Goal: Task Accomplishment & Management: Manage account settings

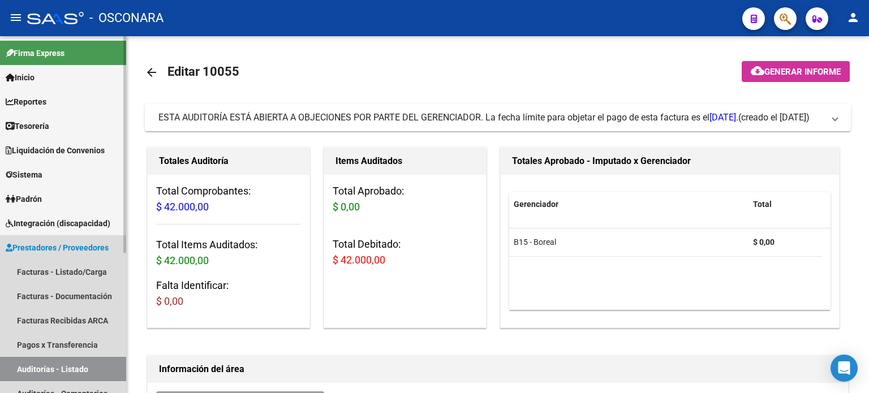
click at [27, 369] on link "Auditorías - Listado" at bounding box center [63, 369] width 126 height 24
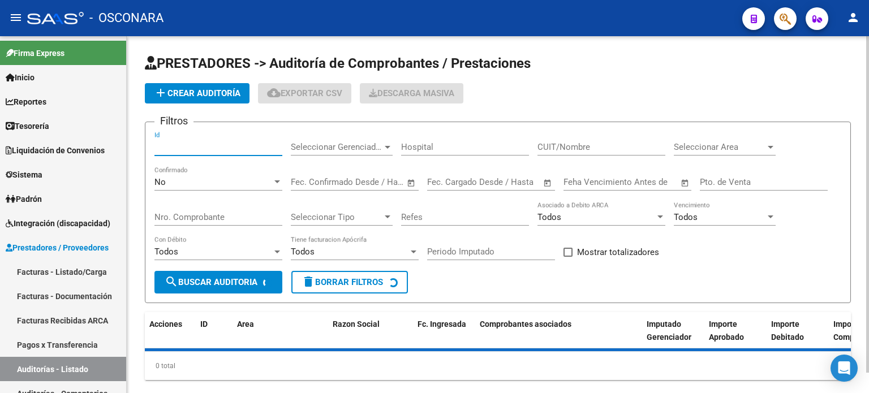
click at [193, 149] on input "Id" at bounding box center [218, 147] width 128 height 10
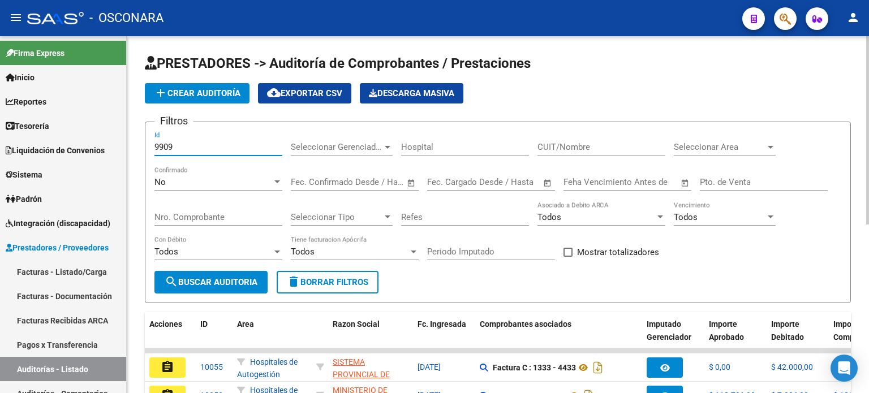
type input "9909"
click at [190, 175] on div "No Confirmado" at bounding box center [218, 178] width 128 height 24
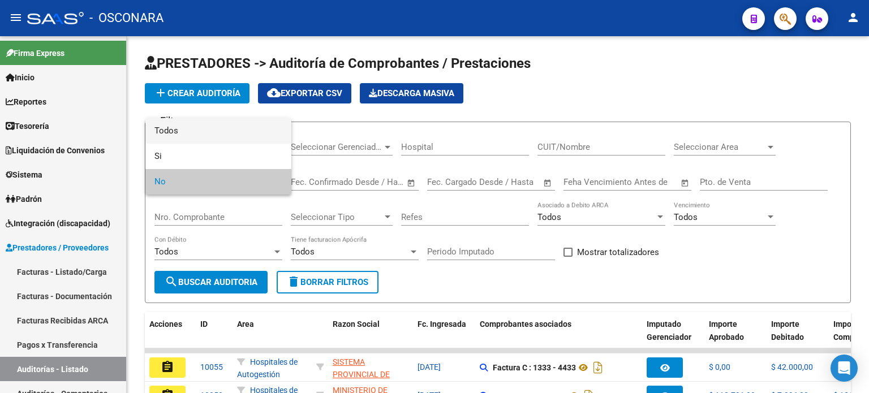
click at [192, 132] on span "Todos" at bounding box center [218, 130] width 128 height 25
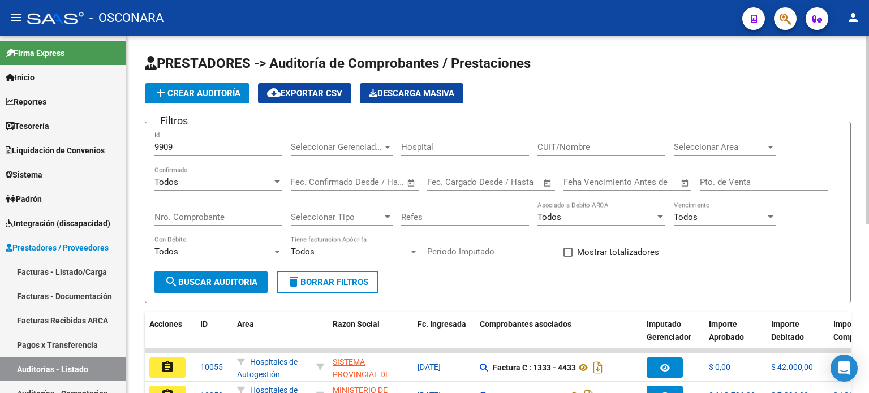
click at [199, 156] on div "9909 Id" at bounding box center [218, 148] width 128 height 35
click at [200, 147] on input "9909" at bounding box center [218, 147] width 128 height 10
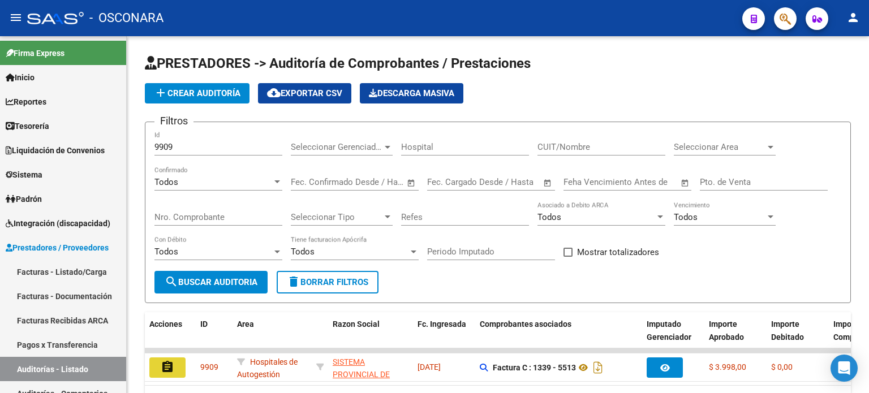
click at [175, 368] on button "assignment" at bounding box center [167, 368] width 36 height 20
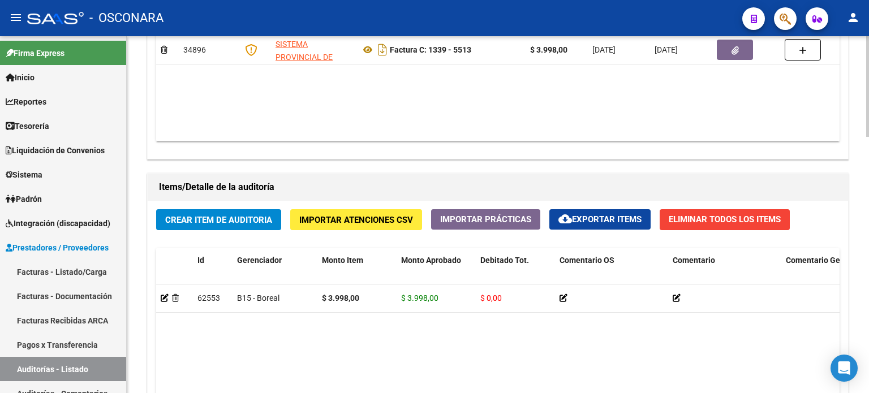
scroll to position [906, 0]
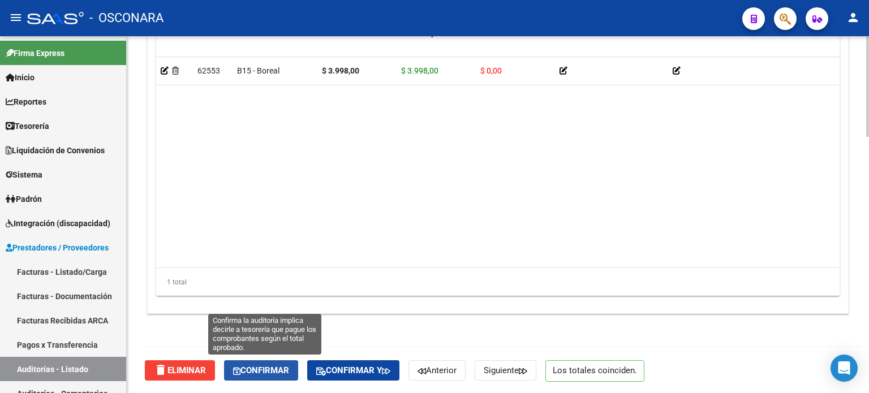
click at [273, 375] on button "Confirmar" at bounding box center [261, 370] width 74 height 20
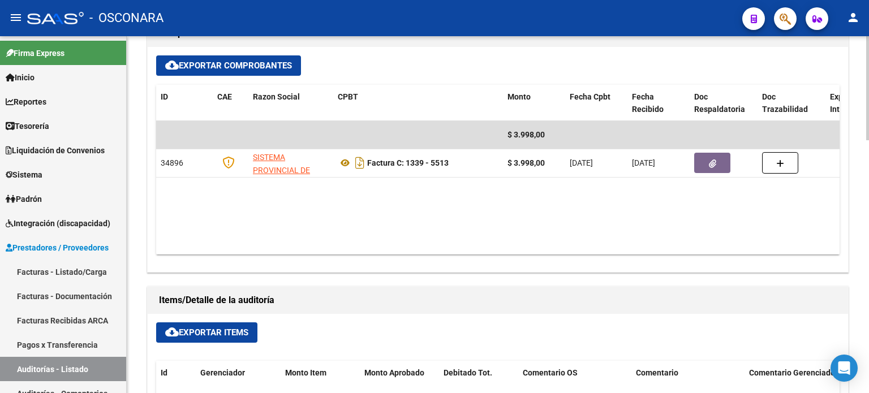
type input "202509"
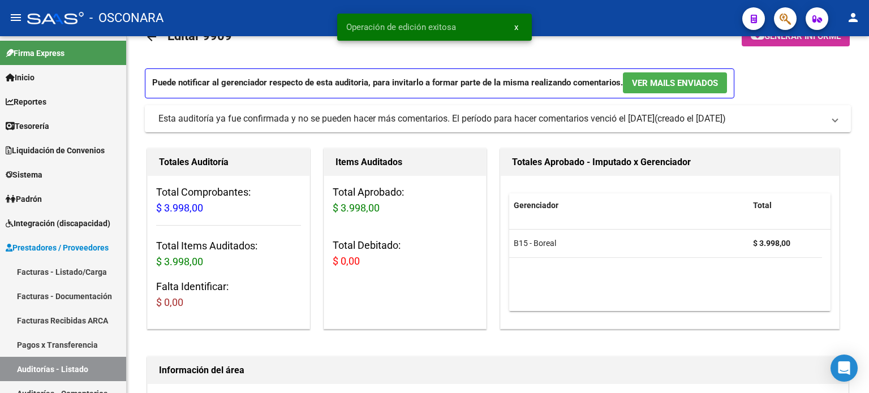
scroll to position [0, 0]
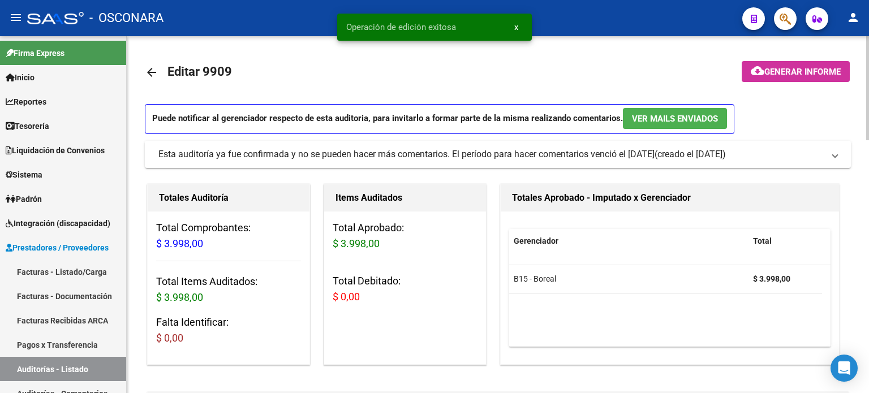
click at [764, 71] on span "Generar informe" at bounding box center [802, 72] width 76 height 10
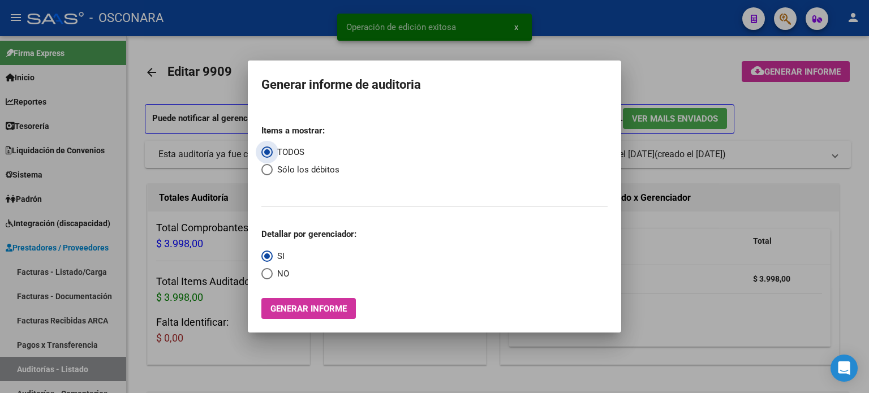
click at [298, 302] on button "Generar informe" at bounding box center [308, 308] width 94 height 21
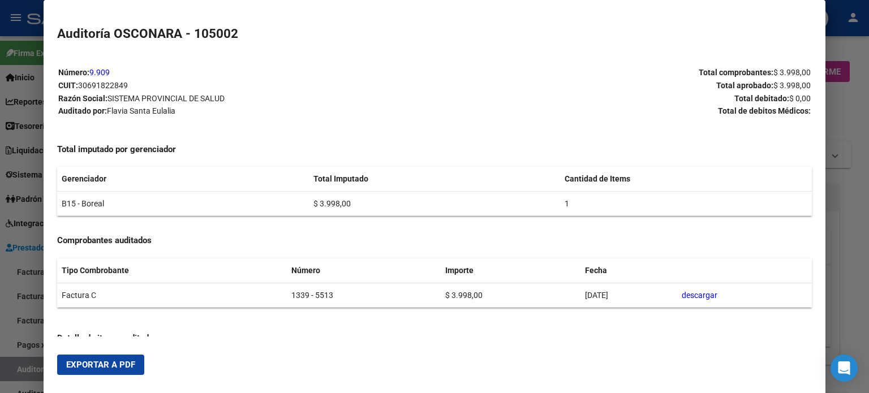
drag, startPoint x: 82, startPoint y: 365, endPoint x: 91, endPoint y: 363, distance: 9.3
click at [83, 365] on span "Exportar a PDF" at bounding box center [100, 365] width 69 height 10
click at [28, 367] on div at bounding box center [434, 196] width 869 height 393
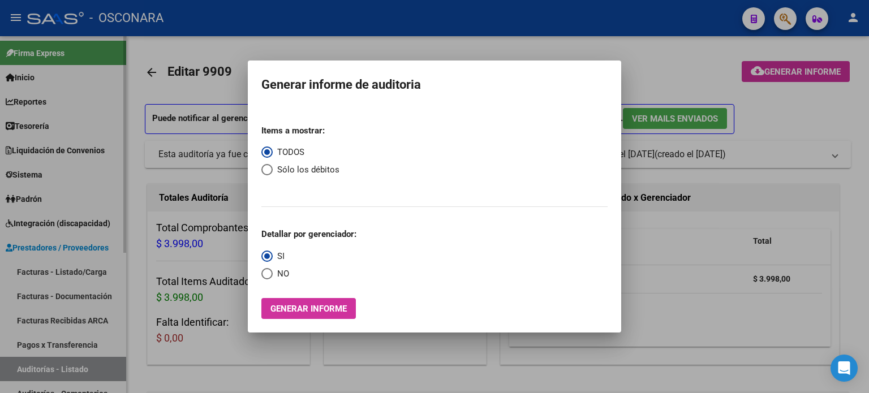
click at [28, 368] on div at bounding box center [434, 196] width 869 height 393
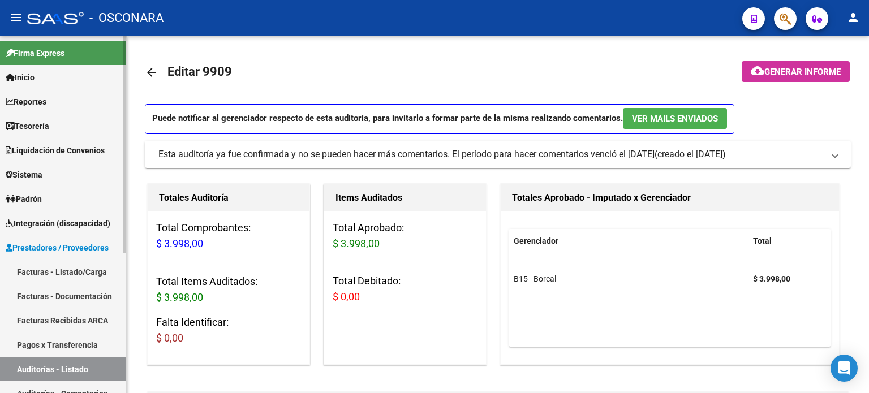
drag, startPoint x: 28, startPoint y: 368, endPoint x: 39, endPoint y: 358, distance: 14.8
click at [28, 368] on link "Auditorías - Listado" at bounding box center [63, 369] width 126 height 24
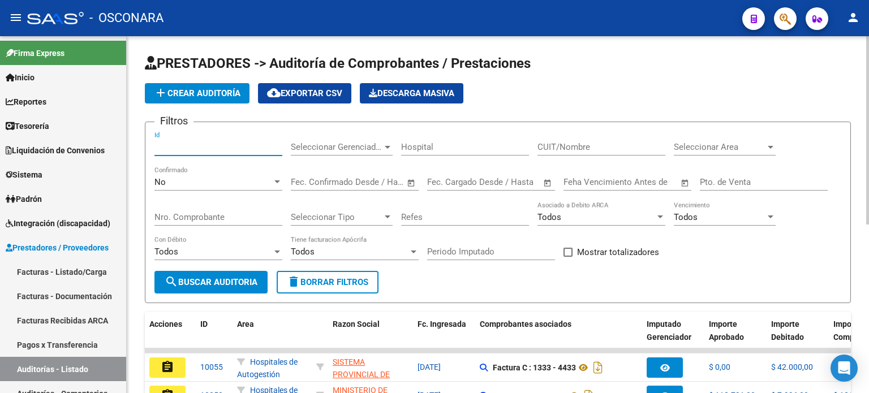
click at [175, 147] on input "Id" at bounding box center [218, 147] width 128 height 10
type input "9910"
click at [186, 177] on div "No" at bounding box center [213, 182] width 118 height 10
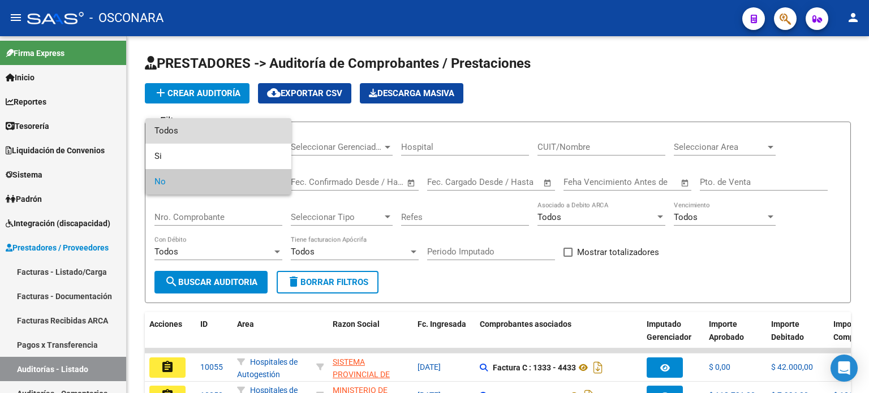
click at [203, 126] on span "Todos" at bounding box center [218, 130] width 128 height 25
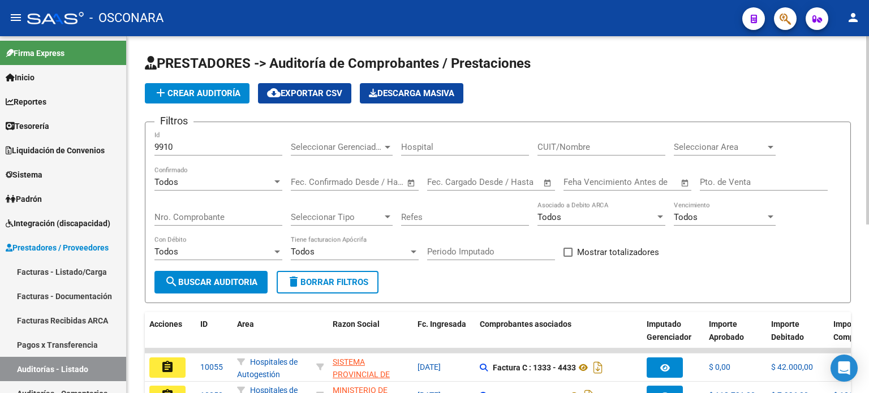
click at [202, 131] on div "9910 Id" at bounding box center [218, 143] width 128 height 24
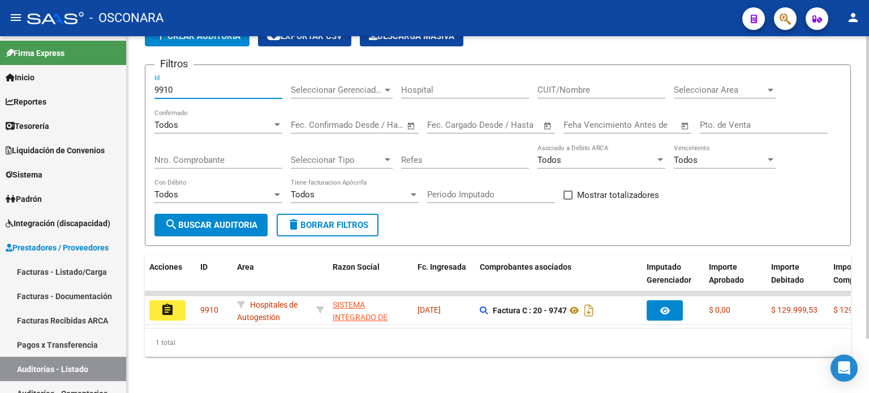
scroll to position [63, 0]
click at [175, 303] on button "assignment" at bounding box center [167, 310] width 36 height 20
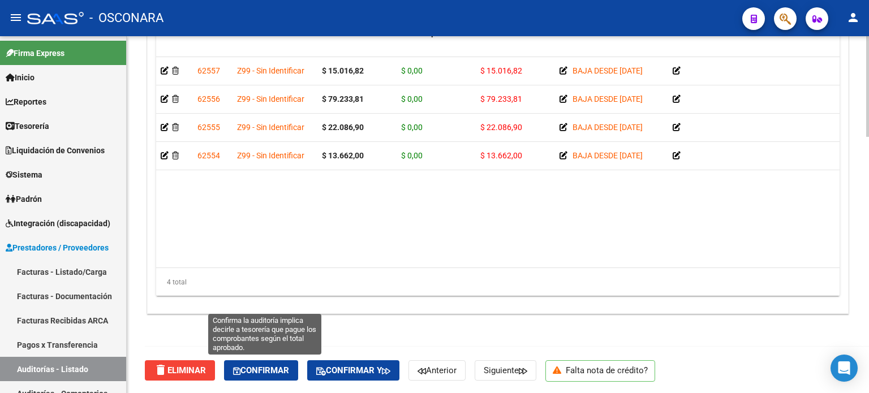
click at [264, 374] on span "Confirmar" at bounding box center [261, 370] width 56 height 10
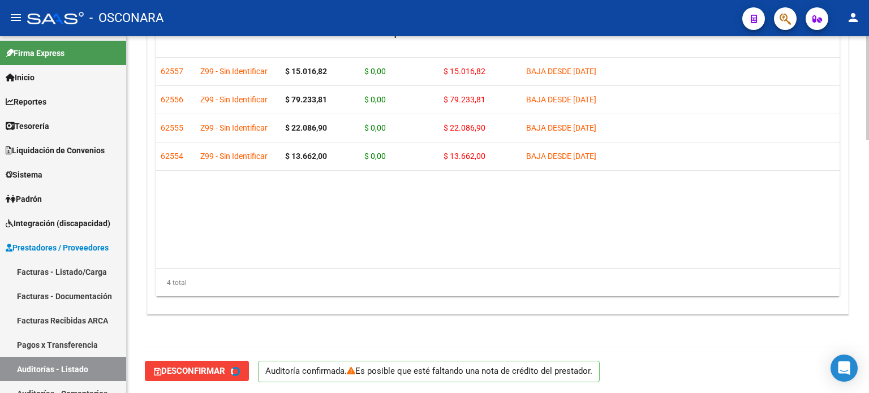
type input "202509"
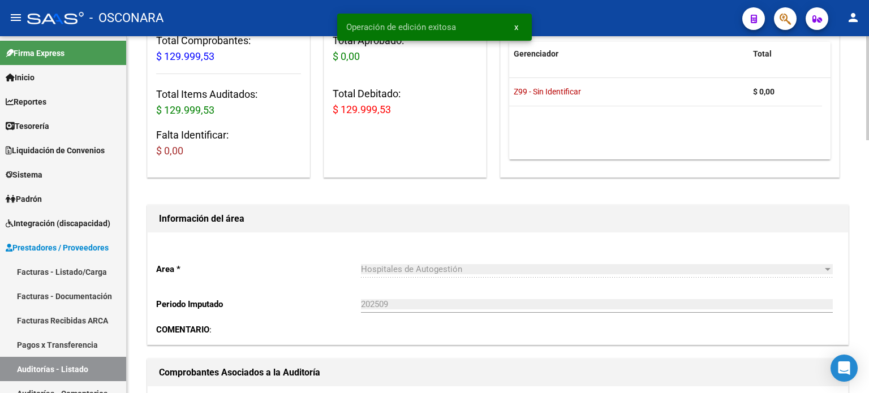
scroll to position [0, 0]
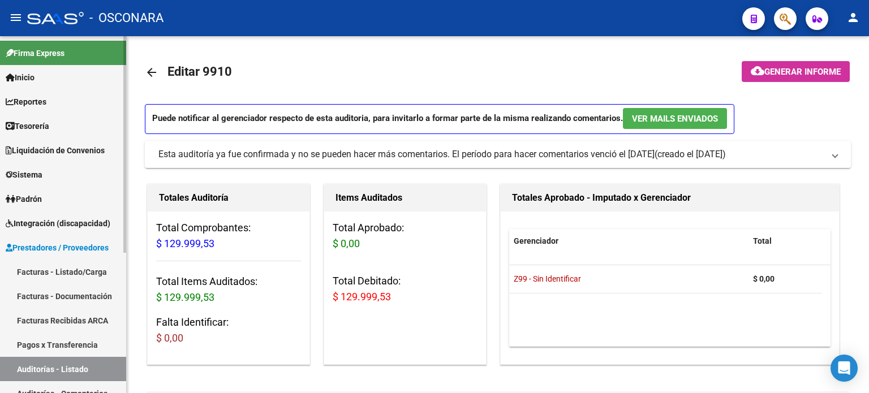
click at [78, 369] on link "Auditorías - Listado" at bounding box center [63, 369] width 126 height 24
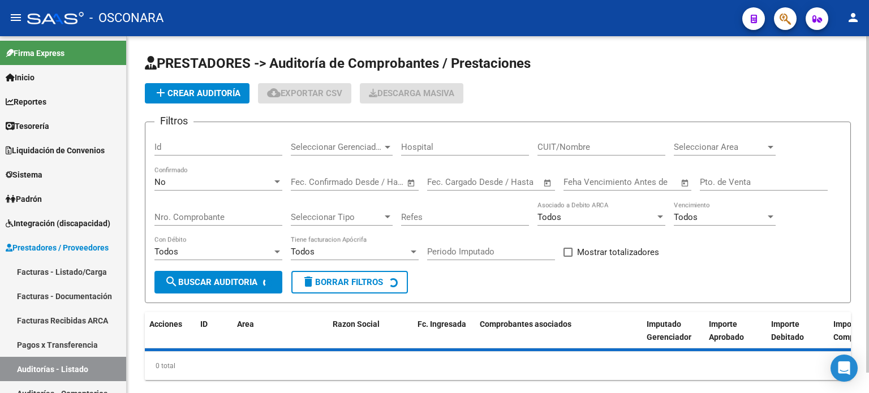
click at [214, 142] on input "Id" at bounding box center [218, 147] width 128 height 10
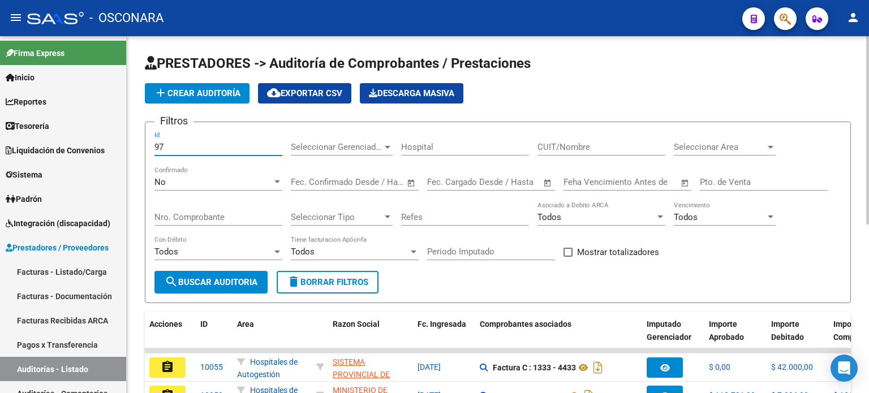
type input "9"
type input "9912"
click at [206, 182] on div "No" at bounding box center [213, 182] width 118 height 10
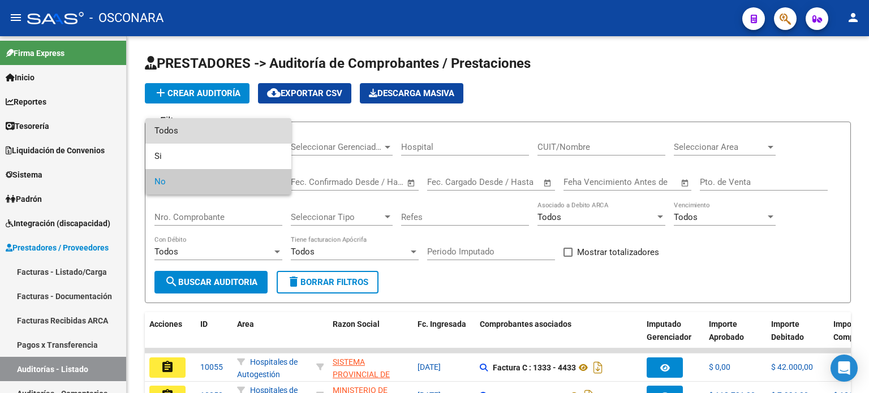
click at [213, 139] on span "Todos" at bounding box center [218, 130] width 128 height 25
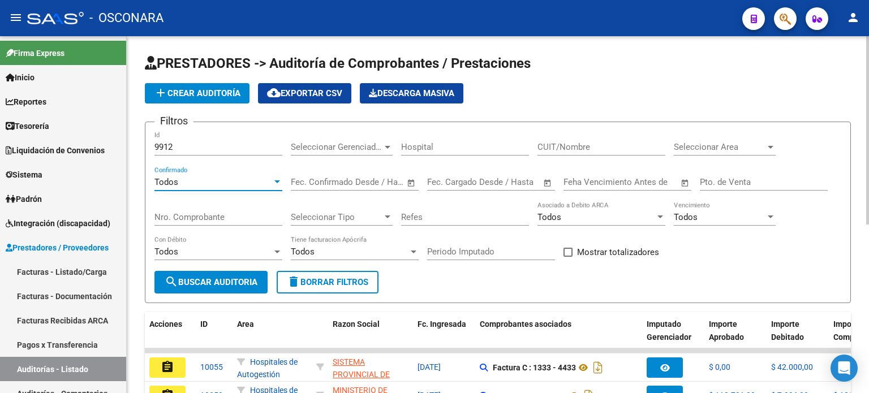
click at [213, 139] on div "9912 Id" at bounding box center [218, 143] width 128 height 24
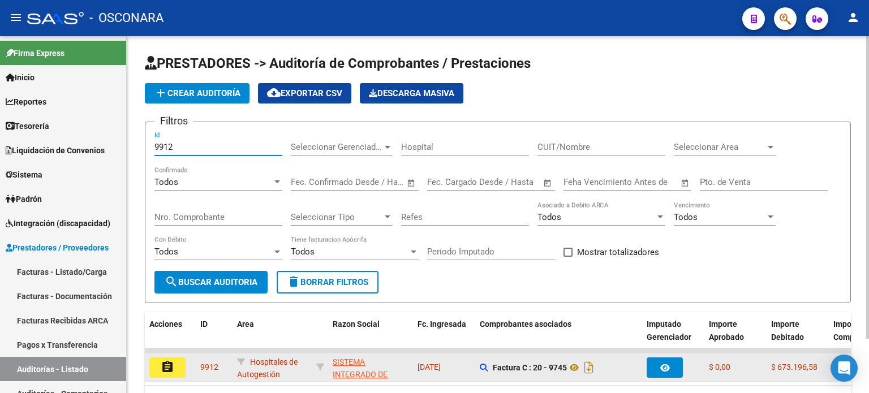
click at [163, 363] on mat-icon "assignment" at bounding box center [168, 367] width 14 height 14
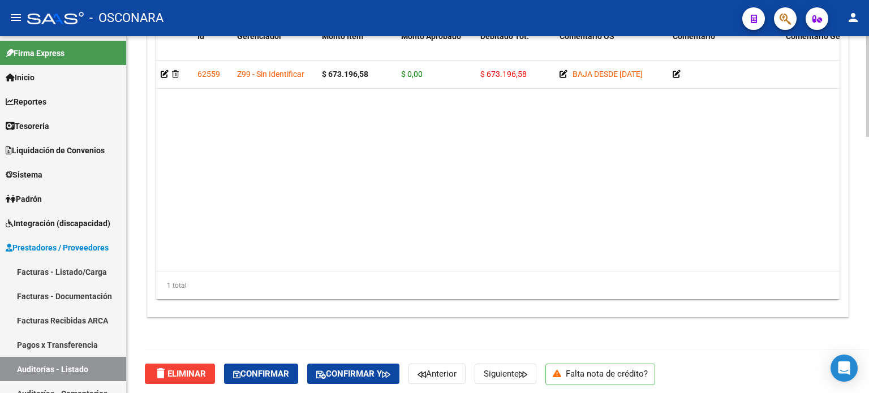
scroll to position [906, 0]
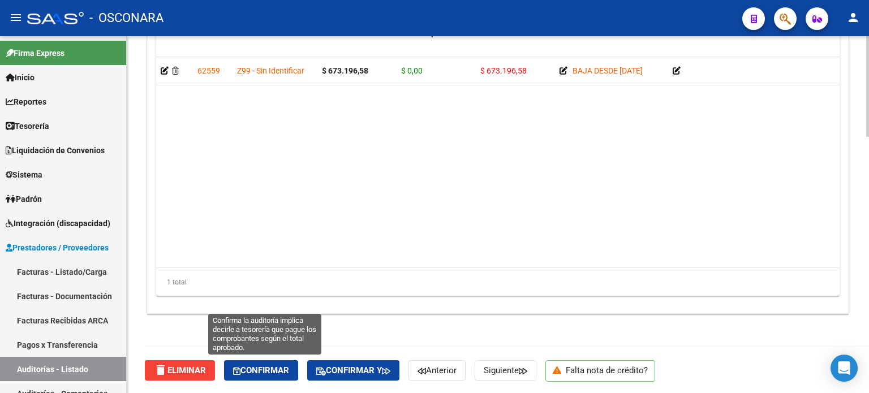
click at [269, 372] on span "Confirmar" at bounding box center [261, 370] width 56 height 10
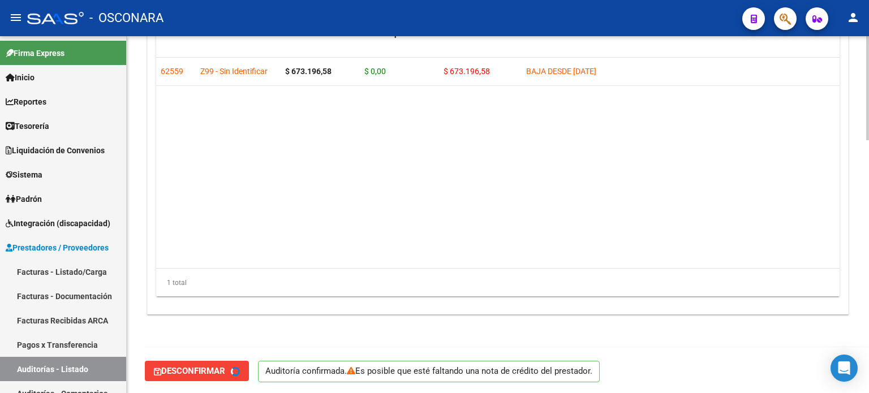
type input "202509"
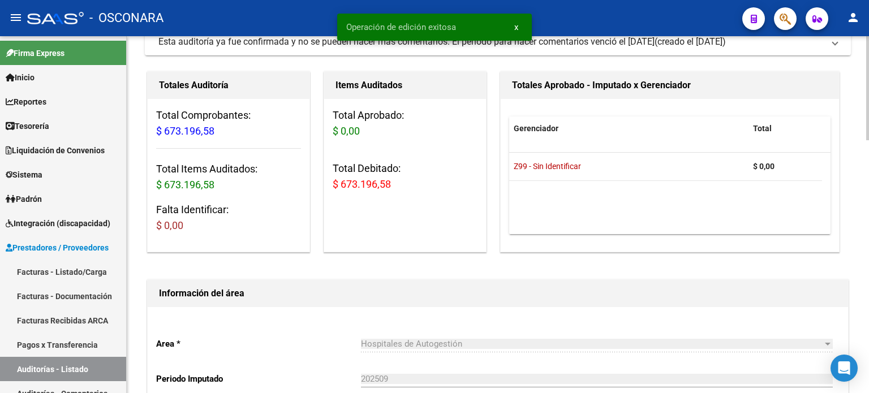
scroll to position [0, 0]
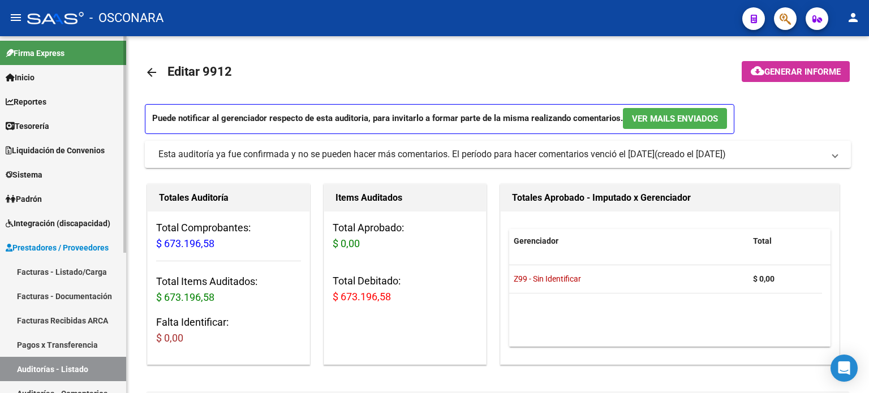
click at [48, 366] on link "Auditorías - Listado" at bounding box center [63, 369] width 126 height 24
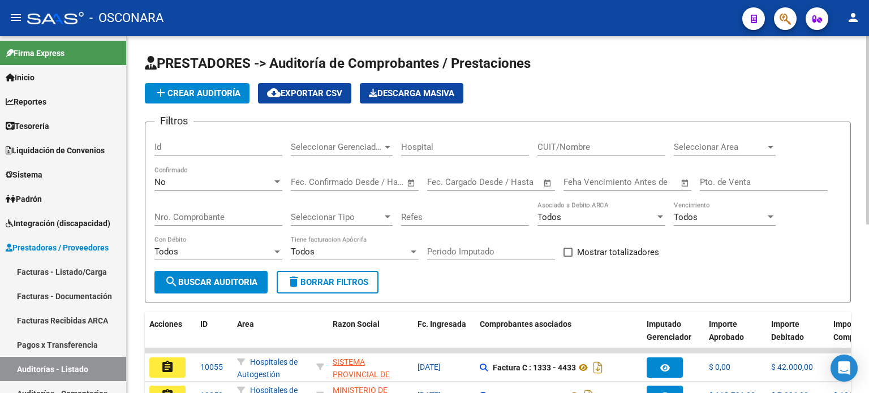
click at [177, 142] on input "Id" at bounding box center [218, 147] width 128 height 10
type input "9916"
click at [177, 183] on div "No" at bounding box center [213, 182] width 118 height 10
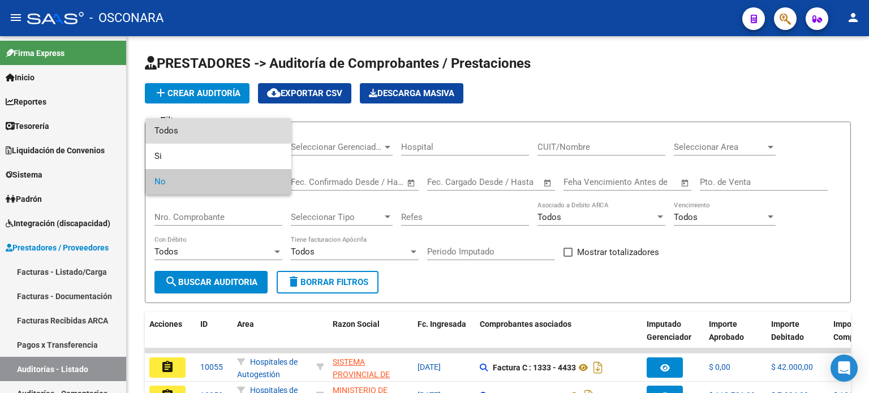
click at [183, 127] on span "Todos" at bounding box center [218, 130] width 128 height 25
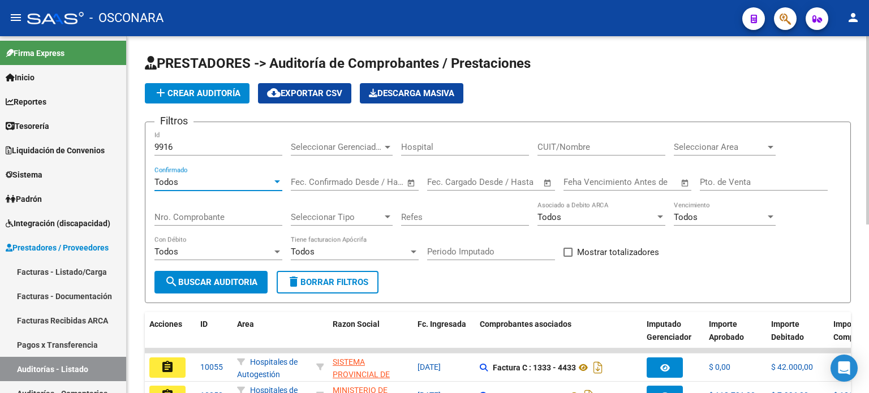
click at [236, 144] on input "9916" at bounding box center [218, 147] width 128 height 10
click at [234, 143] on input "Id" at bounding box center [218, 147] width 128 height 10
type input "9916"
click at [202, 132] on div "9916 Id" at bounding box center [218, 143] width 128 height 24
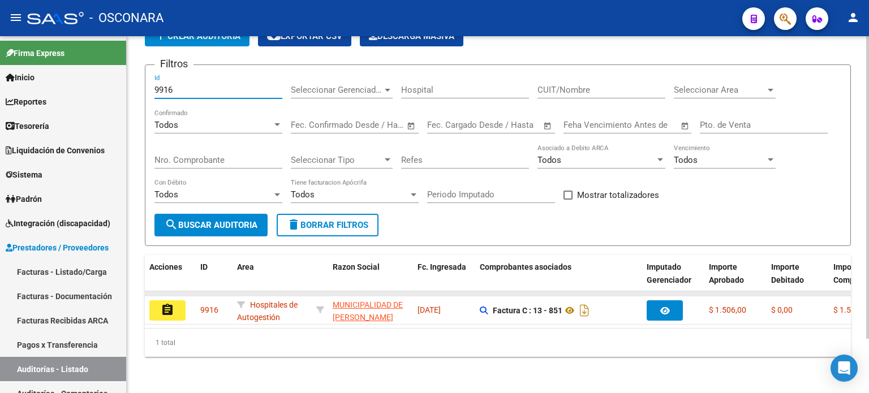
scroll to position [63, 0]
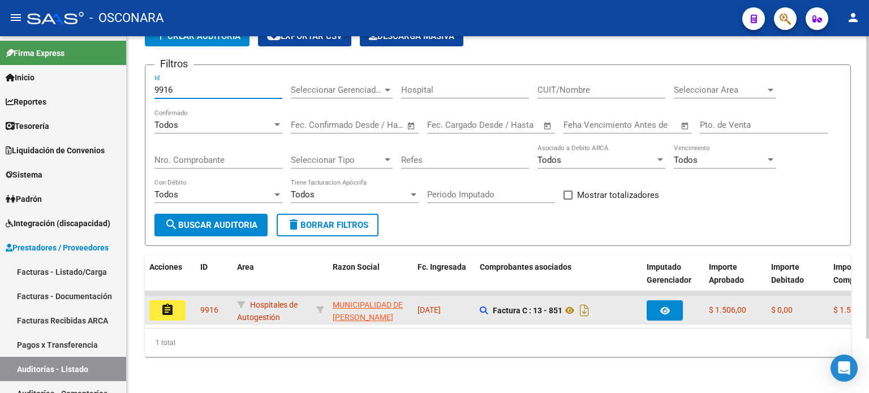
click at [167, 303] on mat-icon "assignment" at bounding box center [168, 310] width 14 height 14
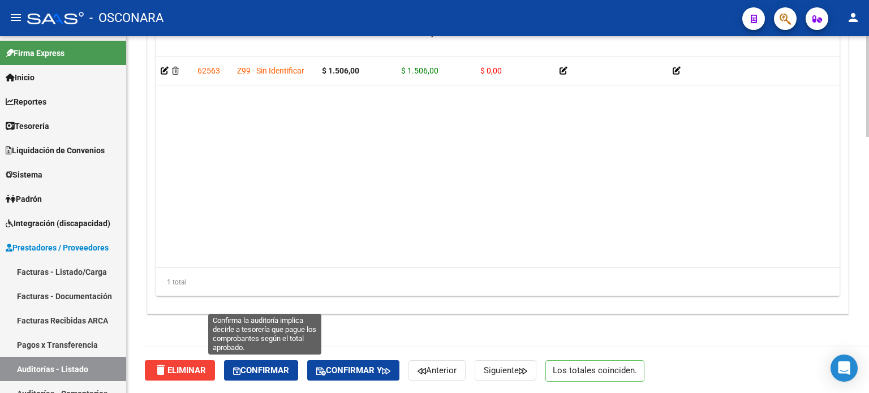
drag, startPoint x: 288, startPoint y: 365, endPoint x: 358, endPoint y: 319, distance: 84.0
click at [287, 366] on span "Confirmar" at bounding box center [261, 370] width 56 height 10
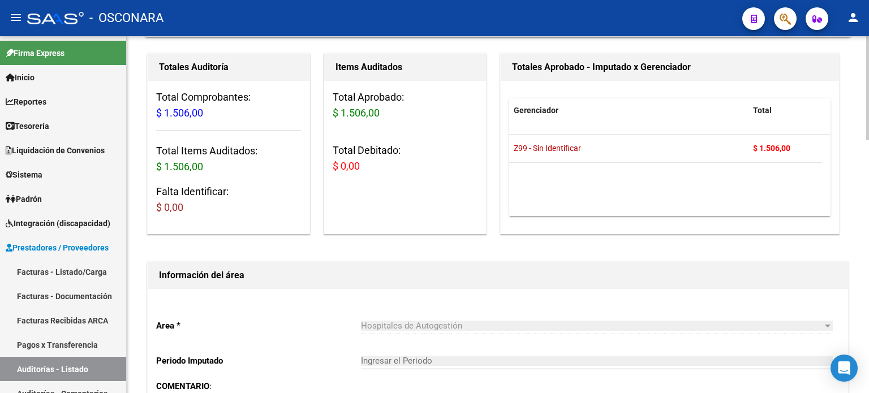
type input "202509"
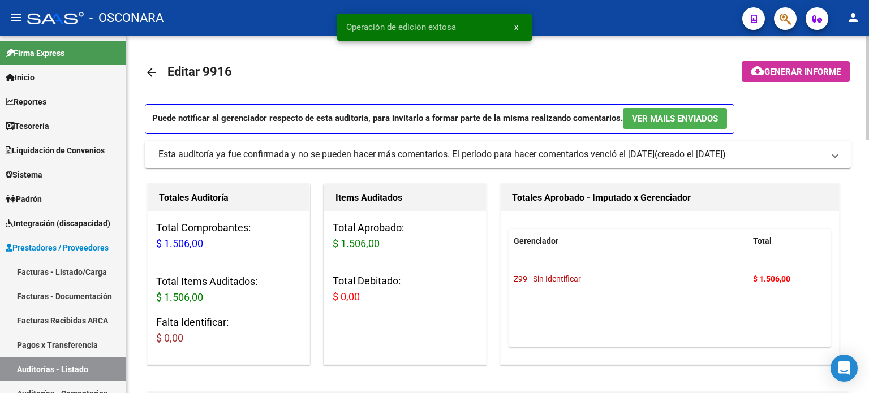
click at [819, 67] on span "Generar informe" at bounding box center [802, 72] width 76 height 10
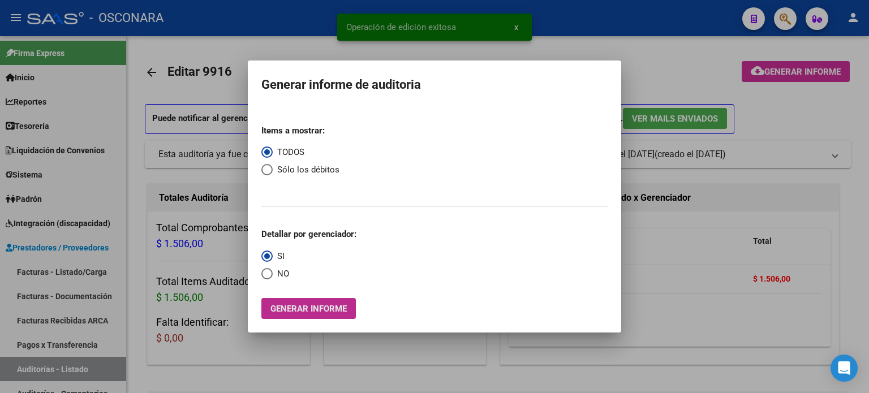
click at [331, 304] on span "Generar informe" at bounding box center [308, 309] width 76 height 10
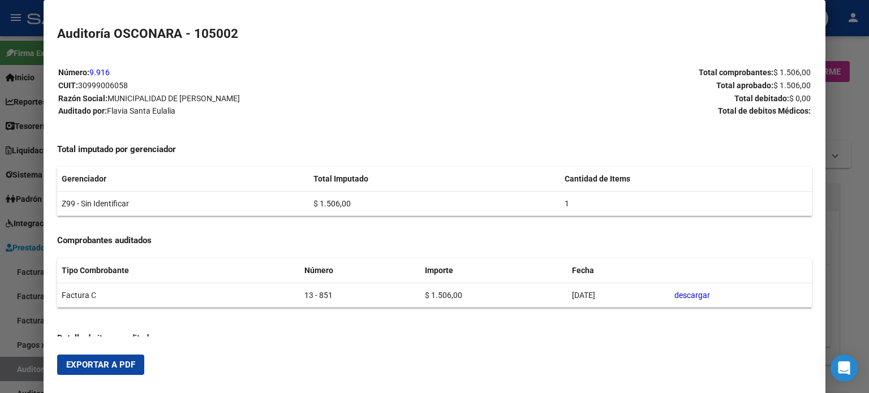
click at [73, 359] on button "Exportar a PDF" at bounding box center [100, 365] width 87 height 20
click at [29, 371] on div at bounding box center [434, 196] width 869 height 393
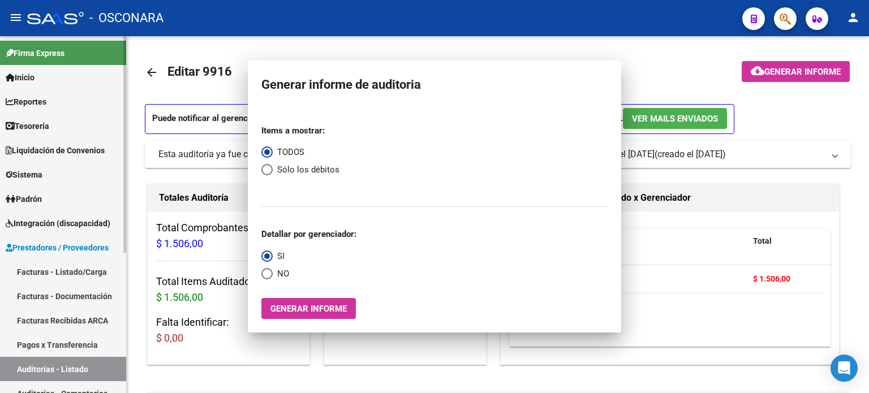
drag, startPoint x: 29, startPoint y: 371, endPoint x: 80, endPoint y: 303, distance: 84.9
click at [29, 371] on link "Auditorías - Listado" at bounding box center [63, 369] width 126 height 24
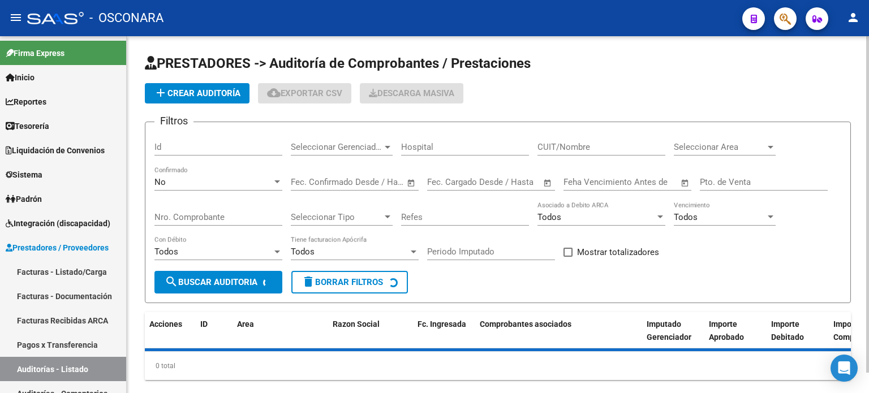
click at [197, 140] on div "Id" at bounding box center [218, 143] width 128 height 24
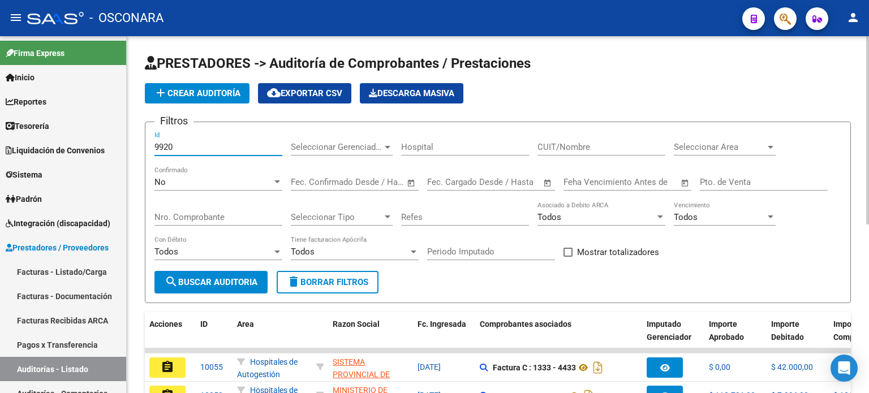
type input "9920"
click at [199, 184] on div "No" at bounding box center [213, 182] width 118 height 10
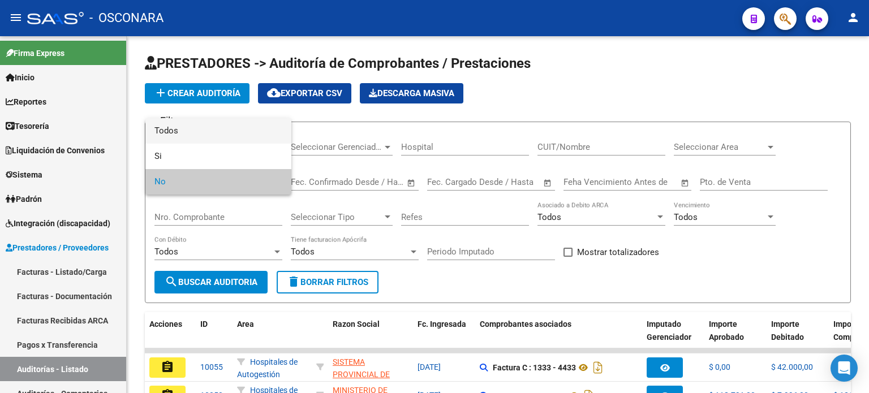
click at [192, 136] on span "Todos" at bounding box center [218, 130] width 128 height 25
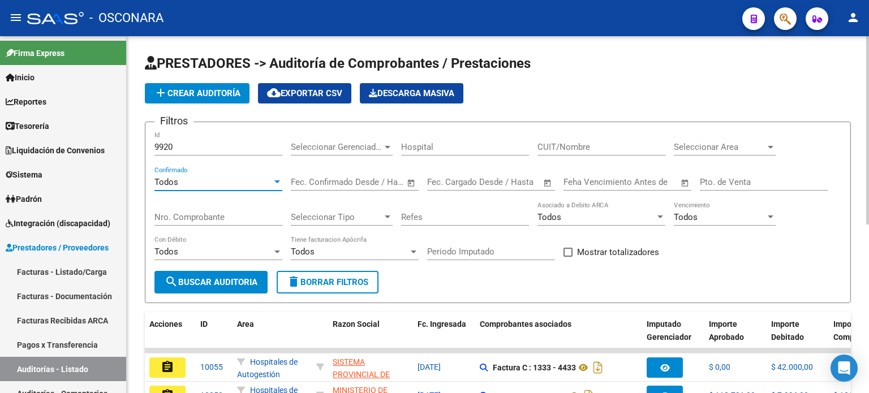
click at [197, 142] on input "9920" at bounding box center [218, 147] width 128 height 10
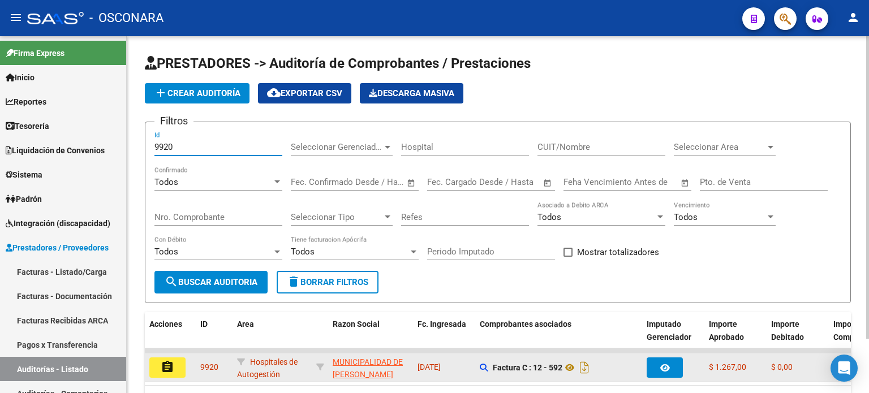
click at [178, 369] on button "assignment" at bounding box center [167, 368] width 36 height 20
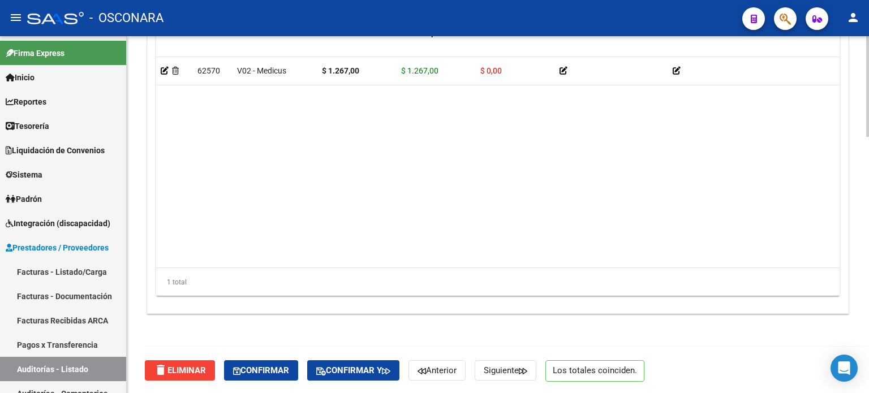
click at [260, 370] on span "Confirmar" at bounding box center [261, 370] width 56 height 10
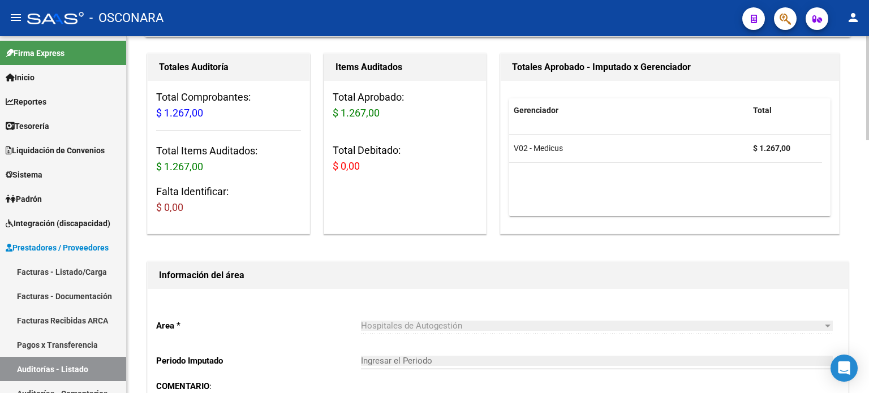
type input "202509"
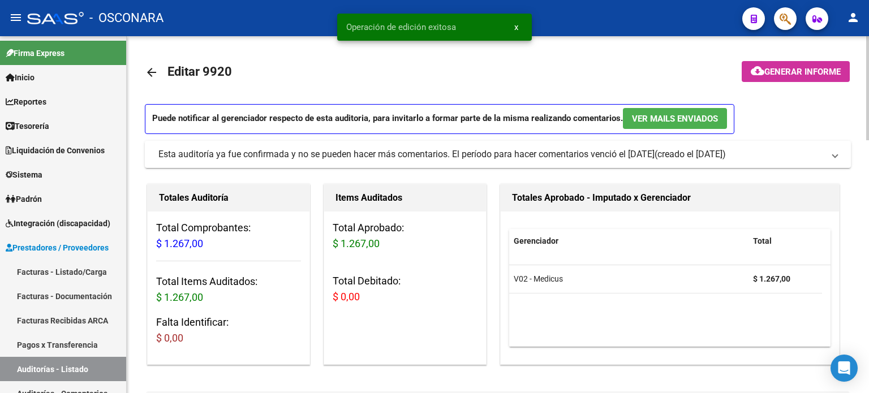
click at [791, 75] on span "Generar informe" at bounding box center [802, 72] width 76 height 10
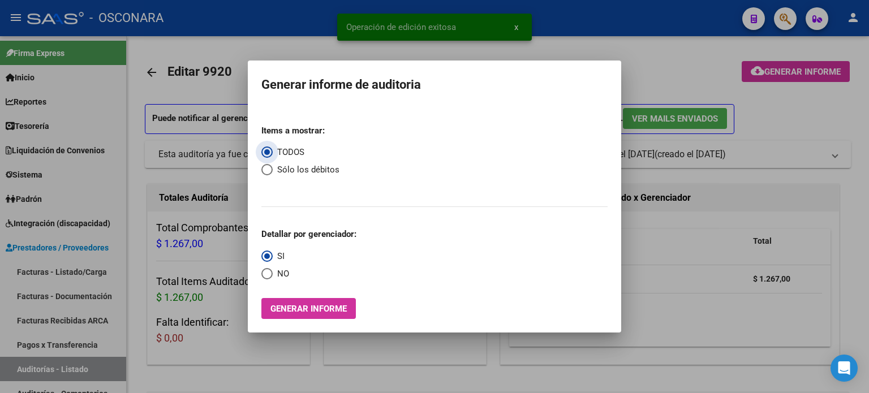
click at [306, 316] on button "Generar informe" at bounding box center [308, 308] width 94 height 21
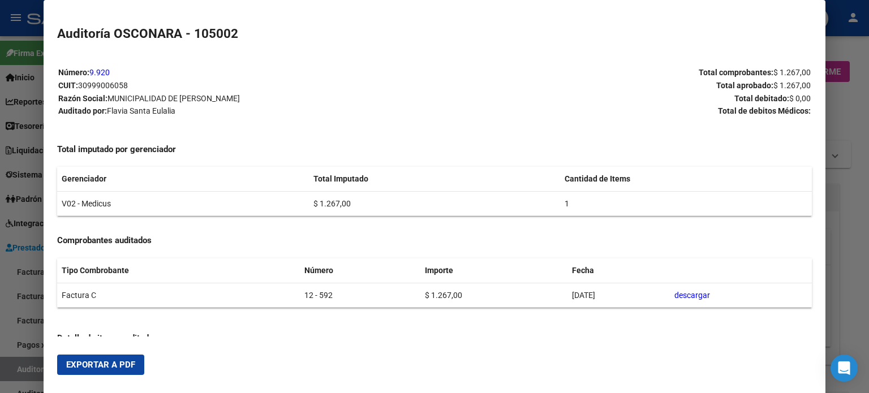
click at [98, 369] on span "Exportar a PDF" at bounding box center [100, 365] width 69 height 10
click at [15, 368] on div at bounding box center [434, 196] width 869 height 393
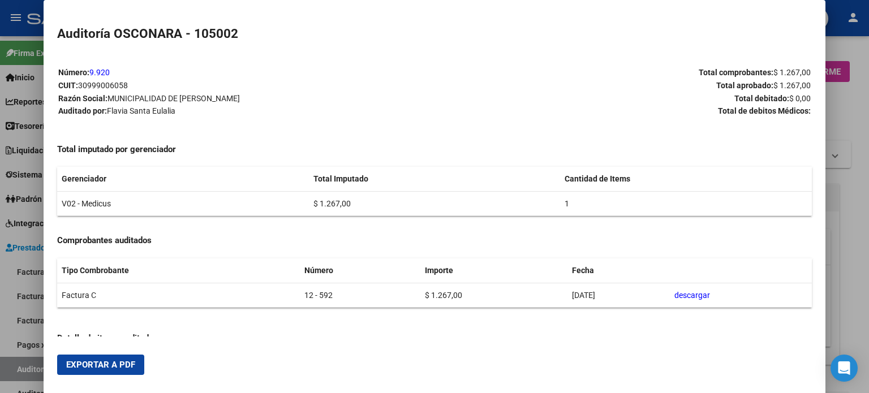
click at [15, 368] on div at bounding box center [434, 196] width 869 height 393
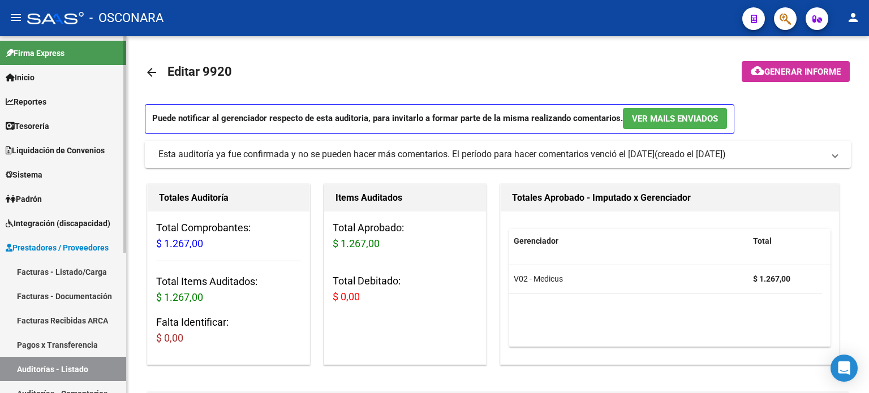
click at [60, 368] on link "Auditorías - Listado" at bounding box center [63, 369] width 126 height 24
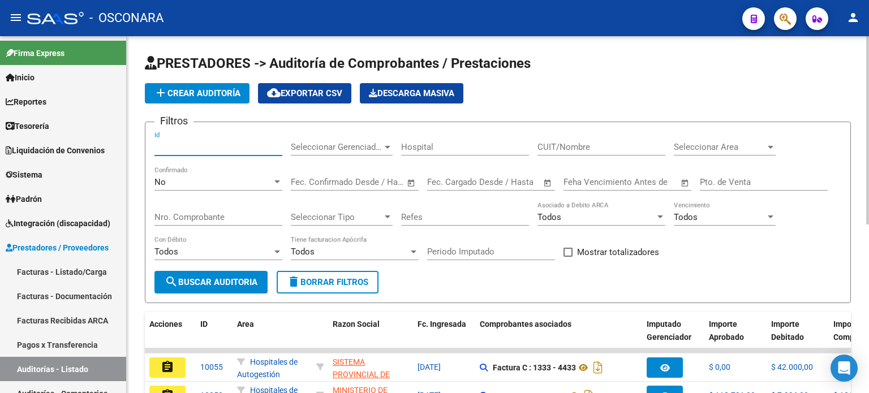
click at [180, 146] on input "Id" at bounding box center [218, 147] width 128 height 10
type input "9921"
click at [180, 177] on div "No" at bounding box center [213, 182] width 118 height 10
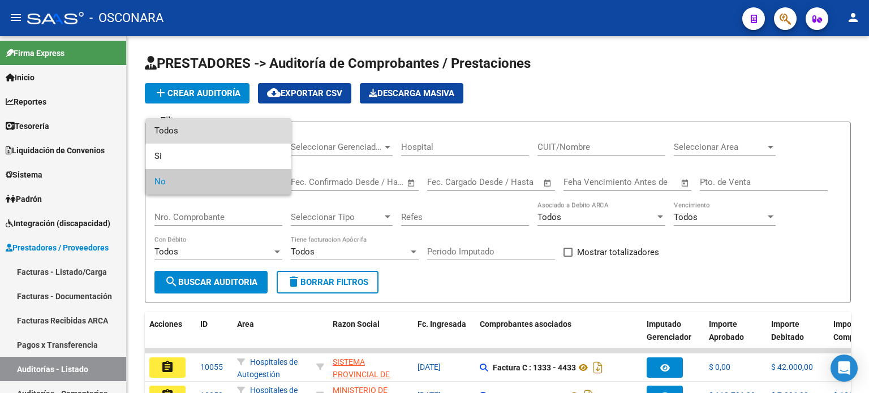
click at [180, 131] on span "Todos" at bounding box center [218, 130] width 128 height 25
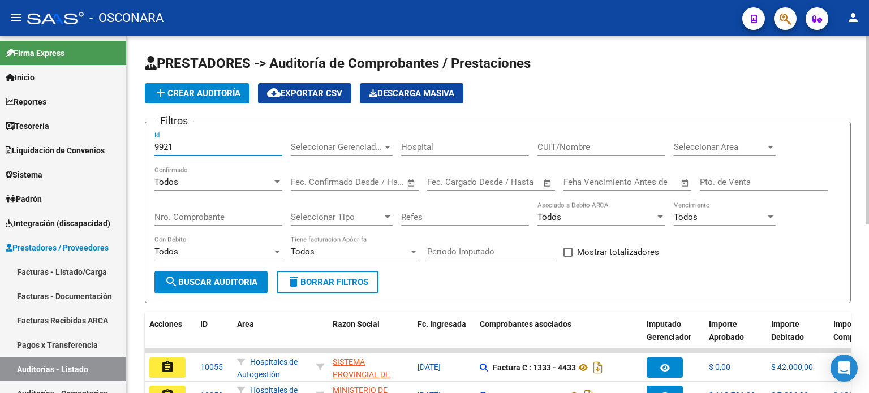
click at [187, 147] on input "9921" at bounding box center [218, 147] width 128 height 10
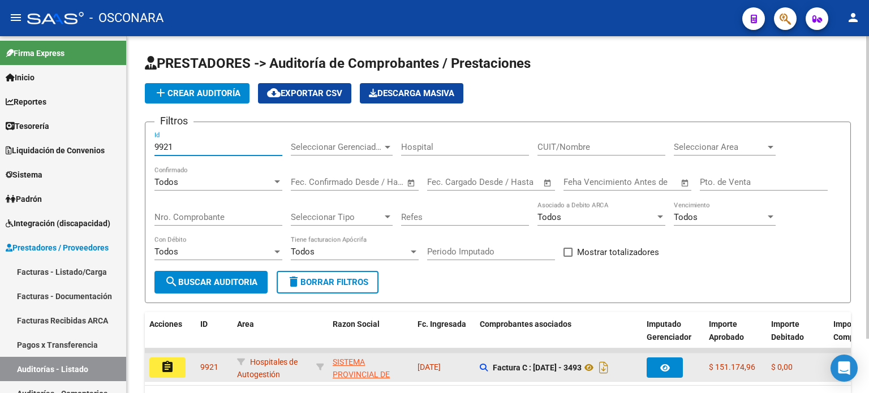
click at [168, 365] on mat-icon "assignment" at bounding box center [168, 367] width 14 height 14
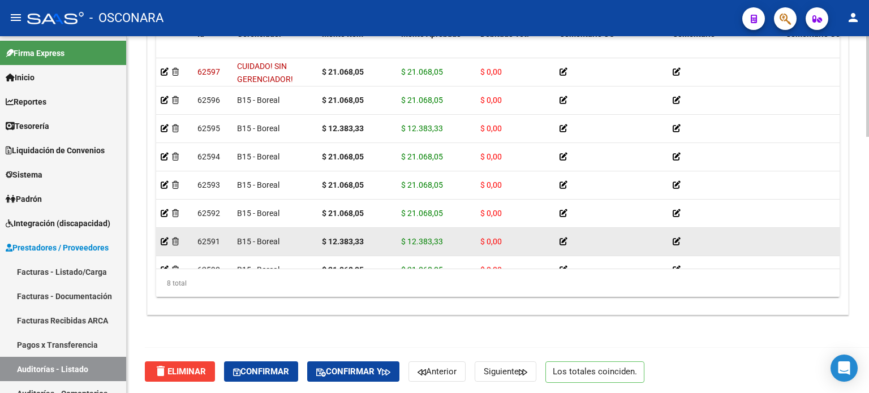
scroll to position [906, 0]
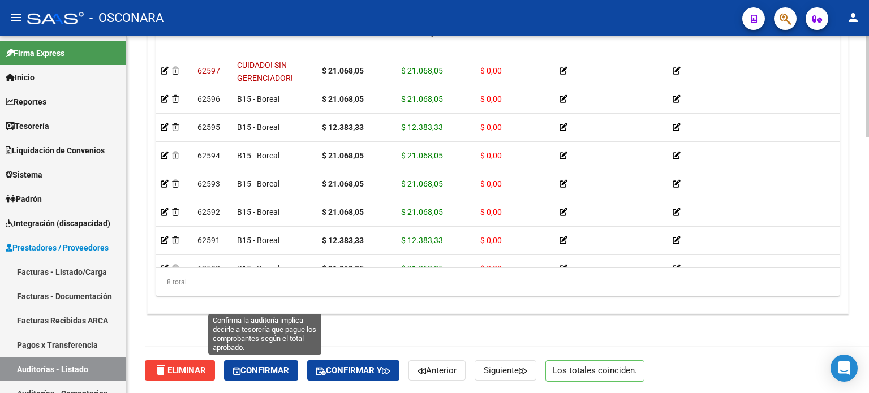
click at [267, 375] on button "Confirmar" at bounding box center [261, 370] width 74 height 20
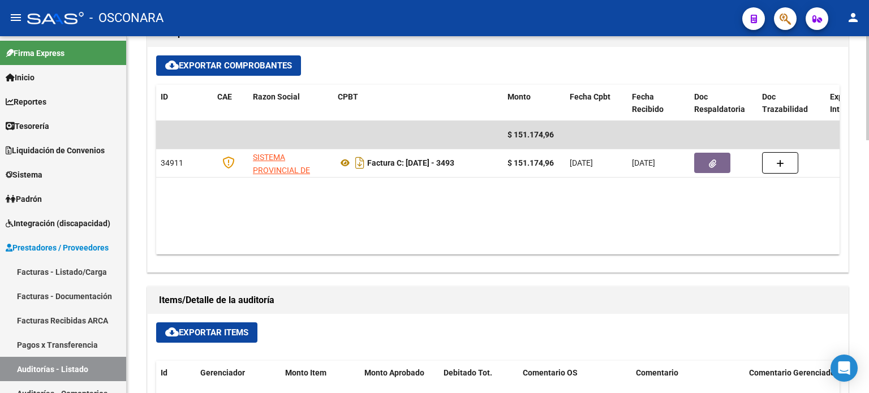
type input "202509"
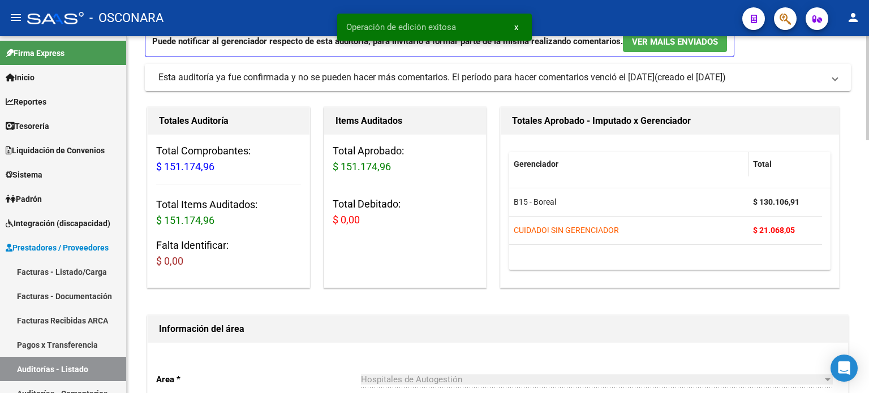
scroll to position [0, 0]
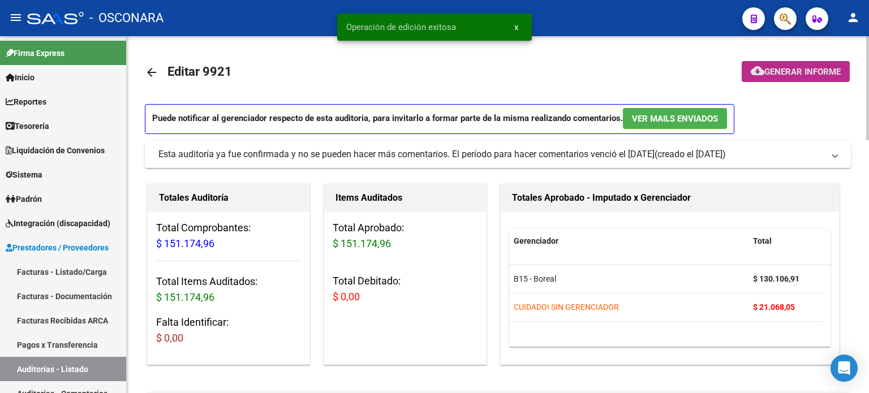
click at [803, 71] on span "Generar informe" at bounding box center [802, 72] width 76 height 10
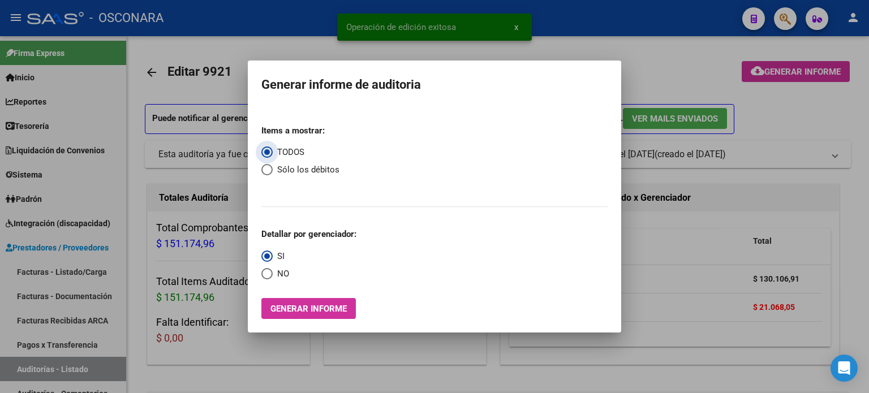
click at [301, 307] on span "Generar informe" at bounding box center [308, 309] width 76 height 10
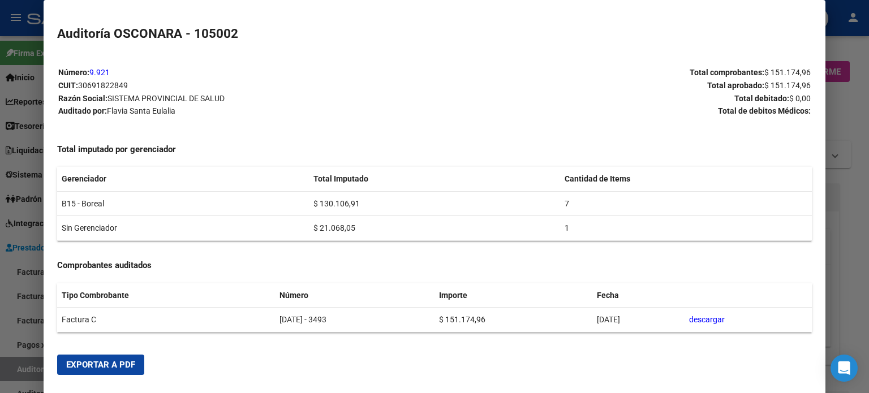
click at [110, 362] on span "Exportar a PDF" at bounding box center [100, 365] width 69 height 10
click at [11, 372] on div at bounding box center [434, 196] width 869 height 393
click at [11, 373] on div at bounding box center [434, 196] width 869 height 393
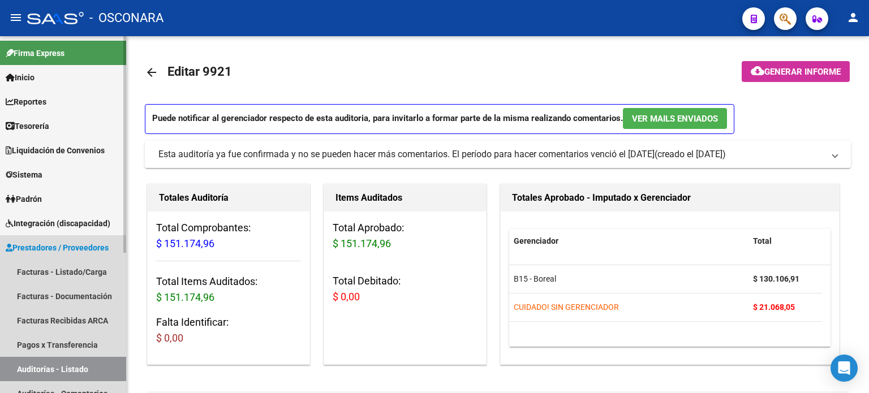
click at [23, 373] on link "Auditorías - Listado" at bounding box center [63, 369] width 126 height 24
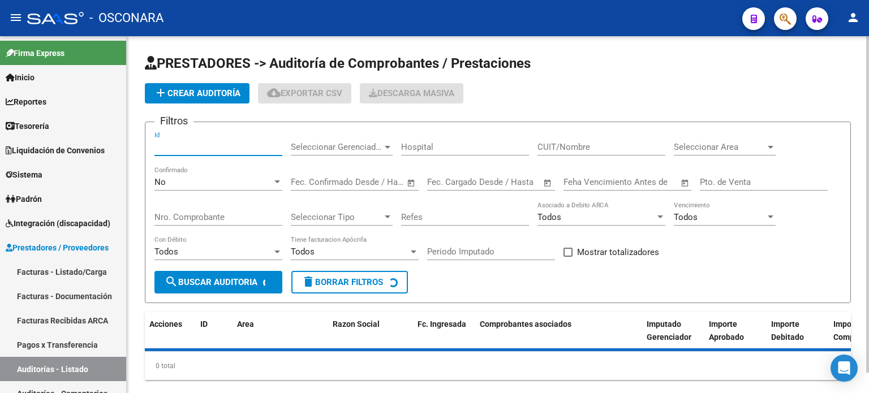
click at [179, 145] on input "Id" at bounding box center [218, 147] width 128 height 10
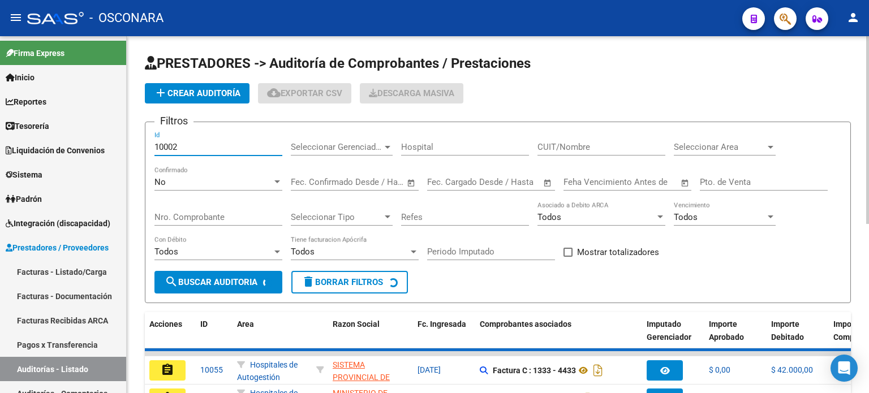
type input "10002"
click at [181, 187] on div "No Confirmado" at bounding box center [218, 178] width 128 height 24
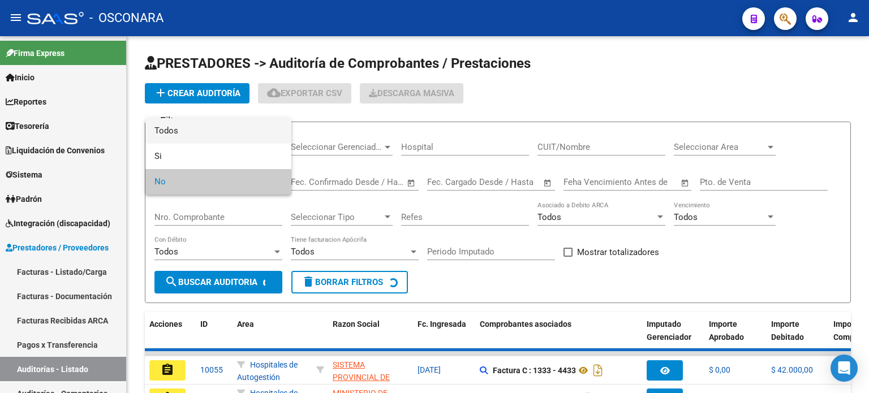
click at [194, 131] on span "Todos" at bounding box center [218, 130] width 128 height 25
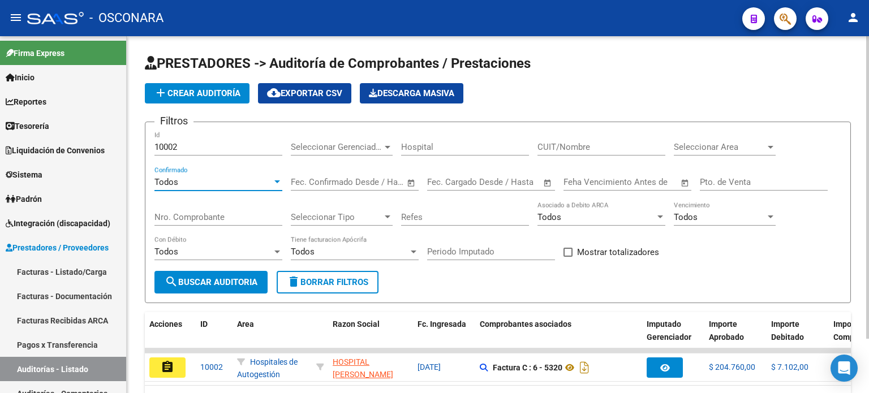
click at [192, 142] on input "10002" at bounding box center [218, 147] width 128 height 10
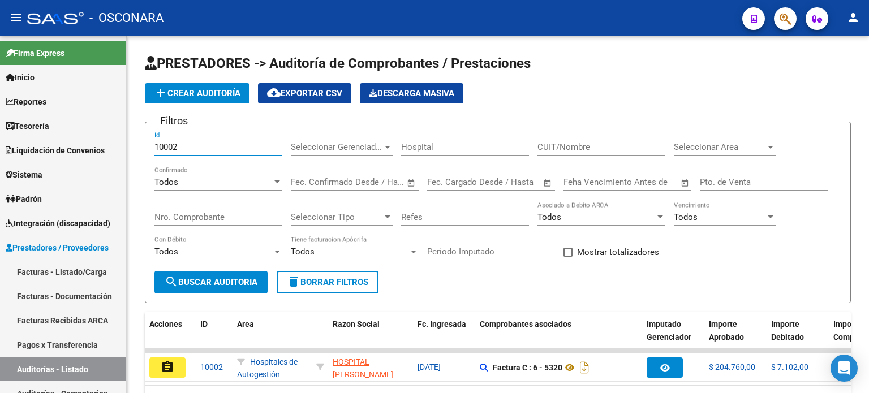
click at [163, 368] on mat-icon "assignment" at bounding box center [168, 367] width 14 height 14
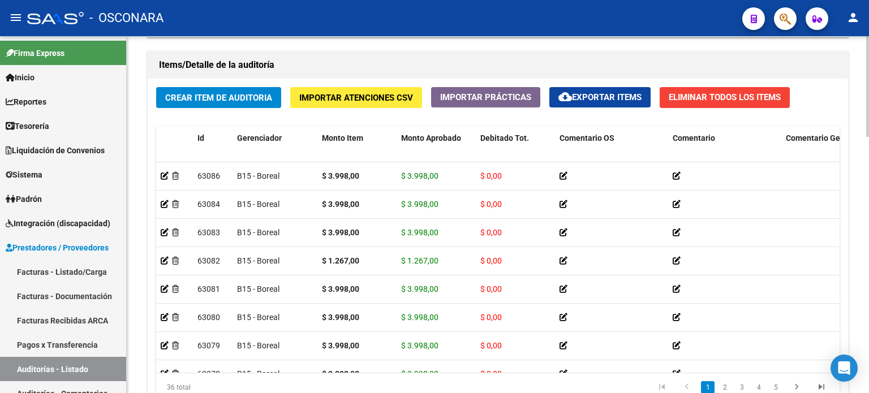
scroll to position [906, 0]
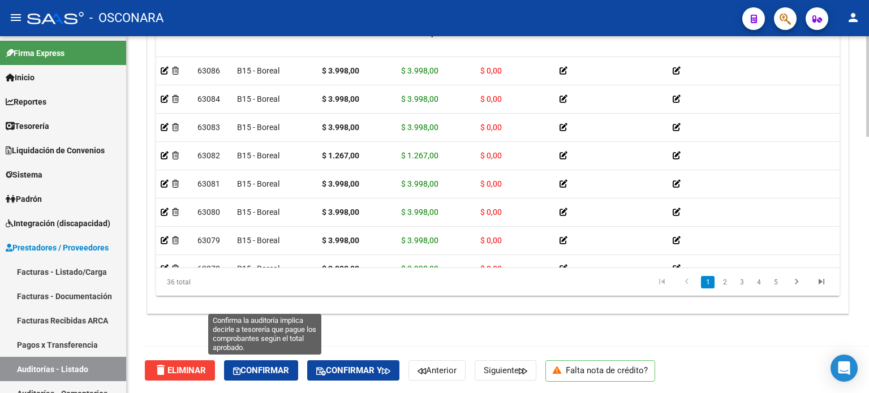
drag, startPoint x: 252, startPoint y: 370, endPoint x: 508, endPoint y: 325, distance: 260.2
click at [252, 370] on span "Confirmar" at bounding box center [261, 370] width 56 height 10
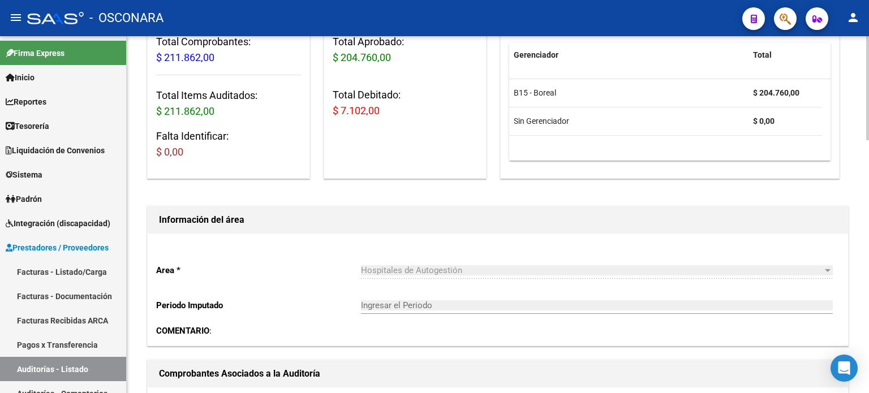
scroll to position [0, 0]
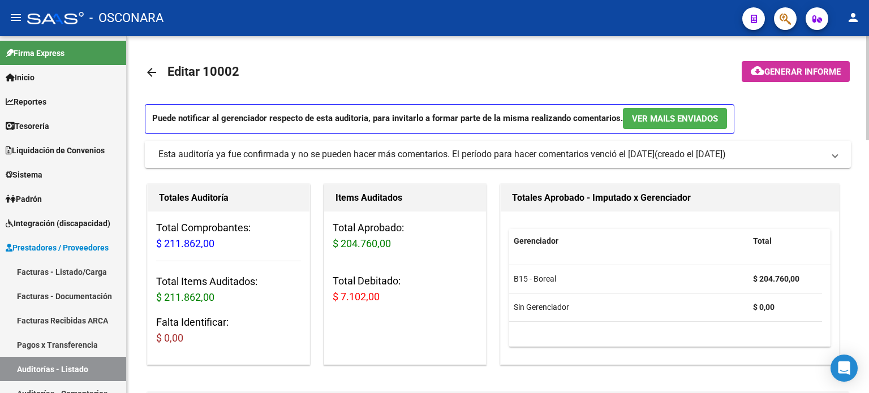
type input "202509"
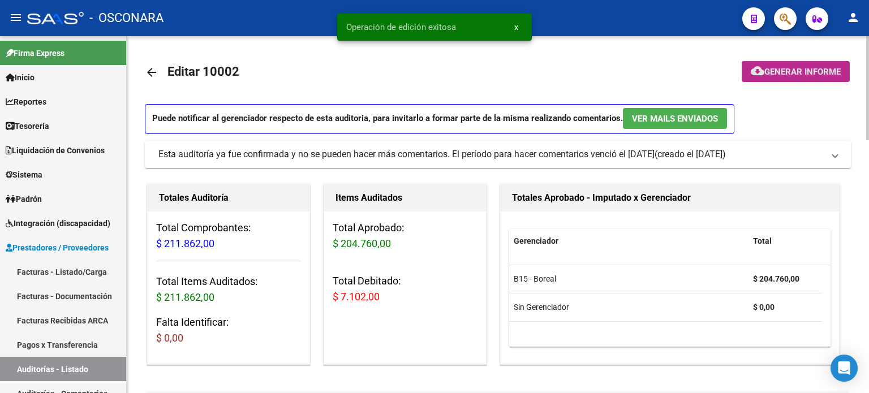
click at [781, 68] on span "Generar informe" at bounding box center [802, 72] width 76 height 10
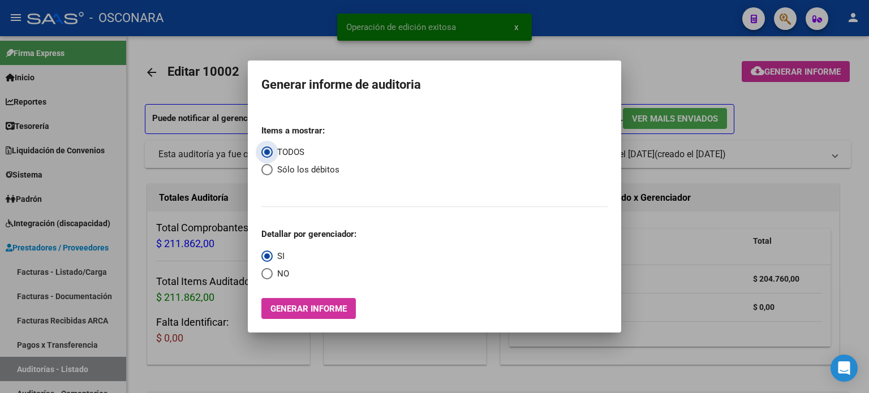
click at [318, 311] on span "Generar informe" at bounding box center [308, 309] width 76 height 10
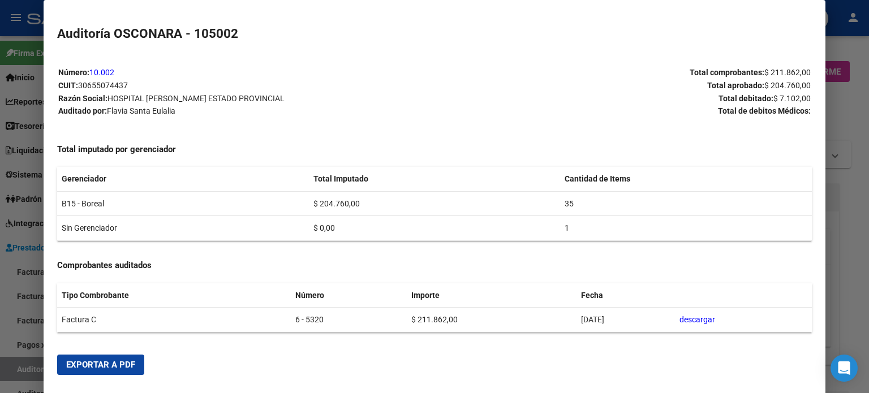
click at [101, 365] on span "Exportar a PDF" at bounding box center [100, 365] width 69 height 10
click at [23, 366] on div at bounding box center [434, 196] width 869 height 393
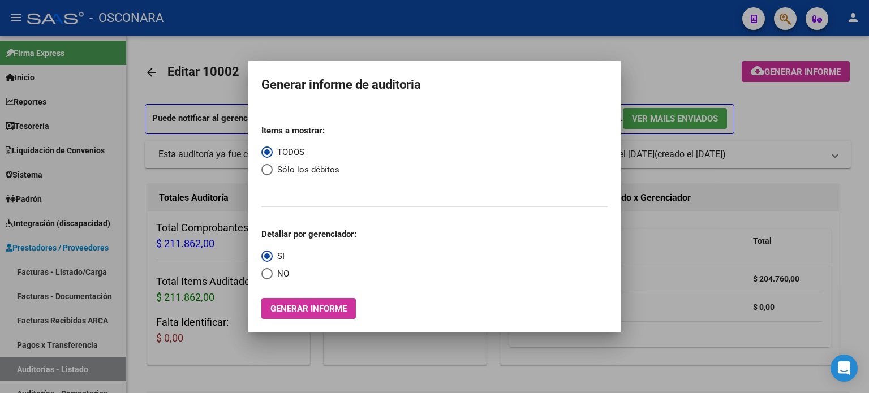
click at [23, 369] on div at bounding box center [434, 196] width 869 height 393
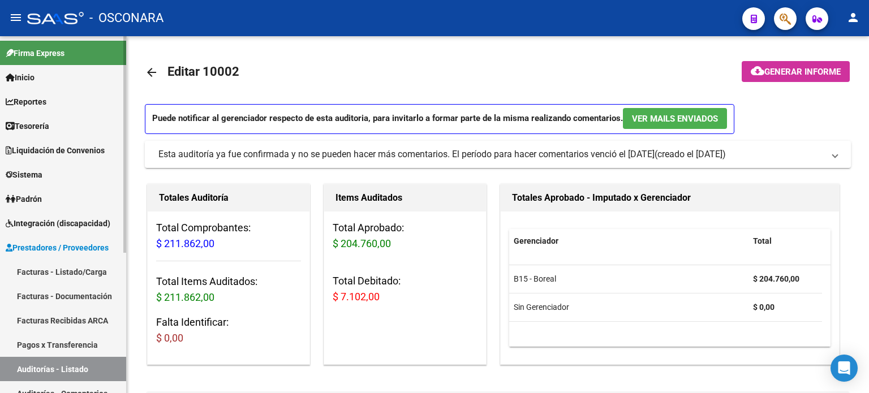
click at [23, 369] on link "Auditorías - Listado" at bounding box center [63, 369] width 126 height 24
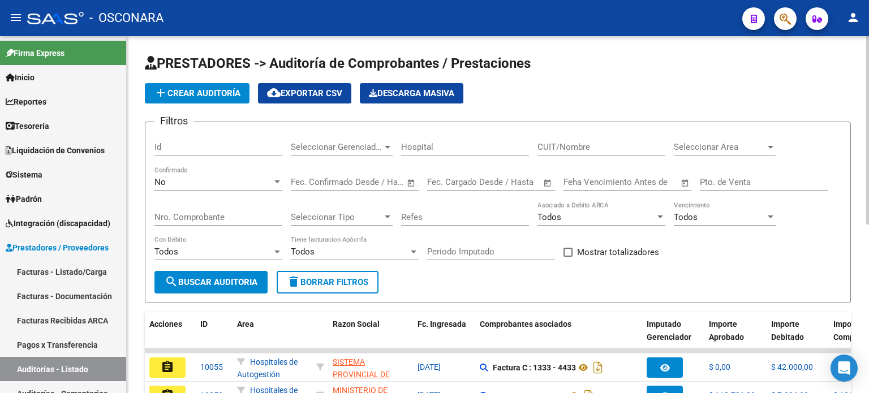
click at [177, 144] on div "Id" at bounding box center [218, 143] width 128 height 24
click at [187, 181] on div "No" at bounding box center [213, 182] width 118 height 10
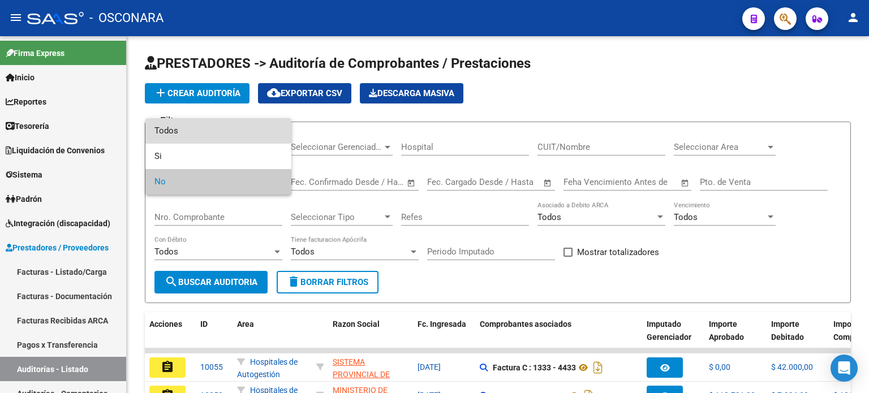
click at [187, 131] on span "Todos" at bounding box center [218, 130] width 128 height 25
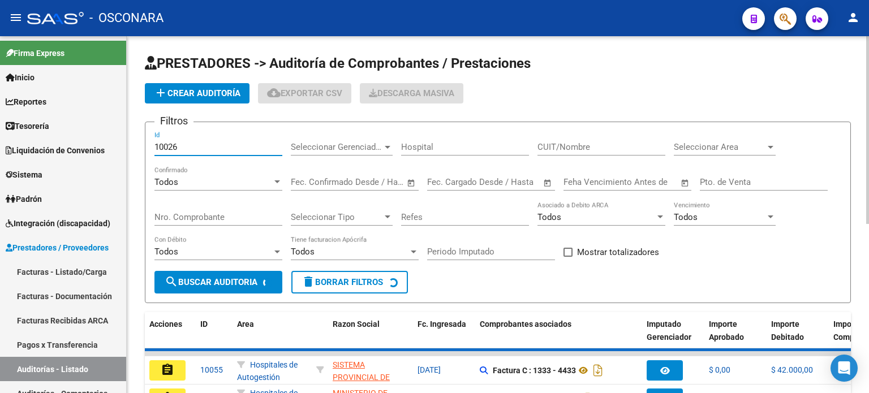
click at [165, 145] on input "10026" at bounding box center [218, 147] width 128 height 10
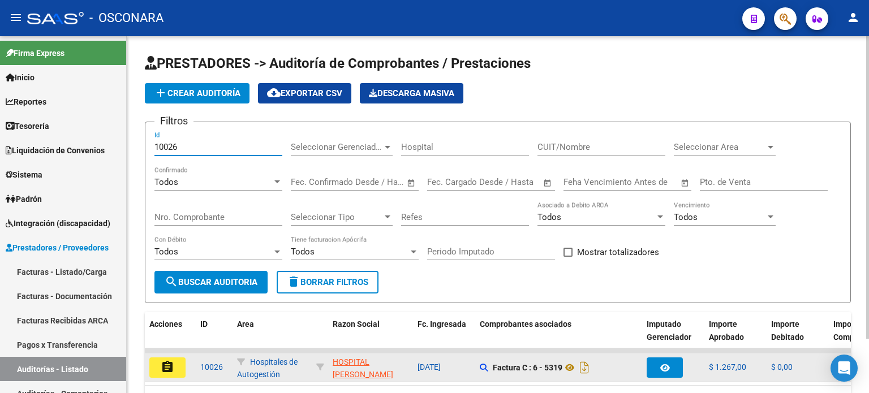
type input "10026"
click at [160, 364] on button "assignment" at bounding box center [167, 368] width 36 height 20
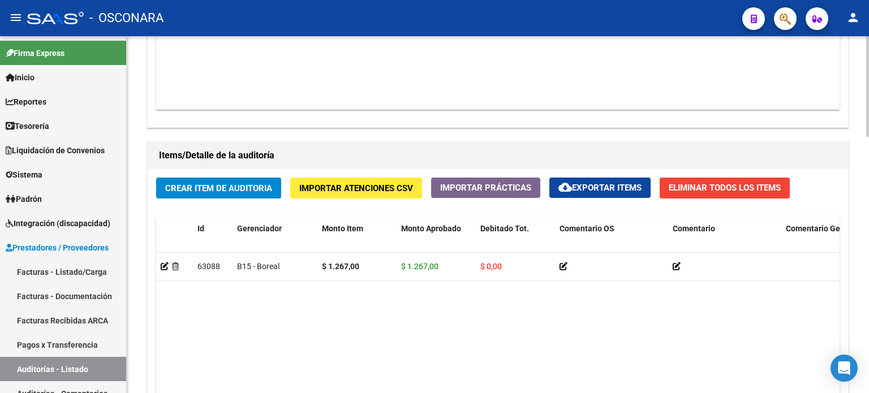
scroll to position [905, 0]
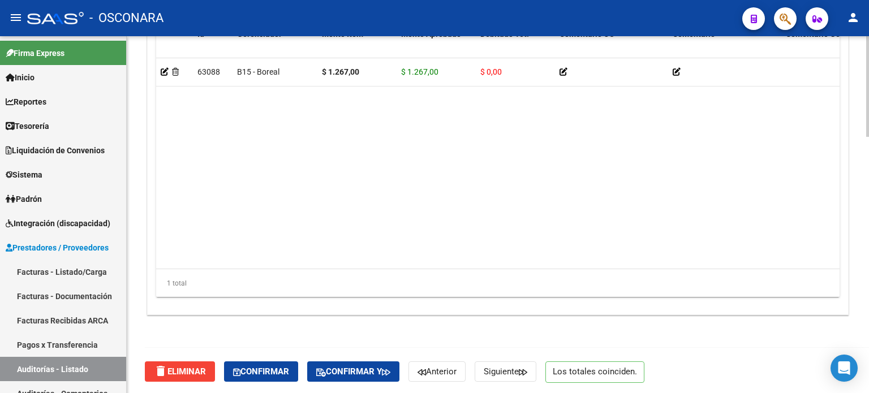
click at [255, 381] on div "delete Eliminar Confirmar Confirmar y Anterior Siguiente Los totales coinciden." at bounding box center [503, 372] width 716 height 48
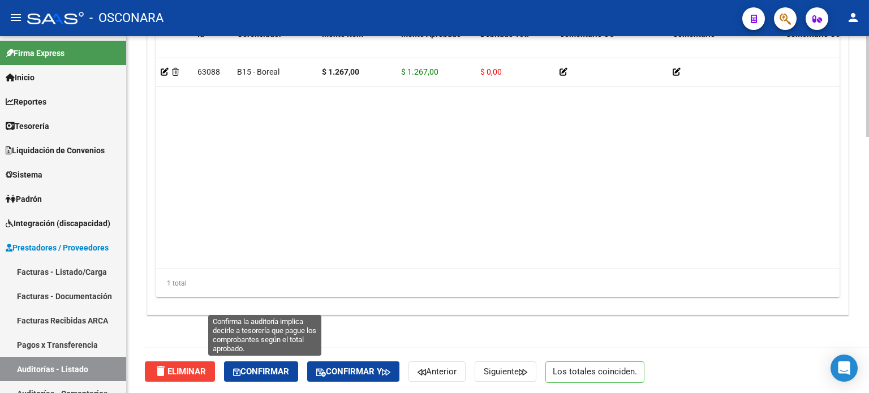
click at [260, 374] on span "Confirmar" at bounding box center [261, 372] width 56 height 10
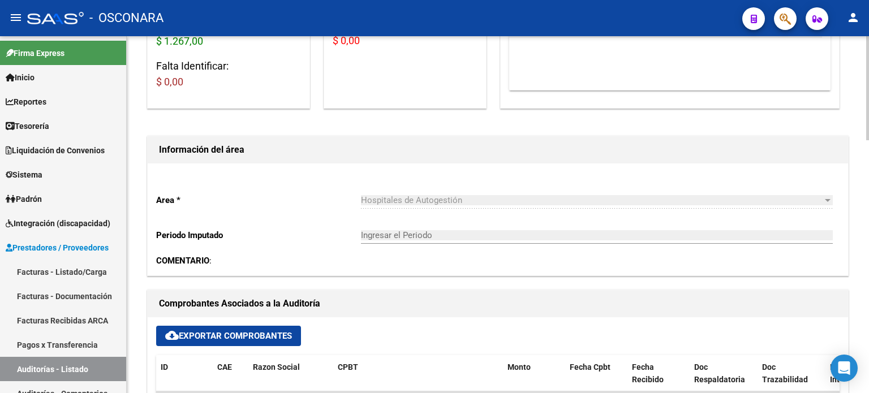
type input "202509"
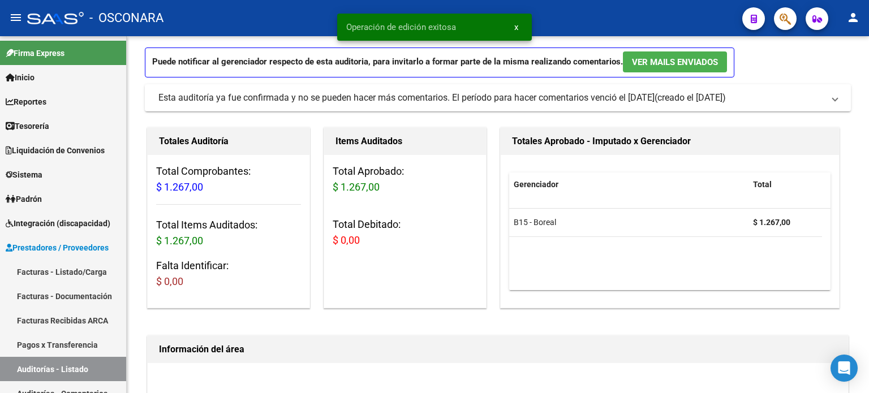
scroll to position [0, 0]
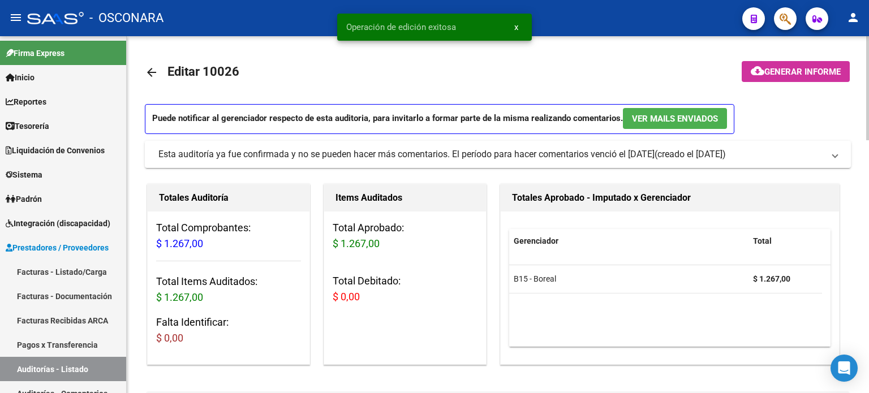
click at [773, 80] on button "cloud_download Generar informe" at bounding box center [796, 71] width 108 height 21
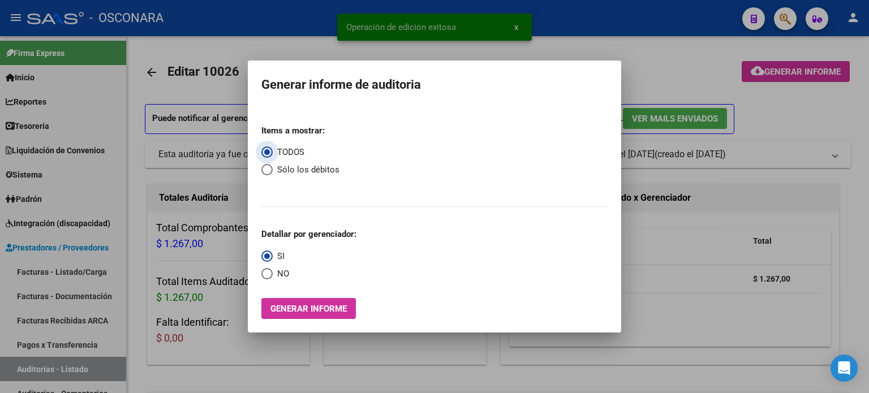
click at [326, 307] on span "Generar informe" at bounding box center [308, 309] width 76 height 10
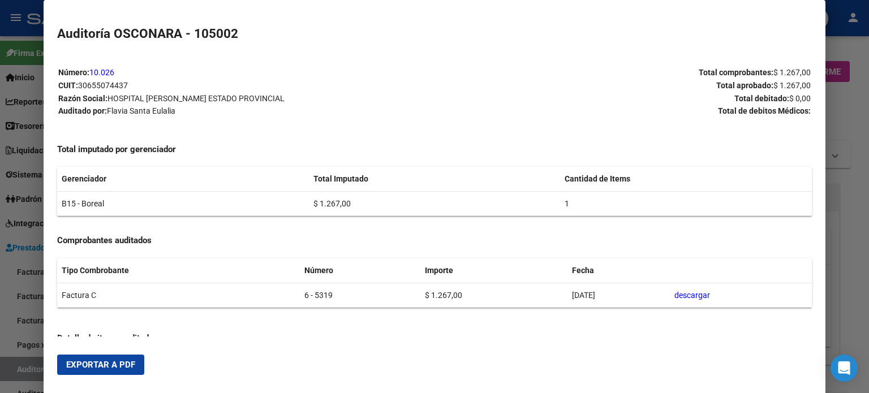
click at [107, 377] on mat-dialog-actions "Exportar a PDF" at bounding box center [434, 365] width 755 height 38
click at [95, 363] on span "Exportar a PDF" at bounding box center [100, 365] width 69 height 10
click at [29, 368] on div at bounding box center [434, 196] width 869 height 393
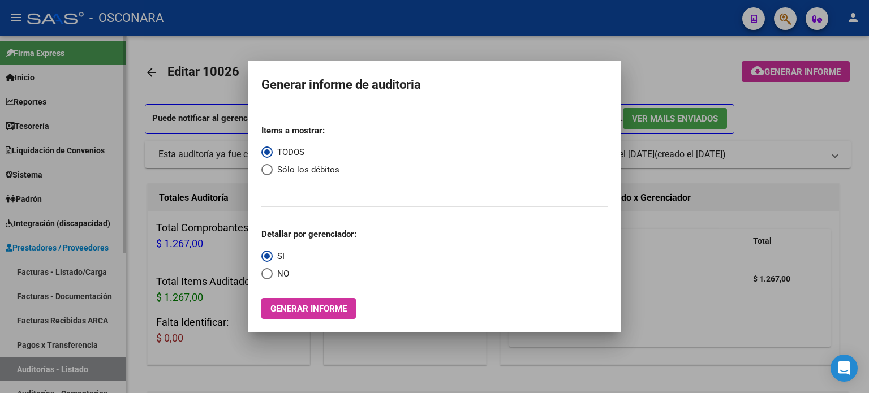
click at [29, 369] on div at bounding box center [434, 196] width 869 height 393
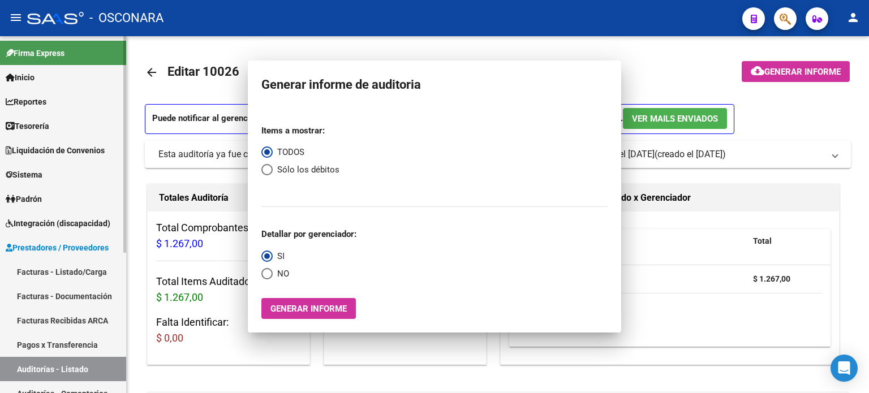
click at [31, 370] on link "Auditorías - Listado" at bounding box center [63, 369] width 126 height 24
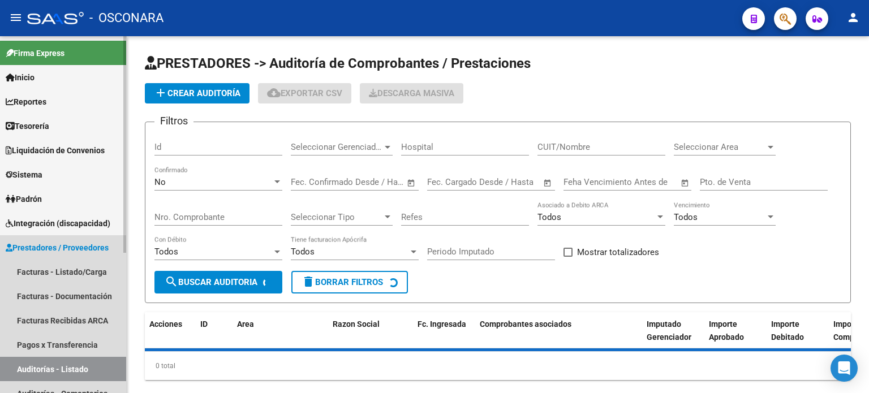
click at [31, 370] on link "Auditorías - Listado" at bounding box center [63, 369] width 126 height 24
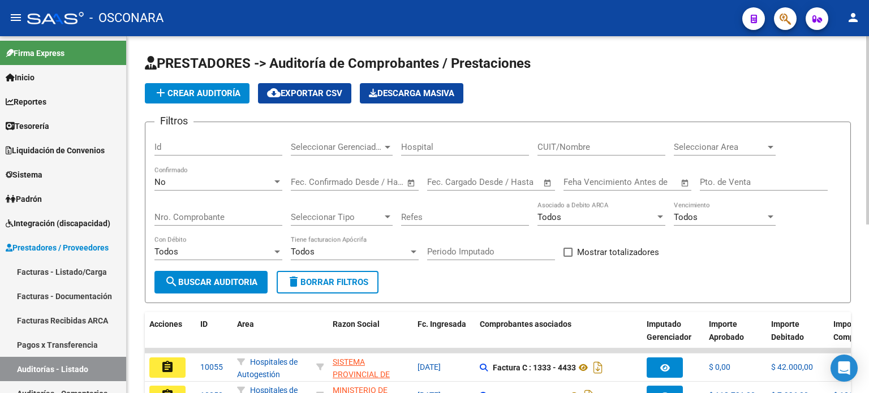
click at [183, 137] on div "Id" at bounding box center [218, 143] width 128 height 24
type input "10027"
click at [192, 183] on div "No" at bounding box center [213, 182] width 118 height 10
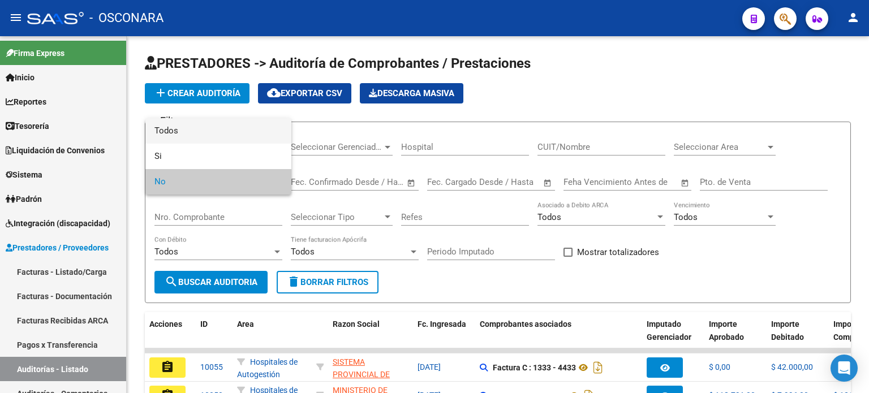
click at [197, 130] on span "Todos" at bounding box center [218, 130] width 128 height 25
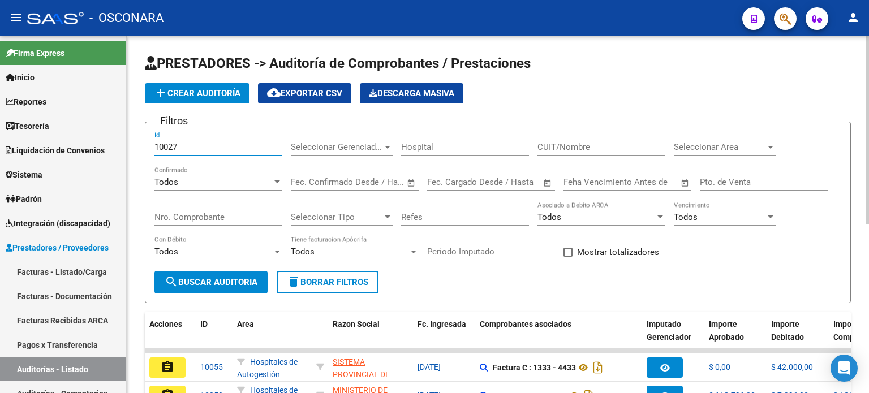
click at [197, 142] on input "10027" at bounding box center [218, 147] width 128 height 10
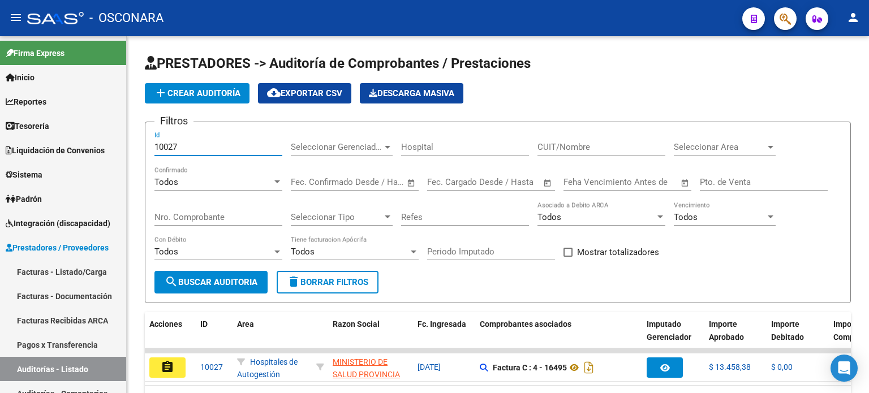
click at [169, 366] on mat-icon "assignment" at bounding box center [168, 367] width 14 height 14
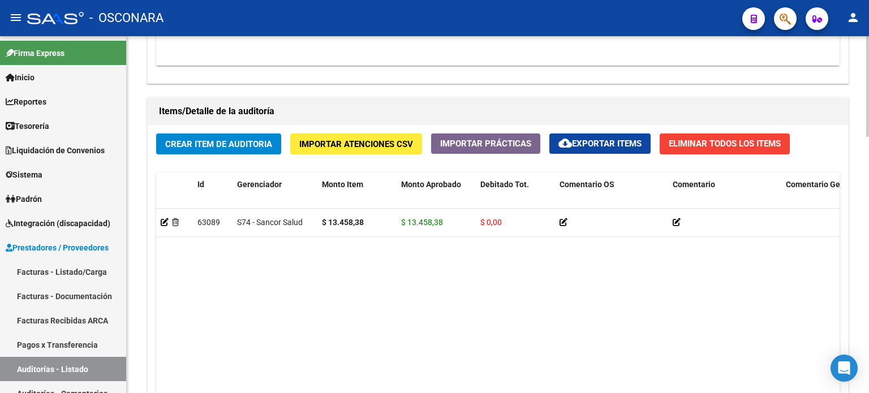
scroll to position [905, 0]
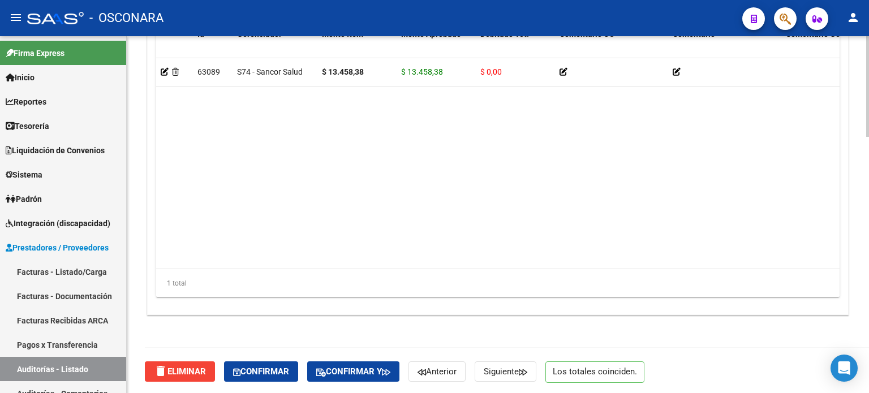
click at [261, 382] on div "delete Eliminar Confirmar Confirmar y Anterior Siguiente Los totales coinciden." at bounding box center [503, 372] width 716 height 48
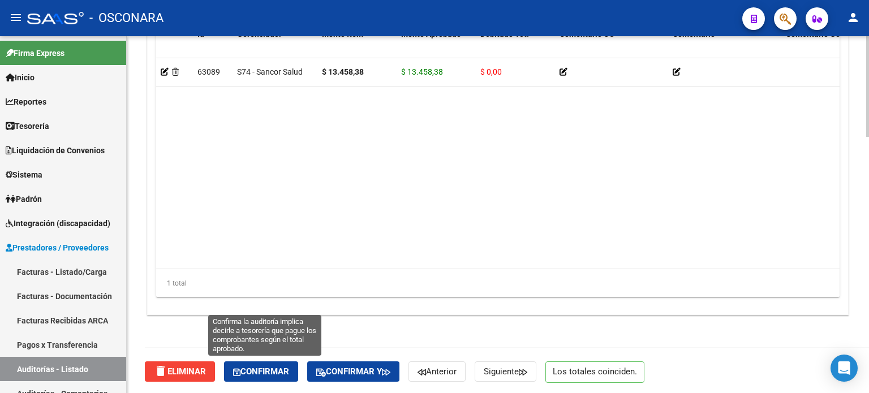
click at [263, 371] on span "Confirmar" at bounding box center [261, 372] width 56 height 10
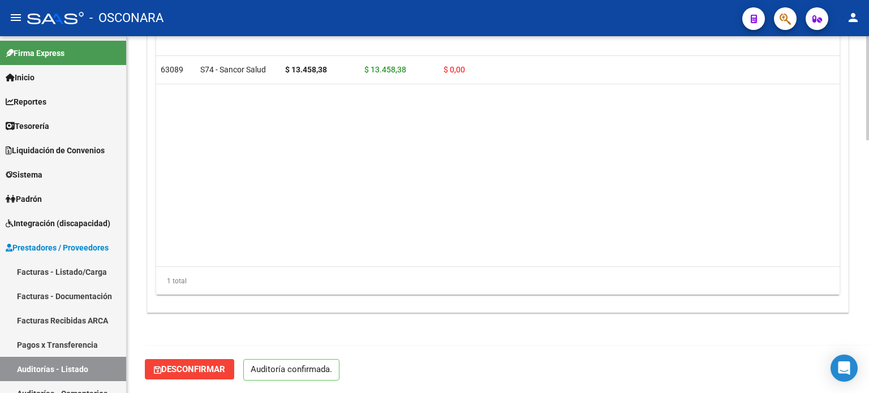
scroll to position [864, 0]
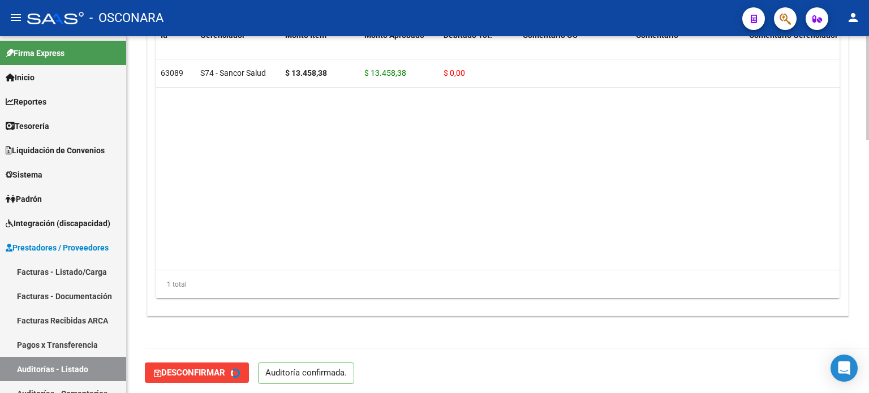
type input "202509"
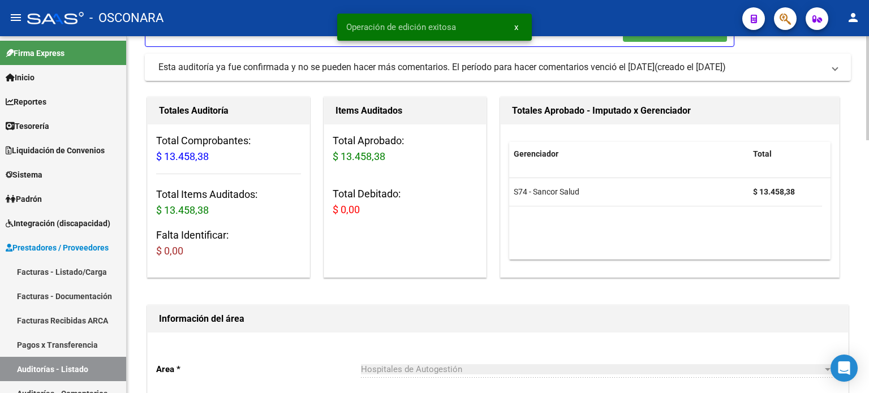
scroll to position [0, 0]
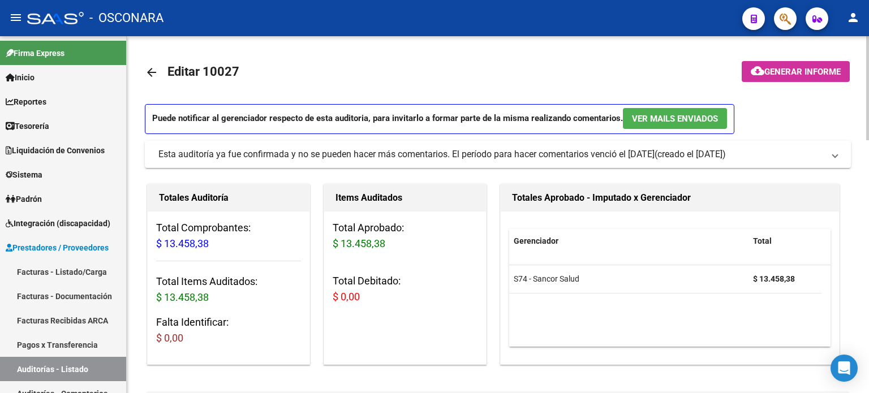
click at [796, 70] on span "Generar informe" at bounding box center [802, 72] width 76 height 10
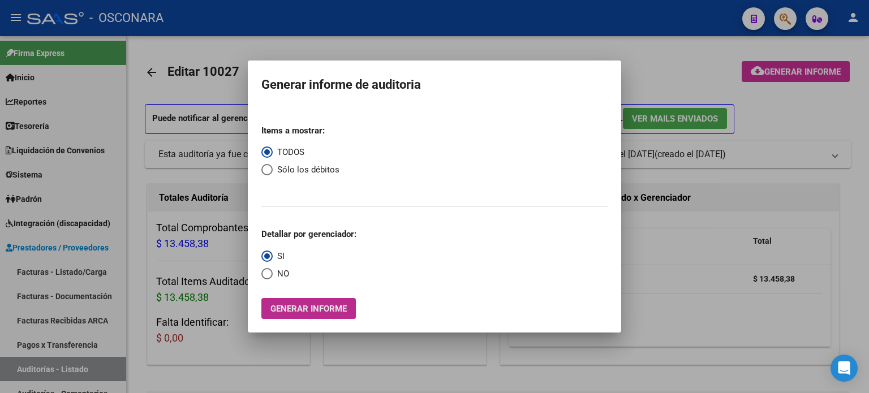
click at [306, 305] on span "Generar informe" at bounding box center [308, 309] width 76 height 10
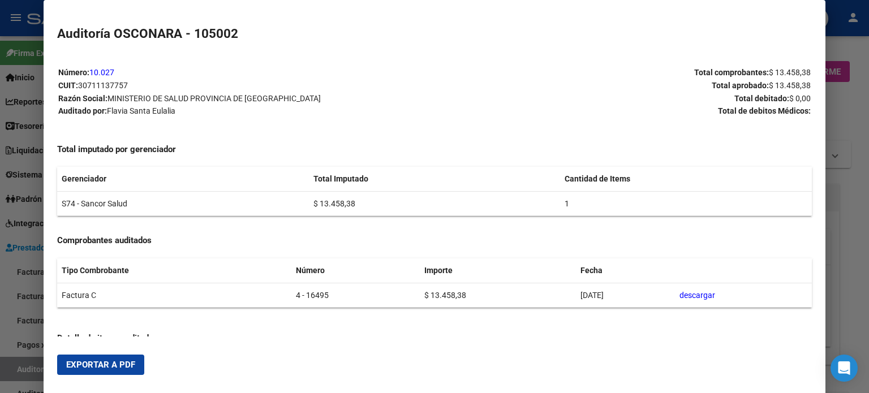
click at [111, 368] on span "Exportar a PDF" at bounding box center [100, 365] width 69 height 10
click at [25, 368] on div at bounding box center [434, 196] width 869 height 393
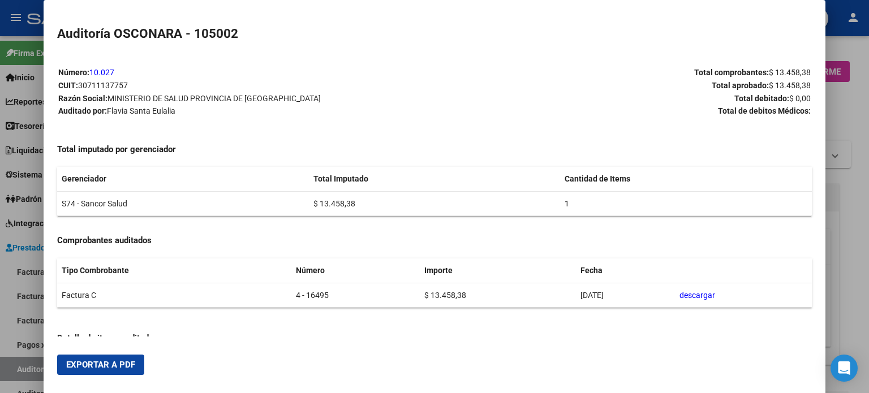
click at [25, 367] on div at bounding box center [434, 196] width 869 height 393
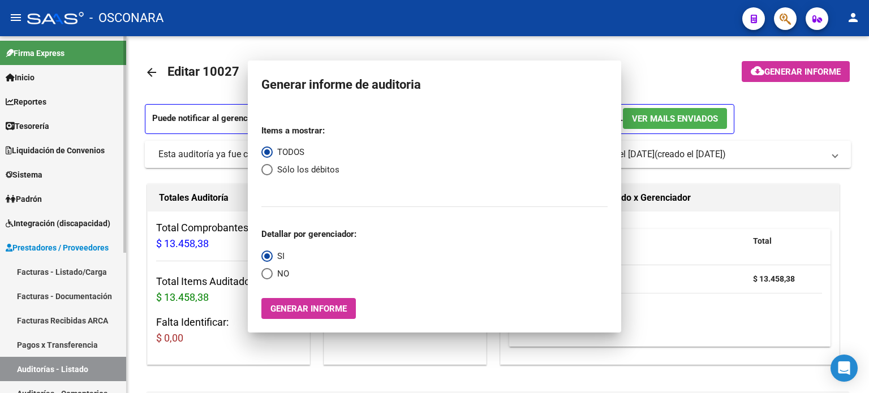
click at [25, 367] on link "Auditorías - Listado" at bounding box center [63, 369] width 126 height 24
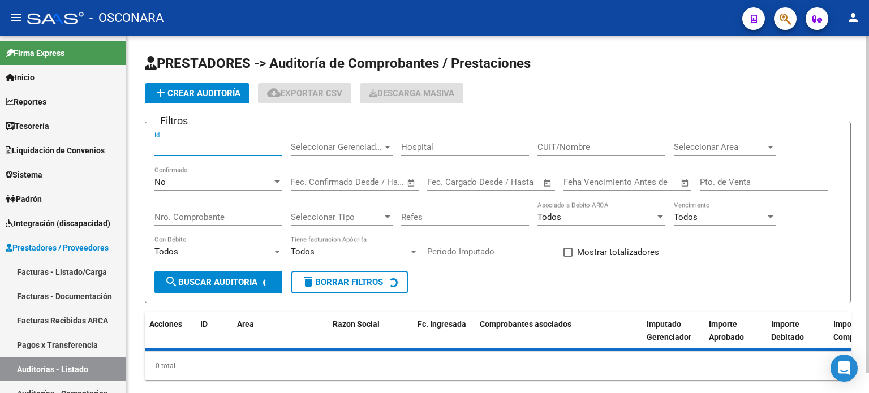
click at [188, 149] on input "Id" at bounding box center [218, 147] width 128 height 10
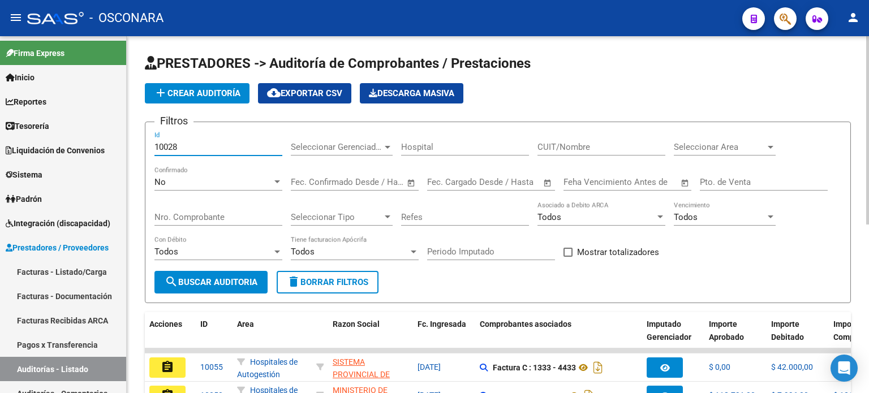
type input "10028"
click at [188, 178] on div "No" at bounding box center [213, 182] width 118 height 10
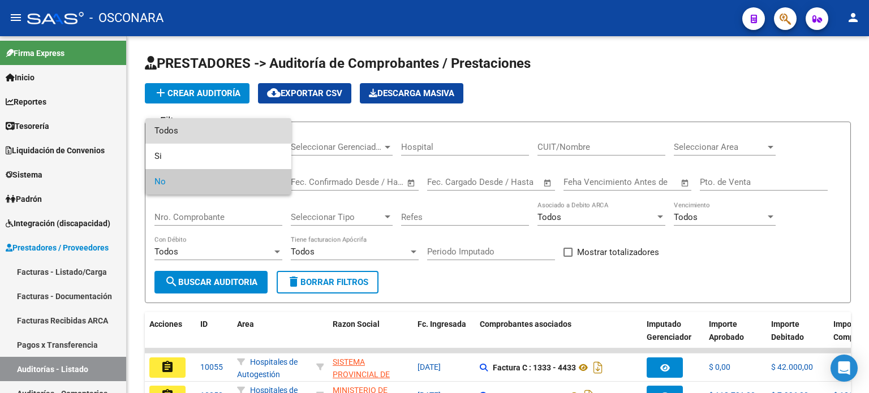
click at [204, 131] on span "Todos" at bounding box center [218, 130] width 128 height 25
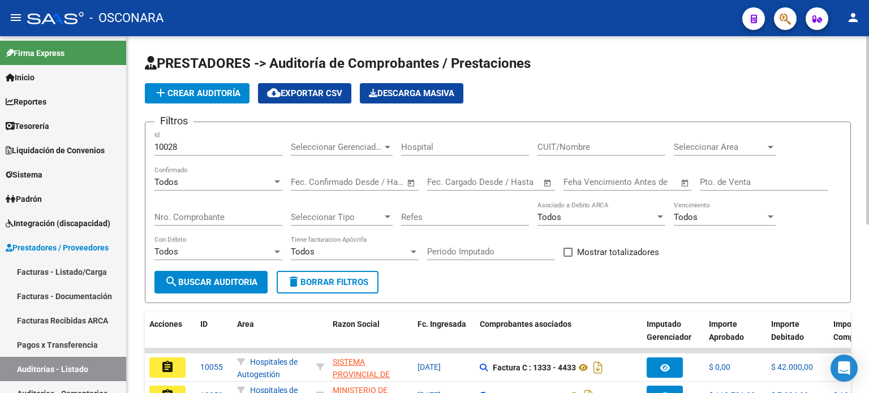
click at [204, 138] on div "10028 Id" at bounding box center [218, 143] width 128 height 24
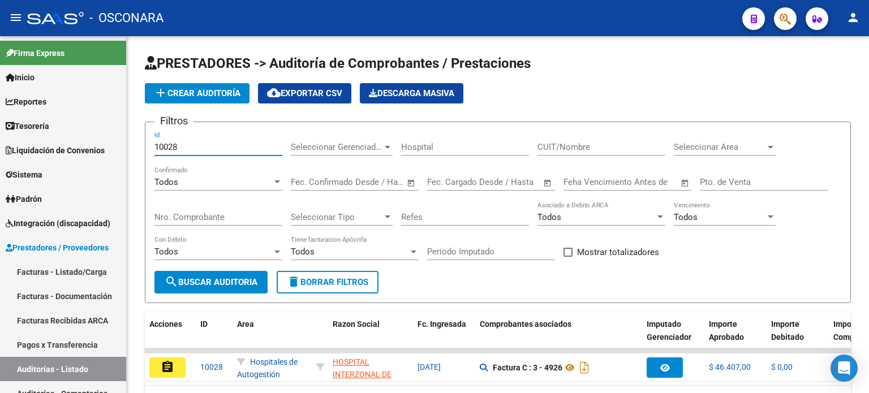
click at [177, 365] on button "assignment" at bounding box center [167, 368] width 36 height 20
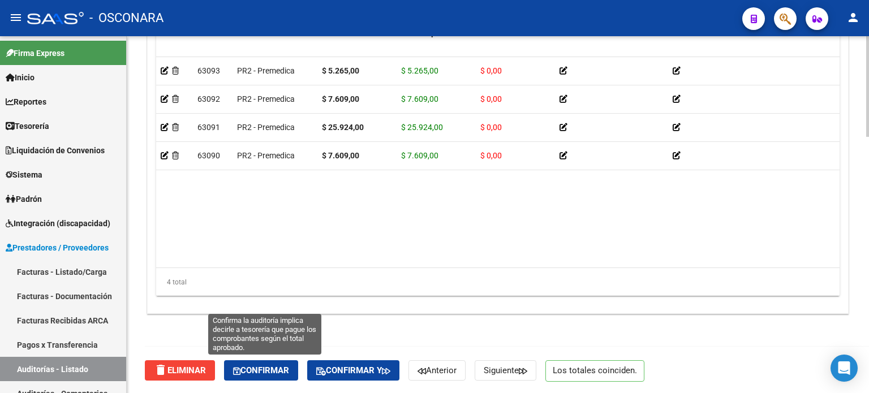
click at [264, 372] on span "Confirmar" at bounding box center [261, 370] width 56 height 10
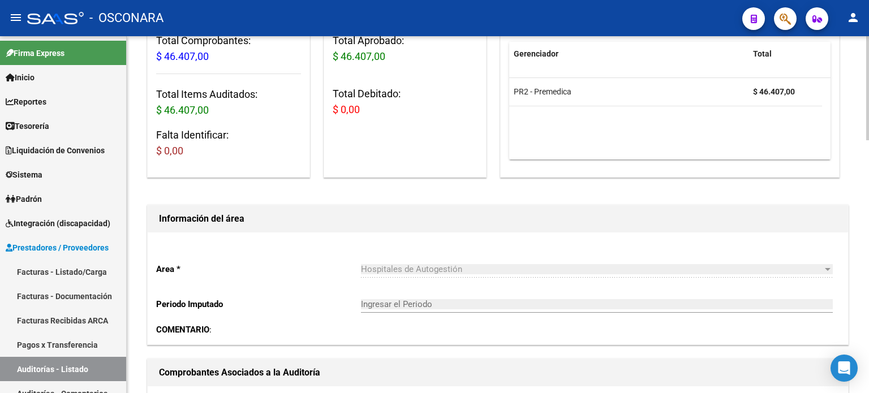
type input "202509"
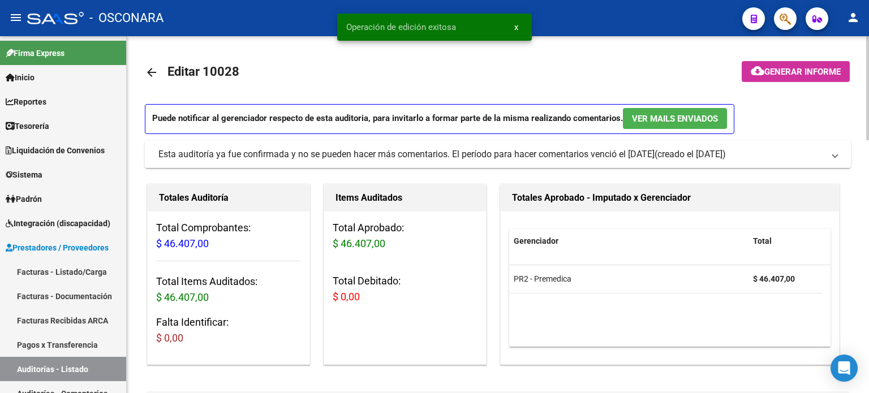
click at [814, 72] on span "Generar informe" at bounding box center [802, 72] width 76 height 10
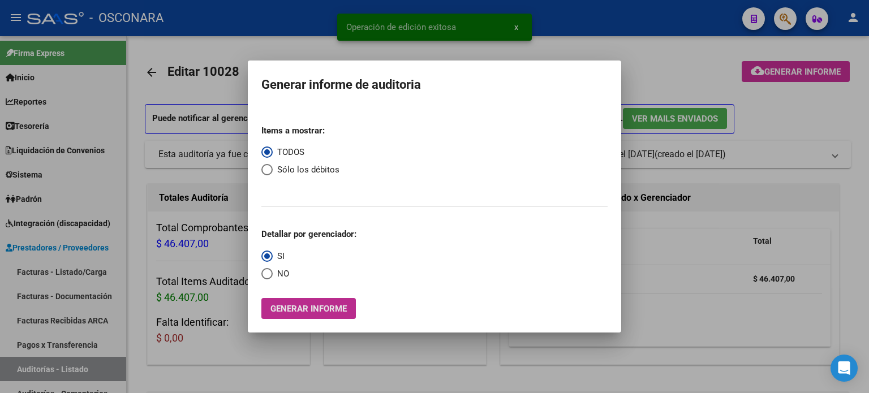
click at [310, 308] on span "Generar informe" at bounding box center [308, 309] width 76 height 10
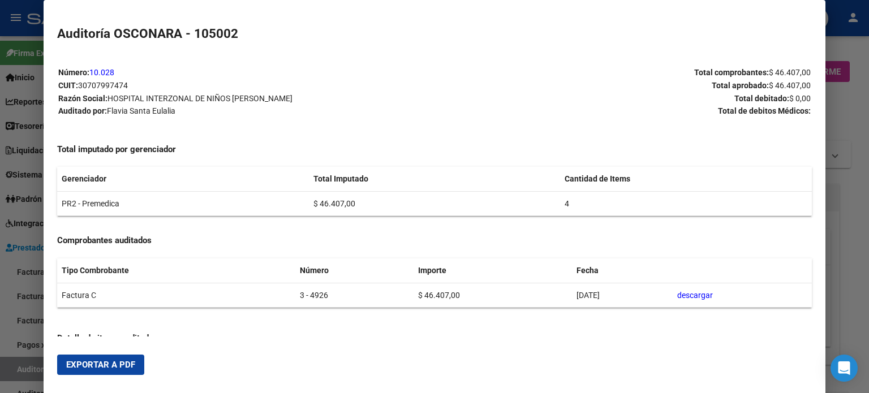
click at [105, 371] on button "Exportar a PDF" at bounding box center [100, 365] width 87 height 20
click at [23, 372] on div at bounding box center [434, 196] width 869 height 393
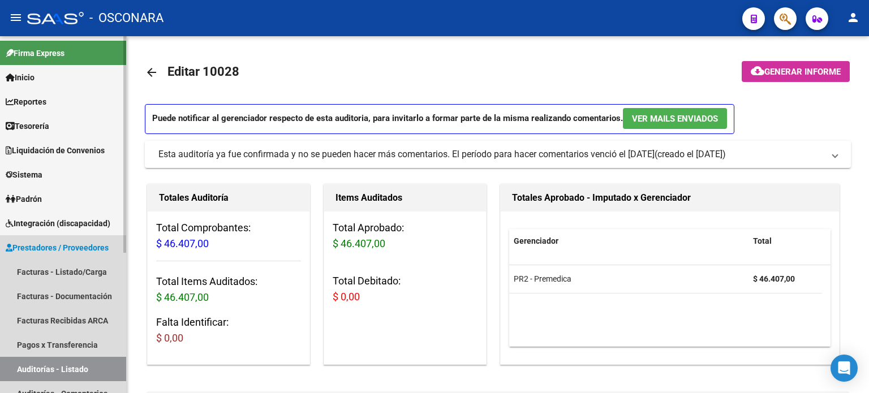
click at [26, 372] on link "Auditorías - Listado" at bounding box center [63, 369] width 126 height 24
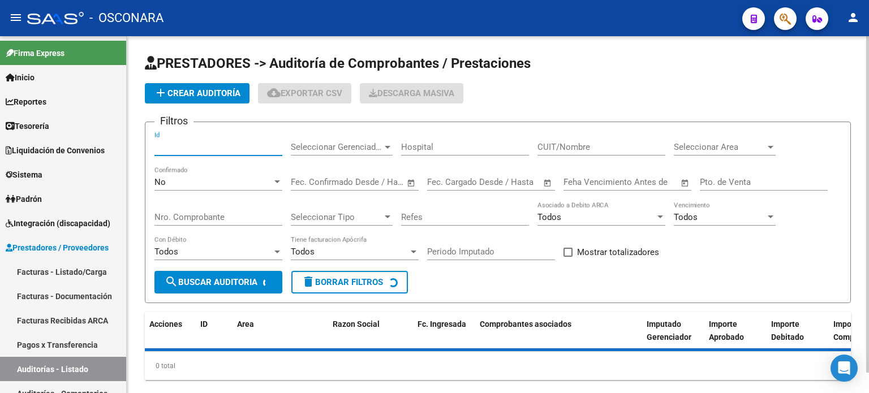
click at [191, 146] on input "Id" at bounding box center [218, 147] width 128 height 10
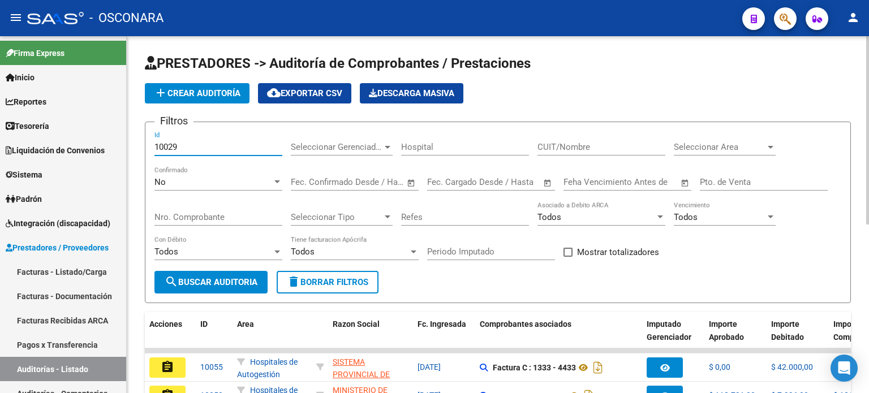
type input "10029"
click at [186, 188] on div "No Confirmado" at bounding box center [218, 178] width 128 height 24
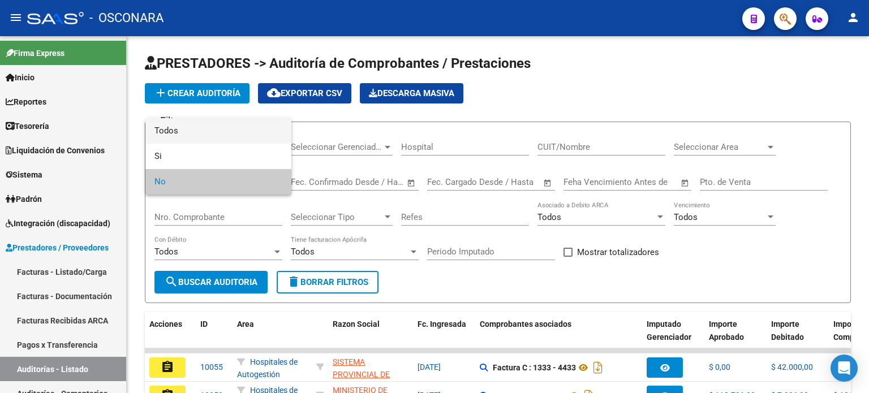
click at [192, 134] on span "Todos" at bounding box center [218, 130] width 128 height 25
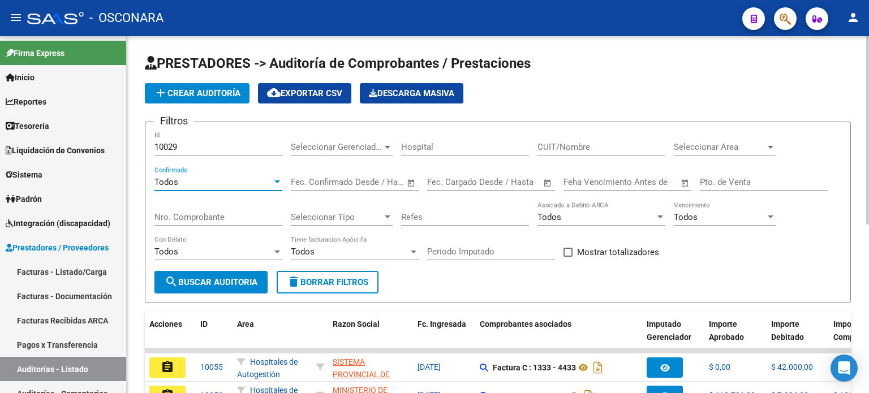
click at [192, 142] on input "10029" at bounding box center [218, 147] width 128 height 10
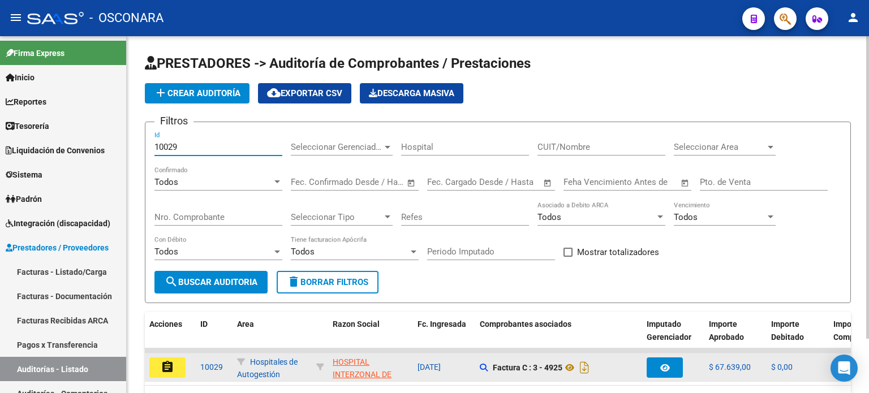
click at [183, 369] on button "assignment" at bounding box center [167, 368] width 36 height 20
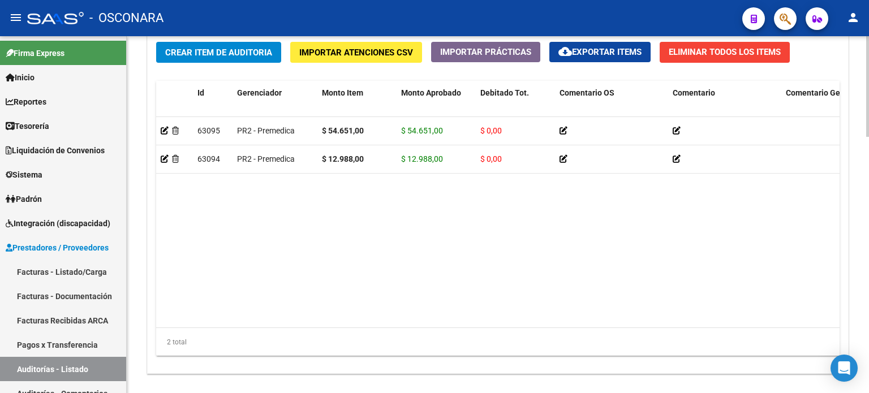
scroll to position [906, 0]
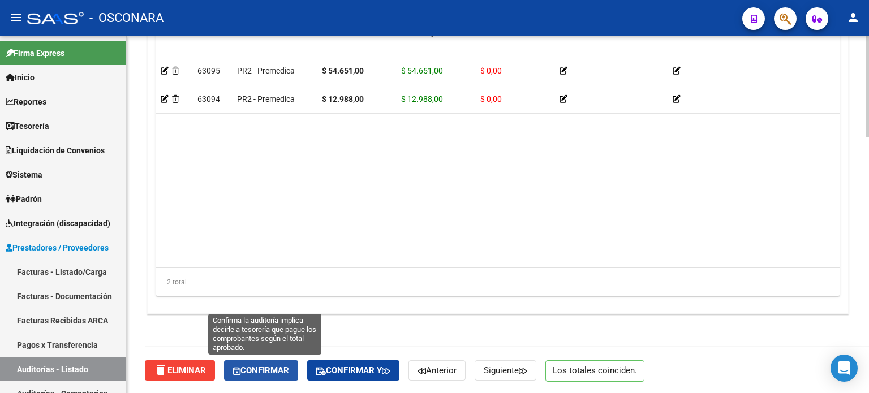
drag, startPoint x: 260, startPoint y: 372, endPoint x: 307, endPoint y: 345, distance: 54.2
click at [260, 371] on span "Confirmar" at bounding box center [261, 370] width 56 height 10
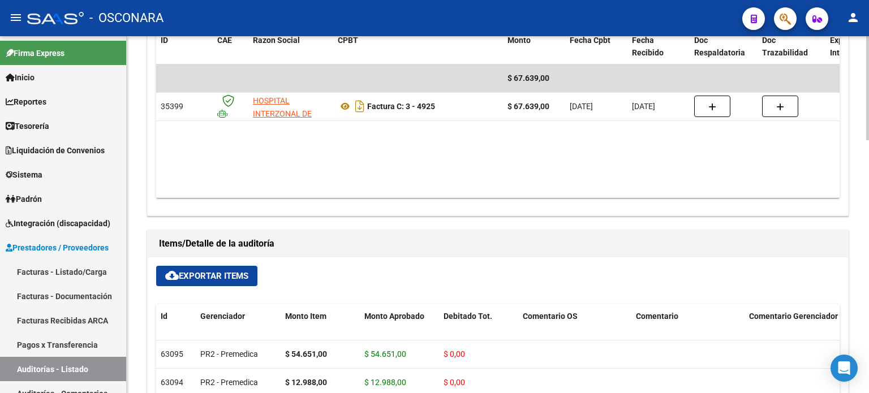
type input "202509"
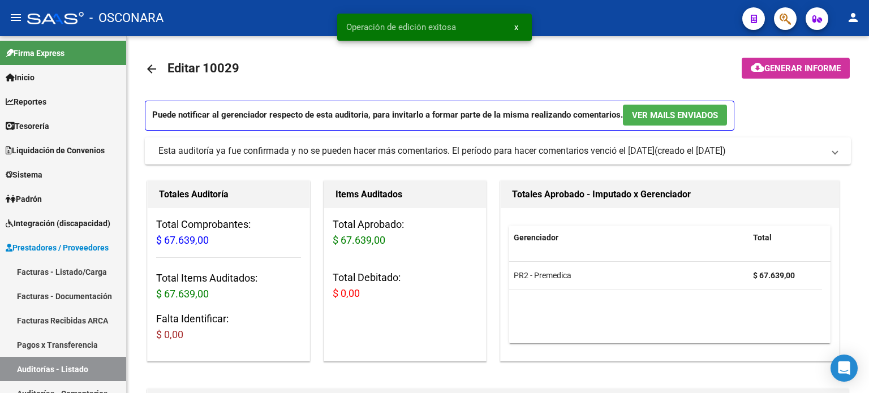
scroll to position [0, 0]
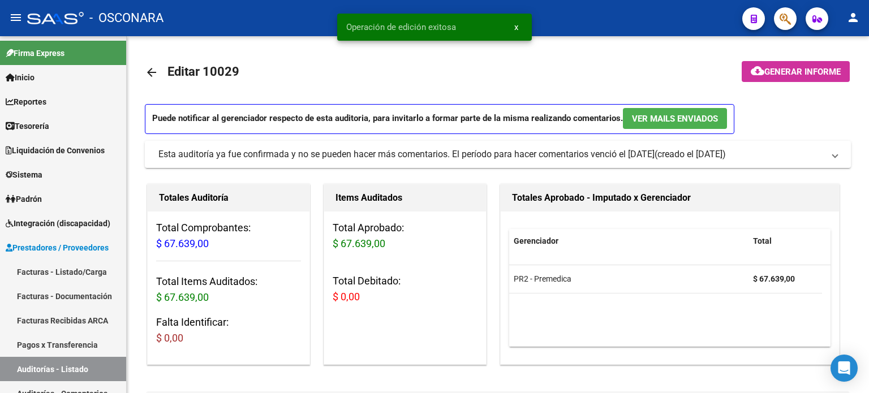
click at [798, 75] on span "Generar informe" at bounding box center [802, 72] width 76 height 10
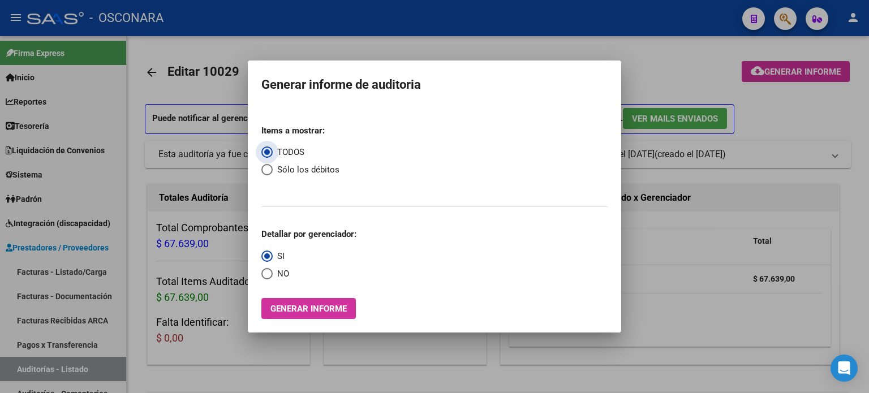
click at [285, 311] on span "Generar informe" at bounding box center [308, 309] width 76 height 10
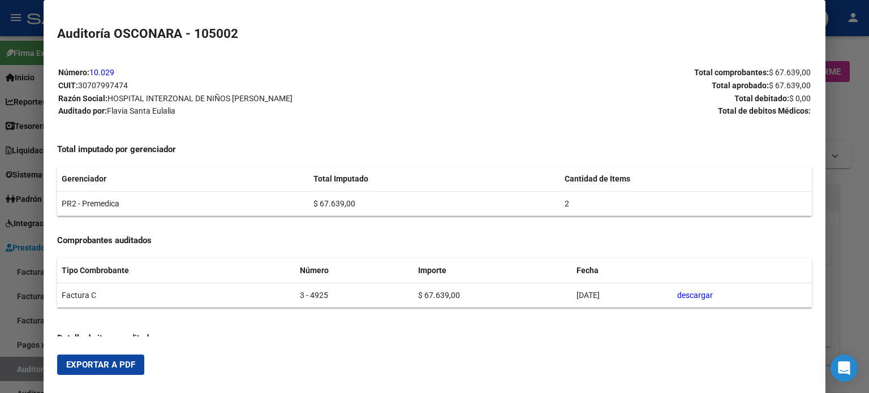
click at [128, 371] on button "Exportar a PDF" at bounding box center [100, 365] width 87 height 20
click at [28, 368] on div at bounding box center [434, 196] width 869 height 393
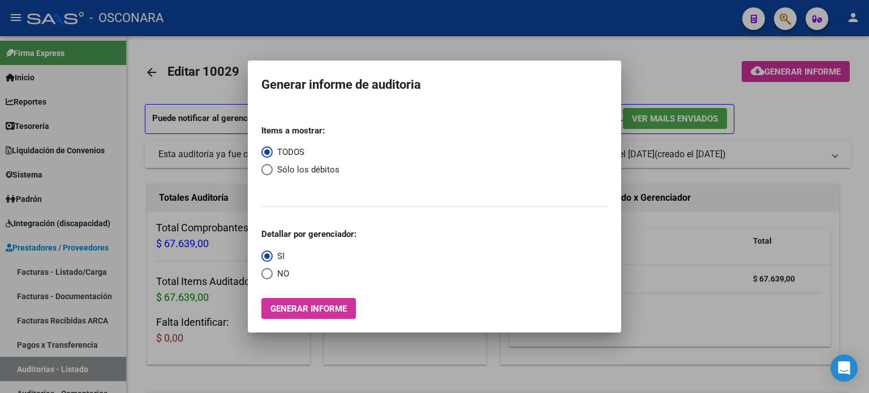
click at [28, 368] on div at bounding box center [434, 196] width 869 height 393
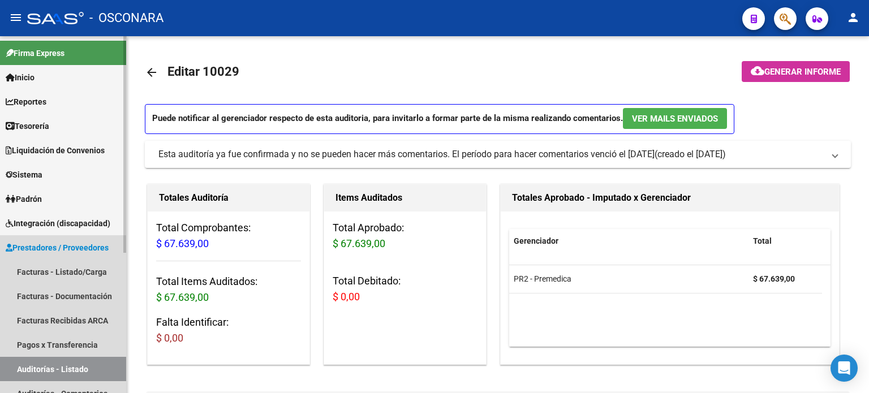
drag, startPoint x: 59, startPoint y: 371, endPoint x: 72, endPoint y: 355, distance: 20.5
click at [59, 372] on link "Auditorías - Listado" at bounding box center [63, 369] width 126 height 24
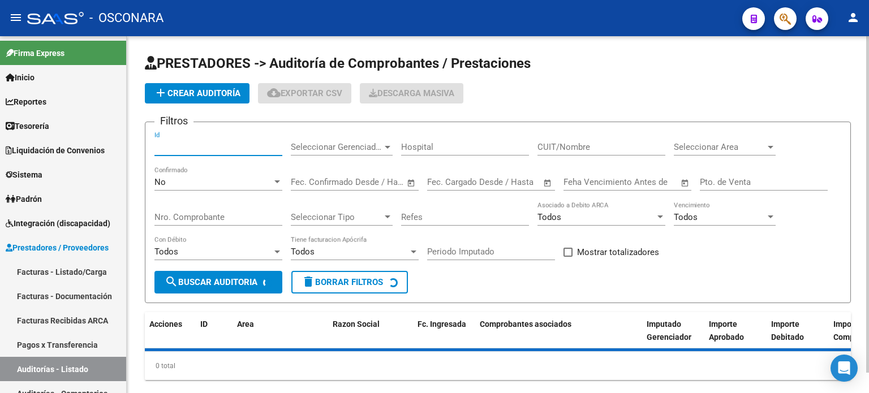
click at [165, 150] on input "Id" at bounding box center [218, 147] width 128 height 10
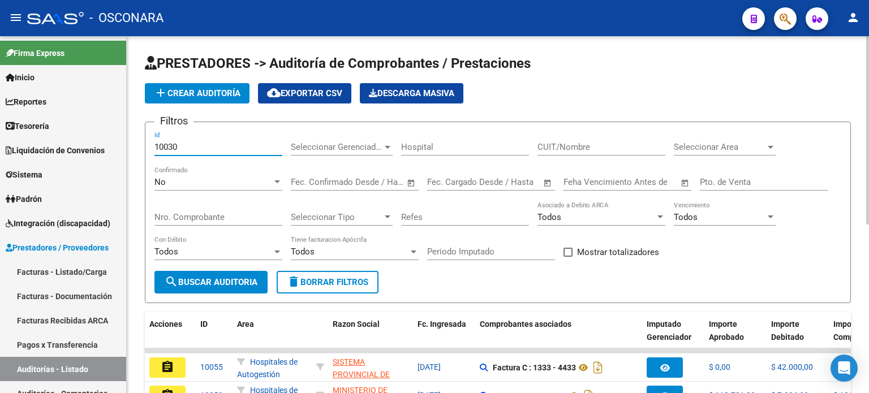
type input "10030"
click at [209, 178] on div "No" at bounding box center [213, 182] width 118 height 10
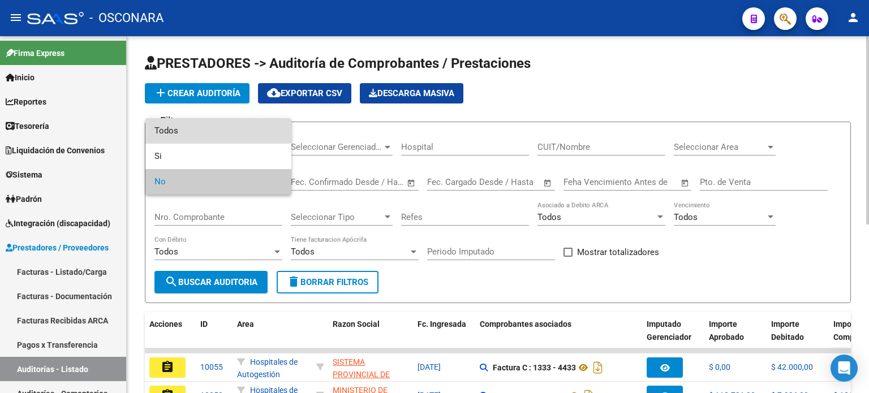
drag, startPoint x: 183, startPoint y: 124, endPoint x: 183, endPoint y: 131, distance: 6.8
click at [183, 124] on span "Todos" at bounding box center [218, 130] width 128 height 25
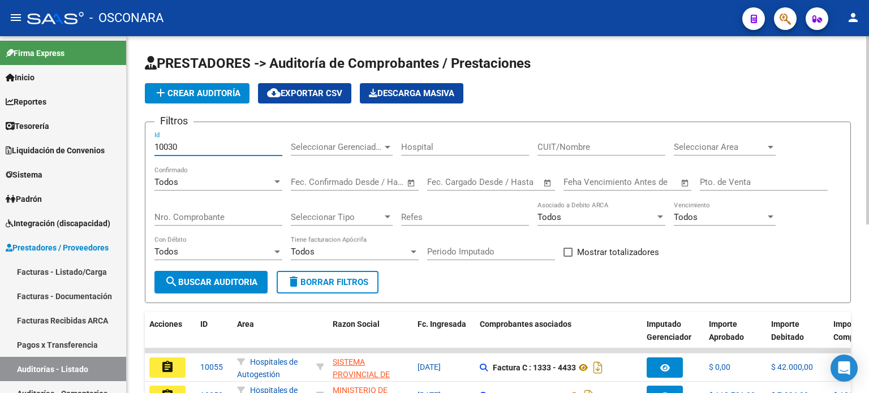
click at [183, 143] on input "10030" at bounding box center [218, 147] width 128 height 10
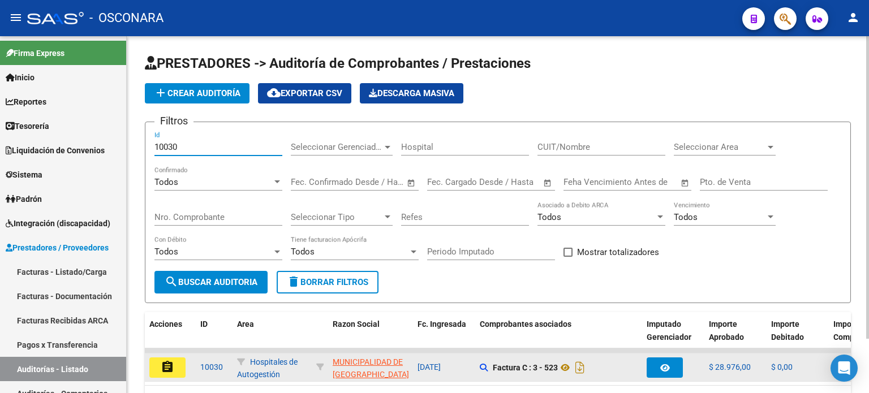
click at [167, 364] on mat-icon "assignment" at bounding box center [168, 367] width 14 height 14
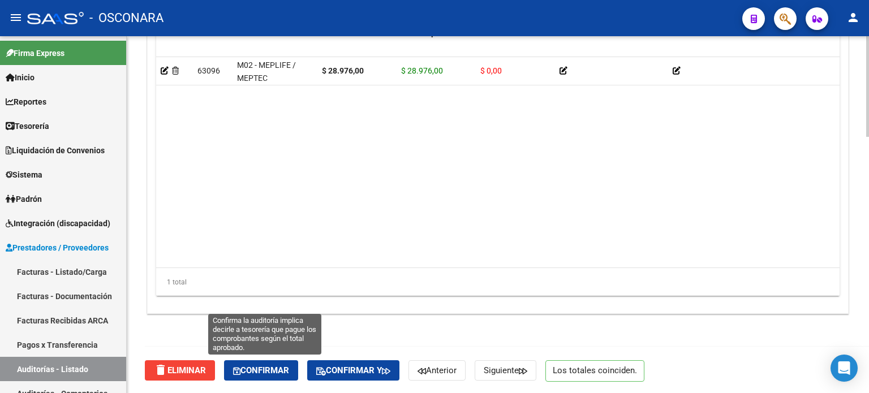
click at [259, 364] on button "Confirmar" at bounding box center [261, 370] width 74 height 20
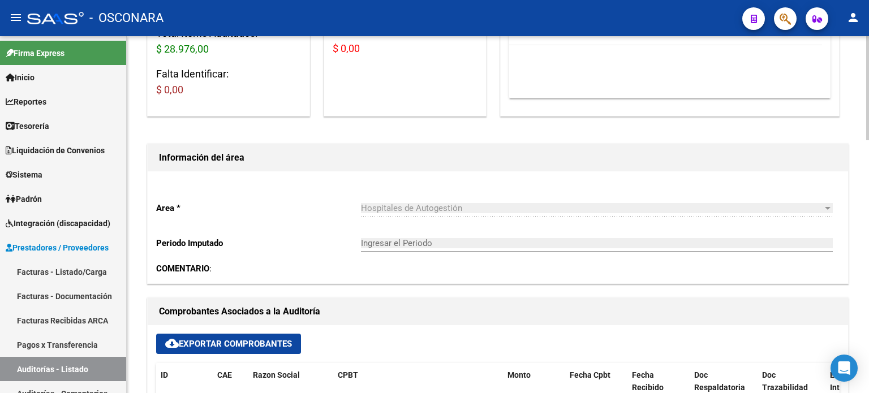
type input "202509"
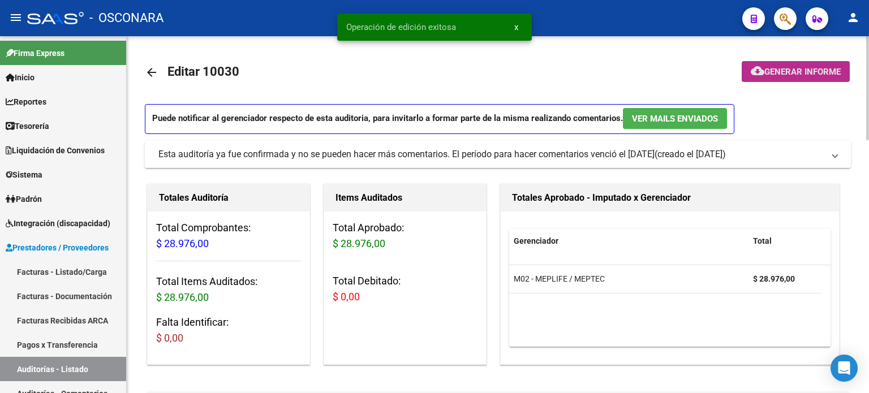
click at [777, 68] on span "Generar informe" at bounding box center [802, 72] width 76 height 10
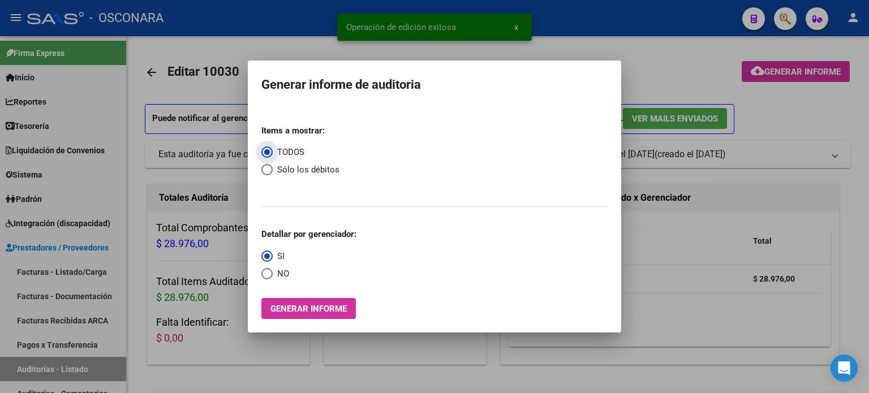
click at [304, 306] on span "Generar informe" at bounding box center [308, 309] width 76 height 10
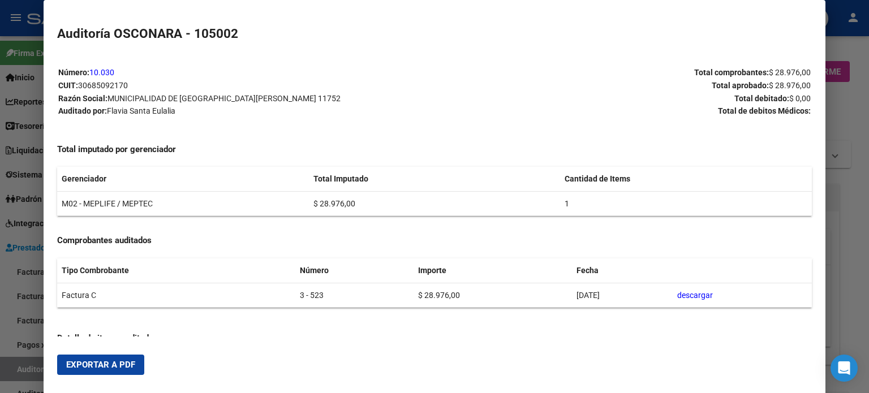
click at [88, 364] on span "Exportar a PDF" at bounding box center [100, 365] width 69 height 10
click at [30, 362] on div at bounding box center [434, 196] width 869 height 393
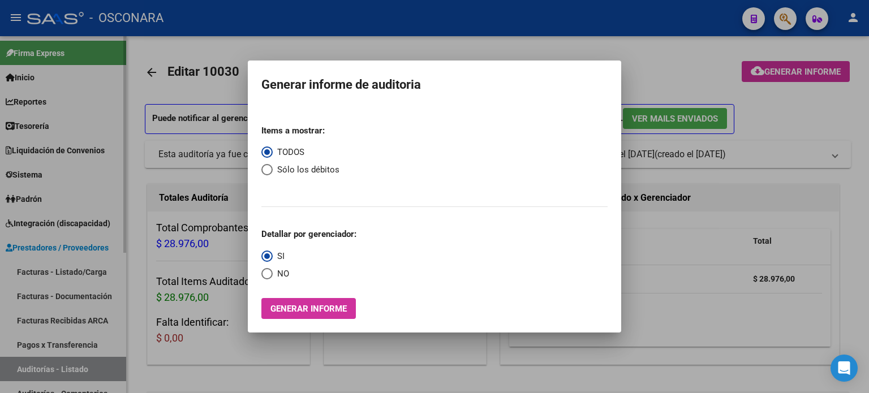
click at [28, 368] on div at bounding box center [434, 196] width 869 height 393
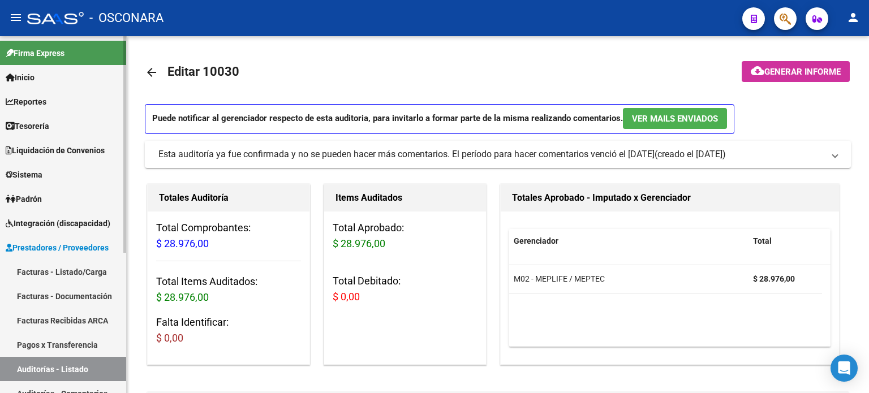
drag, startPoint x: 28, startPoint y: 368, endPoint x: 40, endPoint y: 355, distance: 18.0
click at [28, 368] on link "Auditorías - Listado" at bounding box center [63, 369] width 126 height 24
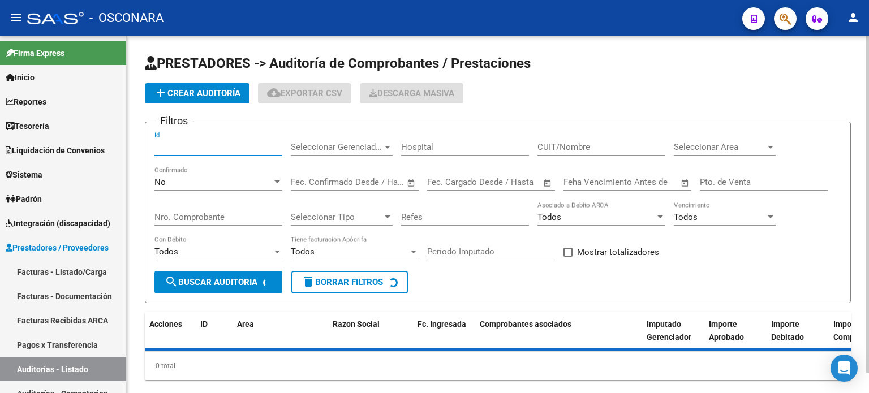
click at [183, 151] on input "Id" at bounding box center [218, 147] width 128 height 10
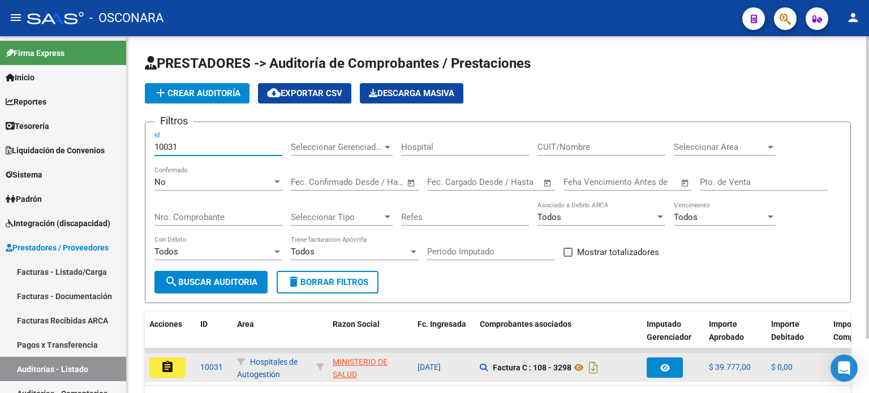
type input "10031"
click at [170, 364] on mat-icon "assignment" at bounding box center [168, 367] width 14 height 14
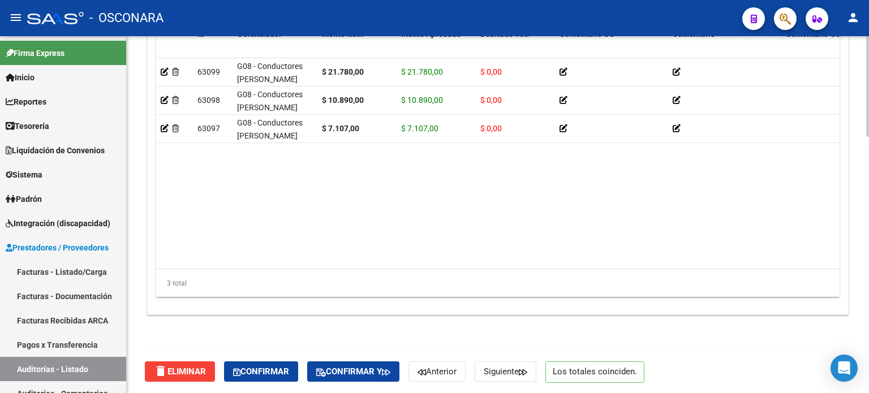
scroll to position [906, 0]
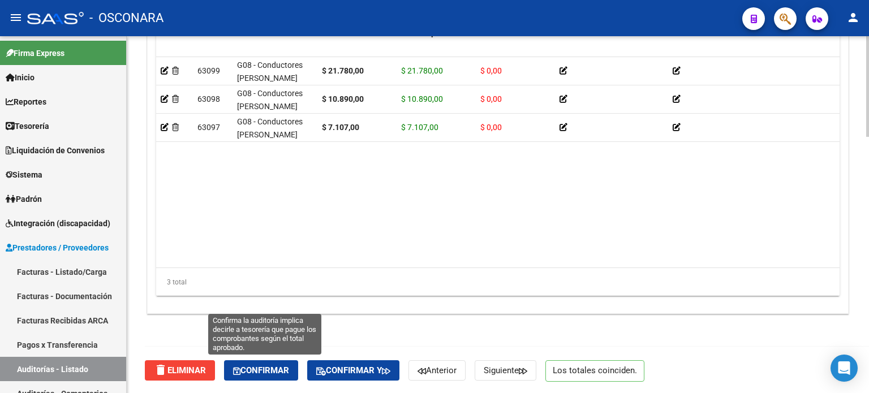
click at [256, 376] on button "Confirmar" at bounding box center [261, 370] width 74 height 20
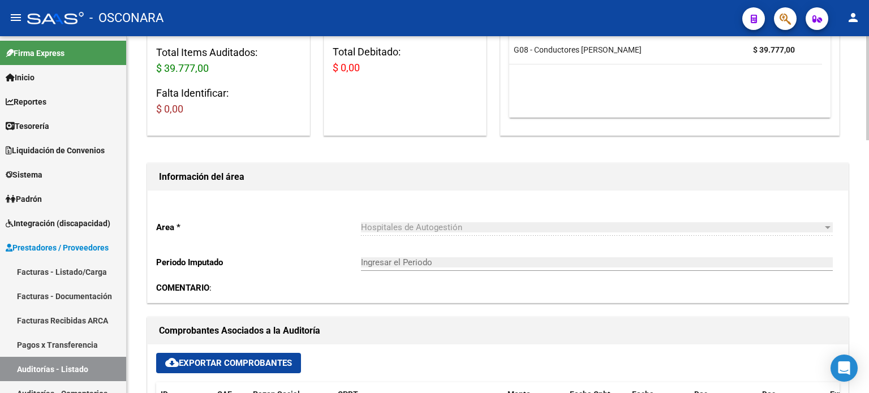
type input "202509"
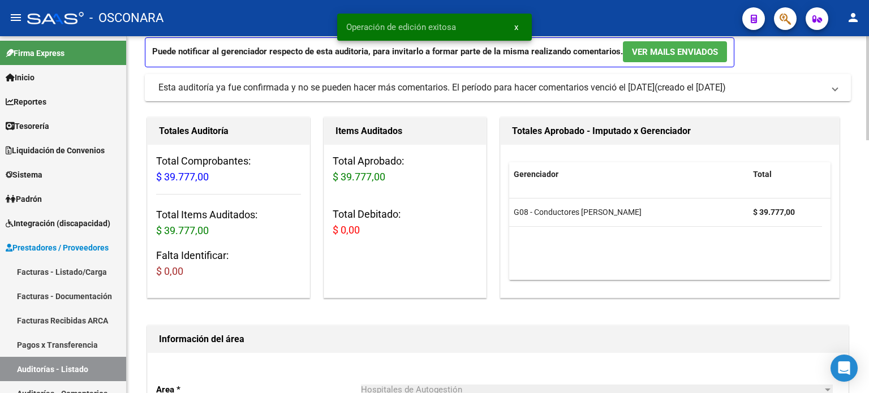
scroll to position [0, 0]
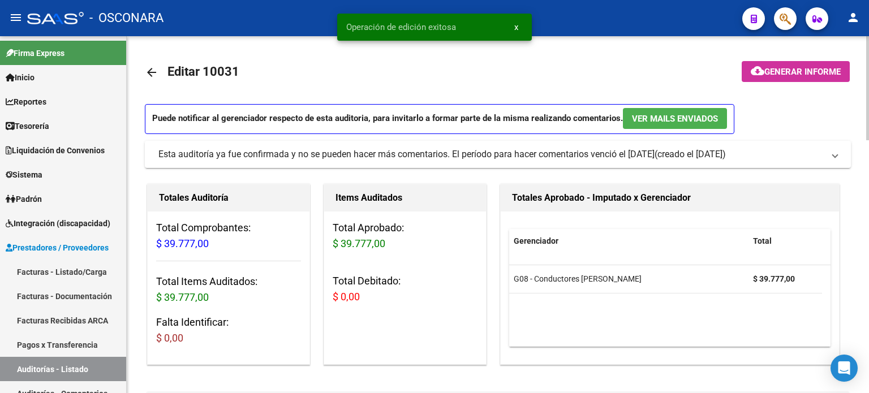
click at [803, 78] on button "cloud_download Generar informe" at bounding box center [796, 71] width 108 height 21
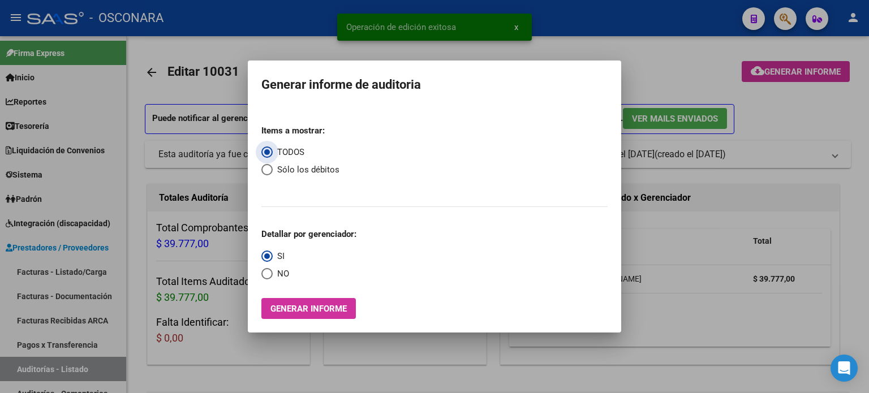
click at [325, 310] on span "Generar informe" at bounding box center [308, 309] width 76 height 10
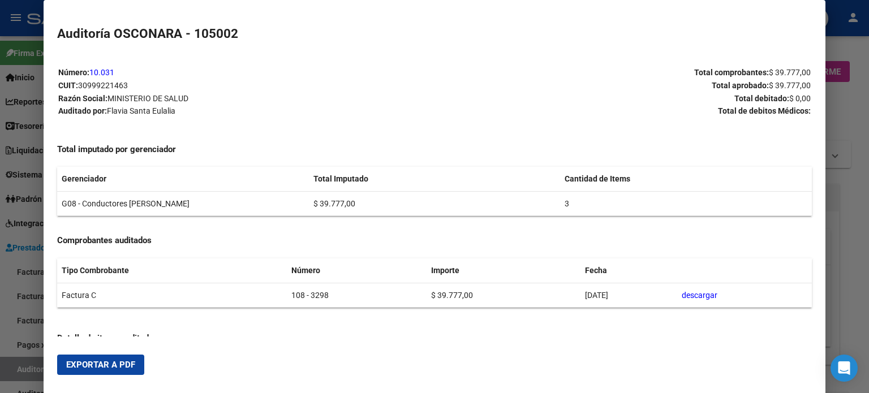
click at [110, 360] on span "Exportar a PDF" at bounding box center [100, 365] width 69 height 10
drag, startPoint x: 5, startPoint y: 356, endPoint x: 6, endPoint y: 350, distance: 6.3
click at [5, 358] on div at bounding box center [434, 196] width 869 height 393
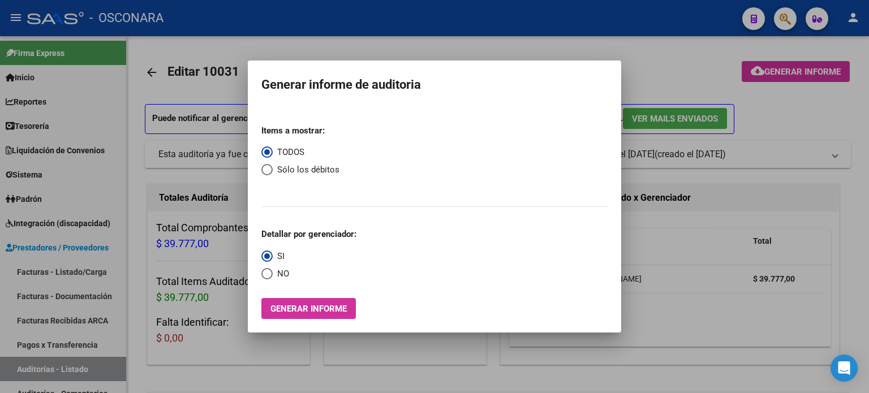
click at [43, 272] on div at bounding box center [434, 196] width 869 height 393
click at [43, 272] on link "Facturas - Listado/Carga" at bounding box center [63, 272] width 126 height 24
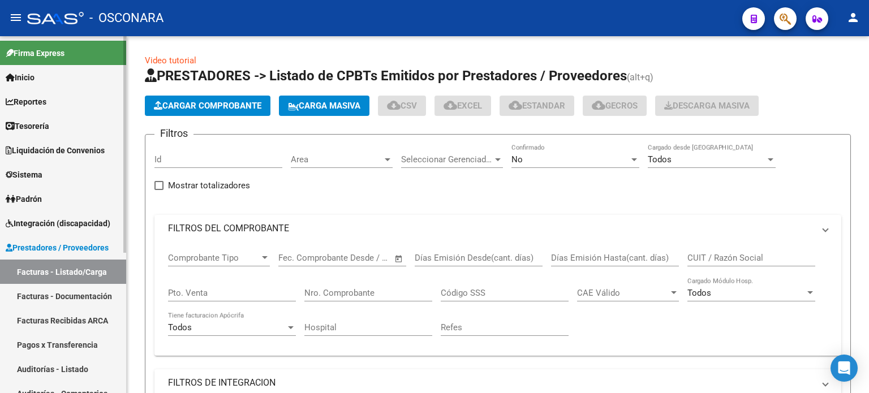
click at [43, 272] on link "Facturas - Listado/Carga" at bounding box center [63, 272] width 126 height 24
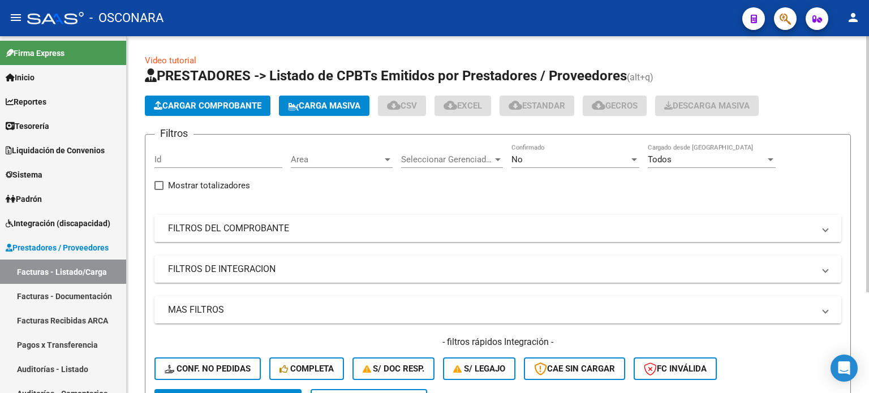
click at [260, 223] on mat-panel-title "FILTROS DEL COMPROBANTE" at bounding box center [491, 228] width 646 height 12
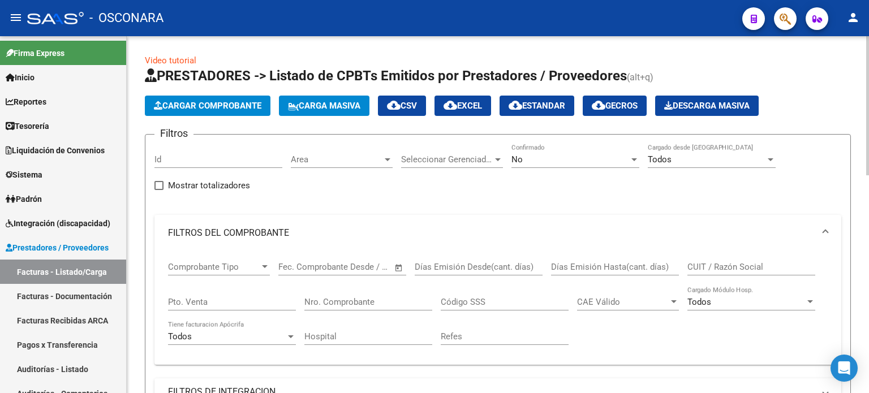
click at [204, 300] on input "Pto. Venta" at bounding box center [232, 302] width 128 height 10
type input "123"
click at [337, 303] on input "Nro. Comprobante" at bounding box center [368, 302] width 128 height 10
type input "746"
click at [532, 157] on div "No" at bounding box center [570, 159] width 118 height 10
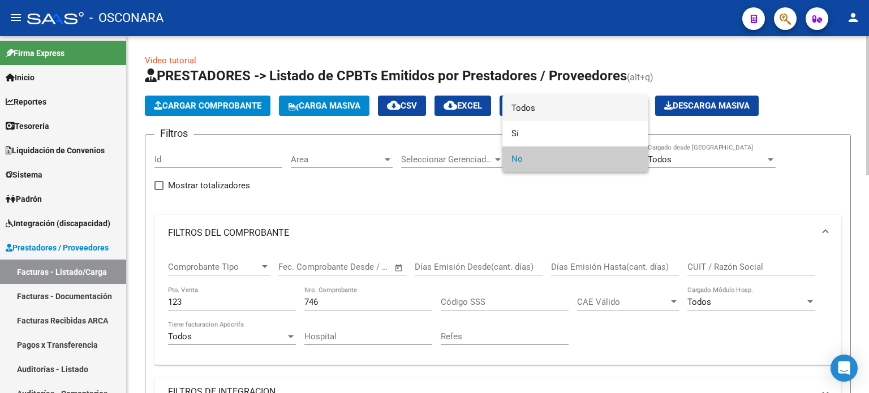
click at [537, 110] on span "Todos" at bounding box center [575, 108] width 128 height 25
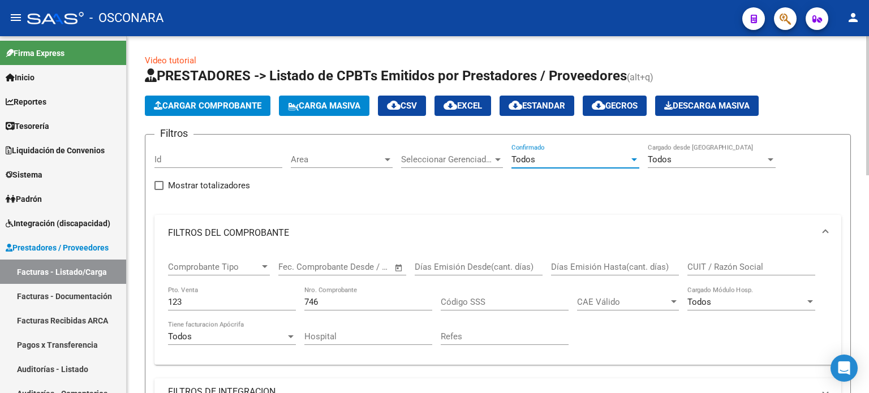
click at [328, 300] on input "746" at bounding box center [368, 302] width 128 height 10
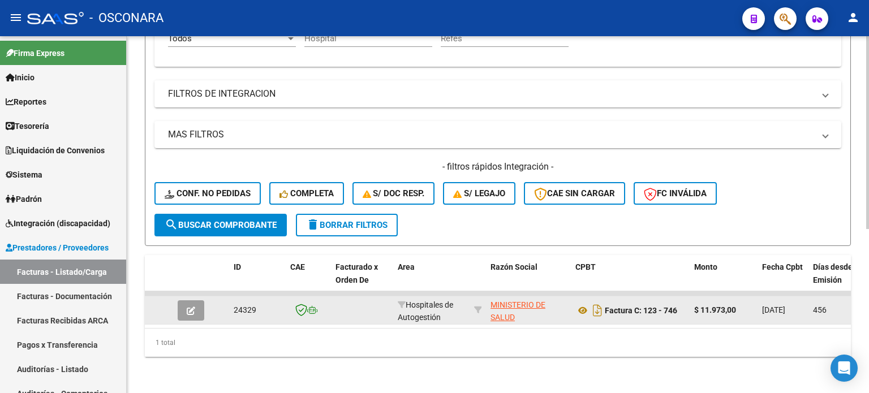
click at [194, 307] on icon "button" at bounding box center [191, 311] width 8 height 8
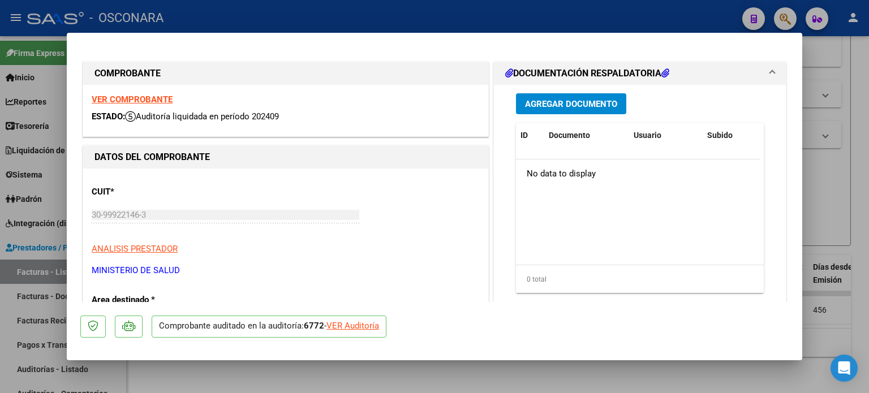
click at [354, 328] on div "VER Auditoría" at bounding box center [352, 326] width 53 height 13
type input "$ 0,00"
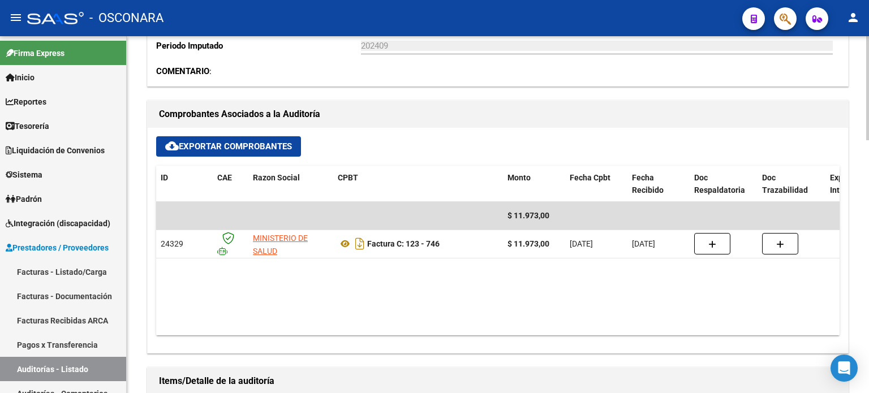
scroll to position [453, 0]
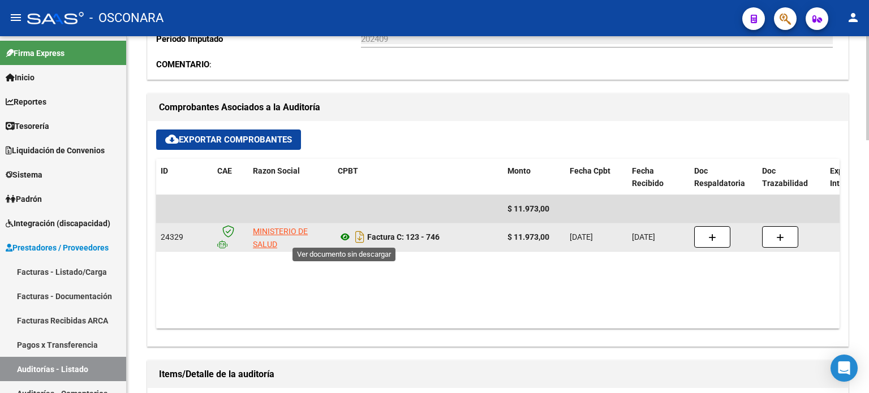
click at [341, 235] on icon at bounding box center [345, 237] width 15 height 14
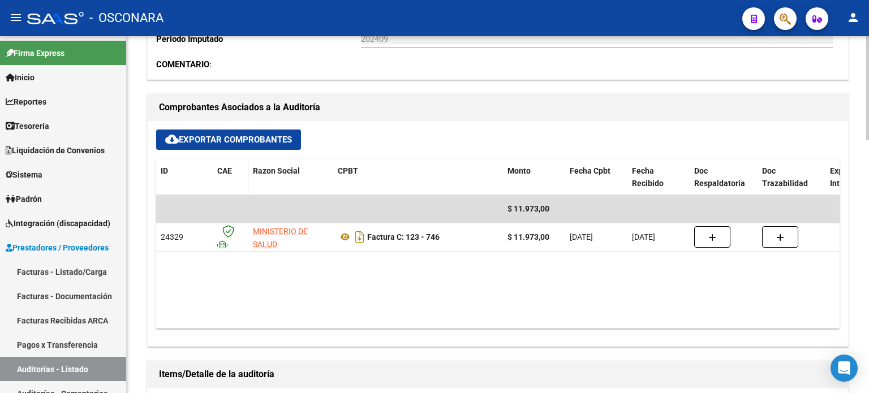
scroll to position [283, 0]
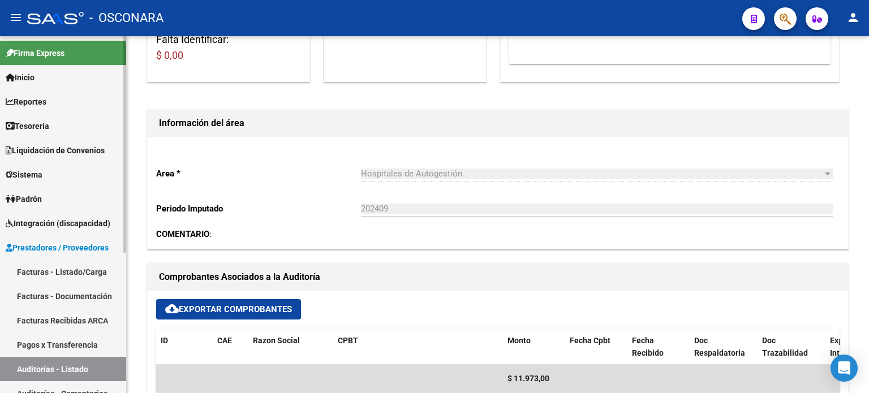
click at [68, 266] on link "Facturas - Listado/Carga" at bounding box center [63, 272] width 126 height 24
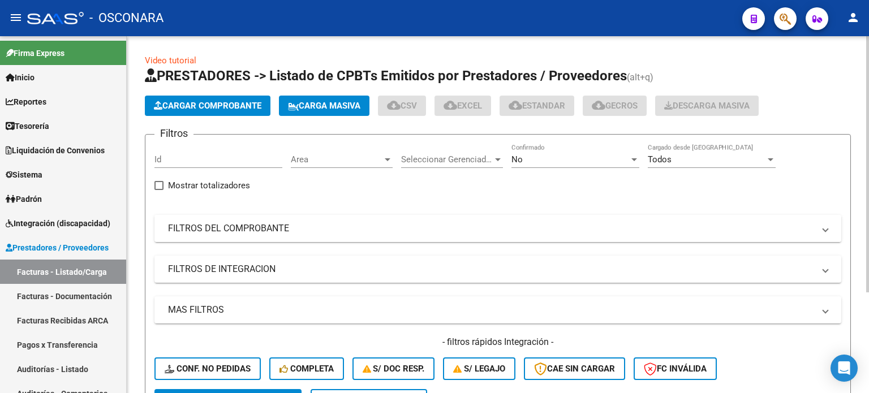
click at [238, 229] on mat-panel-title "FILTROS DEL COMPROBANTE" at bounding box center [491, 228] width 646 height 12
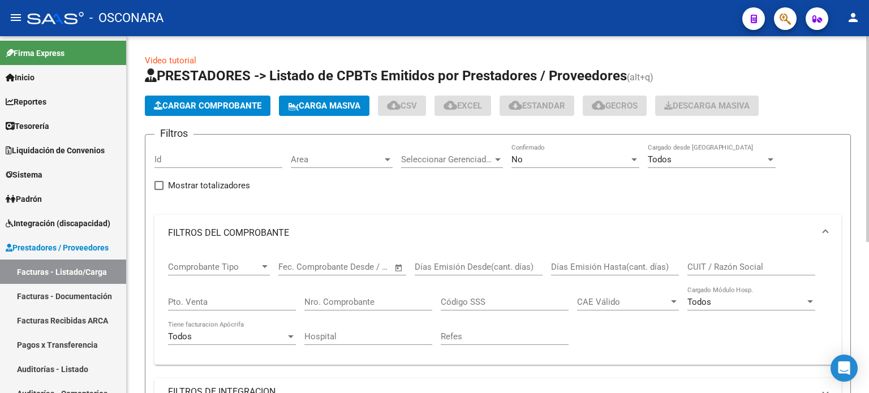
click at [203, 306] on div "Pto. Venta" at bounding box center [232, 298] width 128 height 24
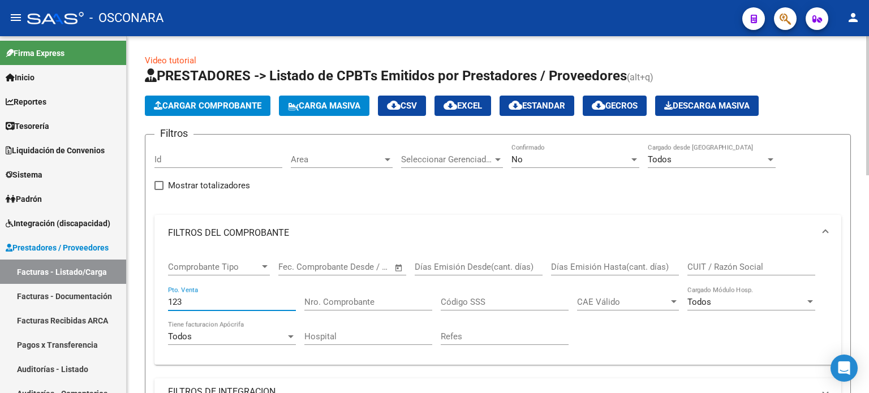
type input "123"
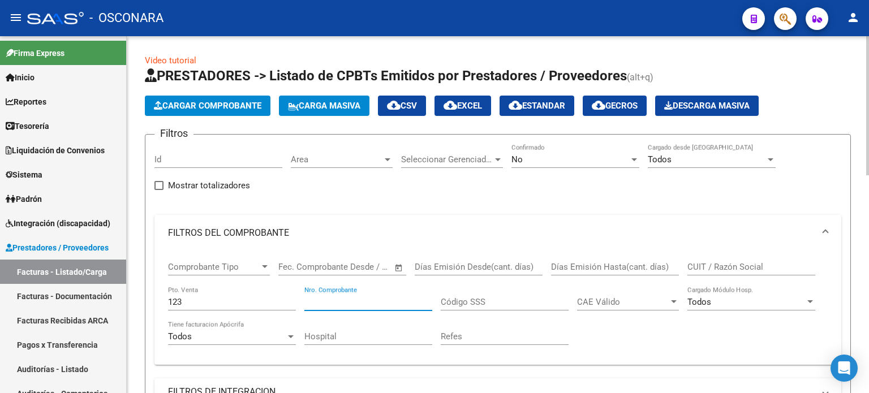
click at [336, 297] on input "Nro. Comprobante" at bounding box center [368, 302] width 128 height 10
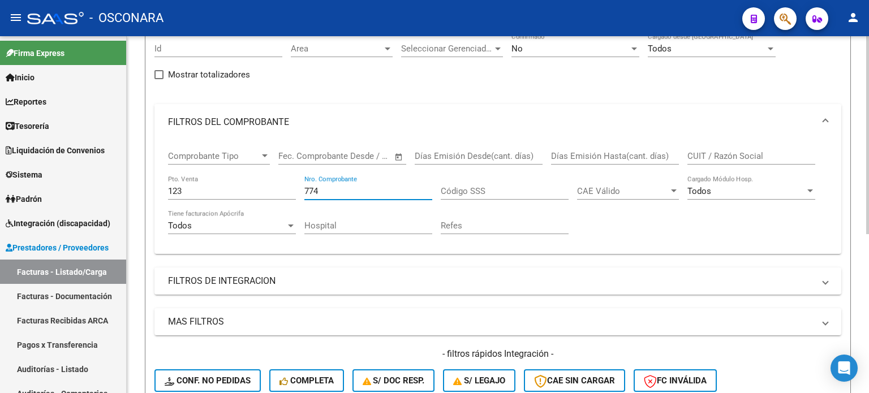
scroll to position [57, 0]
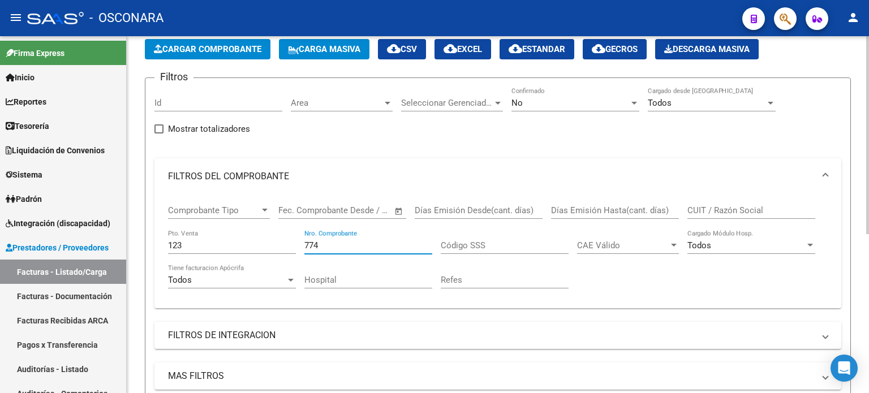
click at [561, 100] on div "No" at bounding box center [570, 103] width 118 height 10
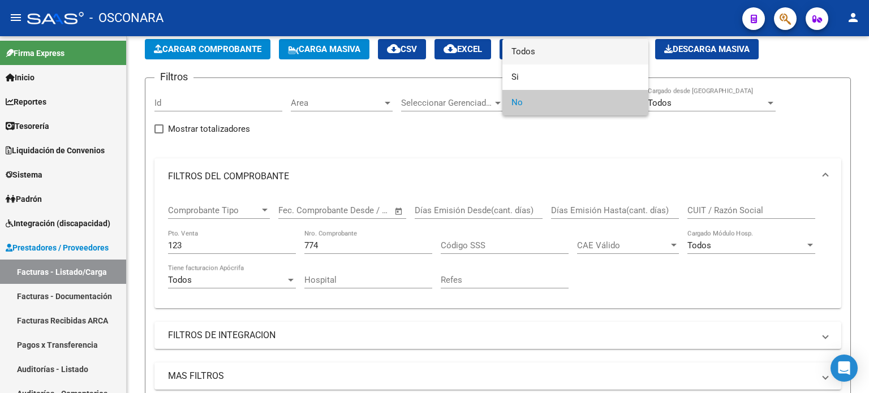
click at [531, 54] on span "Todos" at bounding box center [575, 51] width 128 height 25
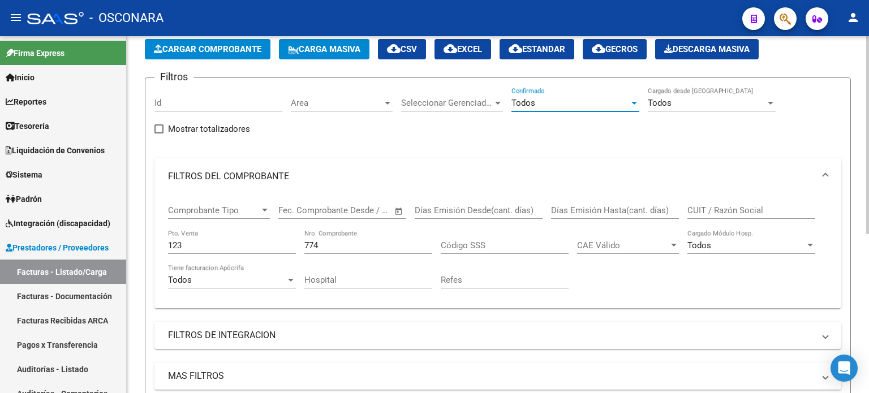
click at [354, 248] on input "774" at bounding box center [368, 245] width 128 height 10
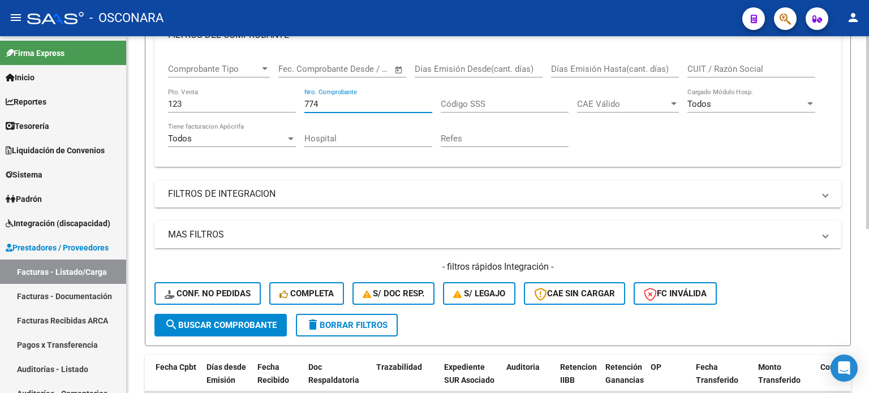
scroll to position [191, 0]
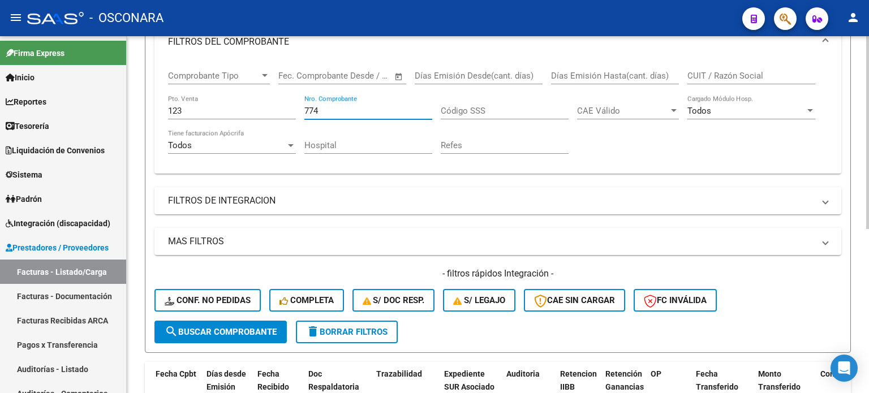
drag, startPoint x: 336, startPoint y: 108, endPoint x: 223, endPoint y: 119, distance: 113.7
click at [230, 119] on div "Comprobante Tipo Comprobante Tipo Fecha inicio – Fecha fin Fec. Comprobante Des…" at bounding box center [498, 112] width 660 height 105
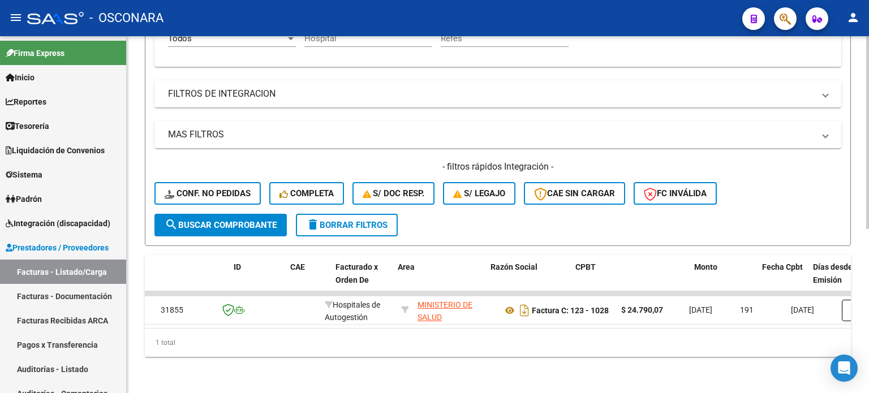
scroll to position [0, 0]
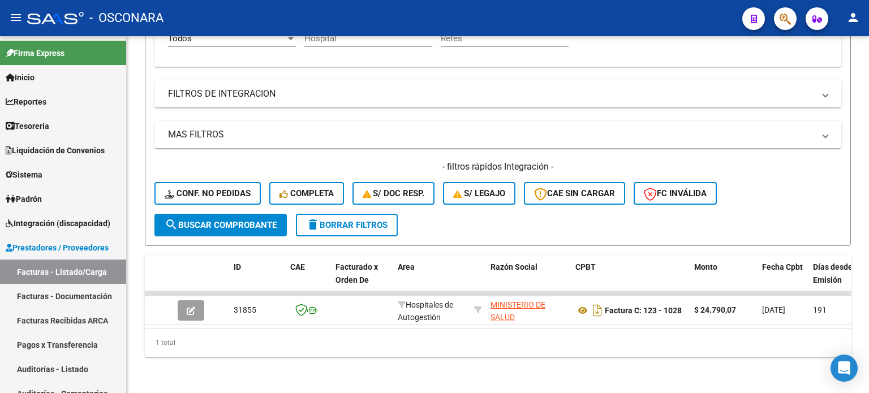
type input "1027"
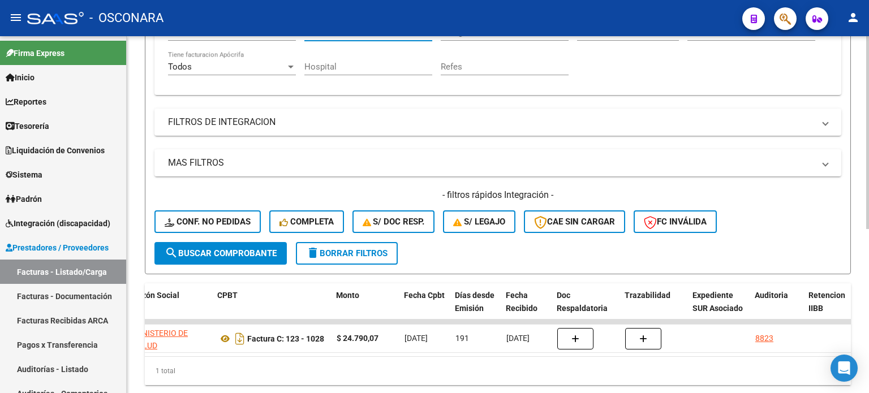
scroll to position [191, 0]
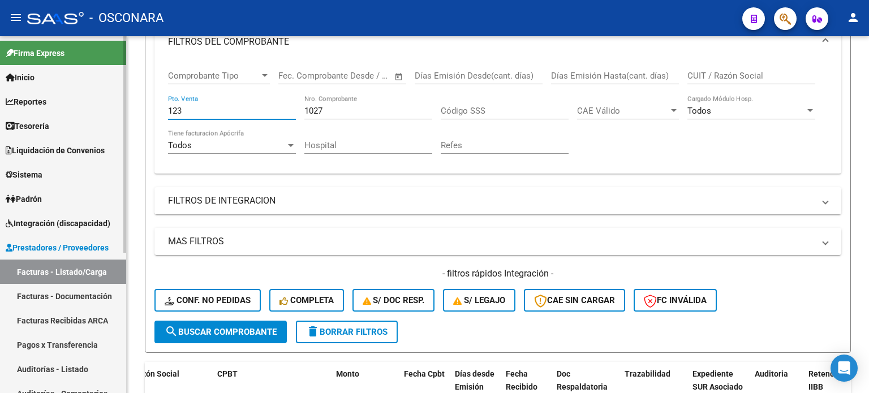
drag, startPoint x: 146, startPoint y: 107, endPoint x: 1, endPoint y: 105, distance: 145.4
click at [0, 107] on mat-sidenav-container "Firma Express Inicio Calendario SSS Instructivos Contacto OS Reportes Ingresos …" at bounding box center [434, 214] width 869 height 357
type input "1"
drag, startPoint x: 329, startPoint y: 106, endPoint x: 269, endPoint y: 101, distance: 60.1
click at [269, 101] on div "Comprobante Tipo Comprobante Tipo Fecha inicio – Fecha fin Fec. Comprobante Des…" at bounding box center [498, 112] width 660 height 105
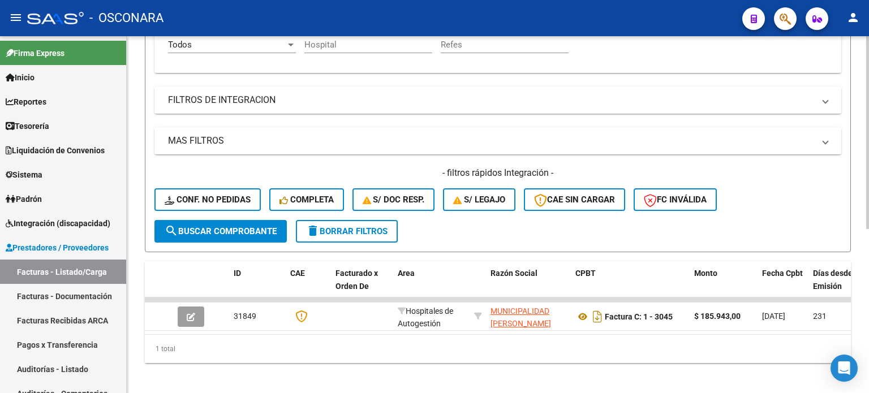
scroll to position [304, 0]
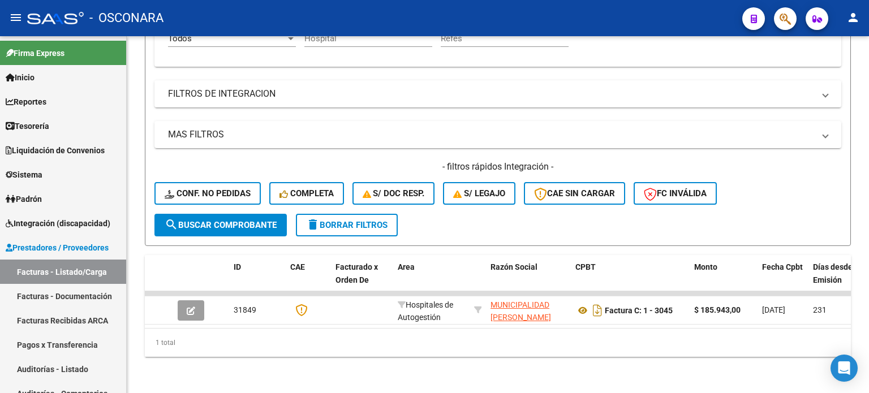
type input "3045"
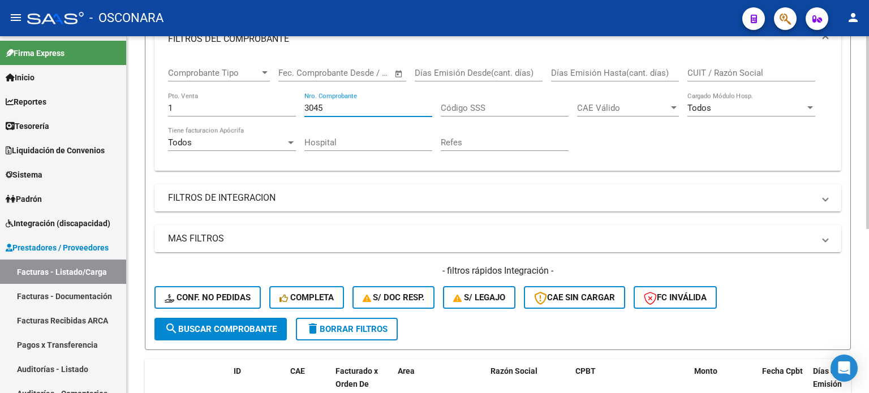
scroll to position [191, 0]
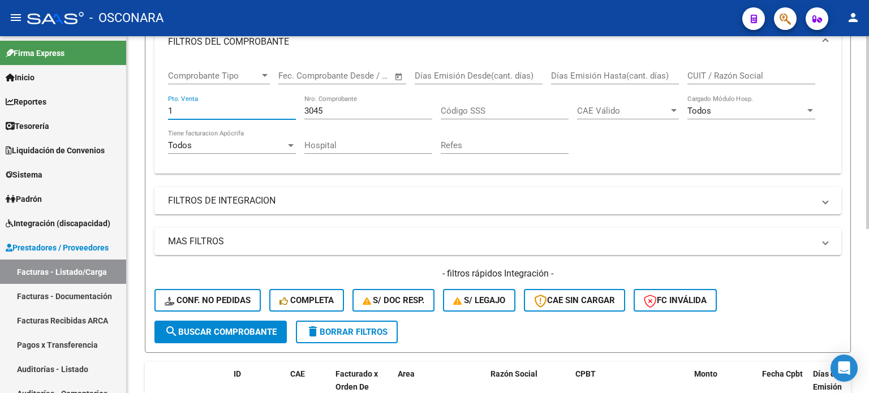
click at [175, 110] on input "1" at bounding box center [232, 111] width 128 height 10
type input "143"
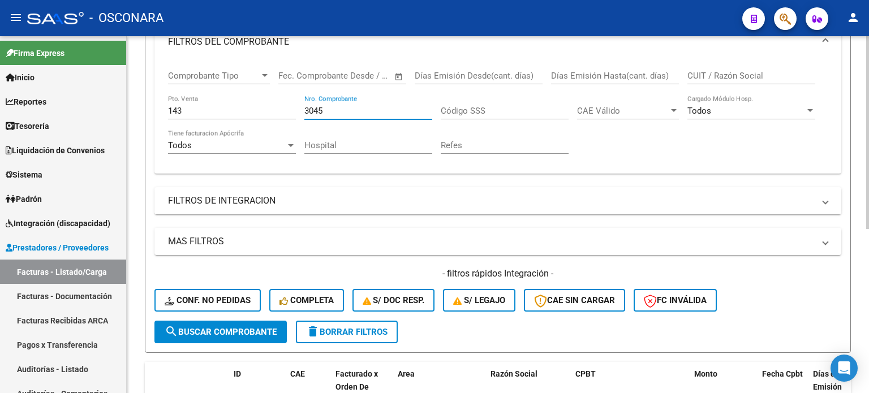
drag, startPoint x: 328, startPoint y: 110, endPoint x: 214, endPoint y: 92, distance: 115.2
click at [214, 92] on div "Comprobante Tipo Comprobante Tipo Fecha inicio – Fecha fin Fec. Comprobante Des…" at bounding box center [498, 112] width 660 height 105
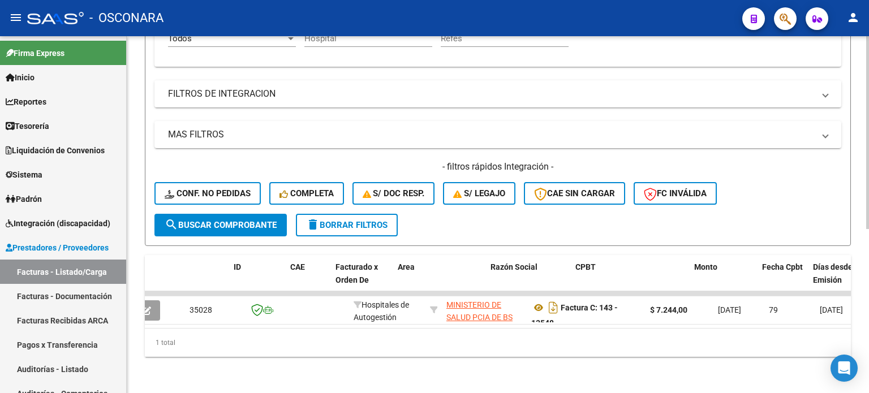
scroll to position [0, 0]
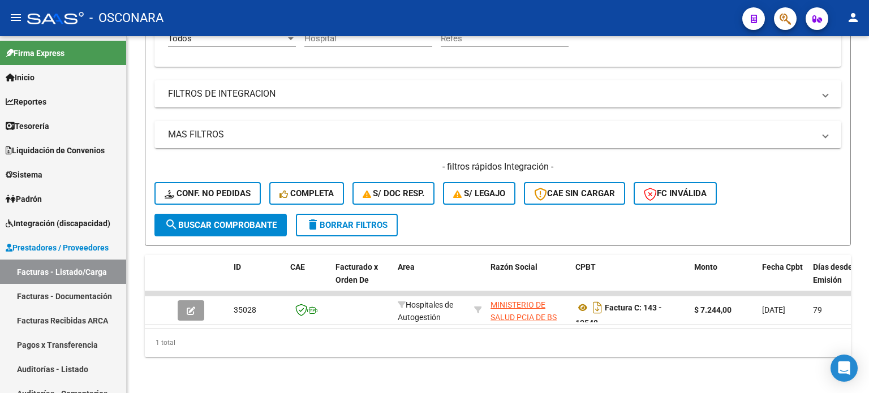
type input "13548"
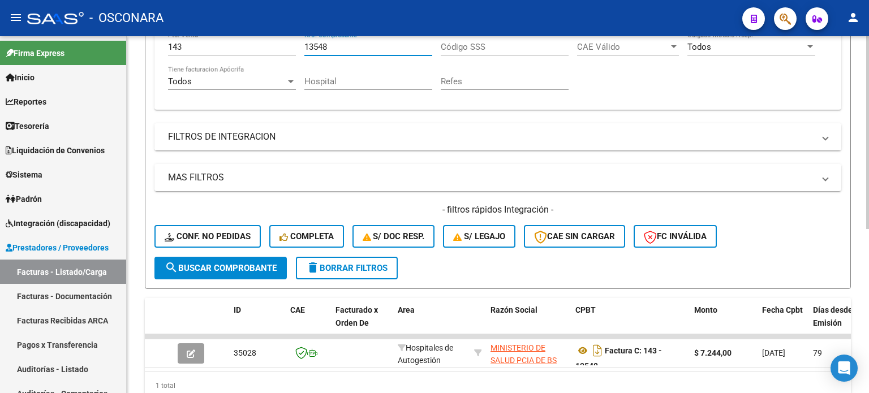
scroll to position [135, 0]
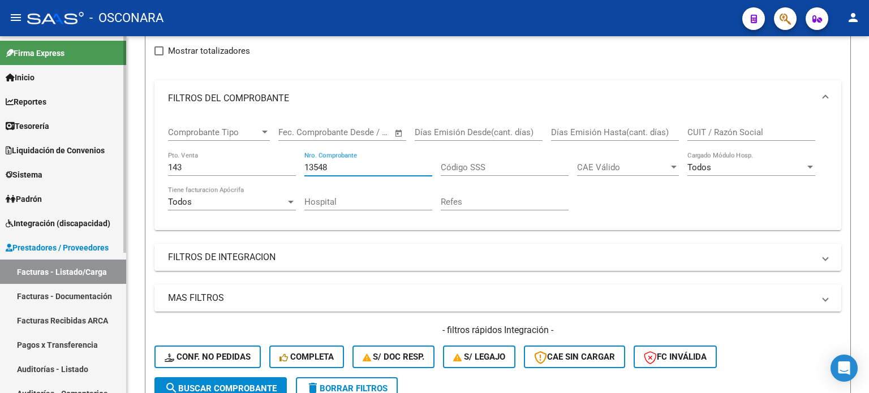
drag, startPoint x: 215, startPoint y: 171, endPoint x: 38, endPoint y: 150, distance: 177.7
click at [41, 150] on mat-sidenav-container "Firma Express Inicio Calendario SSS Instructivos Contacto OS Reportes Ingresos …" at bounding box center [434, 214] width 869 height 357
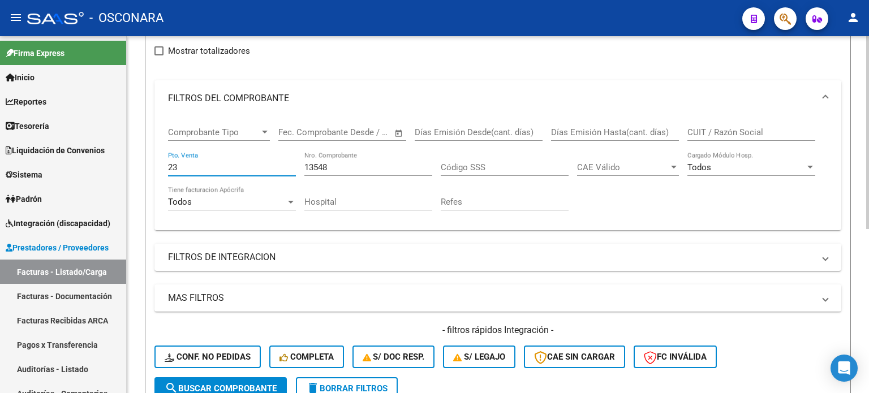
type input "23"
drag, startPoint x: 333, startPoint y: 167, endPoint x: 131, endPoint y: 136, distance: 203.7
click at [144, 140] on div "Video tutorial PRESTADORES -> Listado de CPBTs Emitidos por Prestadores / Prove…" at bounding box center [498, 229] width 742 height 655
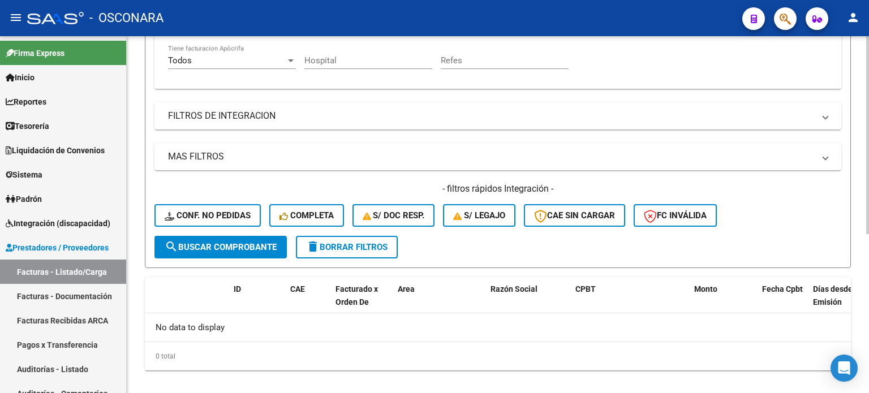
scroll to position [287, 0]
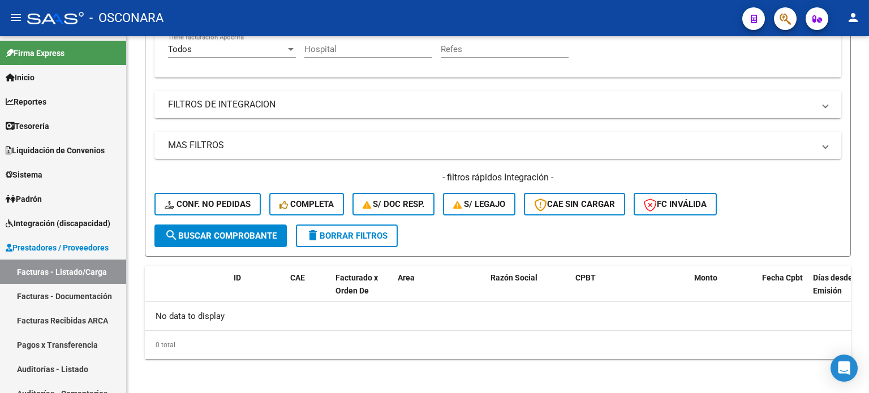
type input "622"
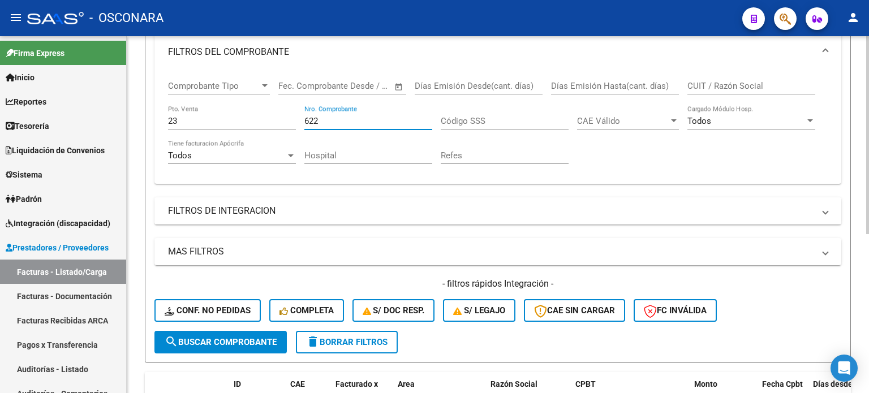
scroll to position [174, 0]
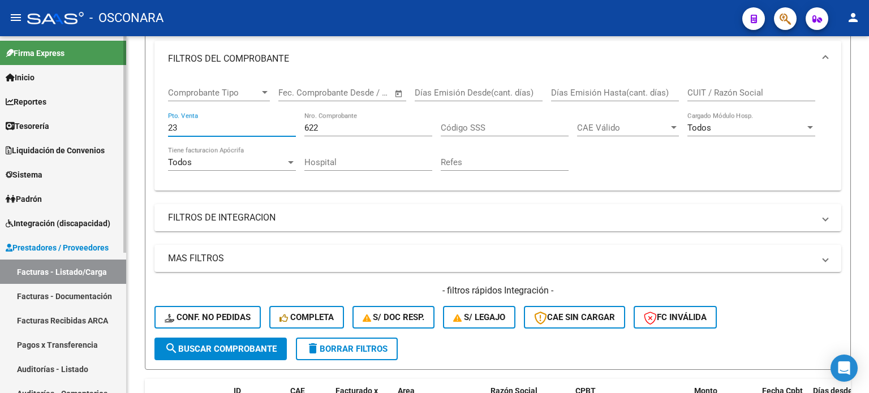
drag, startPoint x: 81, startPoint y: 123, endPoint x: 72, endPoint y: 122, distance: 8.6
click at [81, 123] on mat-sidenav-container "Firma Express Inicio Calendario SSS Instructivos Contacto OS Reportes Ingresos …" at bounding box center [434, 214] width 869 height 357
type input "7"
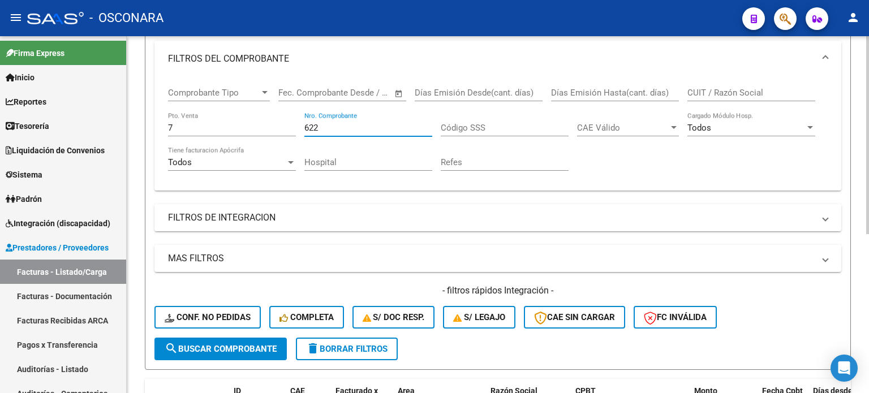
drag, startPoint x: 318, startPoint y: 124, endPoint x: 235, endPoint y: 124, distance: 82.6
click at [235, 124] on div "Comprobante Tipo Comprobante Tipo Fecha inicio – Fecha fin Fec. Comprobante Des…" at bounding box center [498, 129] width 660 height 105
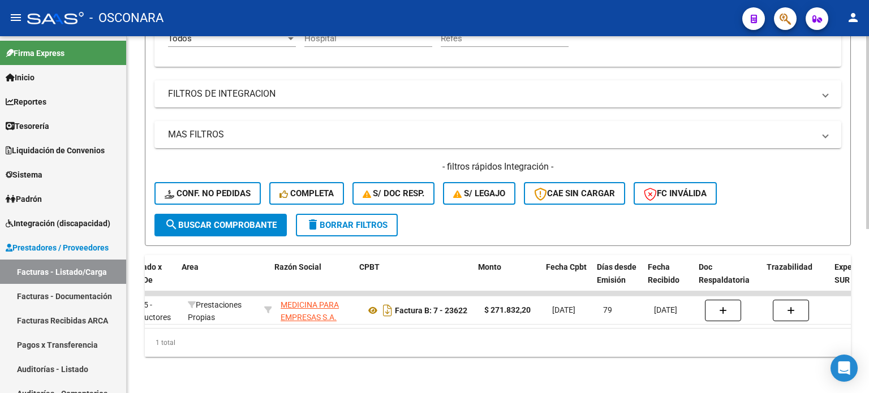
scroll to position [0, 231]
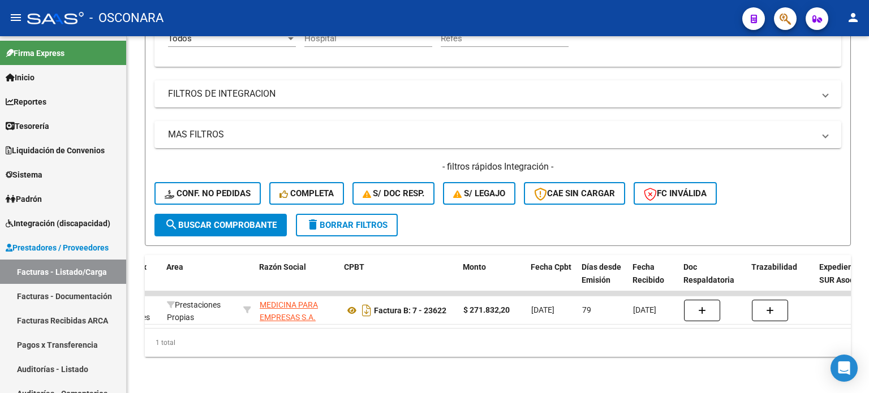
type input "23622"
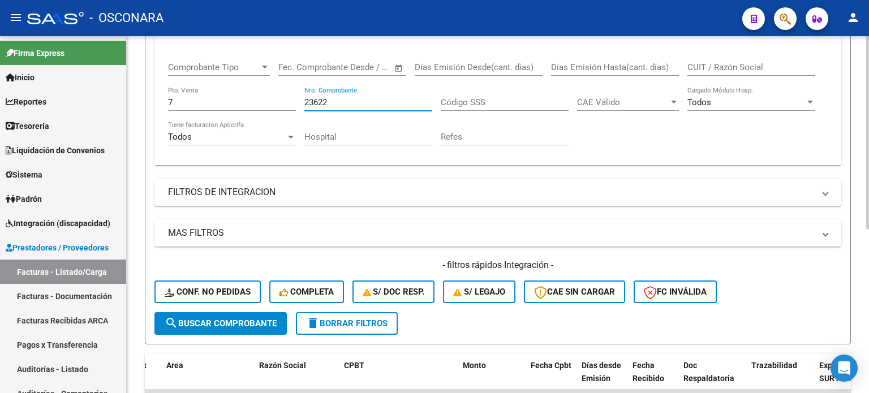
scroll to position [78, 0]
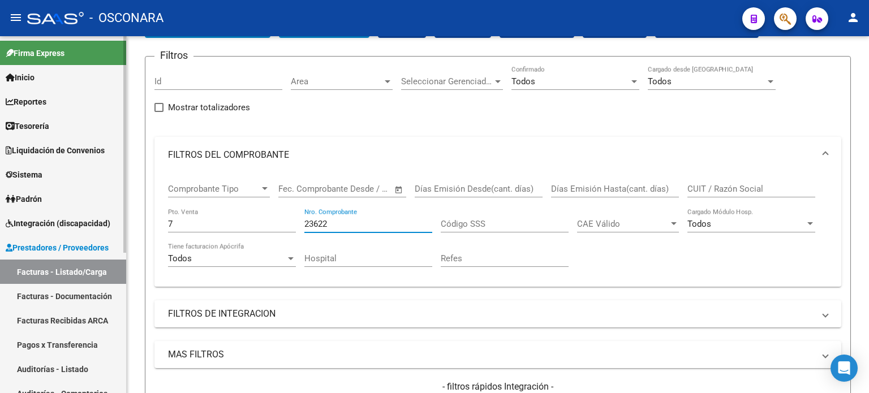
drag, startPoint x: 177, startPoint y: 226, endPoint x: 103, endPoint y: 214, distance: 75.0
click at [104, 215] on mat-sidenav-container "Firma Express Inicio Calendario SSS Instructivos Contacto OS Reportes Ingresos …" at bounding box center [434, 214] width 869 height 357
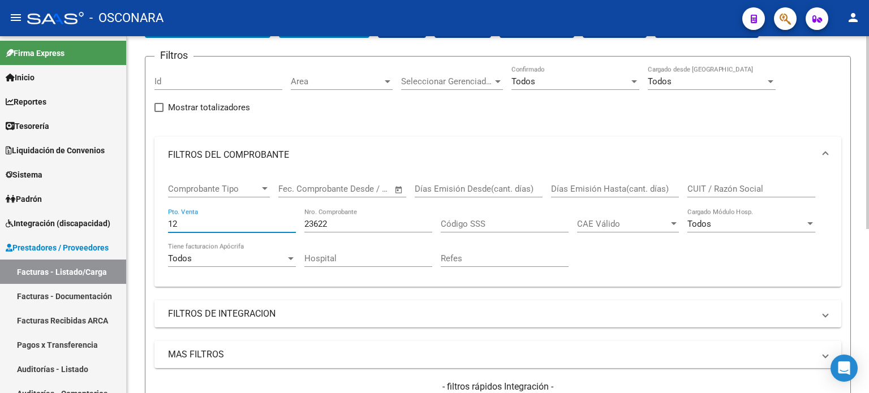
type input "12"
drag, startPoint x: 333, startPoint y: 223, endPoint x: 231, endPoint y: 223, distance: 102.4
click at [248, 223] on div "Comprobante Tipo Comprobante Tipo Fecha inicio – Fecha fin Fec. Comprobante Des…" at bounding box center [498, 225] width 660 height 105
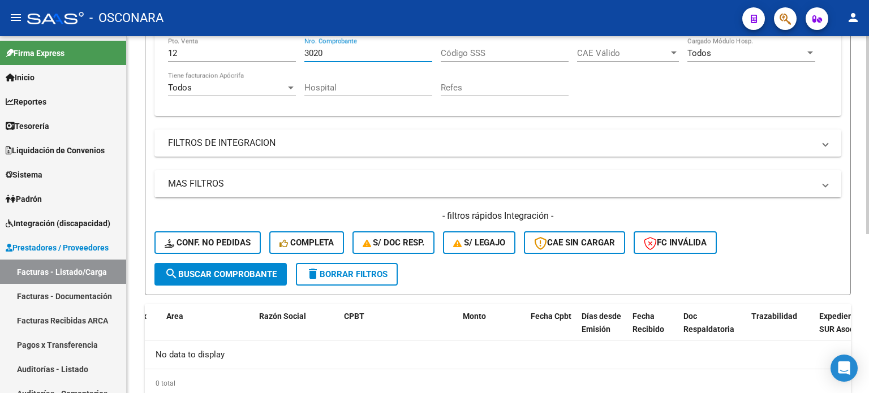
scroll to position [287, 0]
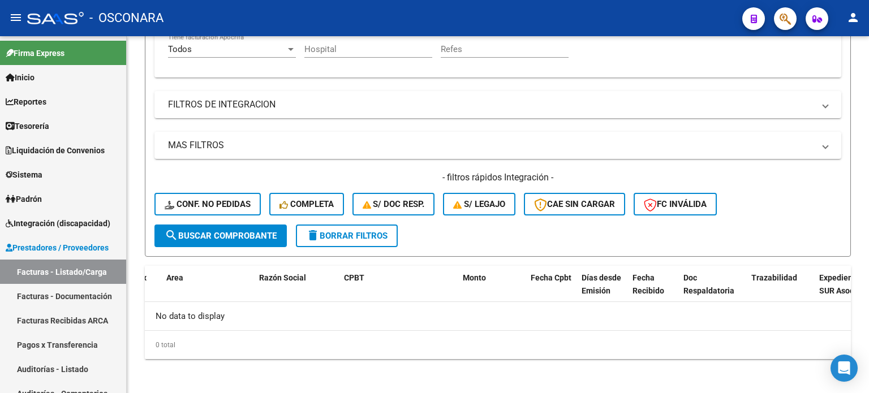
type input "3020"
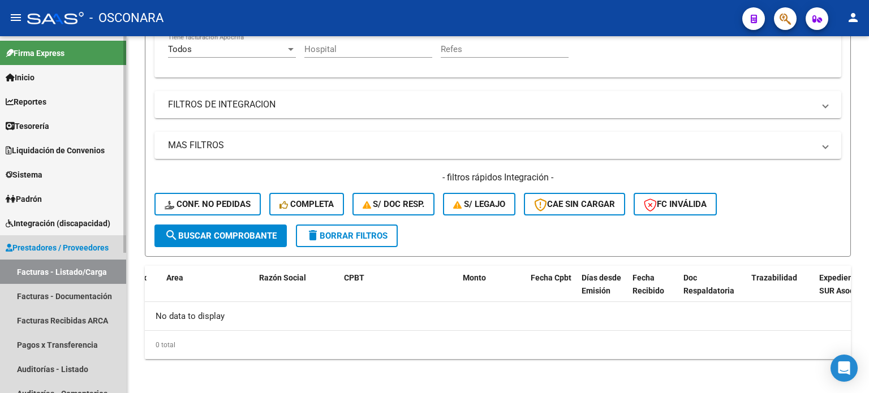
click at [65, 272] on link "Facturas - Listado/Carga" at bounding box center [63, 272] width 126 height 24
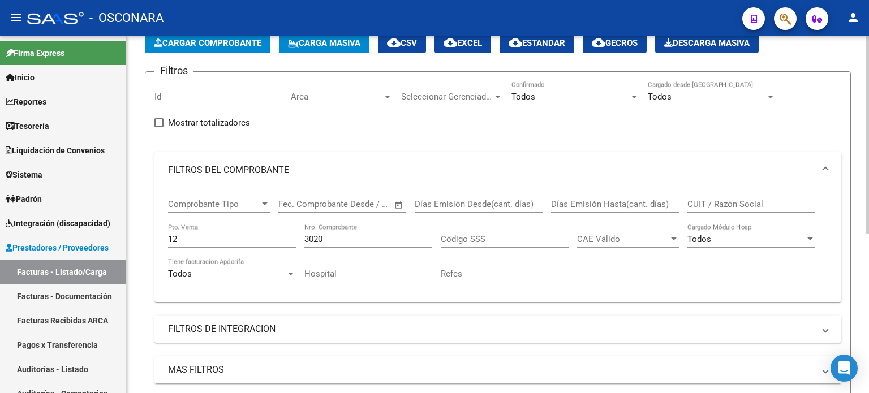
scroll to position [61, 0]
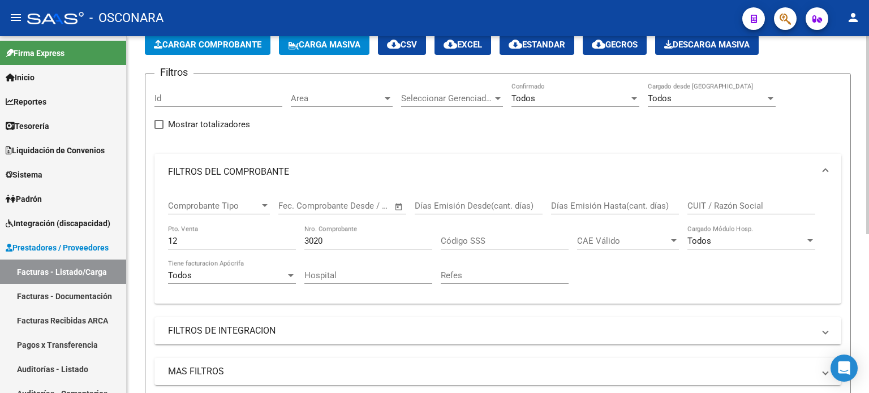
click at [208, 42] on span "Cargar Comprobante" at bounding box center [207, 45] width 107 height 10
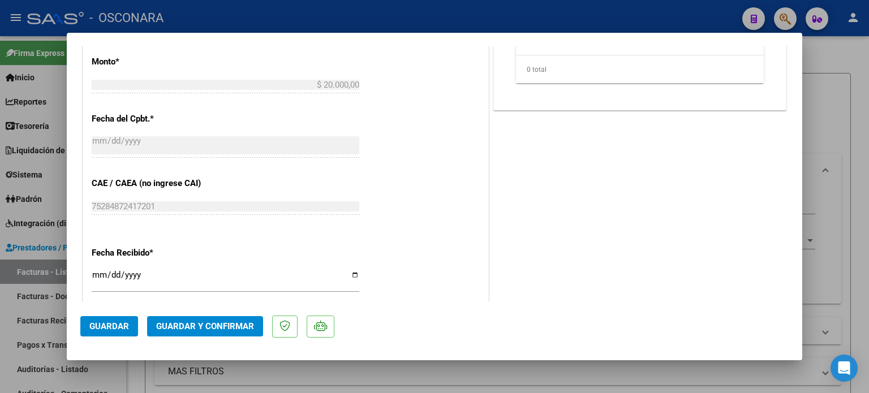
scroll to position [712, 0]
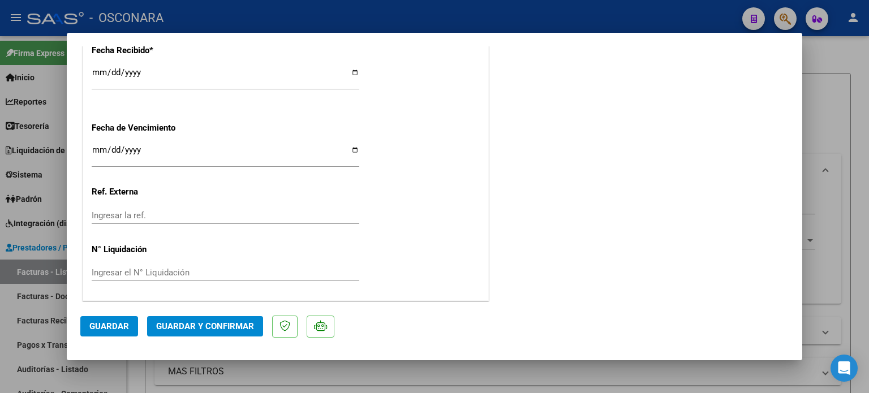
click at [212, 326] on span "Guardar y Confirmar" at bounding box center [205, 326] width 98 height 10
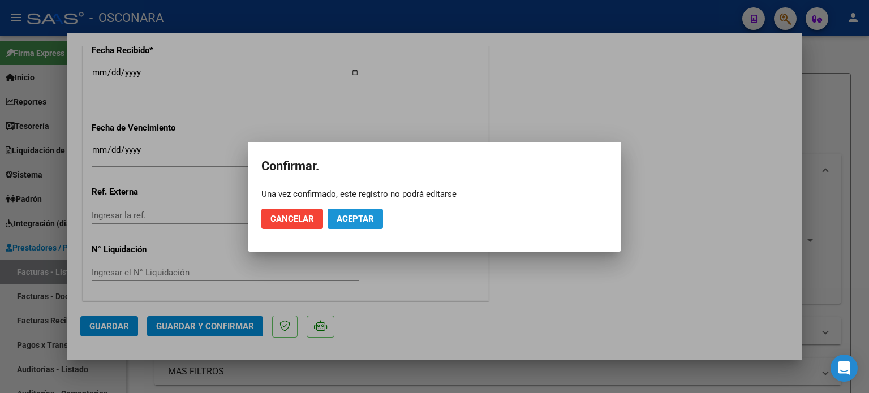
click at [344, 225] on button "Aceptar" at bounding box center [355, 219] width 55 height 20
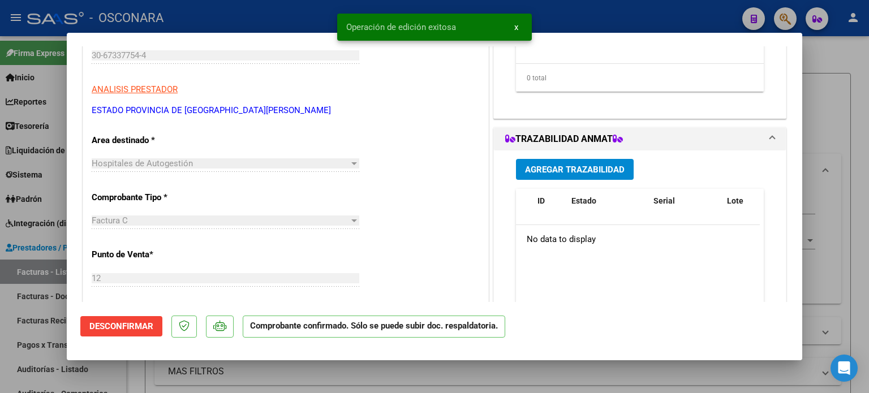
scroll to position [0, 0]
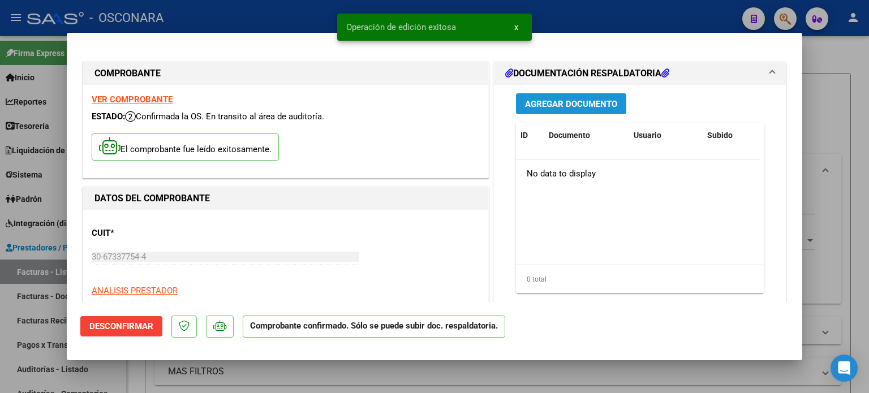
click at [545, 102] on span "Agregar Documento" at bounding box center [571, 104] width 92 height 10
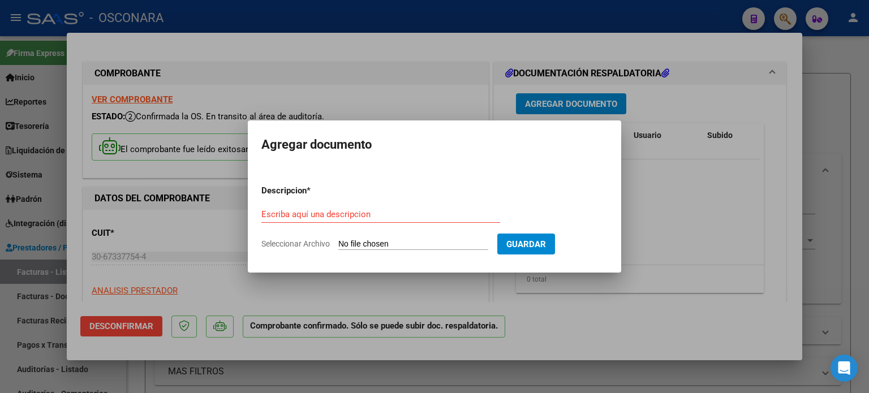
type input "C:\fakepath\Consulta_6655073.pdf"
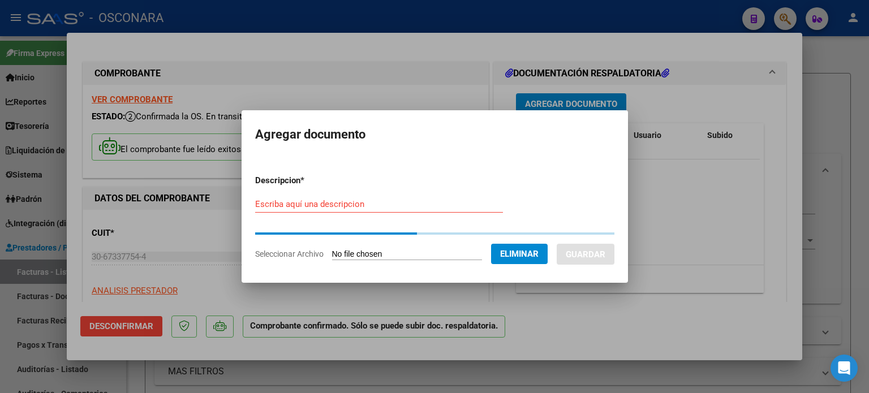
click at [307, 203] on form "Descripcion * Escriba aquí una descripcion Seleccionar Archivo Eliminar Guardar" at bounding box center [434, 217] width 359 height 103
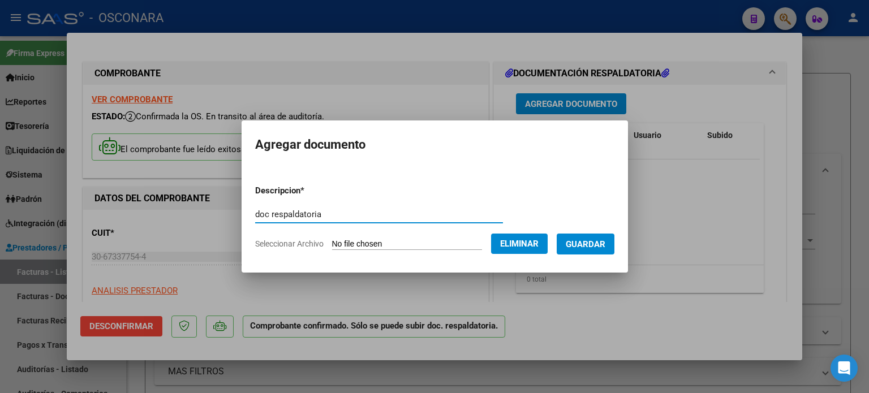
drag, startPoint x: 230, startPoint y: 229, endPoint x: 96, endPoint y: 233, distance: 133.6
click at [98, 232] on div "COMPROBANTE VER COMPROBANTE ESTADO: Confirmada la OS. En transito al área de au…" at bounding box center [434, 196] width 869 height 393
type input "DOC RESPALDATORIA"
click at [605, 243] on span "Guardar" at bounding box center [586, 244] width 40 height 10
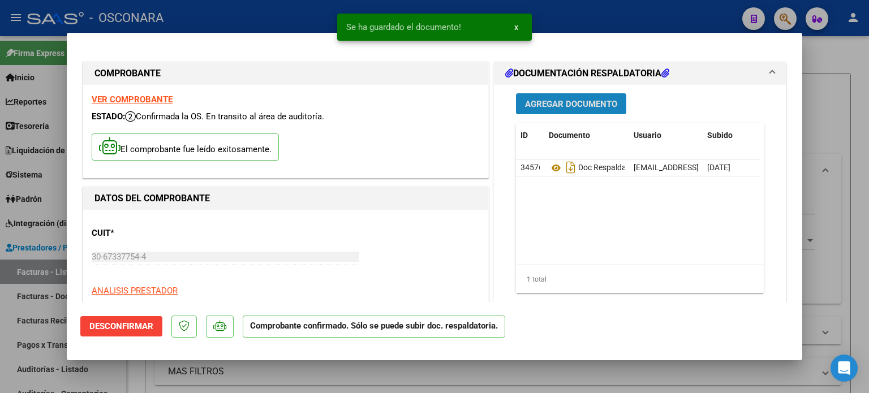
click at [575, 102] on span "Agregar Documento" at bounding box center [571, 104] width 92 height 10
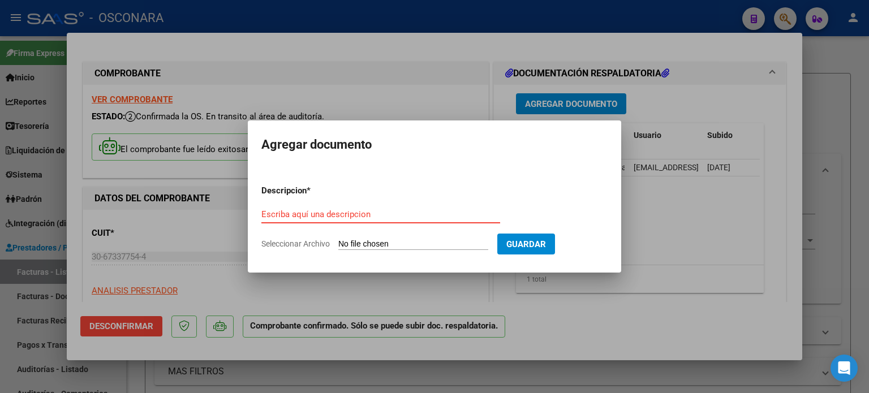
click at [659, 212] on div at bounding box center [434, 196] width 869 height 393
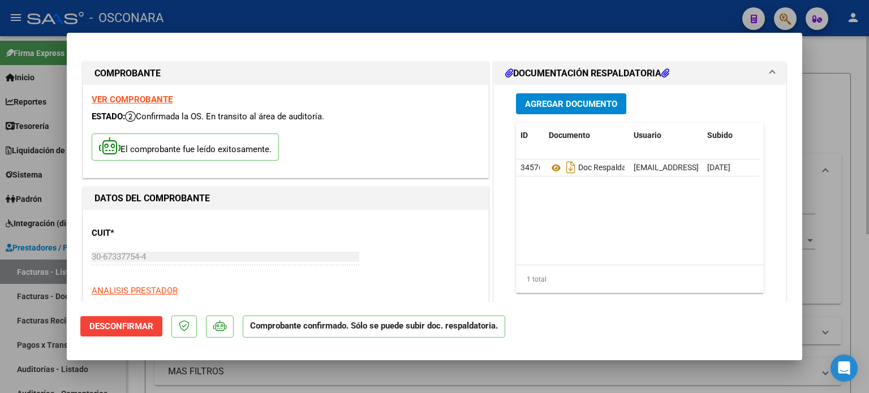
click at [835, 185] on div at bounding box center [434, 196] width 869 height 393
type input "$ 0,00"
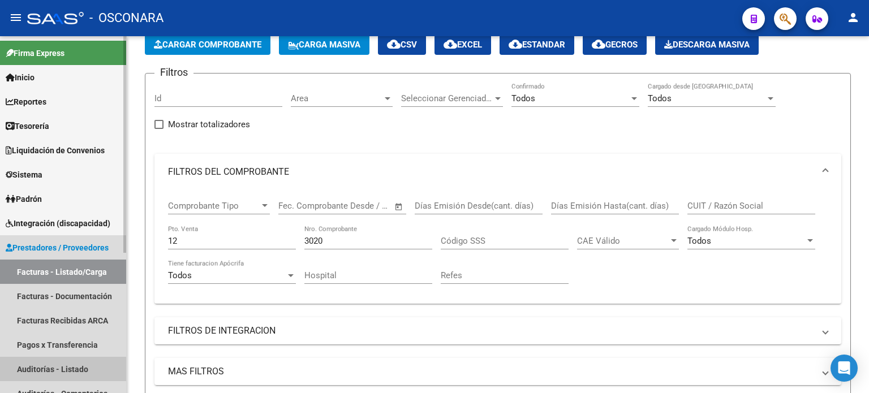
drag, startPoint x: 48, startPoint y: 373, endPoint x: 51, endPoint y: 358, distance: 15.6
click at [48, 373] on link "Auditorías - Listado" at bounding box center [63, 369] width 126 height 24
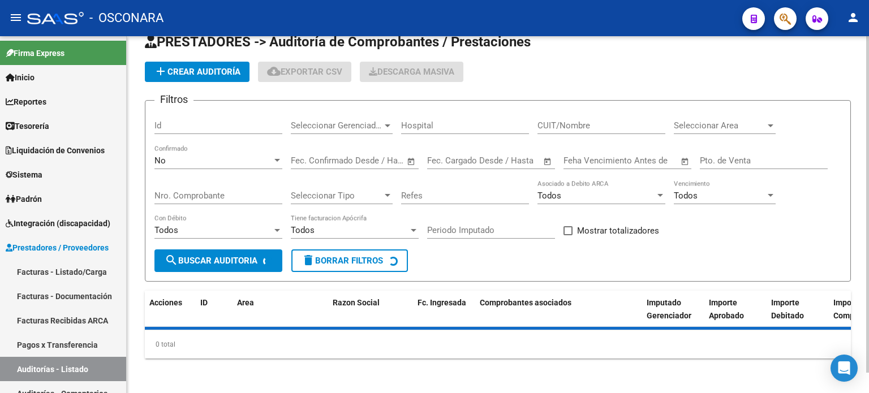
click at [178, 72] on span "add Crear Auditoría" at bounding box center [197, 72] width 87 height 10
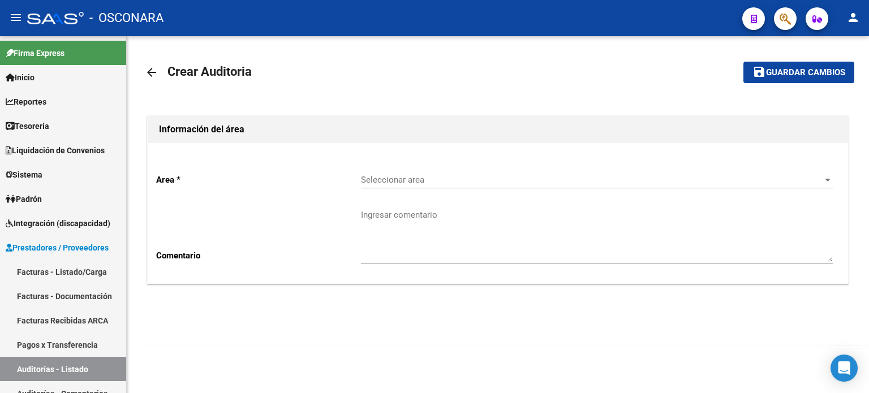
click at [396, 179] on span "Seleccionar area" at bounding box center [592, 180] width 462 height 10
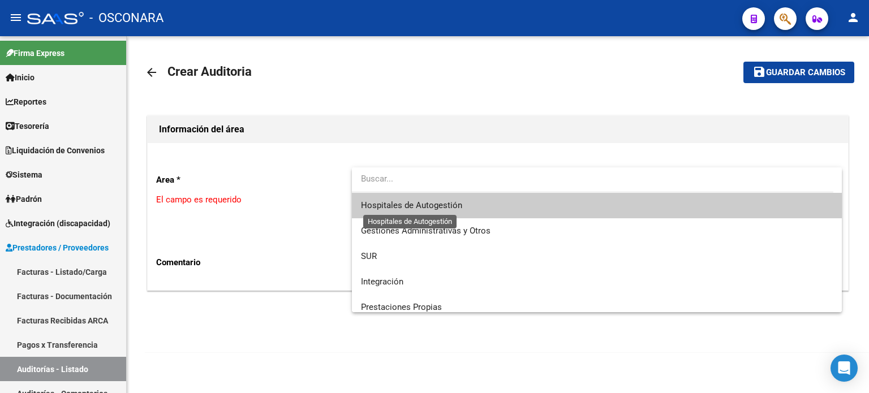
click at [393, 209] on span "Hospitales de Autogestión" at bounding box center [411, 205] width 101 height 10
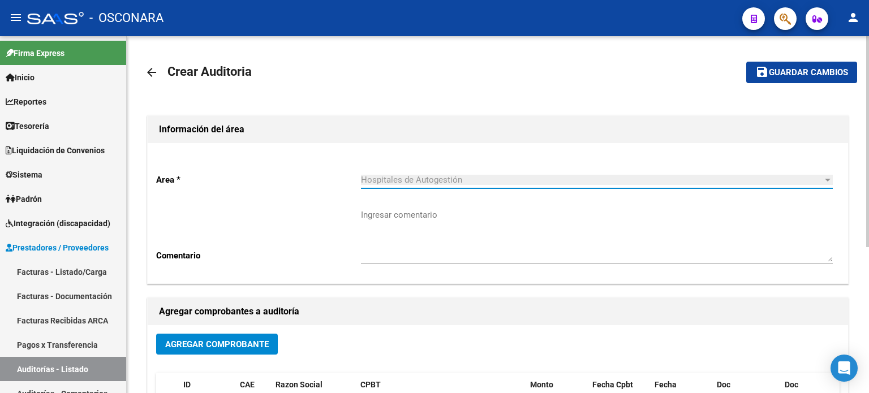
click at [234, 341] on span "Agregar Comprobante" at bounding box center [217, 344] width 104 height 10
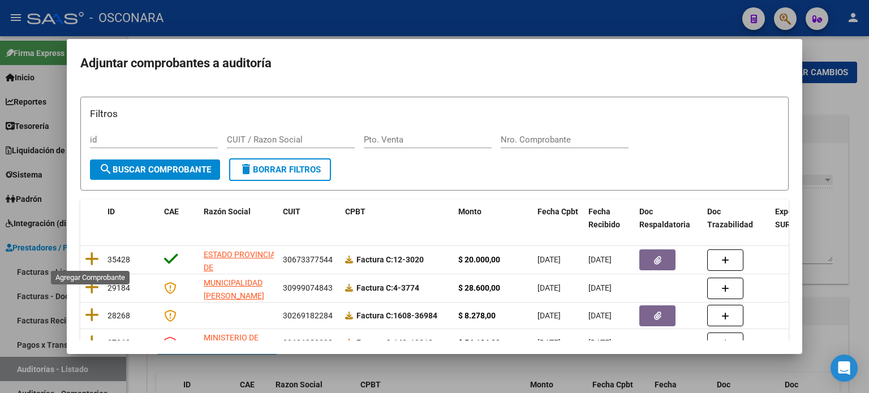
click at [92, 255] on icon at bounding box center [92, 259] width 14 height 16
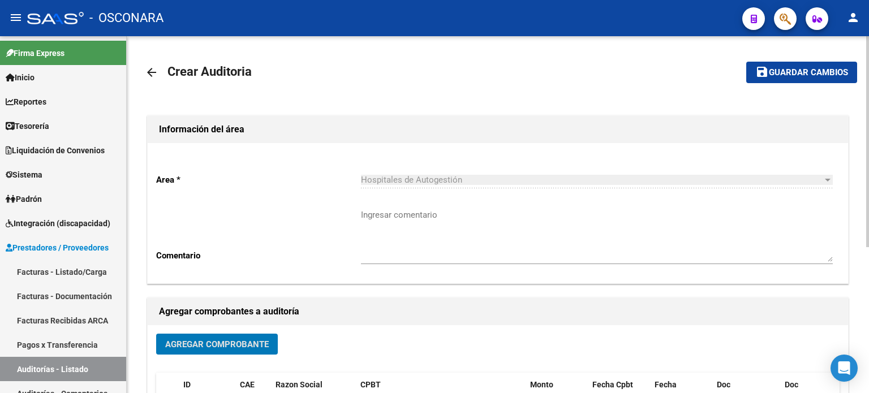
click at [786, 73] on span "Guardar cambios" at bounding box center [808, 73] width 79 height 10
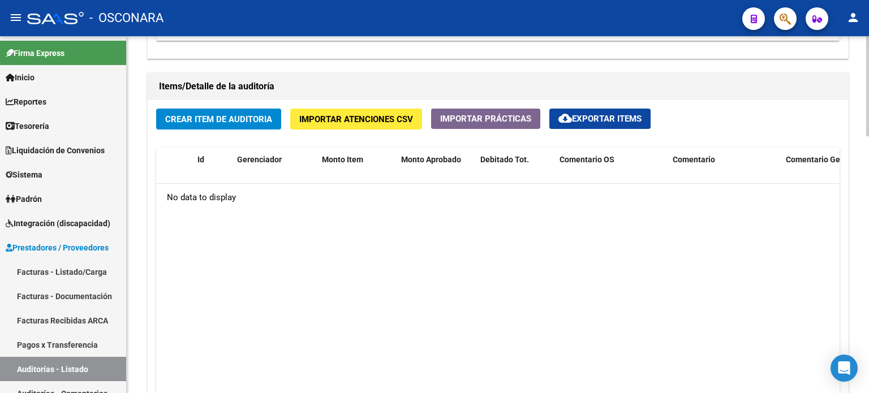
scroll to position [792, 0]
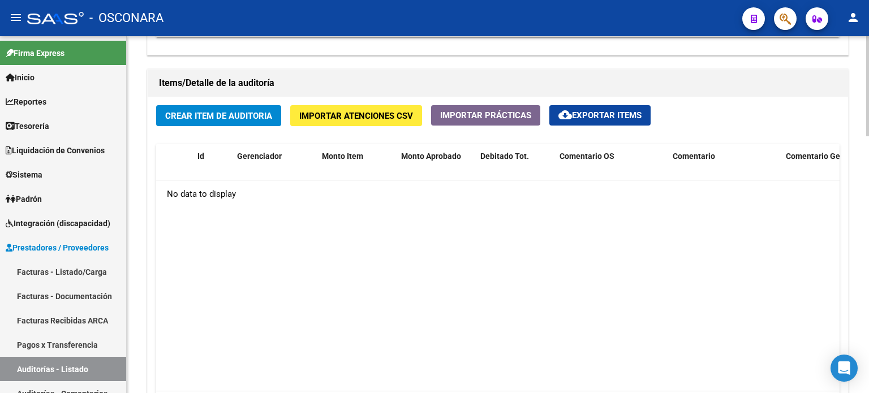
click at [195, 111] on span "Crear Item de Auditoria" at bounding box center [218, 116] width 107 height 10
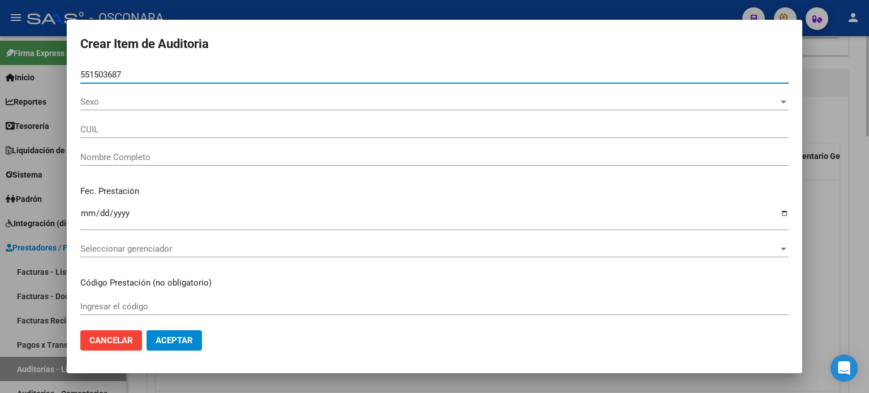
type input "55150368"
type input "27551503688"
type input "[PERSON_NAME] [PERSON_NAME]"
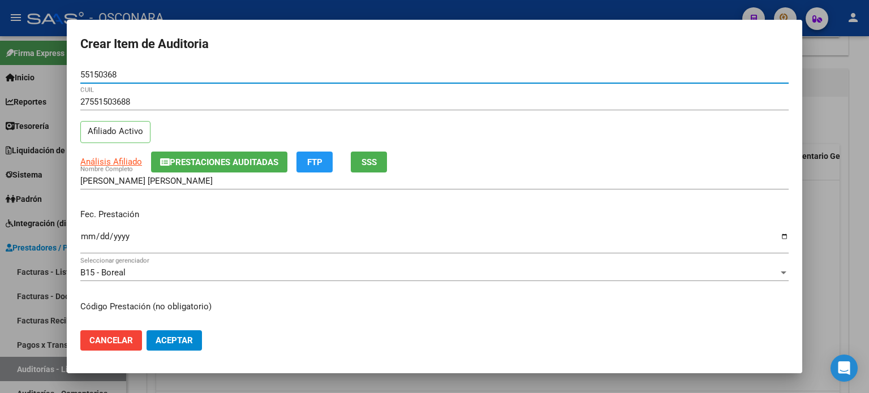
type input "55150368"
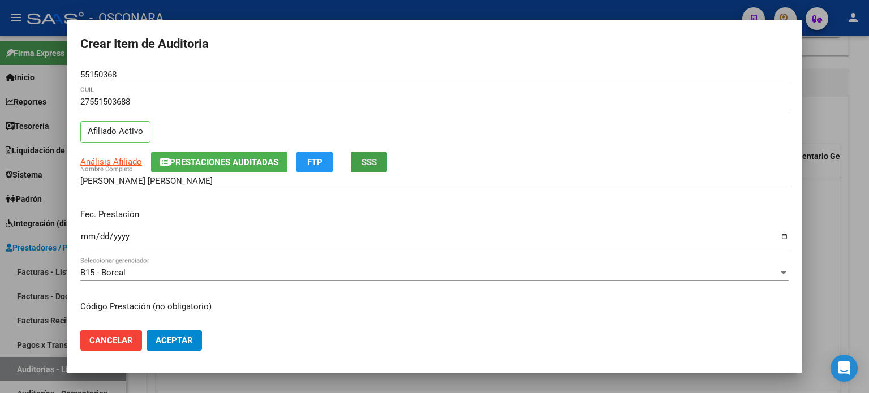
click at [359, 162] on button "SSS" at bounding box center [369, 162] width 36 height 21
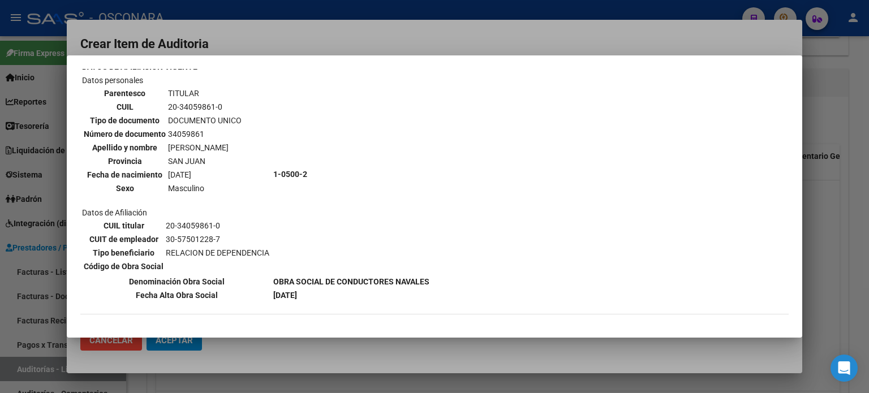
scroll to position [170, 0]
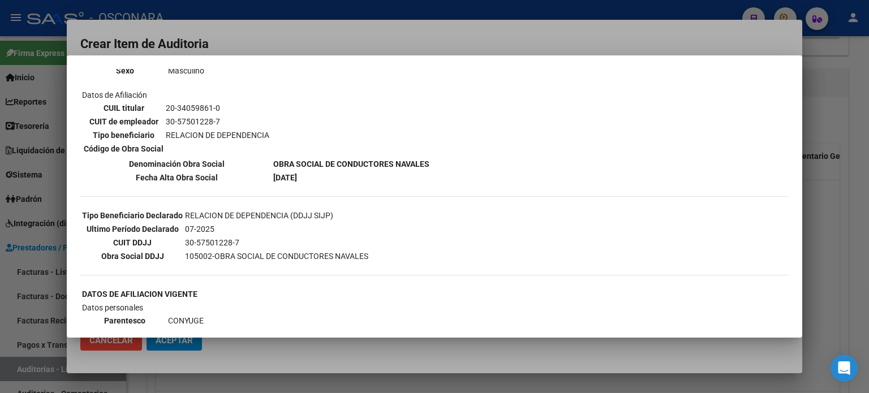
click at [829, 192] on div at bounding box center [434, 196] width 869 height 393
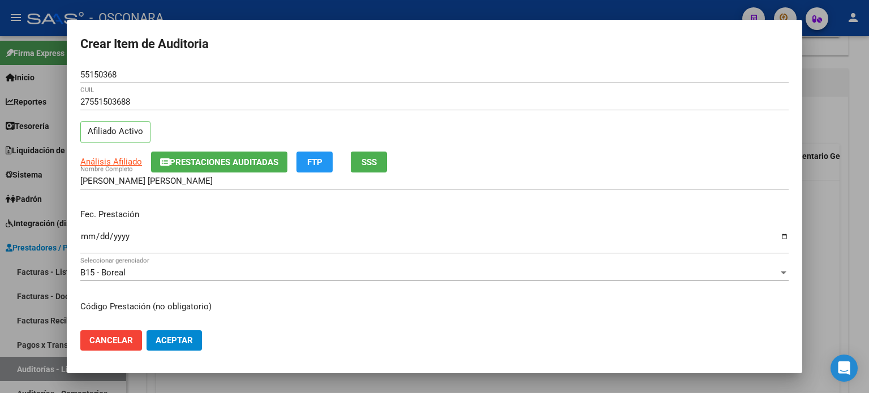
click at [85, 235] on input "Ingresar la fecha" at bounding box center [434, 241] width 708 height 18
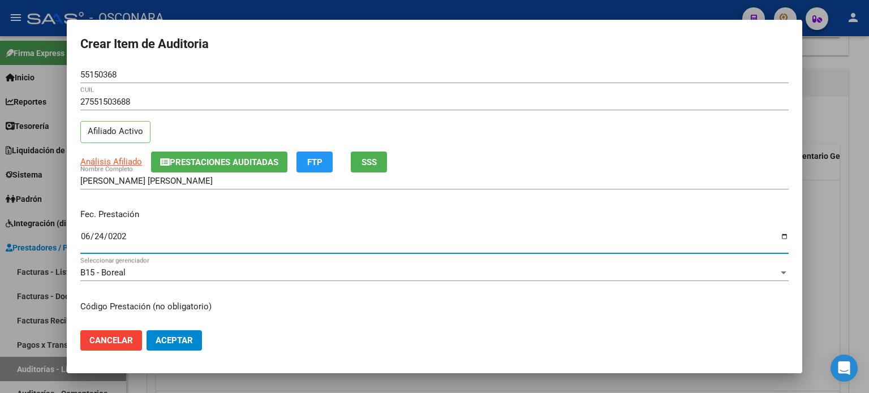
type input "[DATE]"
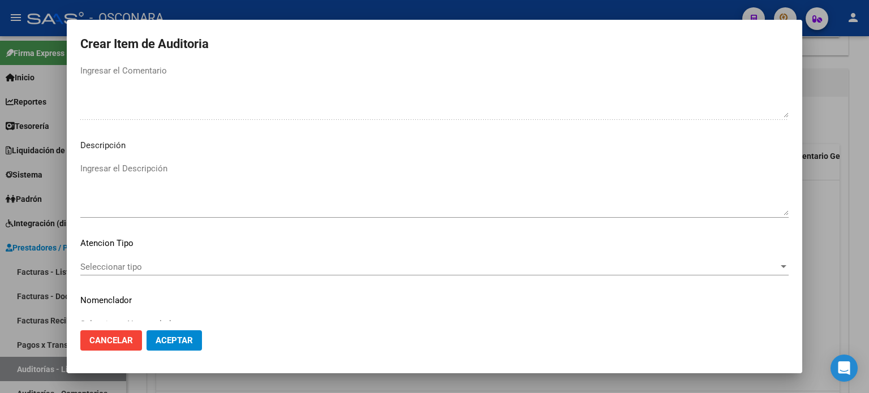
scroll to position [763, 0]
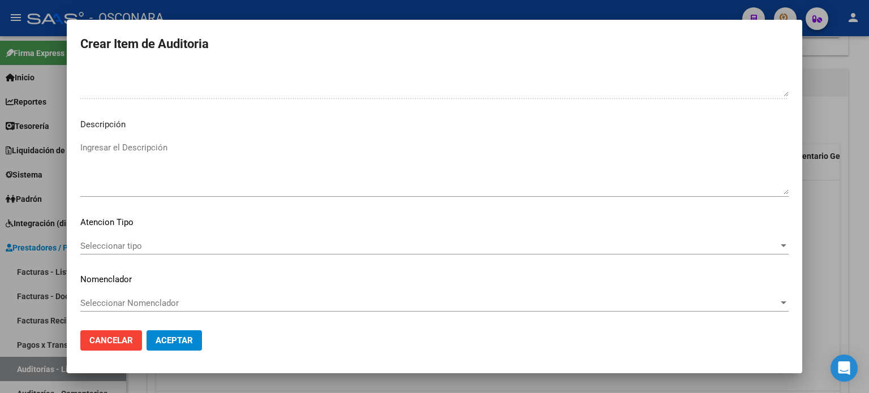
click at [192, 158] on textarea "Ingresar el Descripción" at bounding box center [434, 167] width 708 height 53
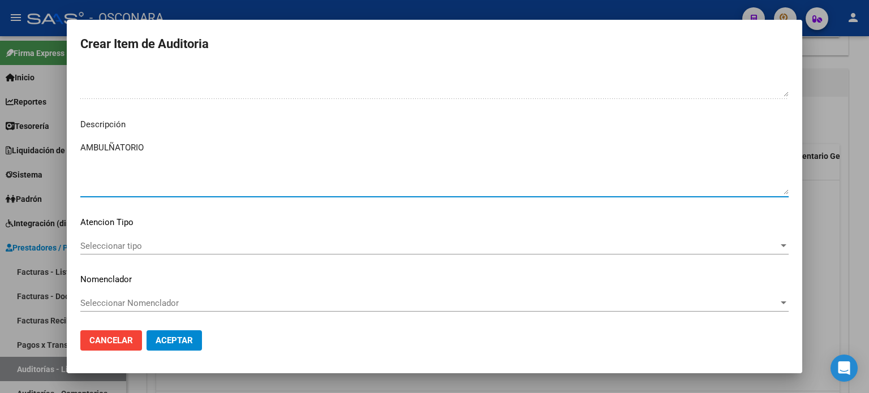
click at [113, 146] on textarea "AMBULÑATORIO" at bounding box center [434, 167] width 708 height 53
type textarea "AMBULATORIO"
click at [114, 247] on span "Seleccionar tipo" at bounding box center [429, 246] width 698 height 10
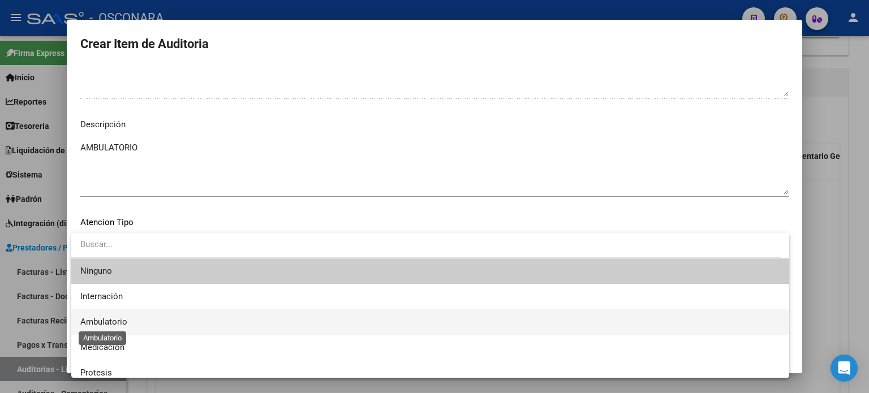
click at [115, 318] on span "Ambulatorio" at bounding box center [103, 322] width 47 height 10
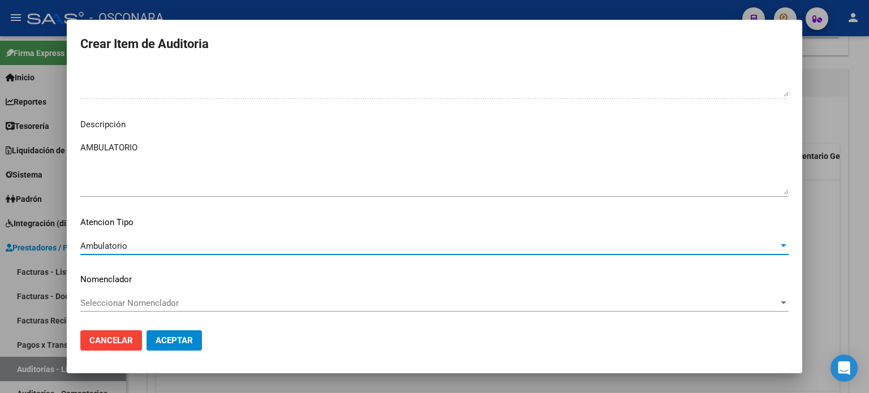
click at [168, 337] on span "Aceptar" at bounding box center [174, 340] width 37 height 10
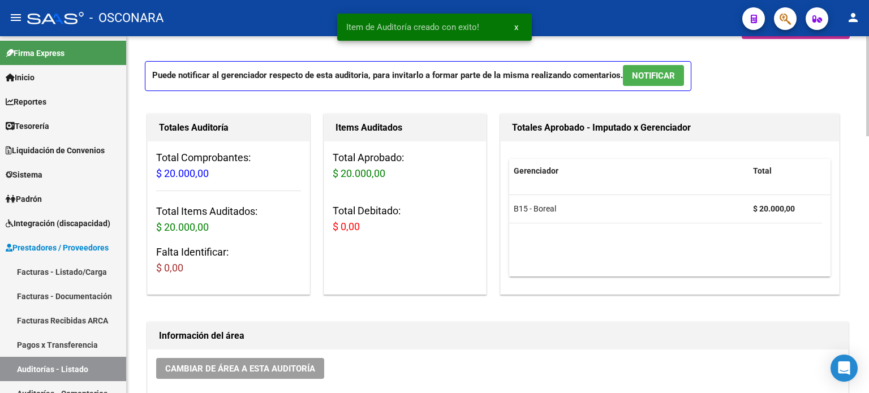
scroll to position [0, 0]
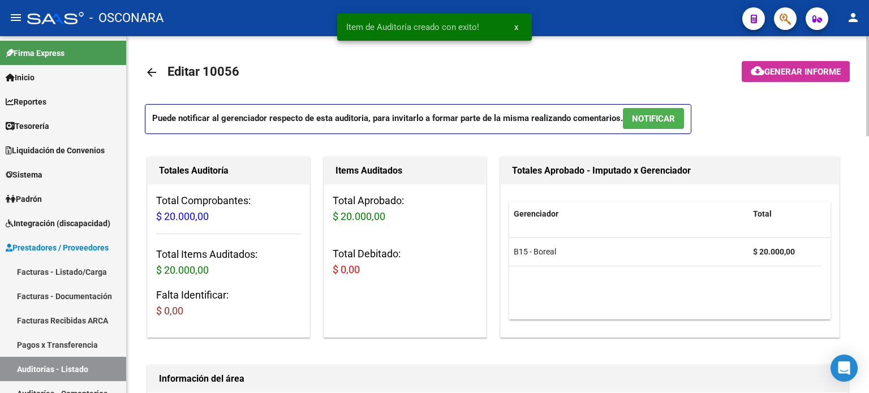
click at [678, 117] on button "NOTIFICAR" at bounding box center [653, 118] width 61 height 21
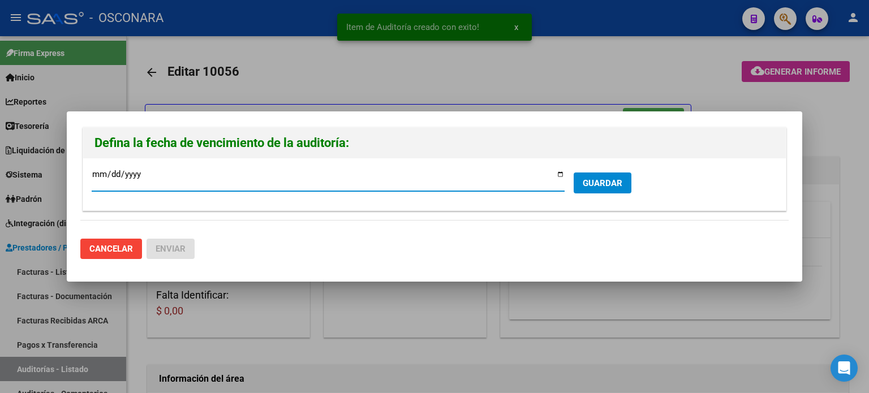
click at [559, 173] on input "[DATE]" at bounding box center [328, 179] width 473 height 18
type input "[DATE]"
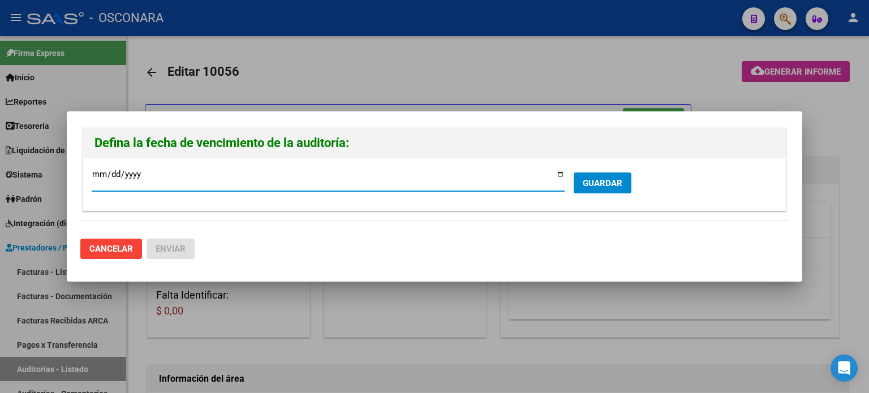
click at [607, 173] on button "GUARDAR" at bounding box center [603, 183] width 58 height 21
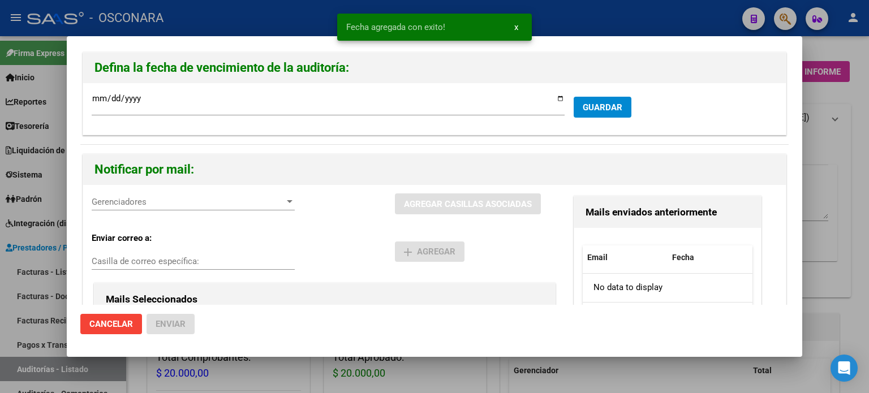
click at [190, 191] on div "Gerenciadores Gerenciadores AGREGAR CASILLAS ASOCIADAS Enviar correo a: Casilla…" at bounding box center [434, 316] width 703 height 262
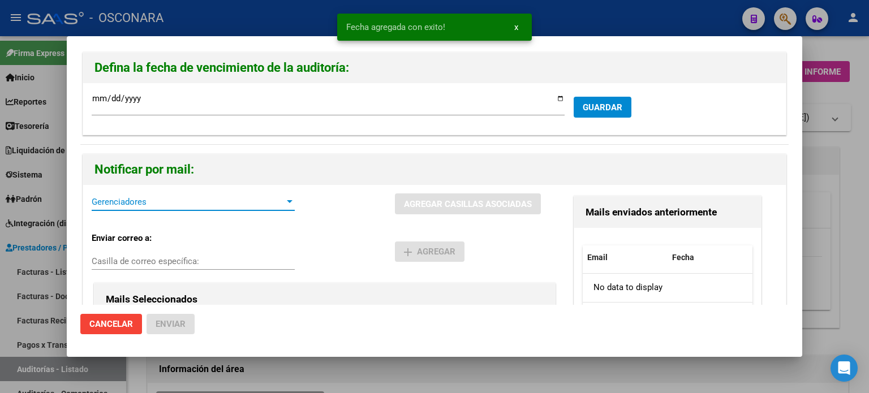
click at [173, 197] on span "Gerenciadores" at bounding box center [188, 202] width 193 height 10
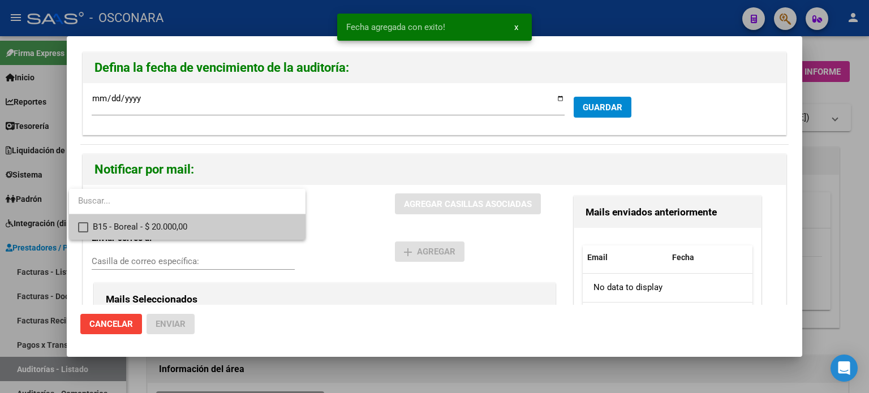
drag, startPoint x: 165, startPoint y: 226, endPoint x: 237, endPoint y: 217, distance: 72.5
click at [165, 227] on span "B15 - Boreal - $ 20.000,00" at bounding box center [195, 226] width 204 height 25
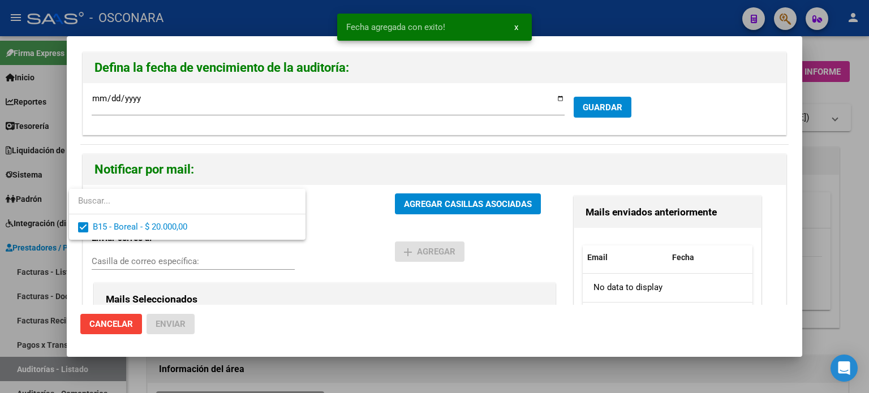
click at [453, 201] on div at bounding box center [434, 196] width 869 height 393
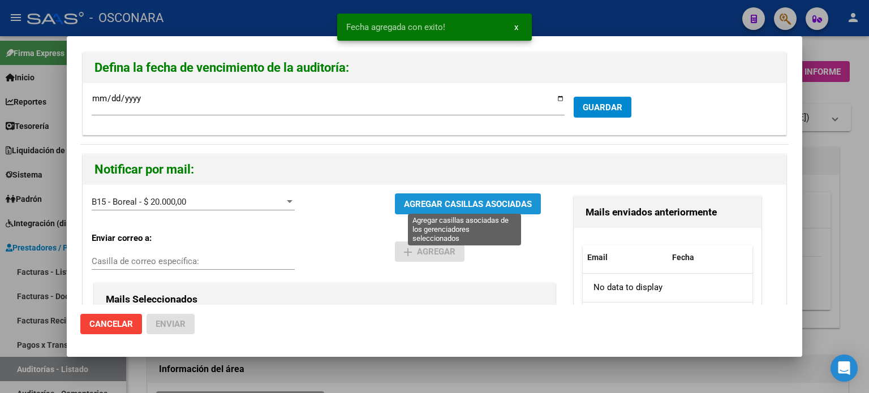
click at [453, 201] on span "AGREGAR CASILLAS ASOCIADAS" at bounding box center [468, 204] width 128 height 10
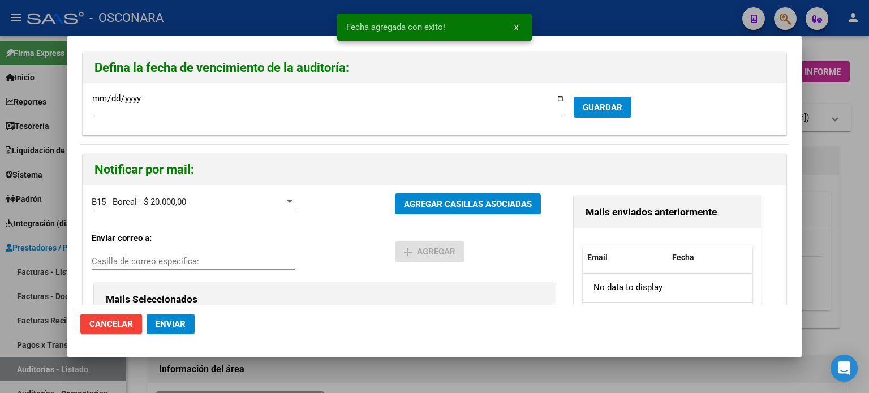
click at [165, 321] on span "Enviar" at bounding box center [171, 324] width 30 height 10
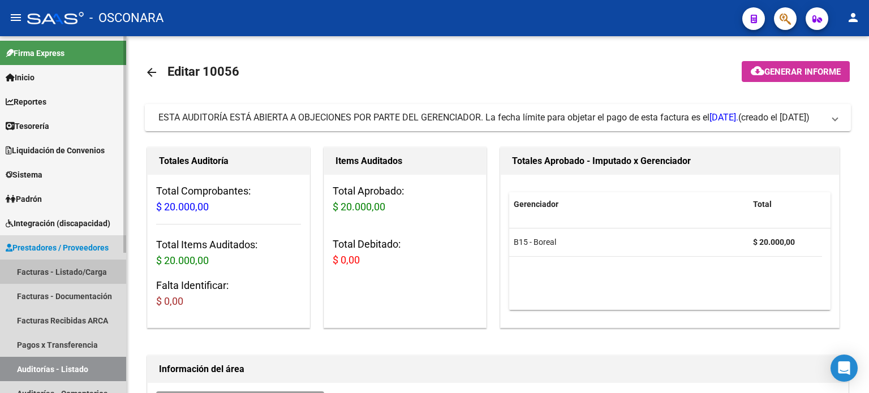
click at [62, 270] on link "Facturas - Listado/Carga" at bounding box center [63, 272] width 126 height 24
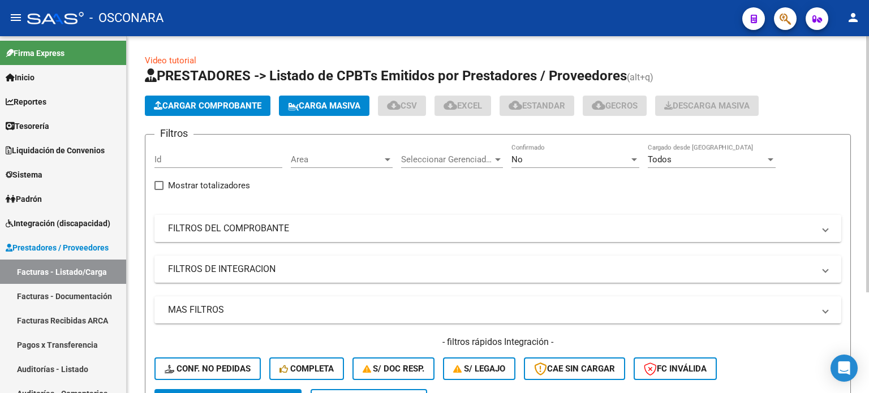
click at [337, 225] on mat-panel-title "FILTROS DEL COMPROBANTE" at bounding box center [491, 228] width 646 height 12
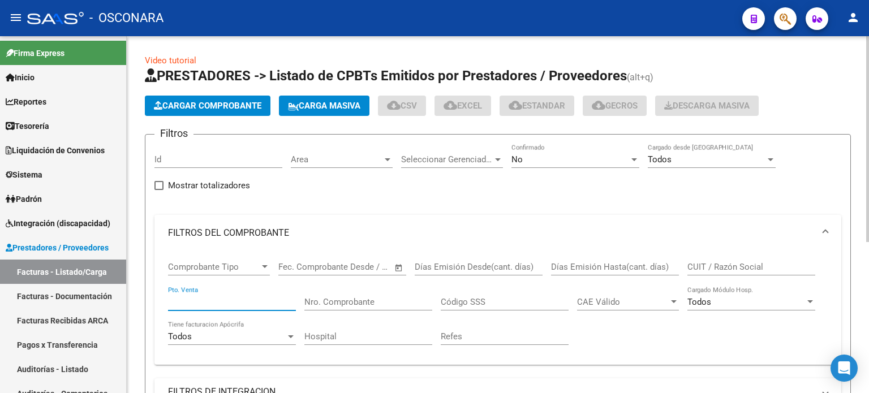
click at [221, 303] on input "Pto. Venta" at bounding box center [232, 302] width 128 height 10
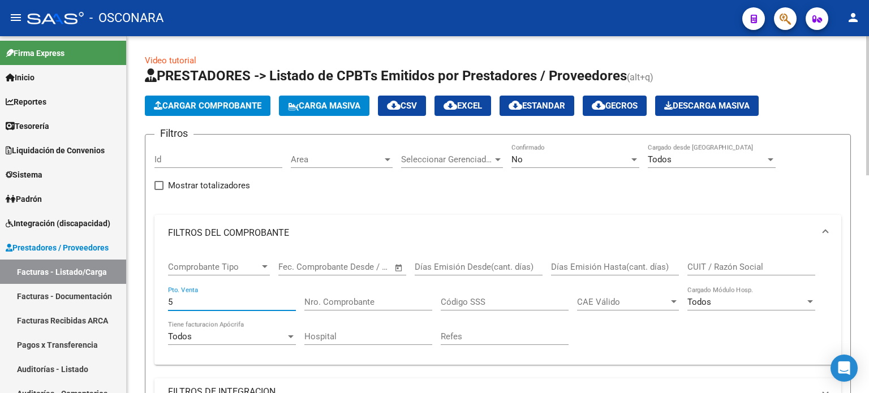
type input "5"
click at [333, 297] on input "Nro. Comprobante" at bounding box center [368, 302] width 128 height 10
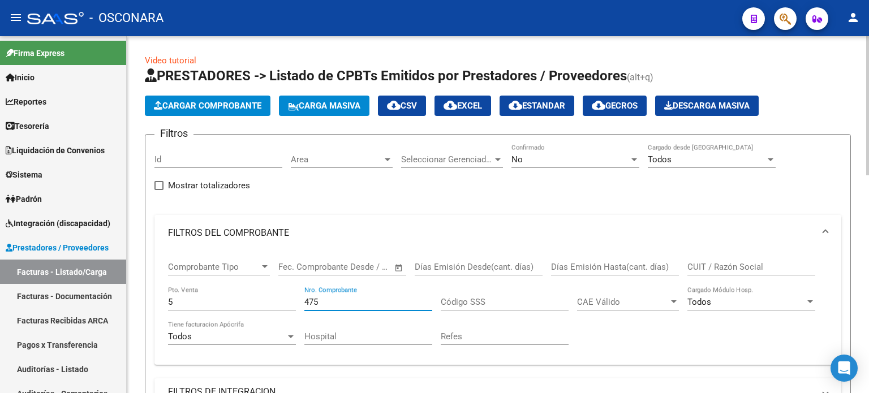
click at [552, 154] on div "No" at bounding box center [570, 159] width 118 height 10
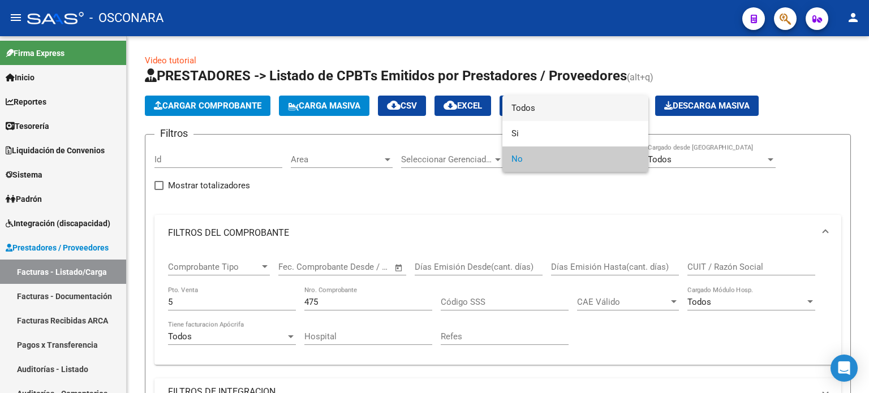
click at [543, 97] on span "Todos" at bounding box center [575, 108] width 128 height 25
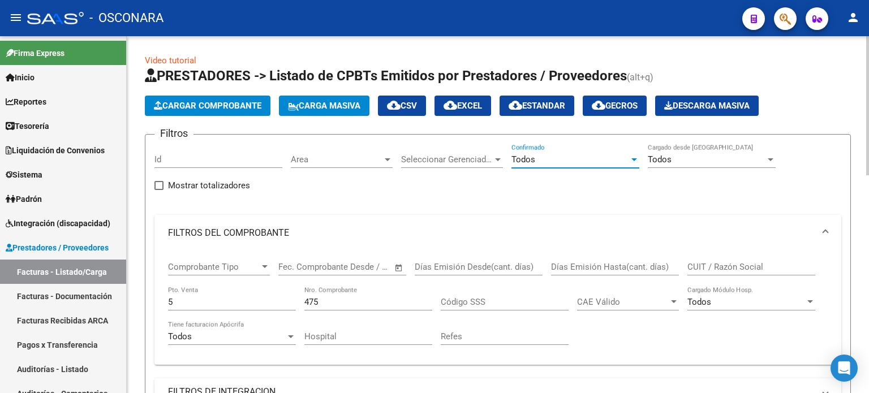
click at [355, 303] on input "475" at bounding box center [368, 302] width 128 height 10
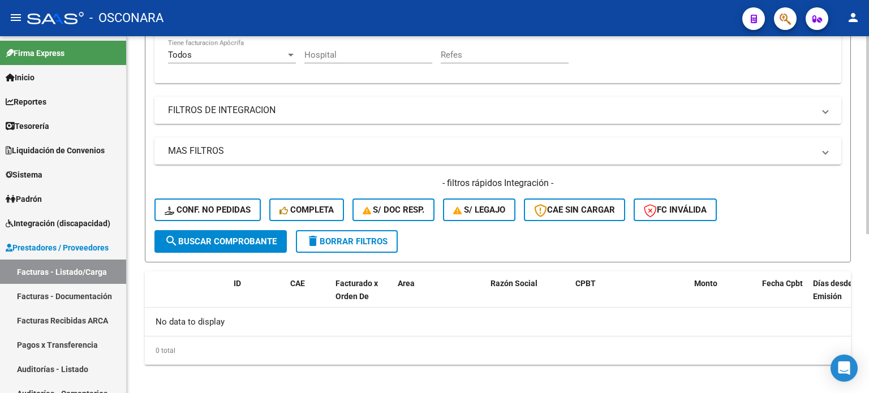
scroll to position [287, 0]
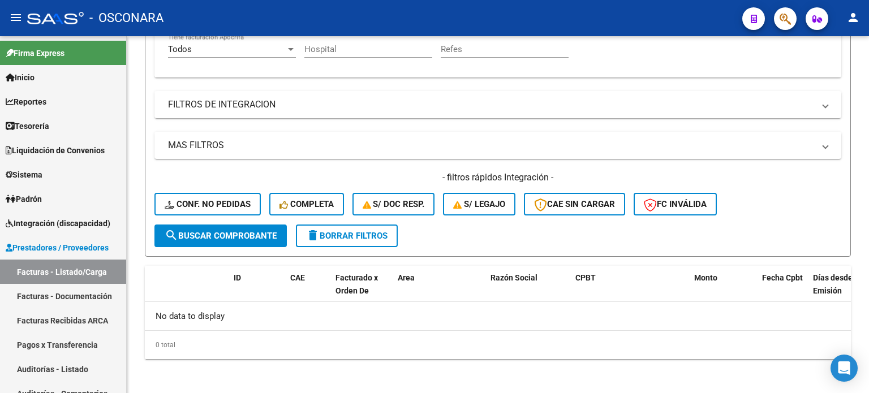
type input "473"
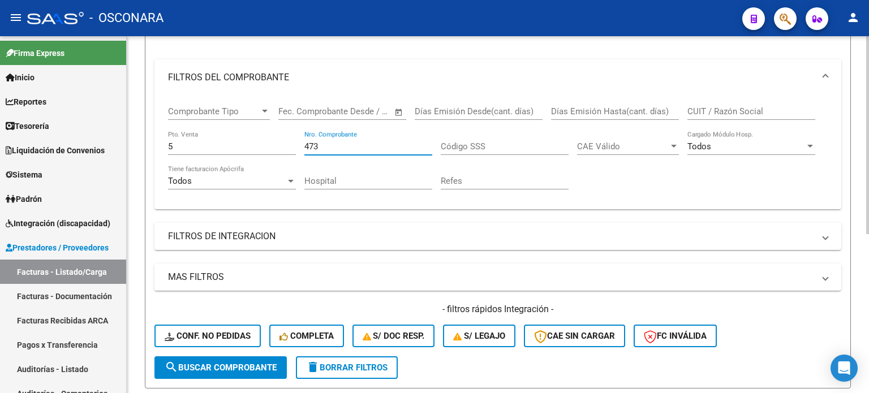
scroll to position [5, 0]
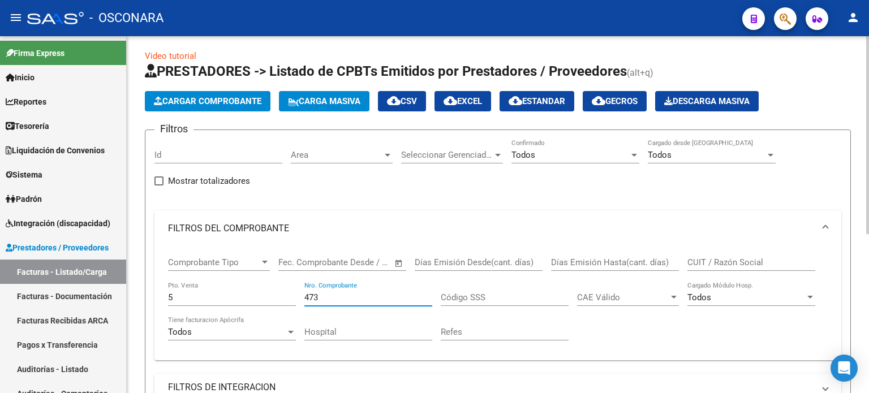
click at [214, 100] on span "Cargar Comprobante" at bounding box center [207, 101] width 107 height 10
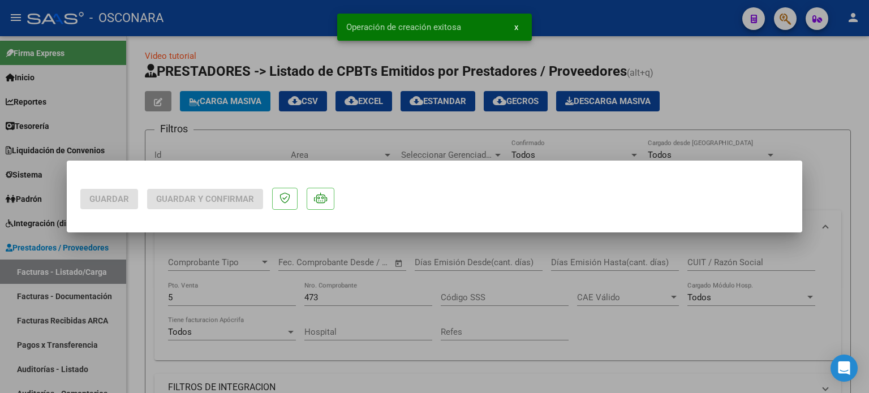
scroll to position [0, 0]
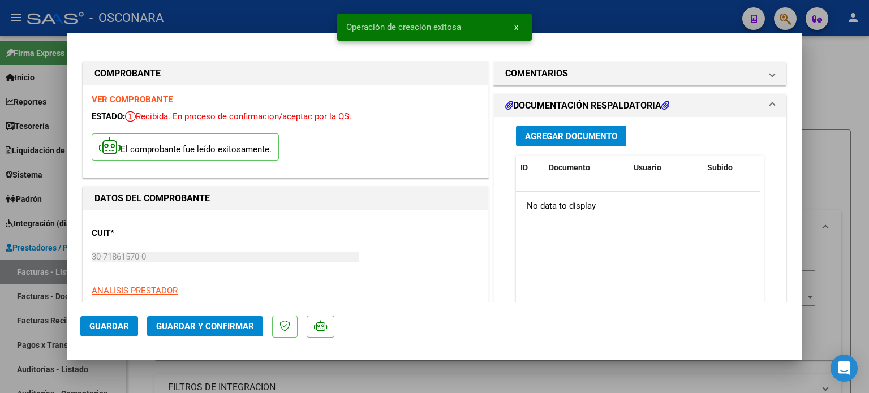
click at [573, 135] on span "Agregar Documento" at bounding box center [571, 136] width 92 height 10
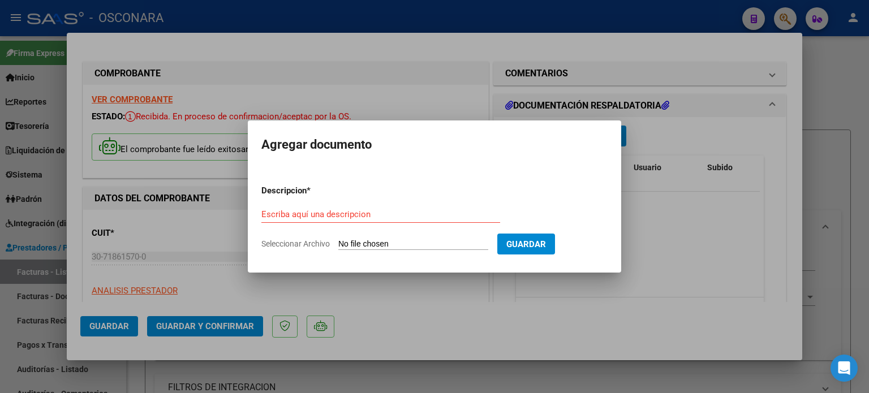
type input "C:\fakepath\DetalleDeRemito_Nro.27539_17-09-2025.pdf"
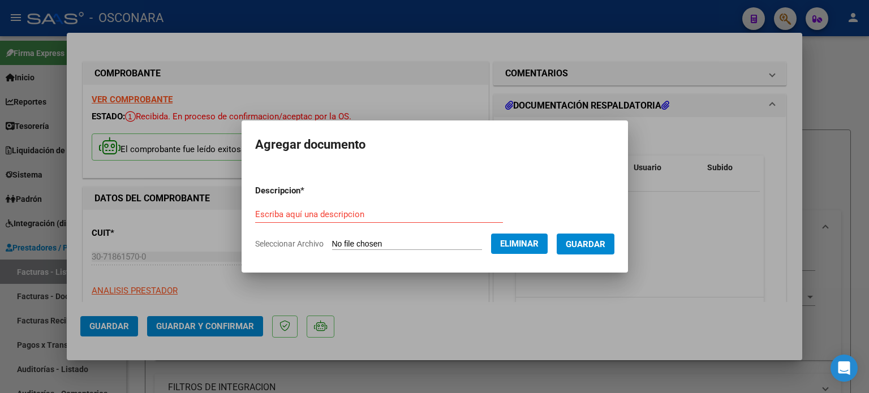
click at [302, 206] on div "Escriba aquí una descripcion" at bounding box center [379, 214] width 248 height 17
type input "DETALLE DE REMITO"
click at [605, 241] on span "Guardar" at bounding box center [586, 244] width 40 height 10
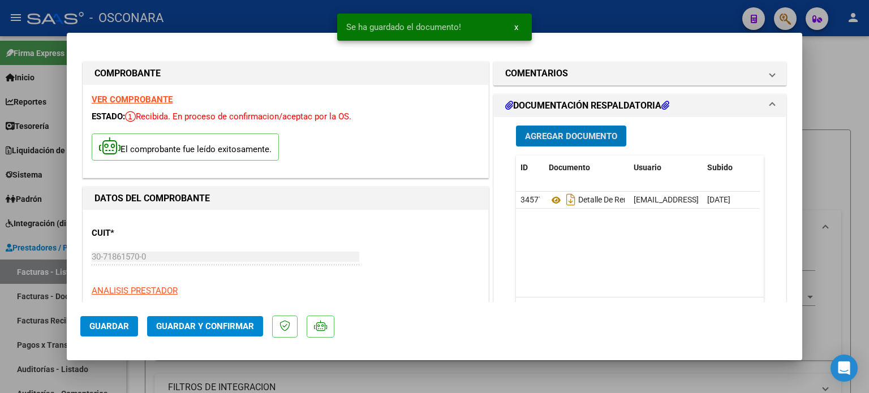
click at [200, 333] on button "Guardar y Confirmar" at bounding box center [205, 326] width 116 height 20
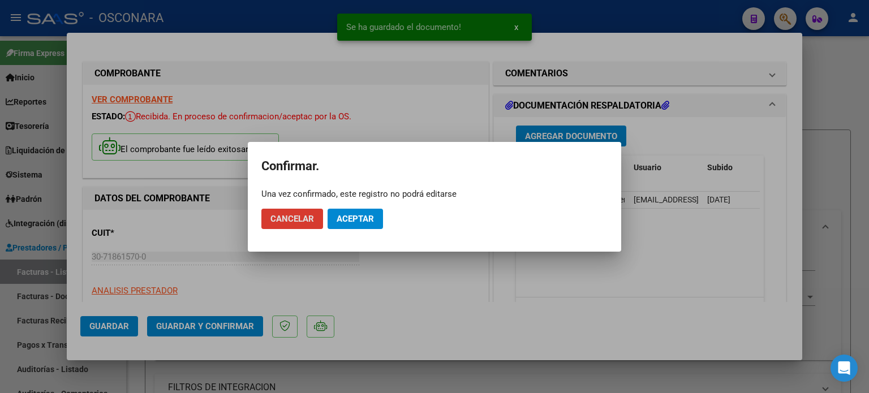
click at [345, 218] on span "Aceptar" at bounding box center [355, 219] width 37 height 10
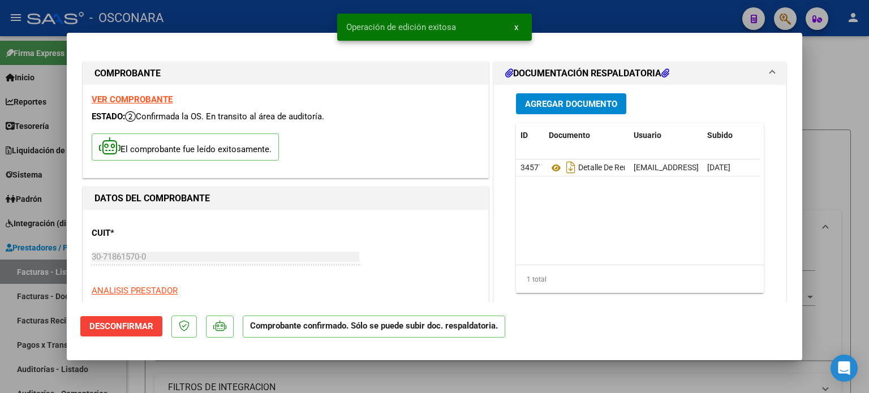
scroll to position [226, 0]
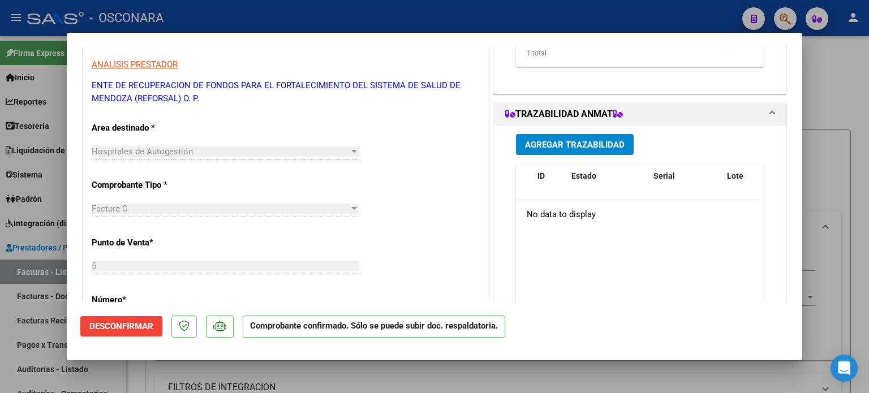
click at [0, 335] on div at bounding box center [434, 196] width 869 height 393
type input "$ 0,00"
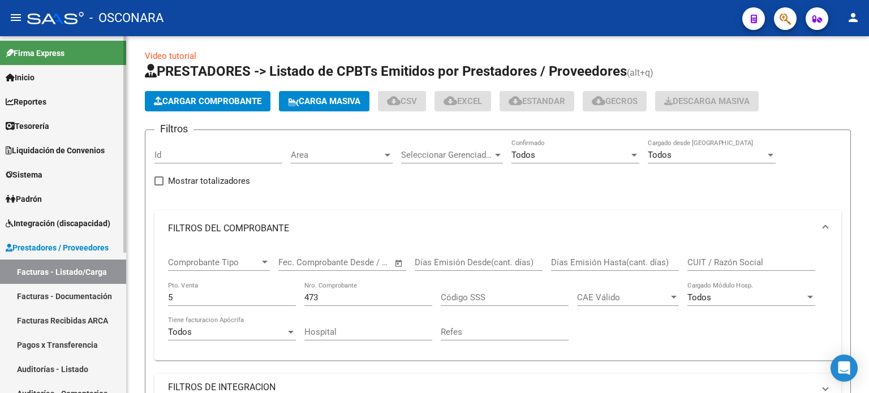
click at [32, 368] on link "Auditorías - Listado" at bounding box center [63, 369] width 126 height 24
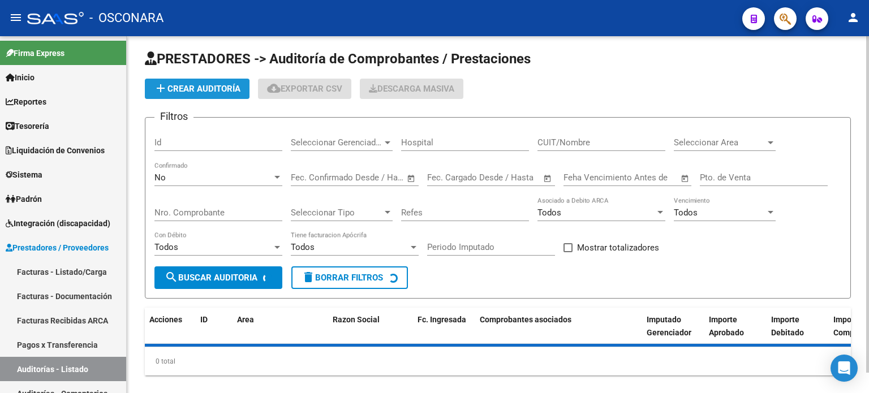
click at [206, 90] on span "add Crear Auditoría" at bounding box center [197, 89] width 87 height 10
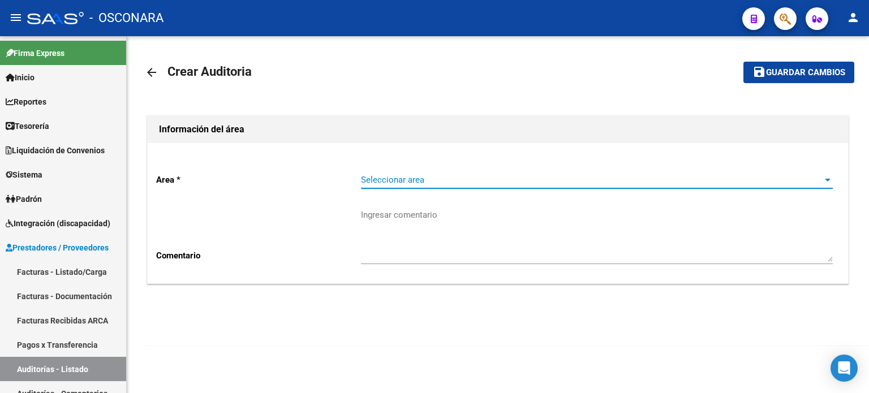
click at [439, 179] on span "Seleccionar area" at bounding box center [592, 180] width 462 height 10
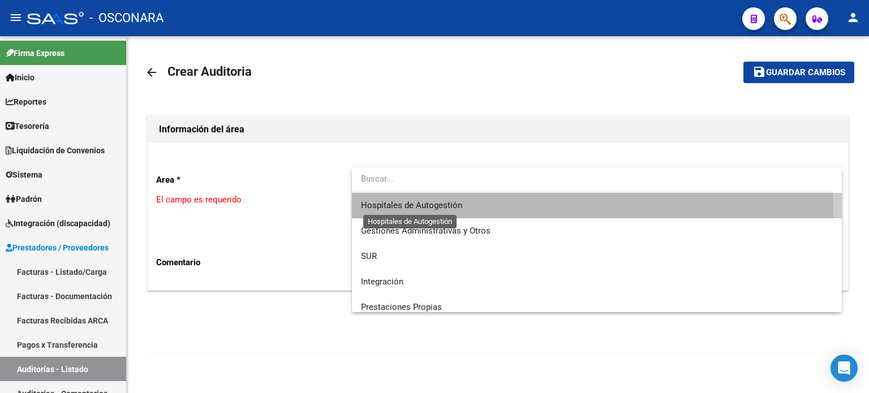
drag, startPoint x: 432, startPoint y: 205, endPoint x: 343, endPoint y: 275, distance: 113.3
click at [432, 206] on span "Hospitales de Autogestión" at bounding box center [411, 205] width 101 height 10
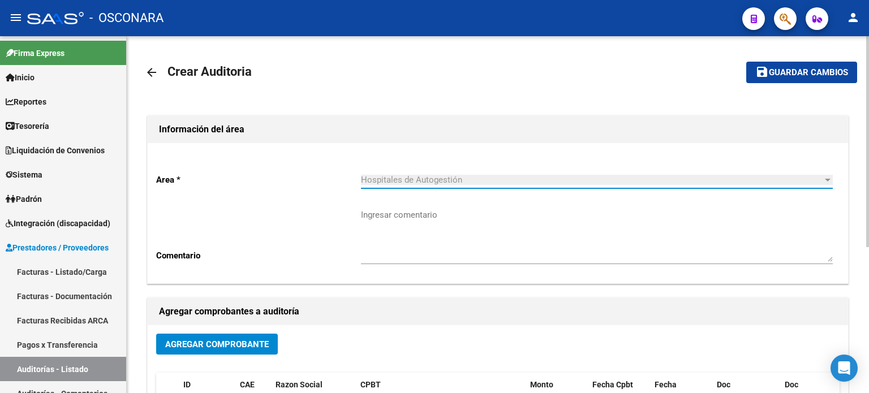
click at [228, 348] on span "Agregar Comprobante" at bounding box center [217, 344] width 104 height 10
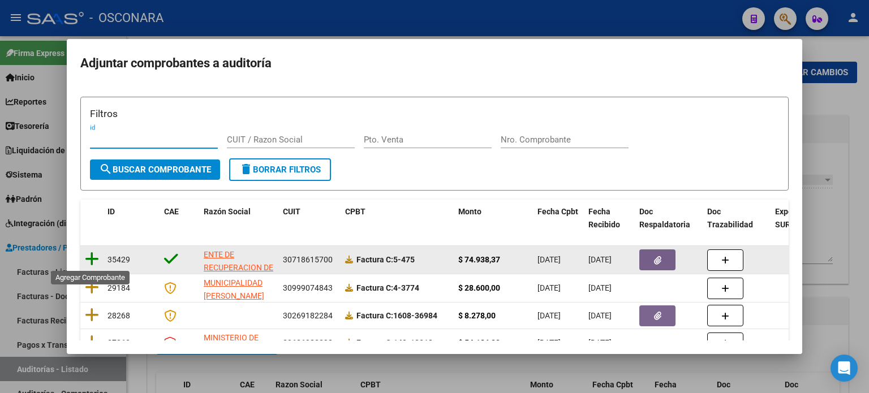
click at [94, 262] on icon at bounding box center [92, 259] width 14 height 16
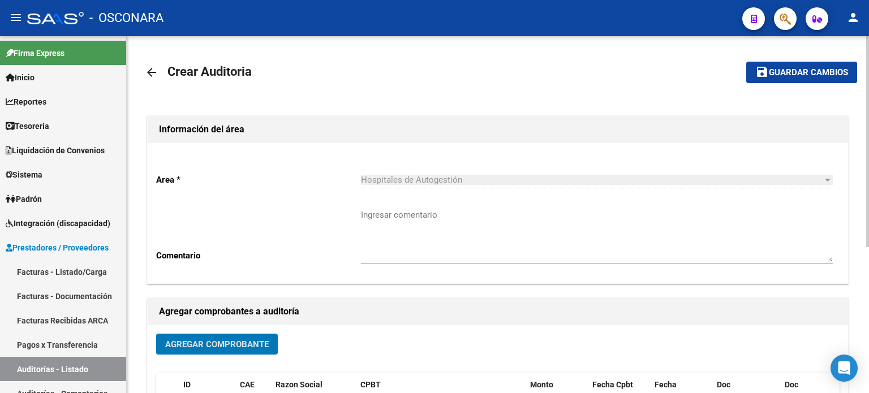
click at [758, 67] on mat-icon "save" at bounding box center [762, 72] width 14 height 14
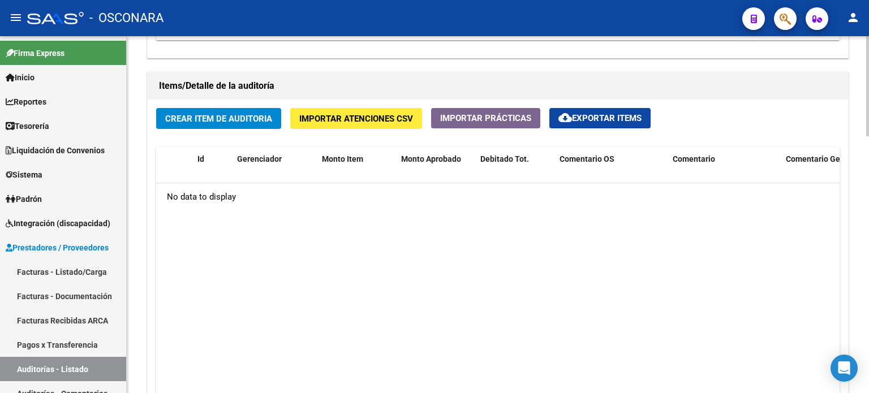
scroll to position [792, 0]
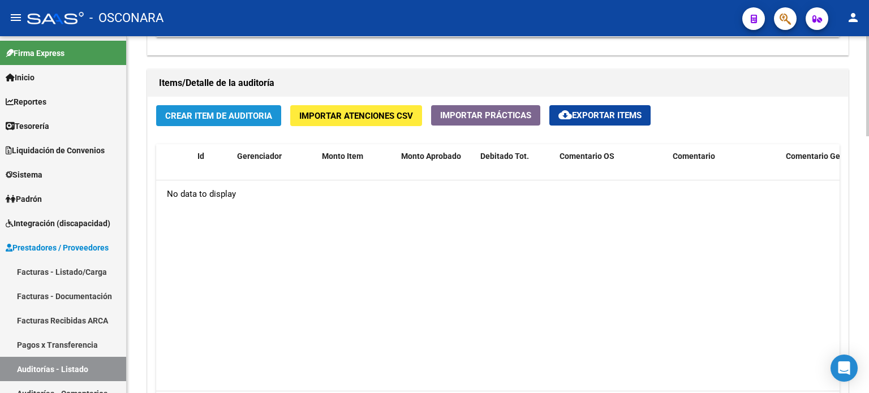
click at [235, 111] on span "Crear Item de Auditoria" at bounding box center [218, 116] width 107 height 10
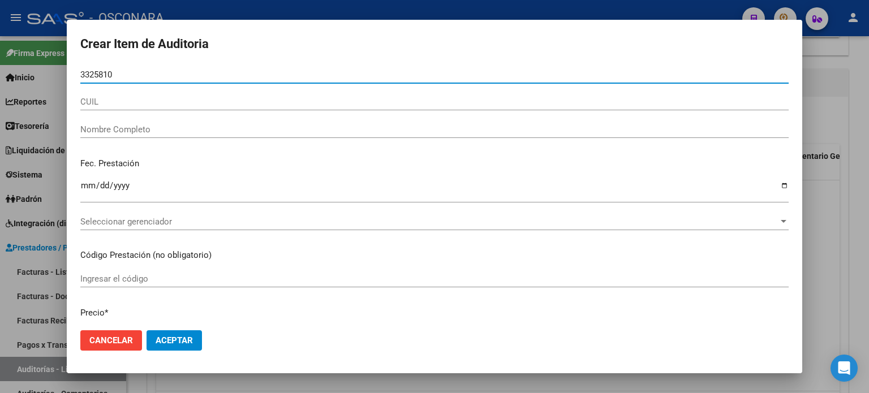
type input "33258104"
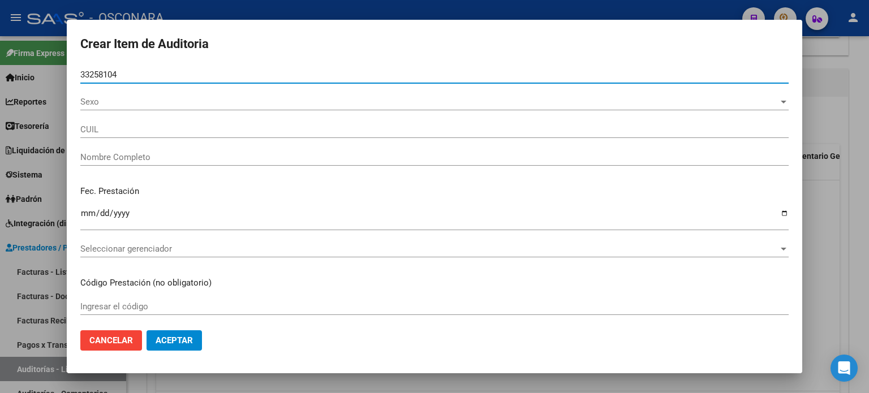
type input "27332581045"
type input "[PERSON_NAME] -"
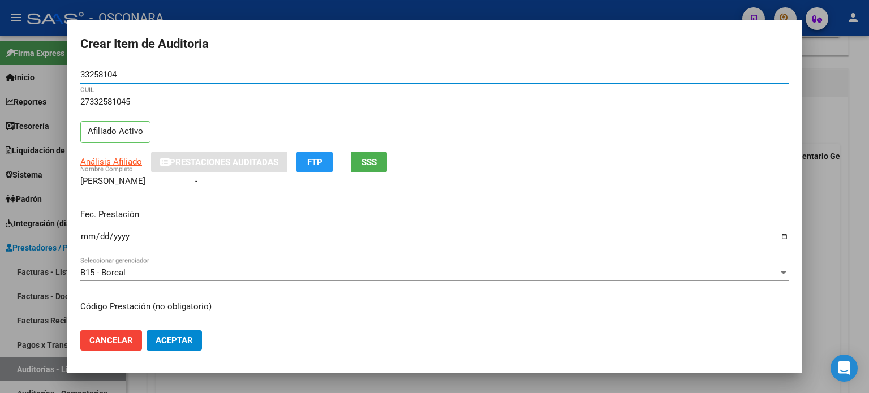
type input "33258104"
click at [371, 158] on span "SSS" at bounding box center [369, 162] width 15 height 10
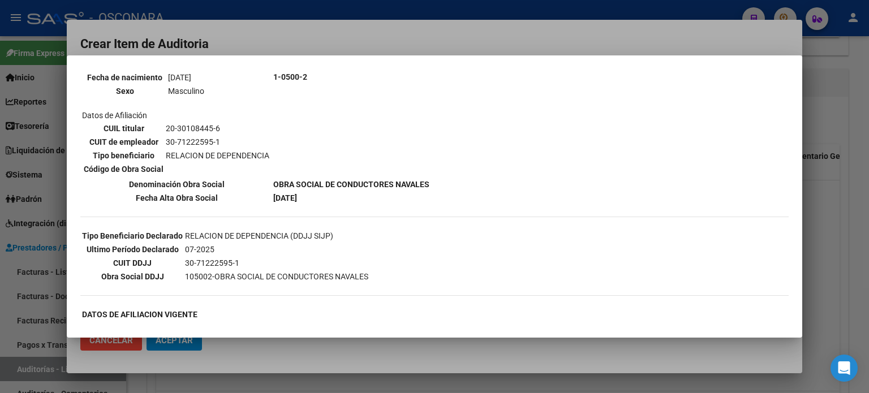
scroll to position [170, 0]
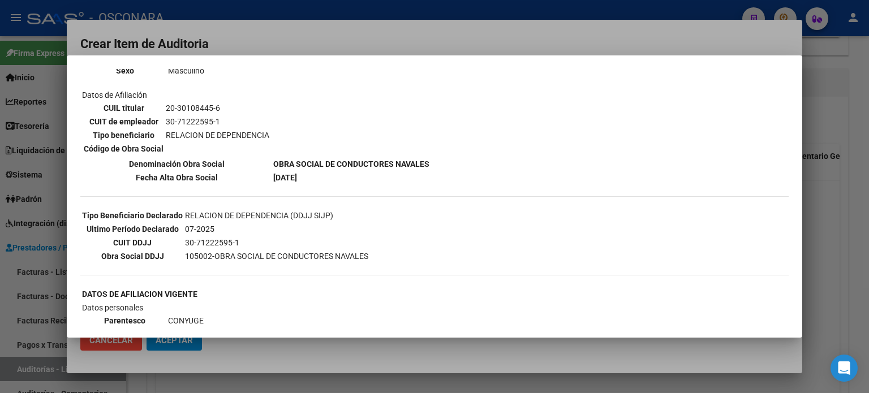
click at [812, 210] on div at bounding box center [434, 196] width 869 height 393
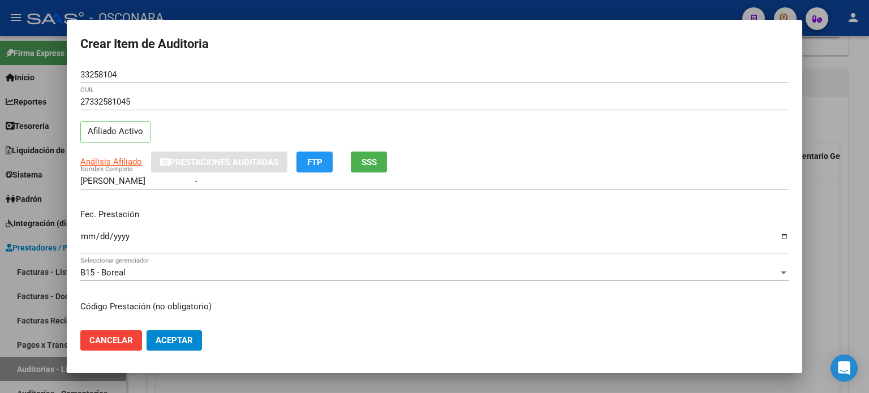
click at [87, 238] on input "Ingresar la fecha" at bounding box center [434, 241] width 708 height 18
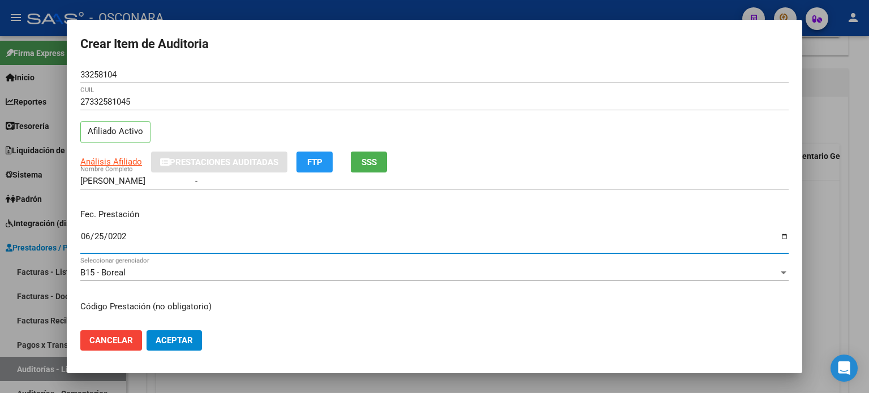
type input "[DATE]"
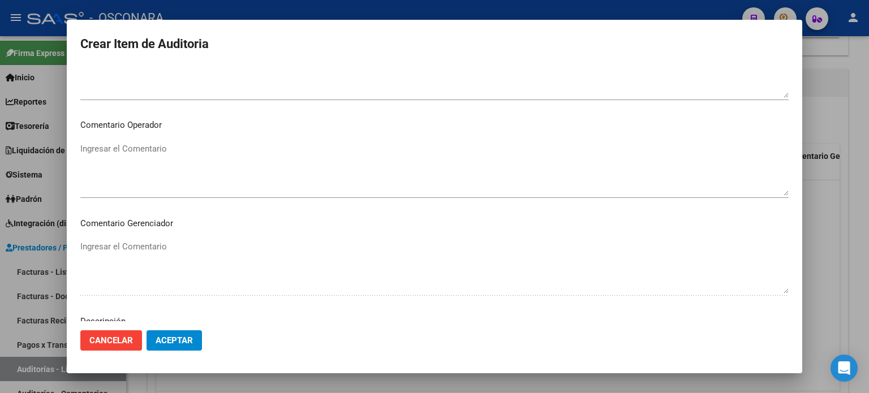
scroll to position [763, 0]
click at [197, 163] on textarea "Ingresar el Descripción" at bounding box center [434, 167] width 708 height 53
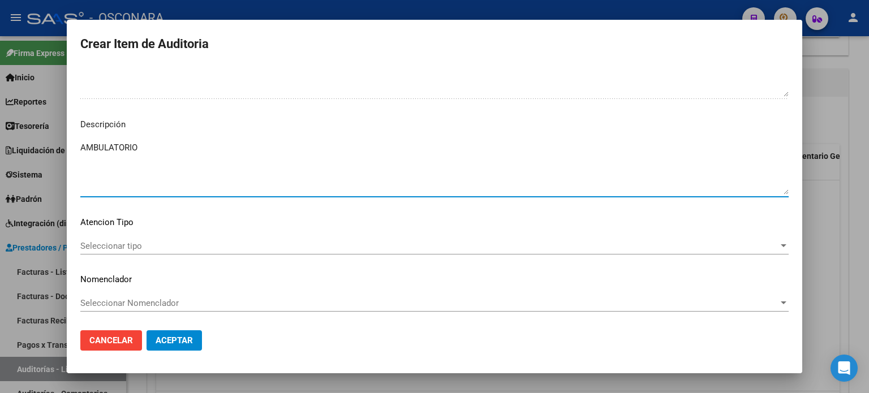
type textarea "AMBULATORIO"
click at [121, 242] on span "Seleccionar tipo" at bounding box center [429, 246] width 698 height 10
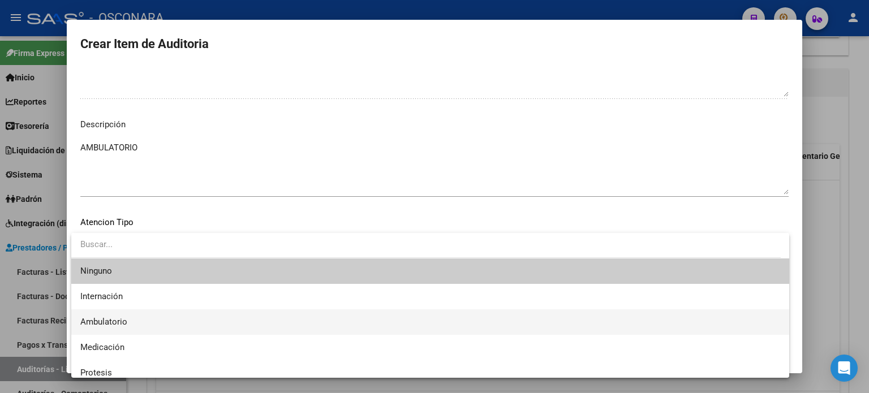
click at [131, 321] on span "Ambulatorio" at bounding box center [430, 321] width 700 height 25
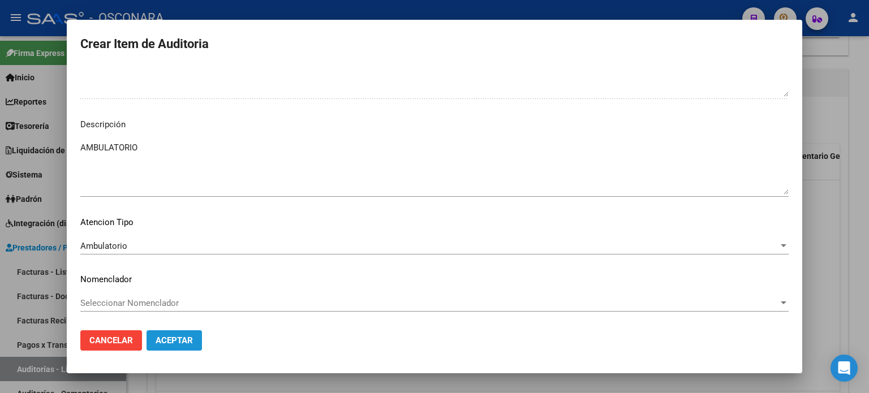
click at [177, 345] on span "Aceptar" at bounding box center [174, 340] width 37 height 10
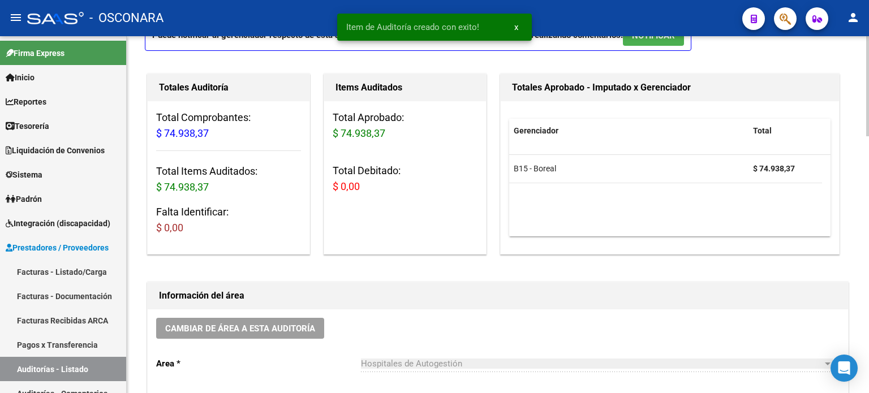
scroll to position [0, 0]
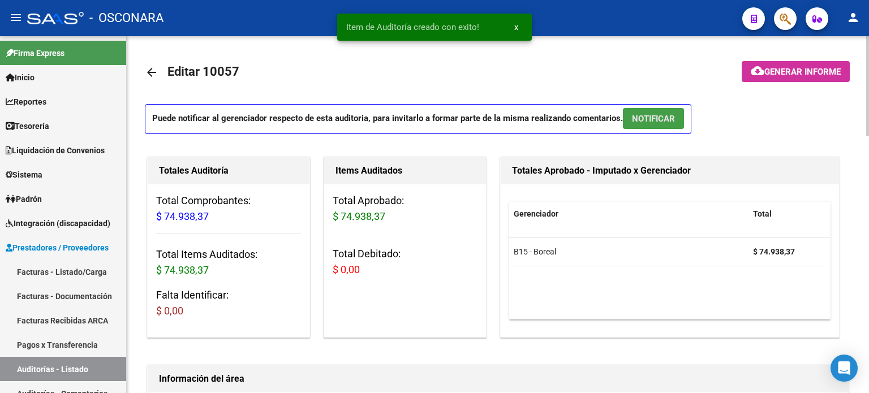
click at [670, 117] on span "NOTIFICAR" at bounding box center [653, 119] width 43 height 10
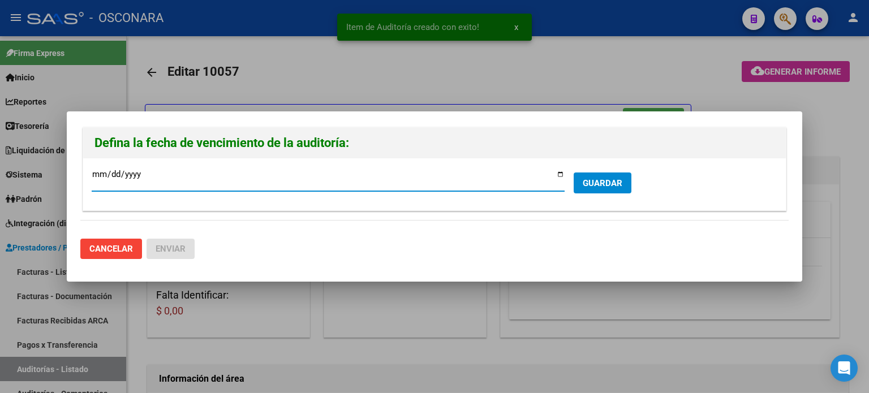
click at [560, 173] on input "[DATE]" at bounding box center [328, 179] width 473 height 18
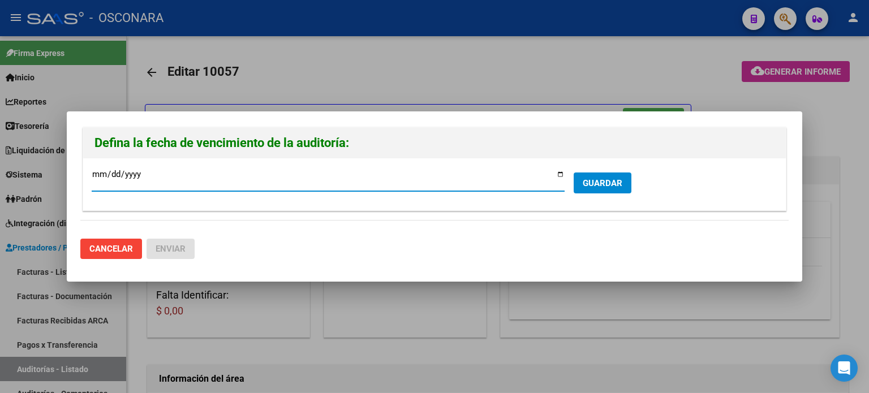
type input "[DATE]"
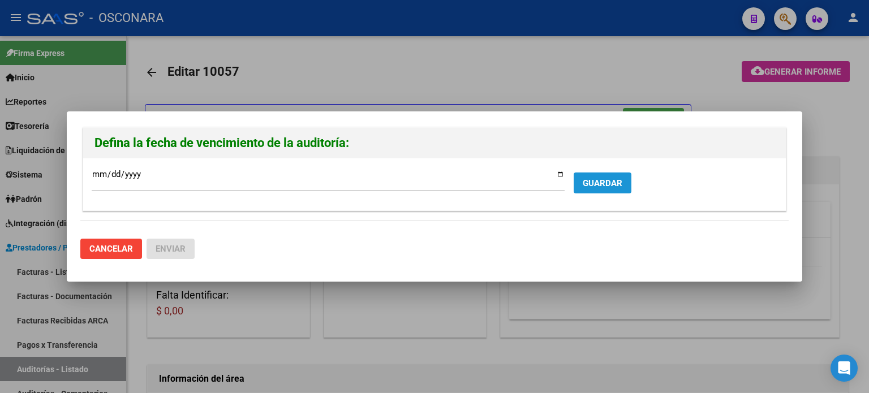
click at [593, 188] on button "GUARDAR" at bounding box center [603, 183] width 58 height 21
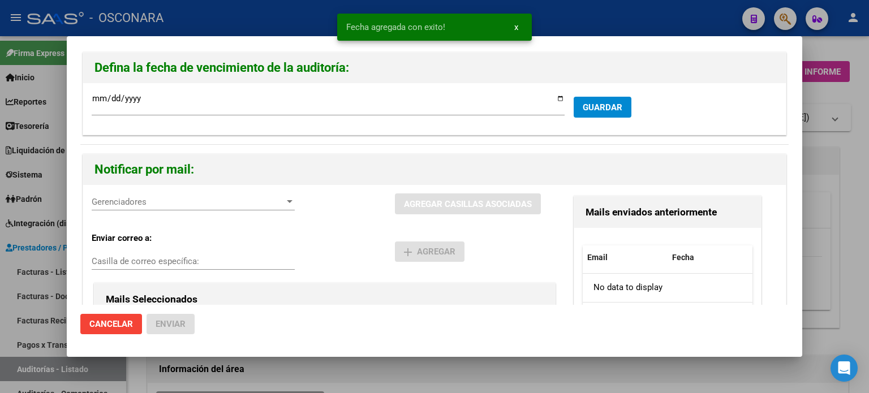
click at [186, 191] on div "Gerenciadores Gerenciadores AGREGAR CASILLAS ASOCIADAS Enviar correo a: Casilla…" at bounding box center [434, 316] width 703 height 262
click at [181, 207] on div "Gerenciadores Gerenciadores" at bounding box center [193, 201] width 203 height 17
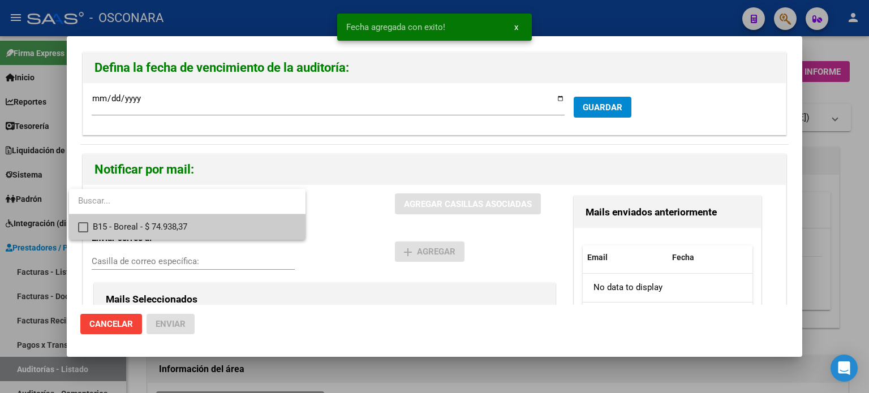
drag, startPoint x: 181, startPoint y: 226, endPoint x: 242, endPoint y: 222, distance: 60.6
click at [181, 226] on span "B15 - Boreal - $ 74.938,37" at bounding box center [195, 226] width 204 height 25
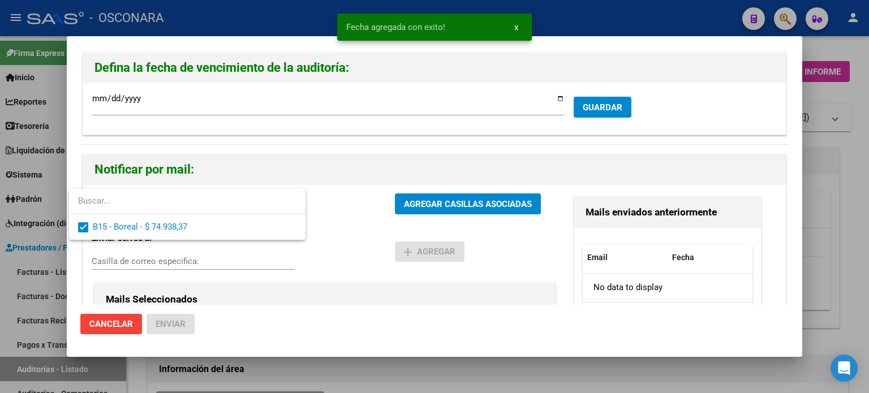
click at [467, 205] on div at bounding box center [434, 196] width 869 height 393
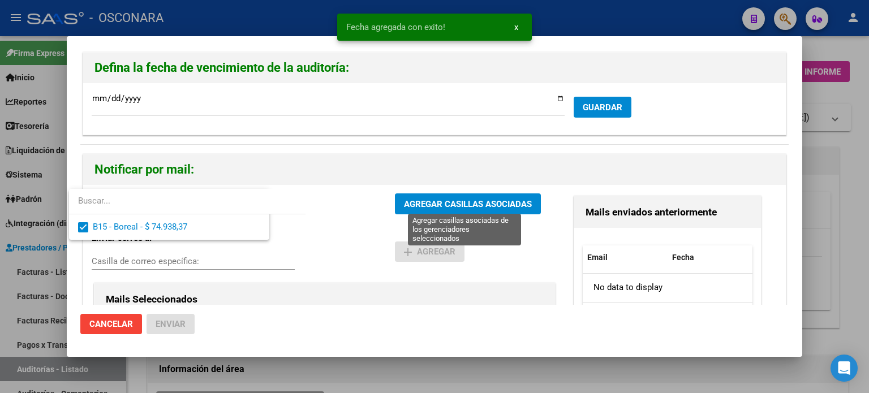
drag, startPoint x: 467, startPoint y: 205, endPoint x: 365, endPoint y: 230, distance: 104.7
click at [467, 205] on span "AGREGAR CASILLAS ASOCIADAS" at bounding box center [468, 204] width 128 height 10
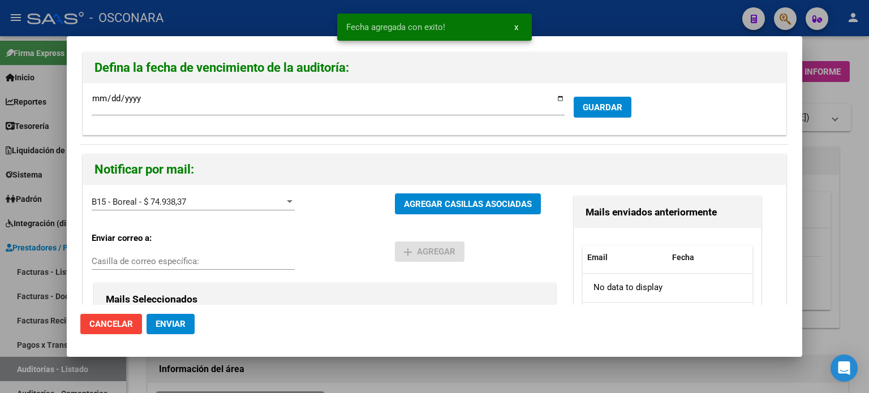
click at [167, 325] on span "Enviar" at bounding box center [171, 324] width 30 height 10
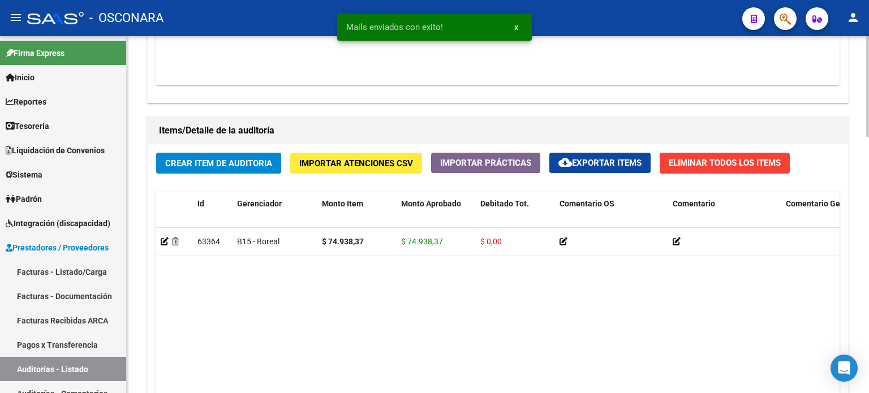
scroll to position [509, 0]
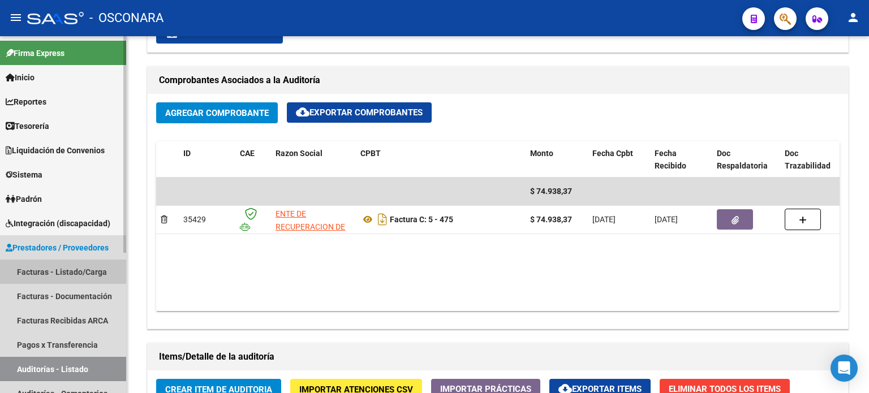
click at [51, 268] on link "Facturas - Listado/Carga" at bounding box center [63, 272] width 126 height 24
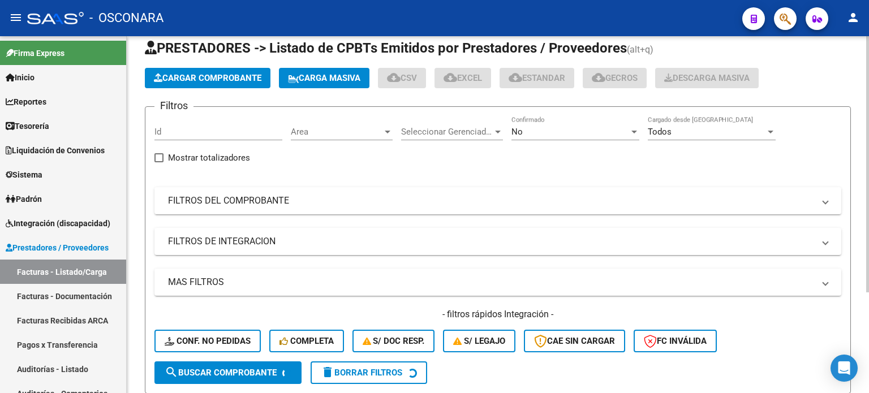
scroll to position [26, 0]
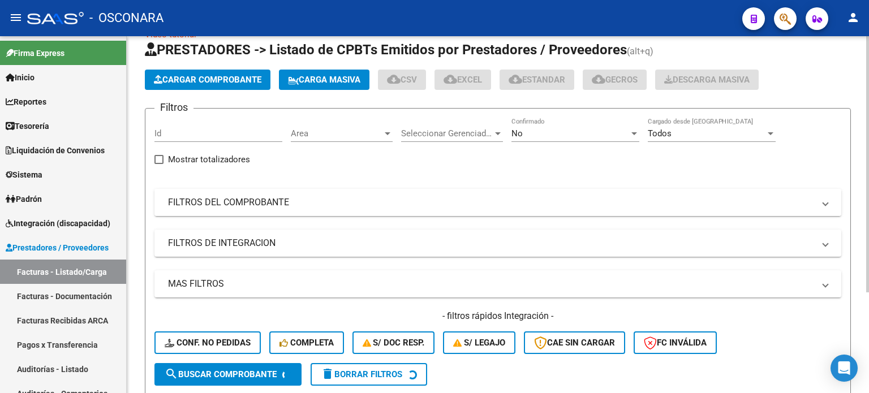
click at [282, 204] on mat-panel-title "FILTROS DEL COMPROBANTE" at bounding box center [491, 202] width 646 height 12
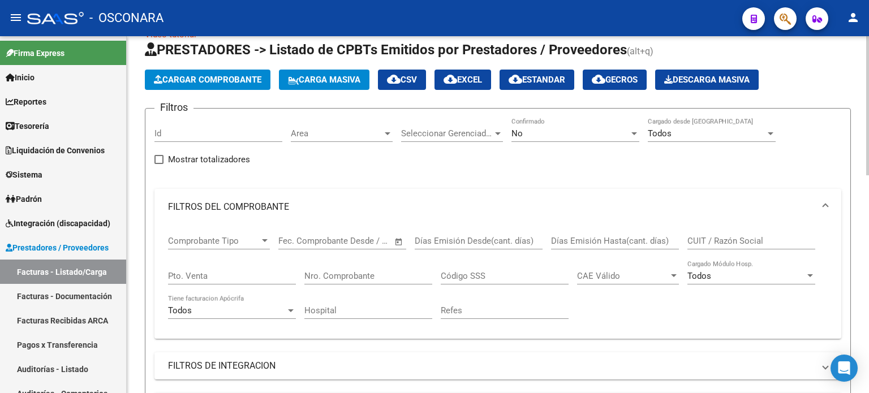
click at [343, 276] on input "Nro. Comprobante" at bounding box center [368, 276] width 128 height 10
click at [523, 130] on div "No" at bounding box center [570, 133] width 118 height 10
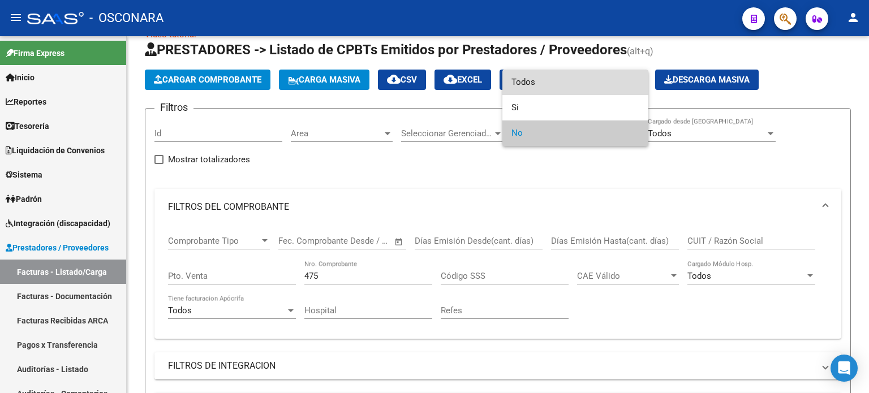
drag, startPoint x: 523, startPoint y: 130, endPoint x: 523, endPoint y: 83, distance: 47.0
click at [523, 83] on span "Todos" at bounding box center [575, 82] width 128 height 25
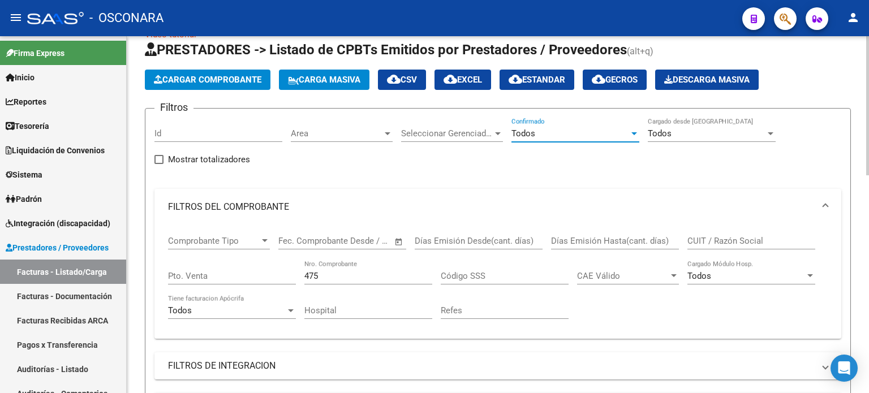
click at [371, 274] on input "475" at bounding box center [368, 276] width 128 height 10
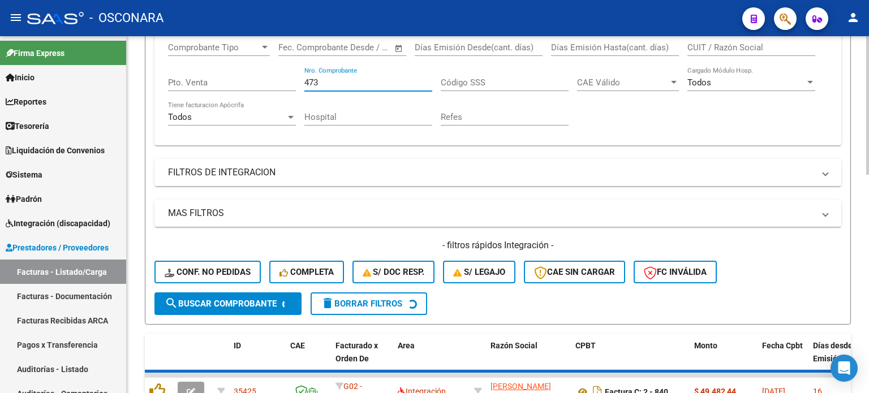
scroll to position [252, 0]
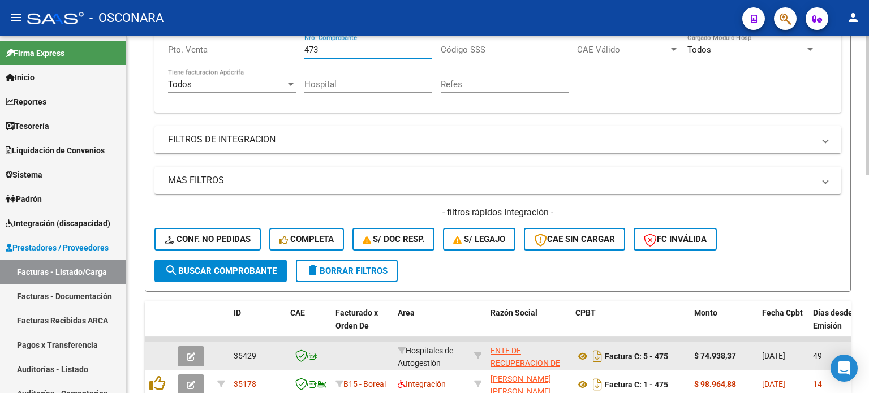
type input "473"
click at [196, 350] on button "button" at bounding box center [191, 356] width 27 height 20
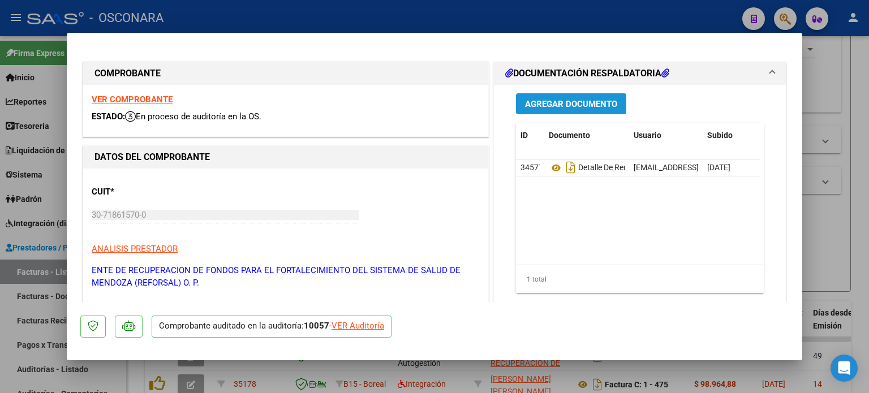
click at [545, 106] on span "Agregar Documento" at bounding box center [571, 104] width 92 height 10
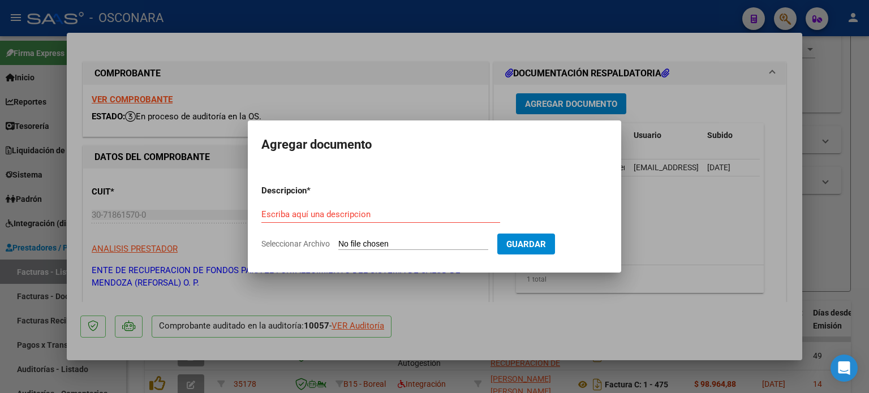
type input "C:\fakepath\Reporte_listado_encuentro_310681.zip"
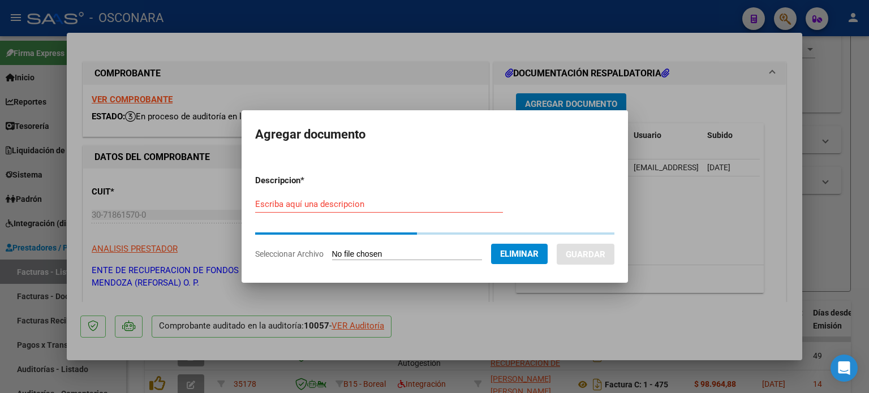
click at [315, 205] on input "Escriba aquí una descripcion" at bounding box center [379, 204] width 248 height 10
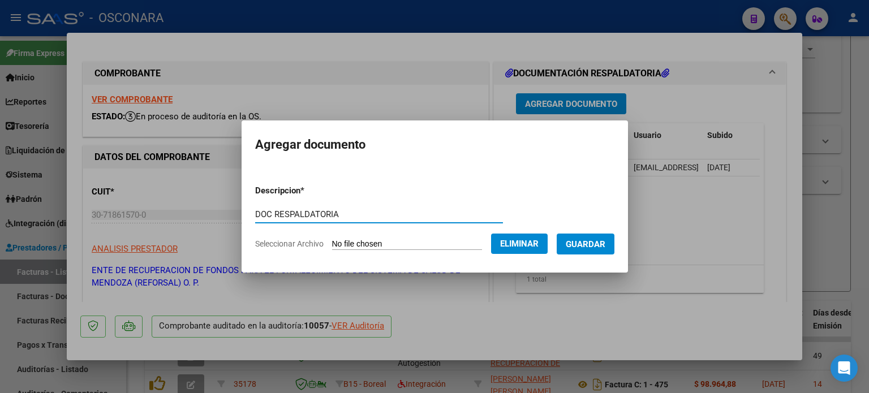
type input "DOC RESPALDATORIA"
click at [591, 247] on span "Guardar" at bounding box center [586, 244] width 40 height 10
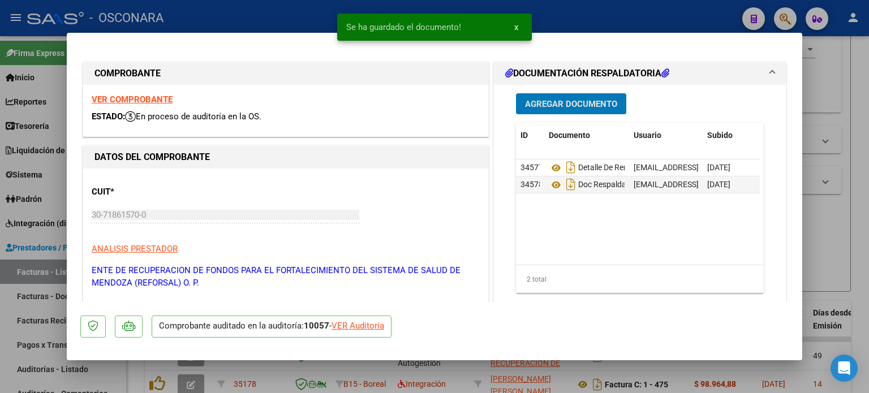
click at [831, 235] on div at bounding box center [434, 196] width 869 height 393
type input "$ 0,00"
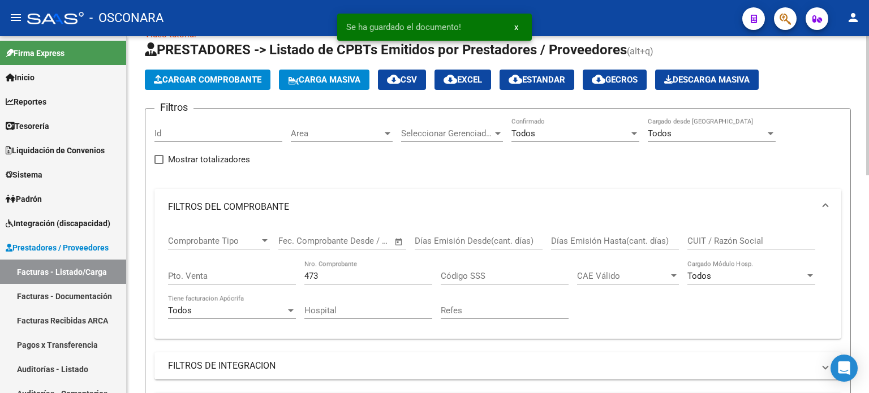
scroll to position [0, 0]
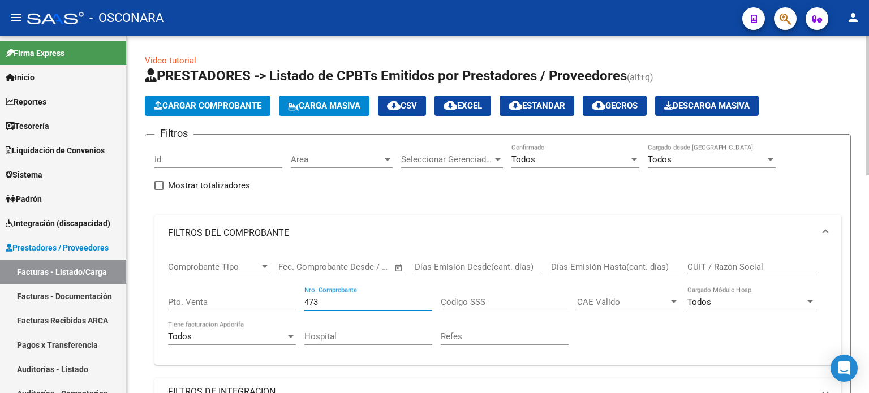
drag, startPoint x: 324, startPoint y: 298, endPoint x: 201, endPoint y: 291, distance: 122.4
click at [241, 301] on div "Comprobante Tipo Comprobante Tipo Fecha inicio – Fecha fin Fec. Comprobante Des…" at bounding box center [498, 303] width 660 height 105
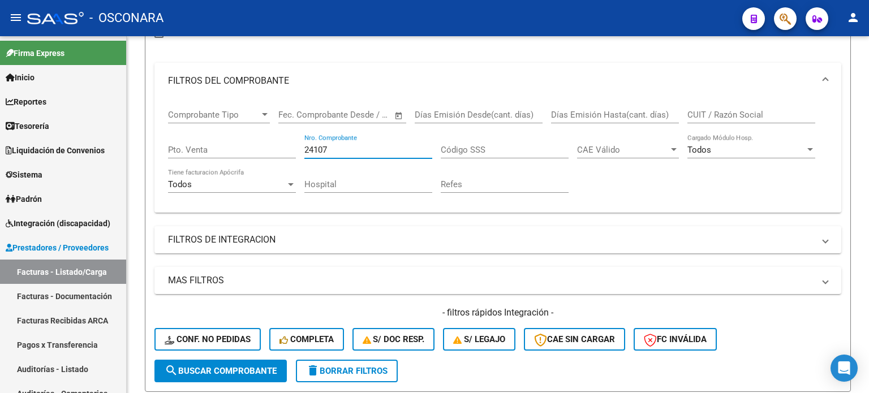
scroll to position [5, 0]
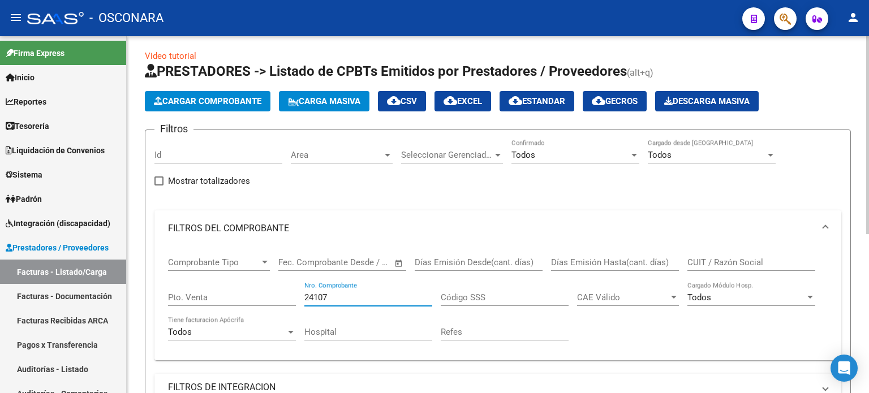
type input "24107"
click at [190, 101] on span "Cargar Comprobante" at bounding box center [207, 101] width 107 height 10
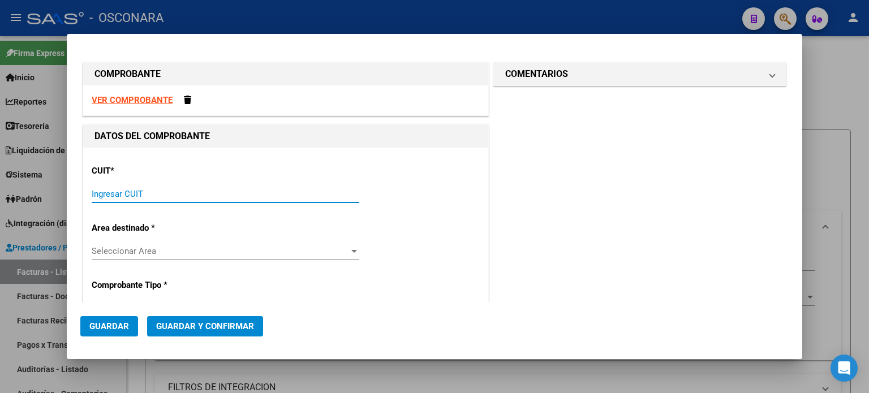
click at [200, 194] on input "Ingresar CUIT" at bounding box center [226, 194] width 268 height 10
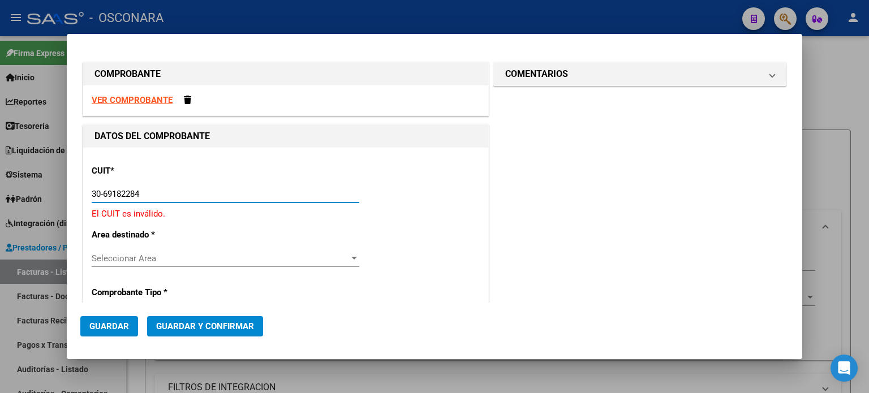
type input "30-69182284-9"
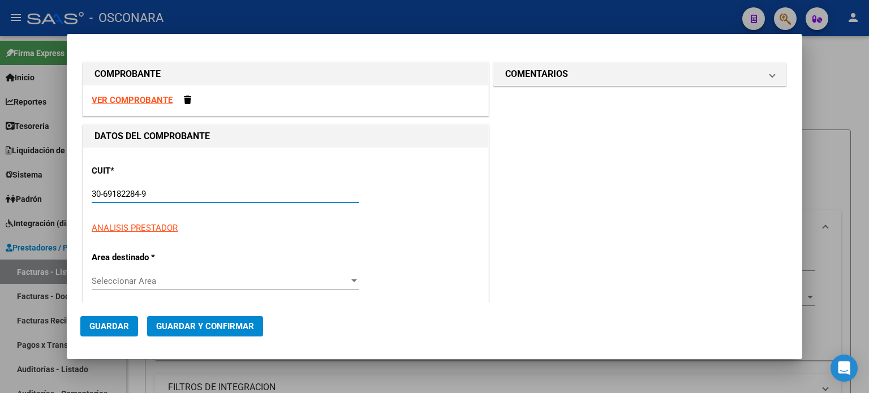
type input "1448"
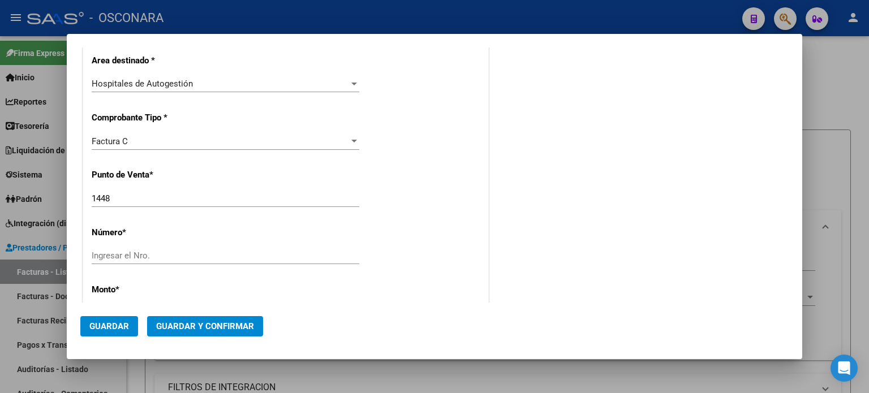
scroll to position [226, 0]
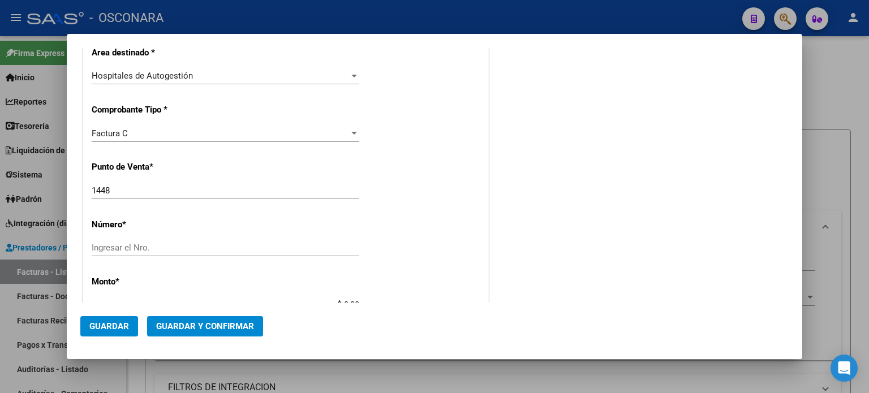
type input "30-69182284-9"
drag, startPoint x: 67, startPoint y: 187, endPoint x: 0, endPoint y: 190, distance: 67.4
click at [0, 190] on div "COMPROBANTE VER COMPROBANTE DATOS DEL COMPROBANTE CUIT * 30-69182284-9 Ingresar…" at bounding box center [434, 196] width 869 height 393
type input "1677"
click at [111, 248] on input "Ingresar el Nro." at bounding box center [226, 248] width 268 height 10
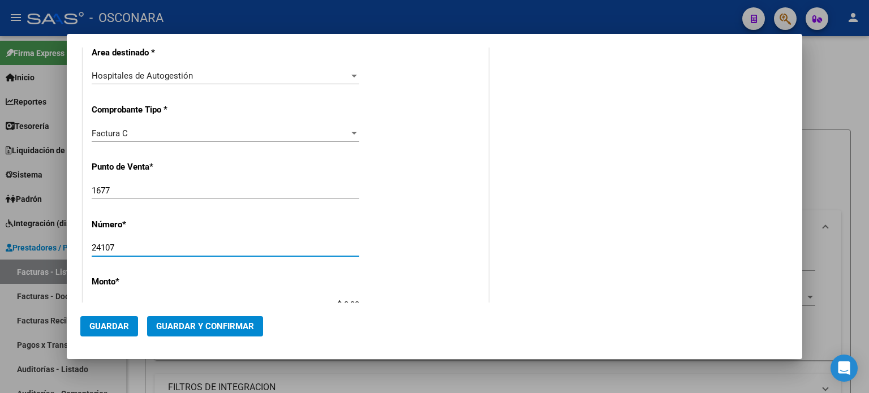
type input "24107"
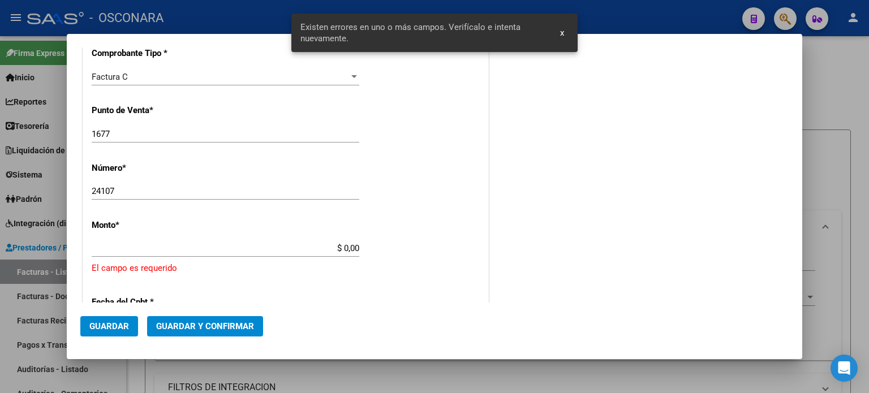
scroll to position [351, 0]
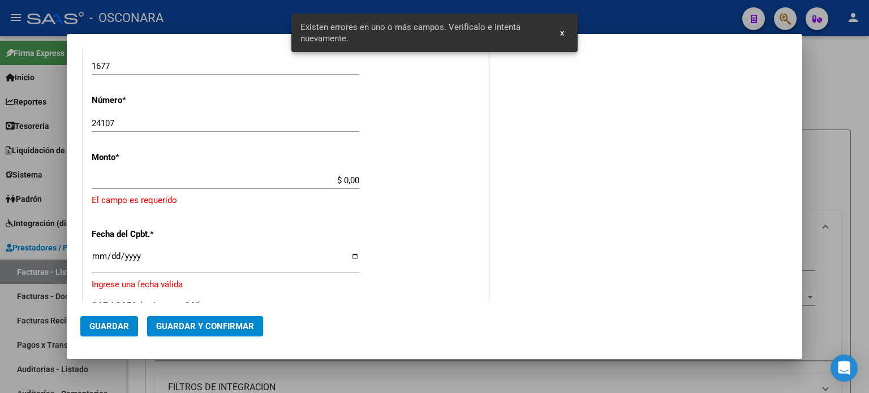
drag, startPoint x: 342, startPoint y: 179, endPoint x: 498, endPoint y: 179, distance: 156.7
click at [494, 179] on div "COMPROBANTE VER COMPROBANTE DATOS DEL COMPROBANTE CUIT * 30-69182284-9 Ingresar…" at bounding box center [434, 168] width 708 height 919
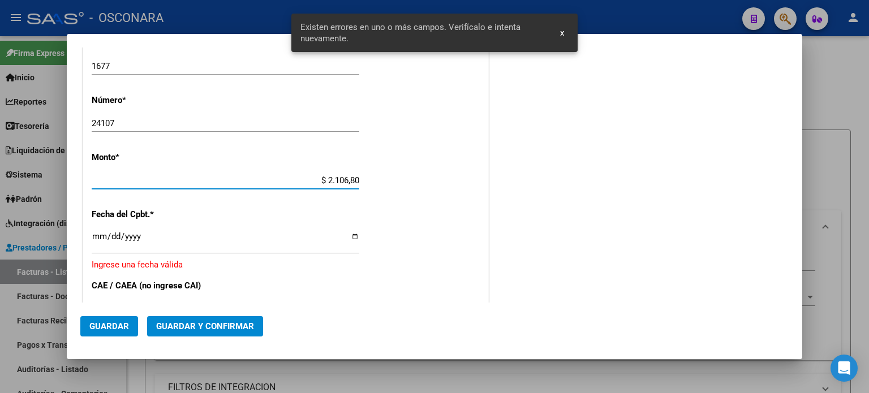
type input "$ 21.068,05"
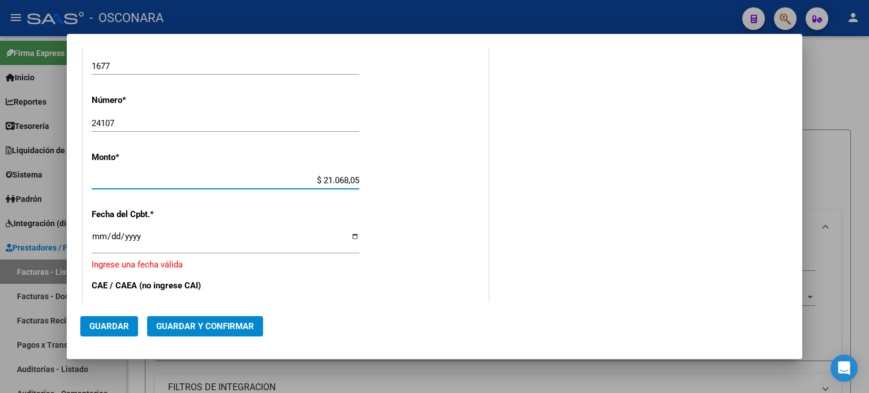
click at [92, 236] on input "Ingresar la fecha" at bounding box center [226, 241] width 268 height 18
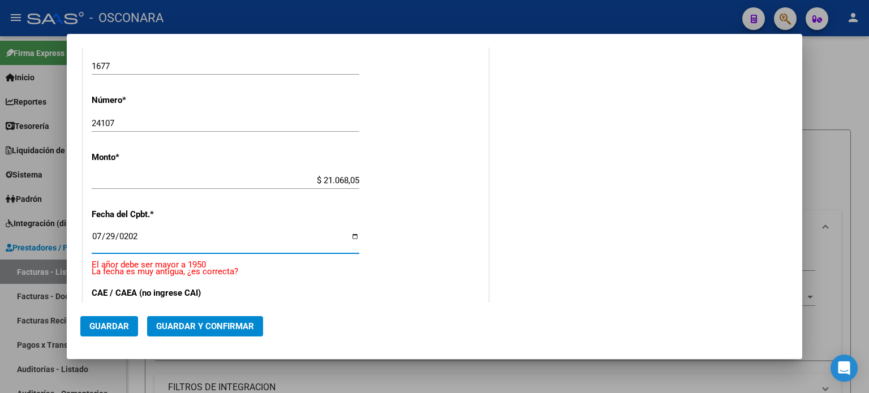
type input "[DATE]"
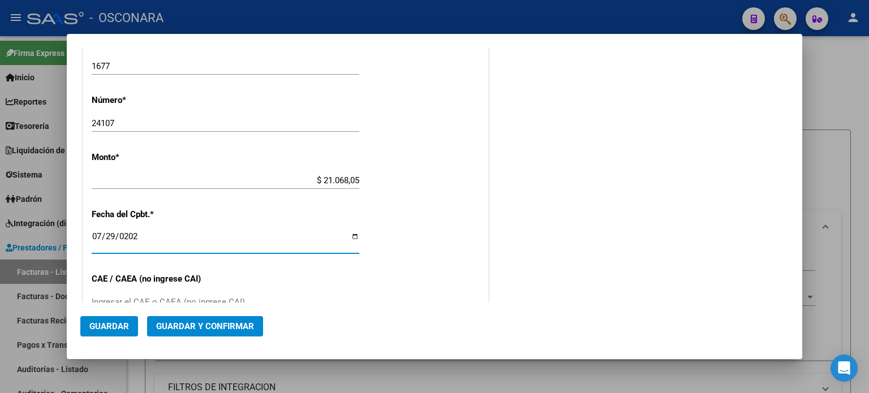
click at [186, 320] on button "Guardar y Confirmar" at bounding box center [205, 326] width 116 height 20
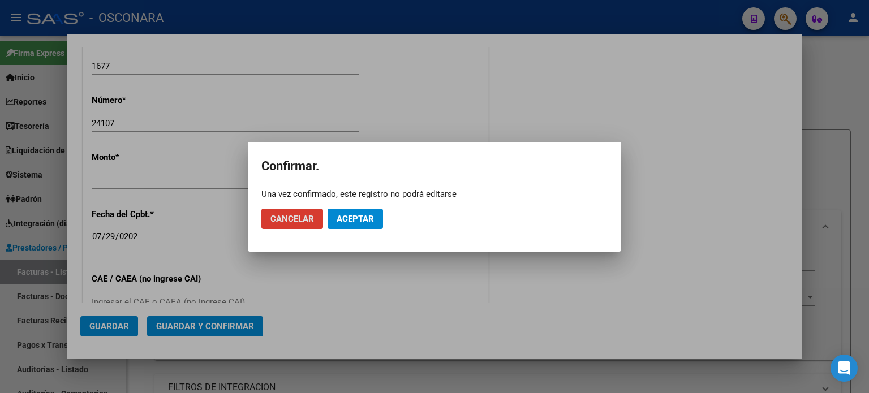
click at [342, 219] on span "Aceptar" at bounding box center [355, 219] width 37 height 10
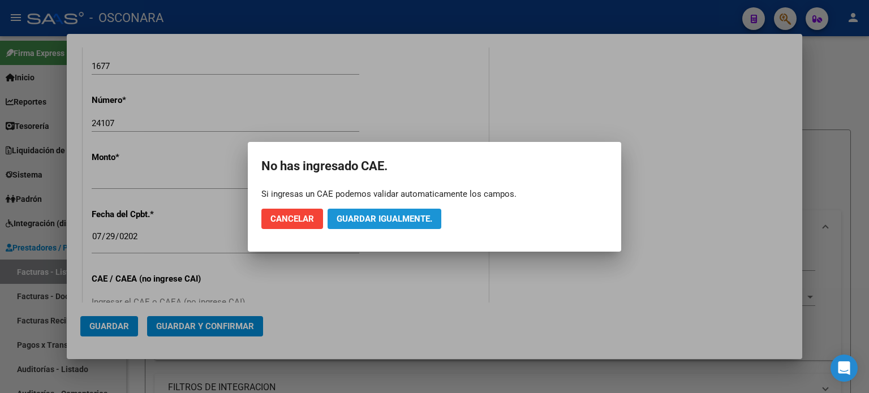
click at [436, 216] on button "Guardar igualmente." at bounding box center [385, 219] width 114 height 20
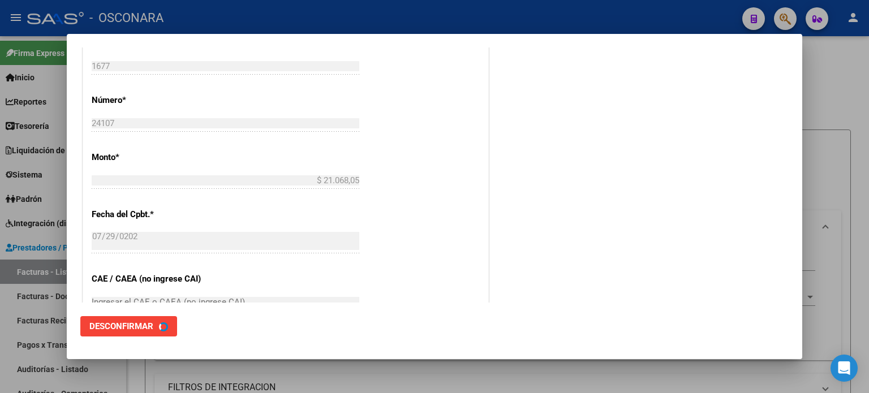
scroll to position [0, 0]
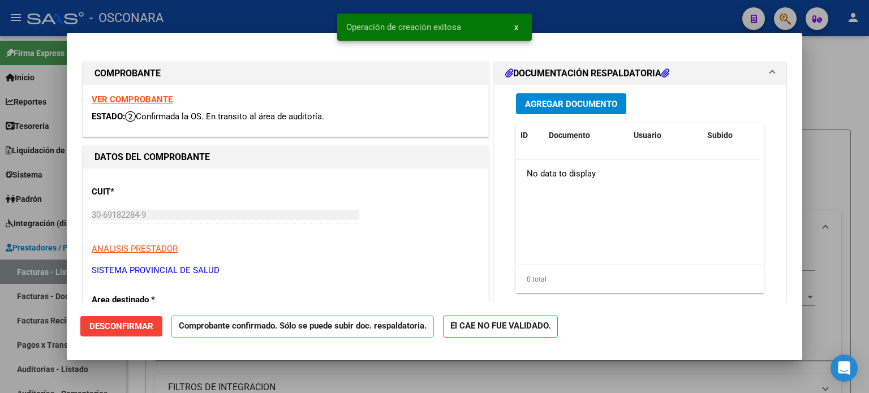
click at [0, 341] on div at bounding box center [434, 196] width 869 height 393
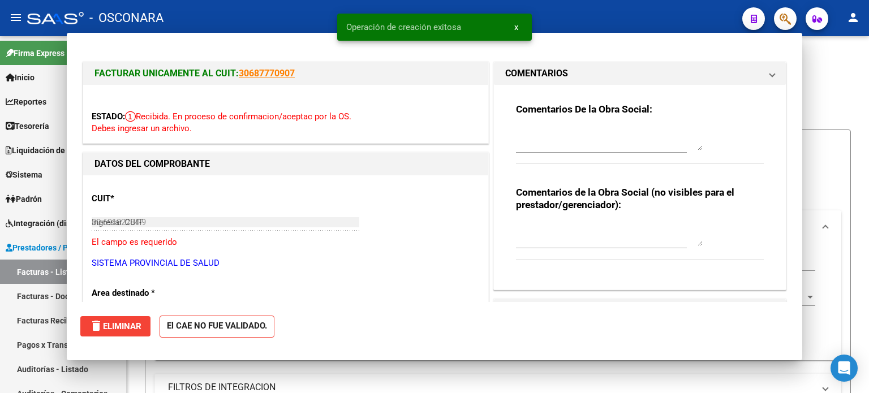
type input "$ 0,00"
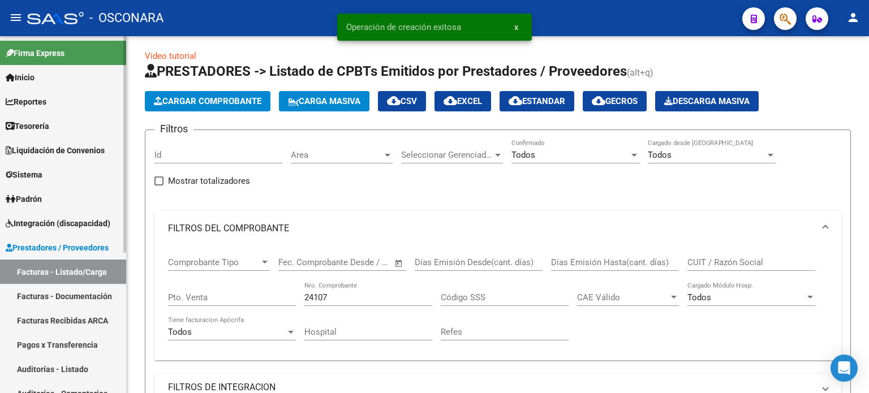
click at [31, 362] on link "Auditorías - Listado" at bounding box center [63, 369] width 126 height 24
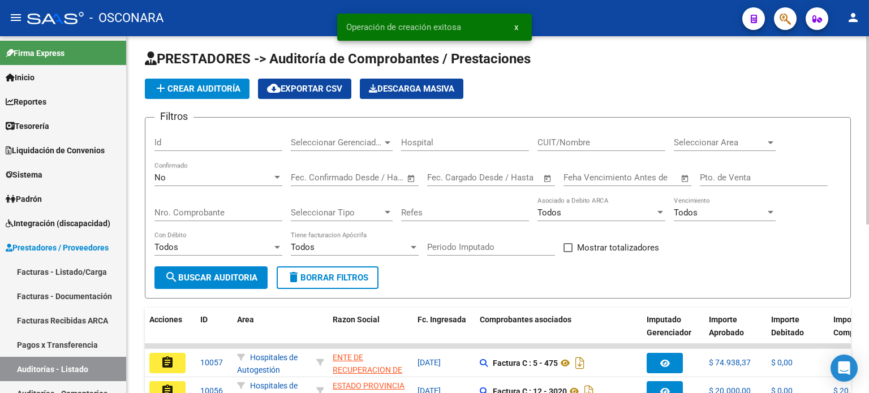
click at [170, 85] on span "add Crear Auditoría" at bounding box center [197, 89] width 87 height 10
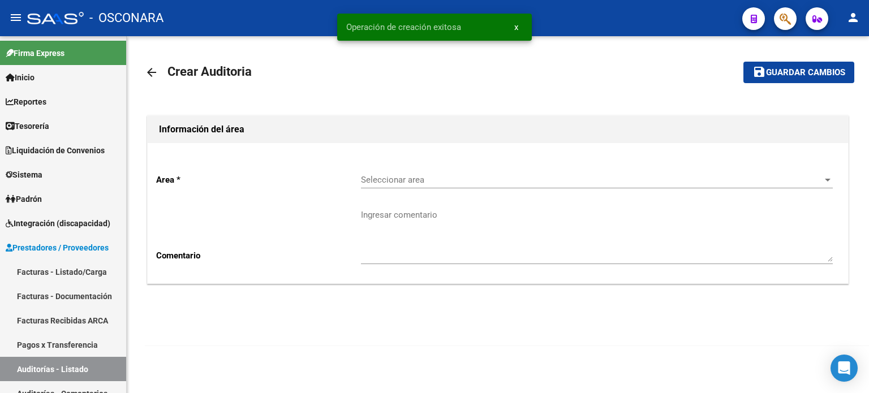
click at [416, 174] on div "Seleccionar area Seleccionar area" at bounding box center [597, 176] width 472 height 24
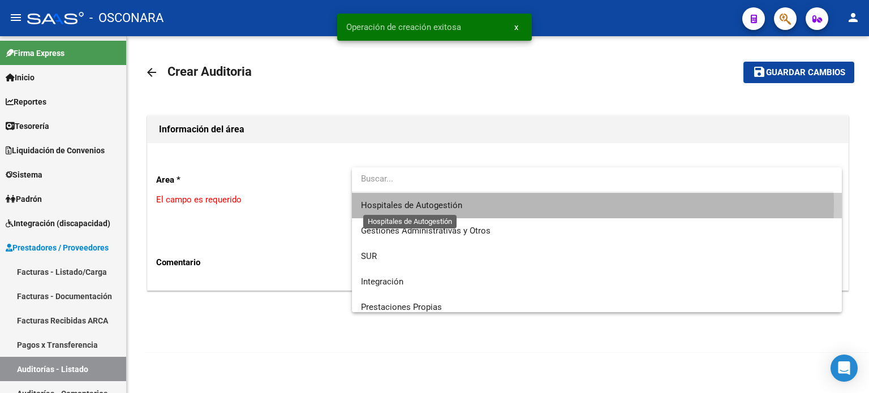
click at [419, 201] on span "Hospitales de Autogestión" at bounding box center [411, 205] width 101 height 10
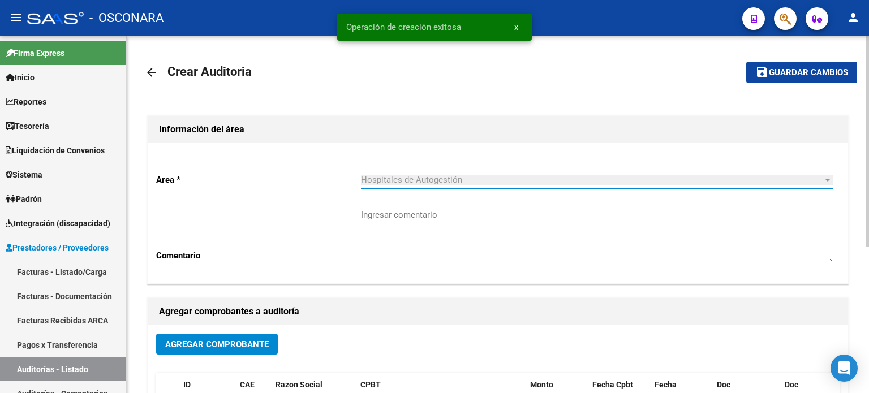
click at [231, 345] on span "Agregar Comprobante" at bounding box center [217, 344] width 104 height 10
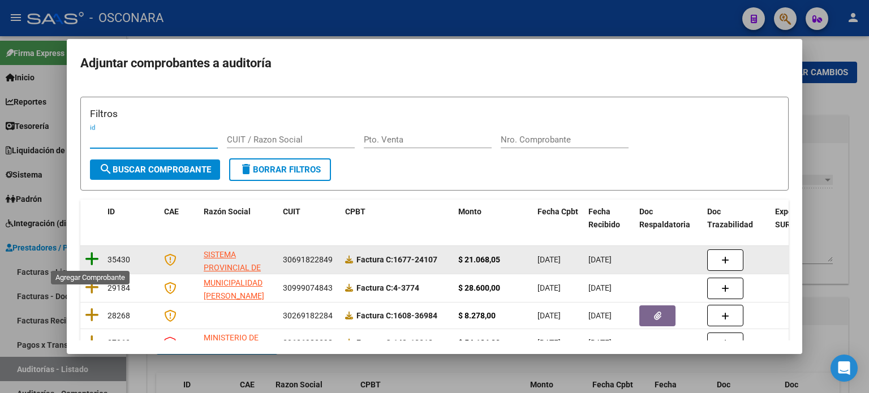
click at [92, 257] on icon at bounding box center [92, 259] width 14 height 16
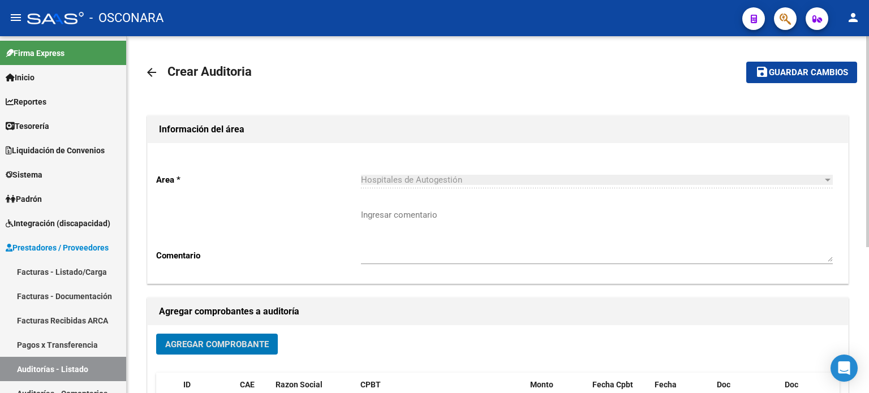
click at [765, 74] on mat-icon "save" at bounding box center [762, 72] width 14 height 14
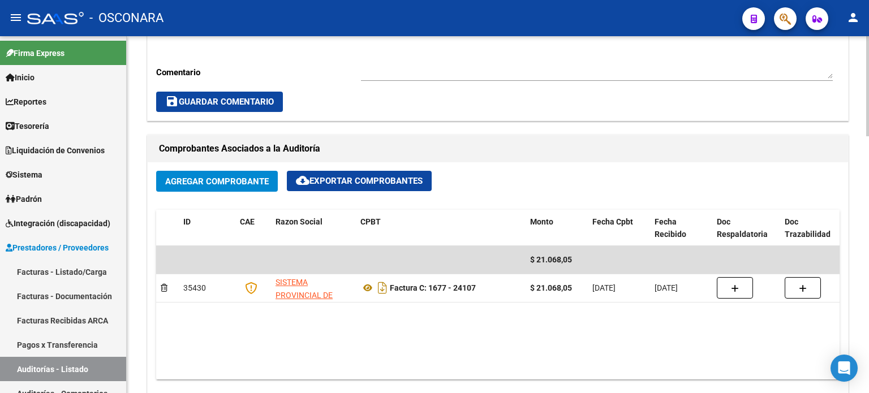
scroll to position [566, 0]
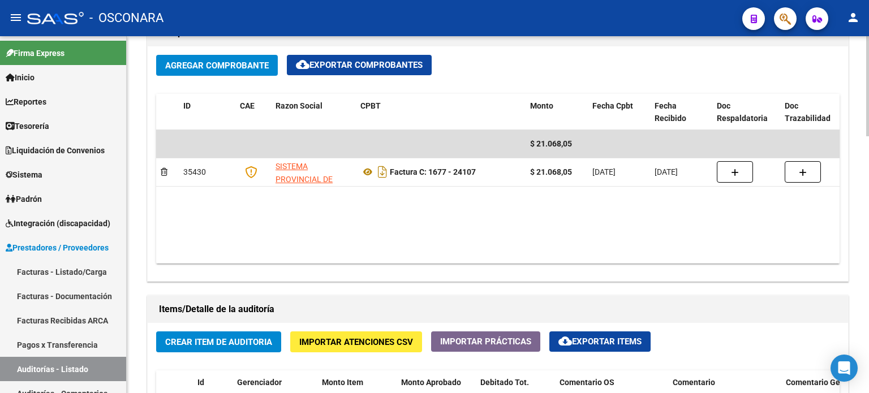
click at [224, 341] on span "Crear Item de Auditoria" at bounding box center [218, 342] width 107 height 10
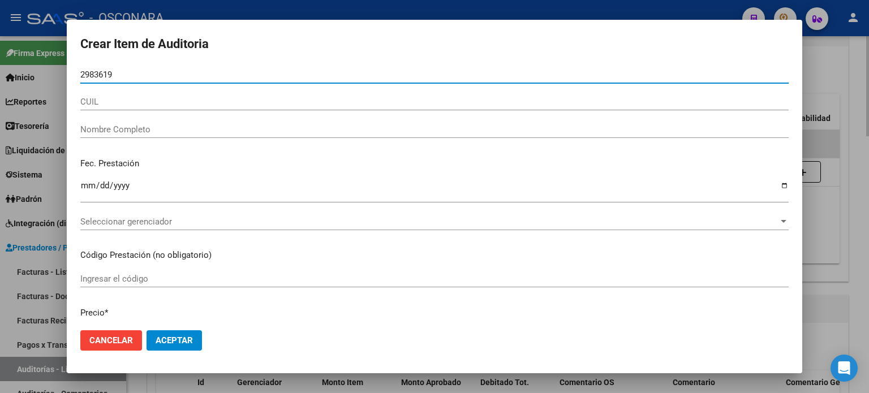
type input "29836194"
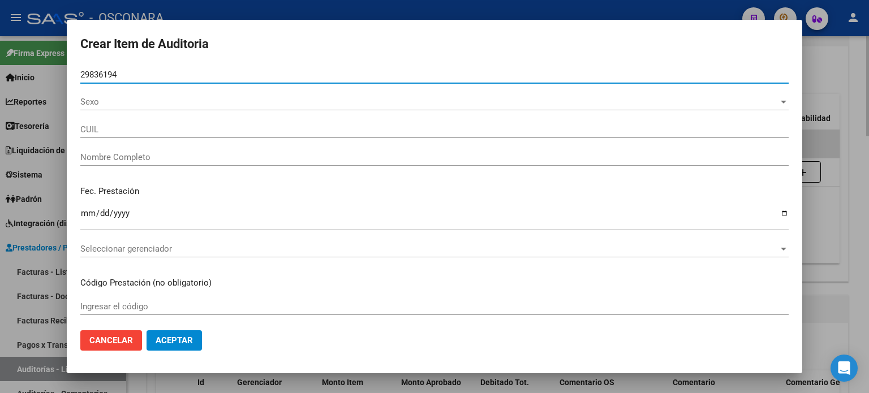
type input "27298361944"
type input "[PERSON_NAME] [PERSON_NAME]"
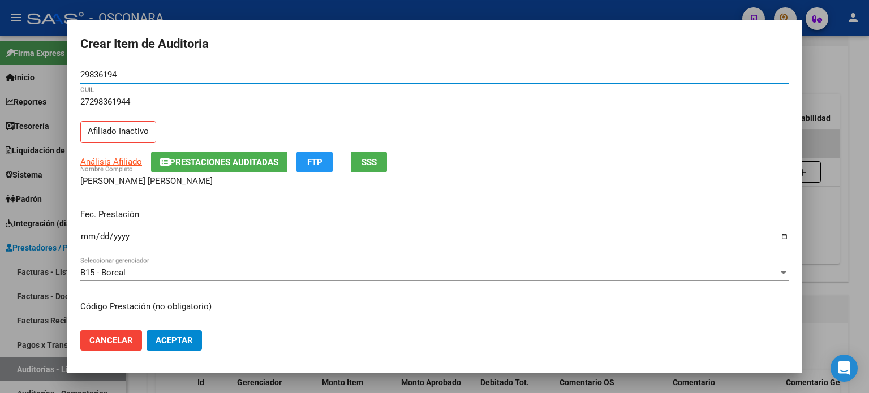
type input "29836194"
click at [372, 164] on span "SSS" at bounding box center [369, 162] width 15 height 10
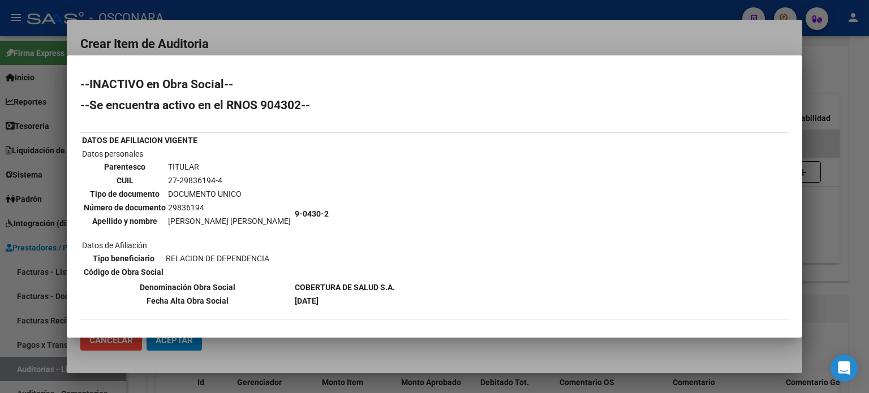
scroll to position [57, 0]
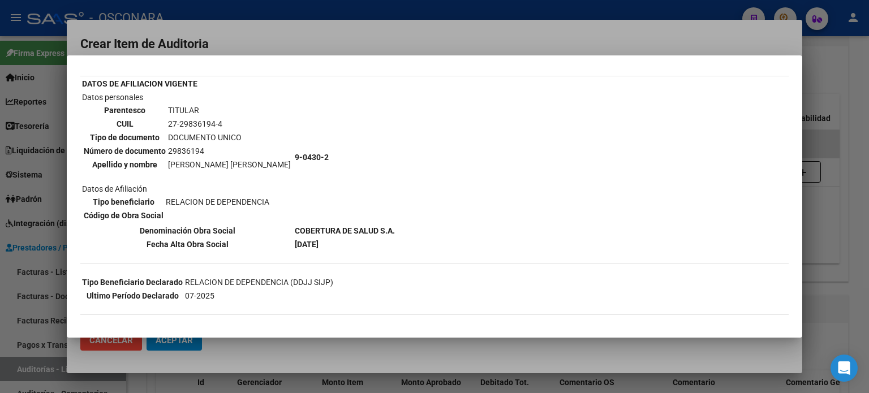
click at [831, 152] on div at bounding box center [434, 196] width 869 height 393
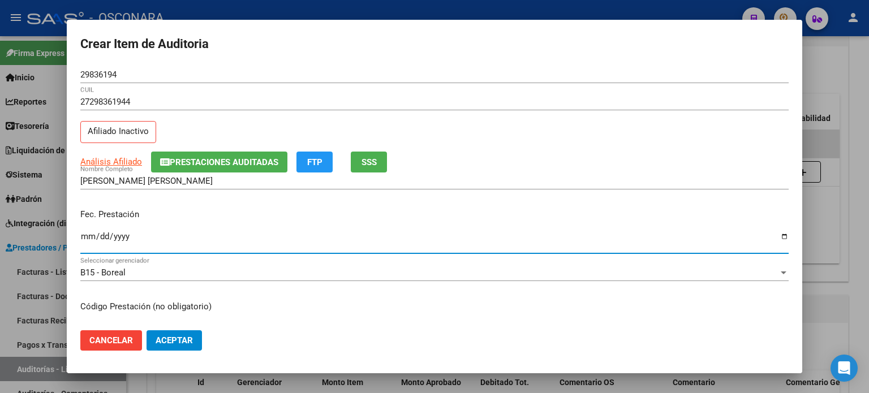
click at [90, 233] on input "Ingresar la fecha" at bounding box center [434, 241] width 708 height 18
type input "[DATE]"
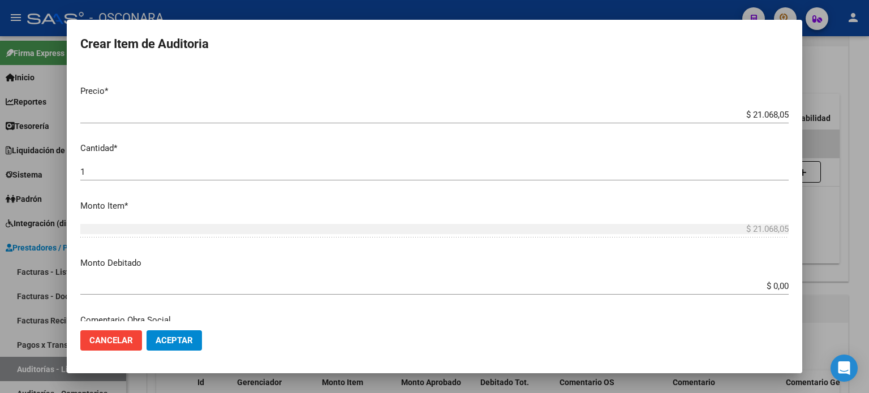
scroll to position [339, 0]
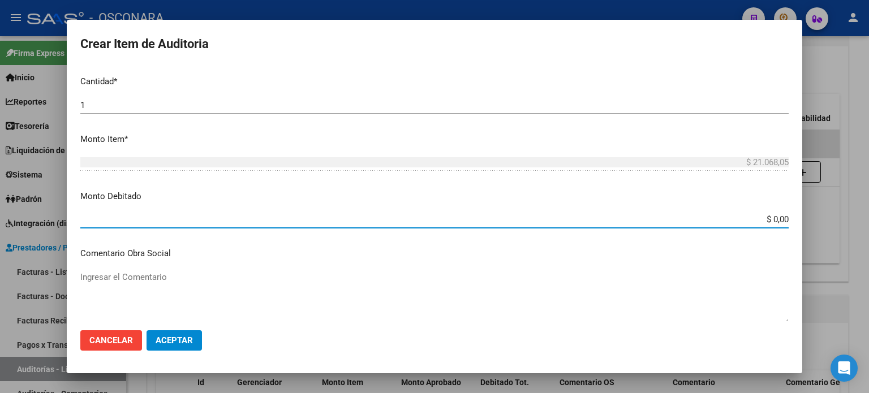
drag, startPoint x: 765, startPoint y: 220, endPoint x: 846, endPoint y: 204, distance: 83.0
click at [842, 204] on div "Crear Item de Auditoria 29836194 Nro Documento 27298361944 CUIL Afiliado Inacti…" at bounding box center [434, 196] width 869 height 393
type input "$ 21.068,05"
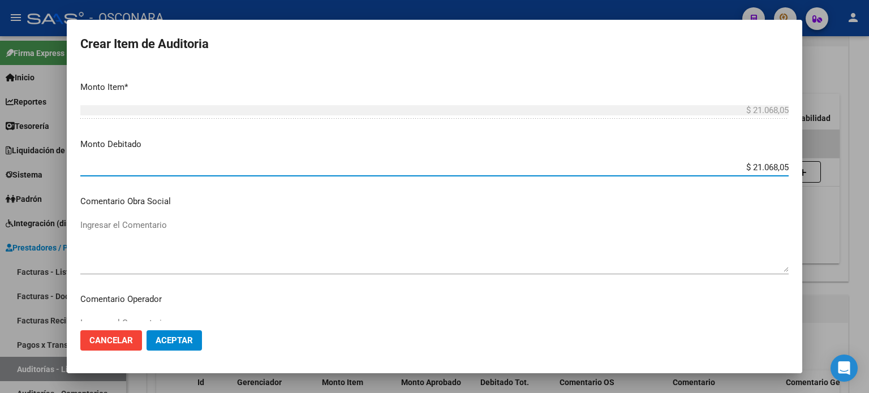
scroll to position [453, 0]
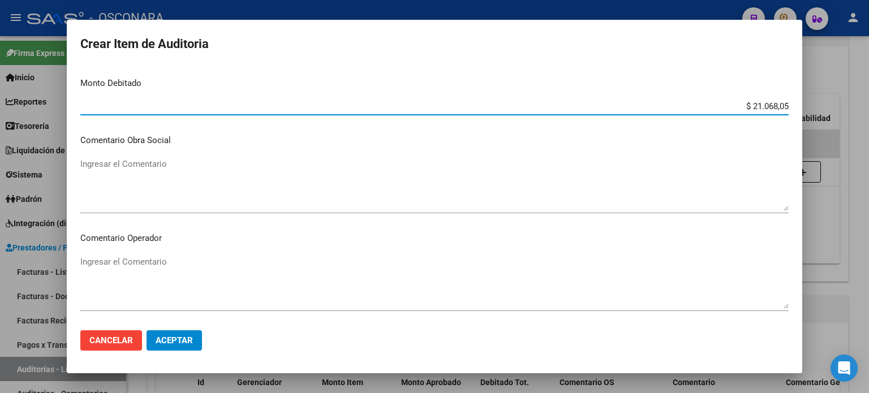
click at [175, 167] on textarea "Ingresar el Comentario" at bounding box center [434, 184] width 708 height 53
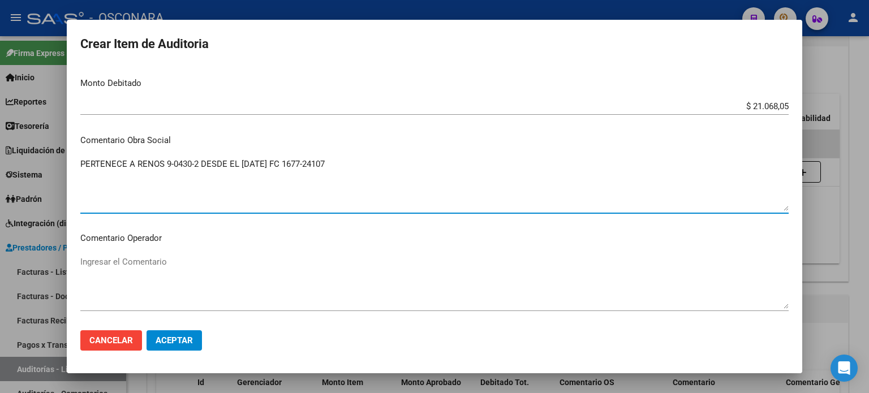
drag, startPoint x: 351, startPoint y: 167, endPoint x: 91, endPoint y: 166, distance: 260.8
click at [66, 170] on div "Crear Item de Auditoria 29836194 Nro Documento 27298361944 CUIL Afiliado Inacti…" at bounding box center [434, 196] width 869 height 393
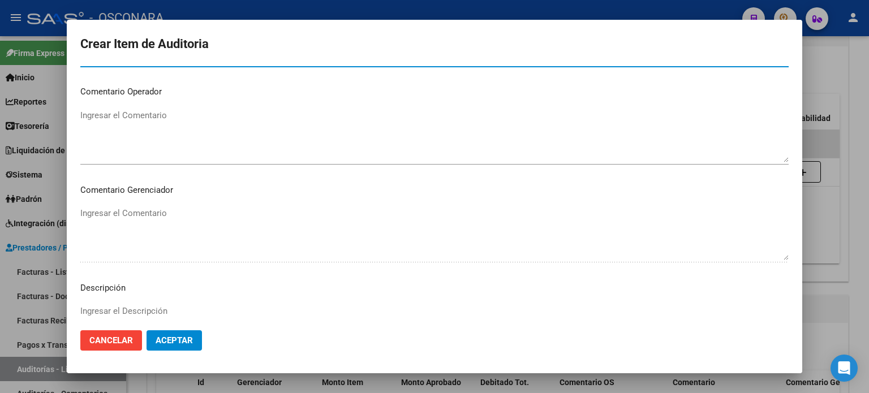
scroll to position [763, 0]
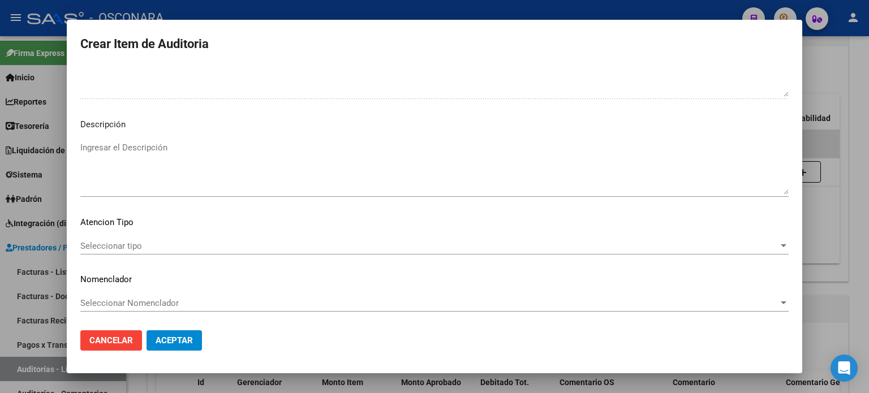
type textarea "PERTENECE A RENOS 9-0430-2 DESDE EL [DATE] FC 1677-24107"
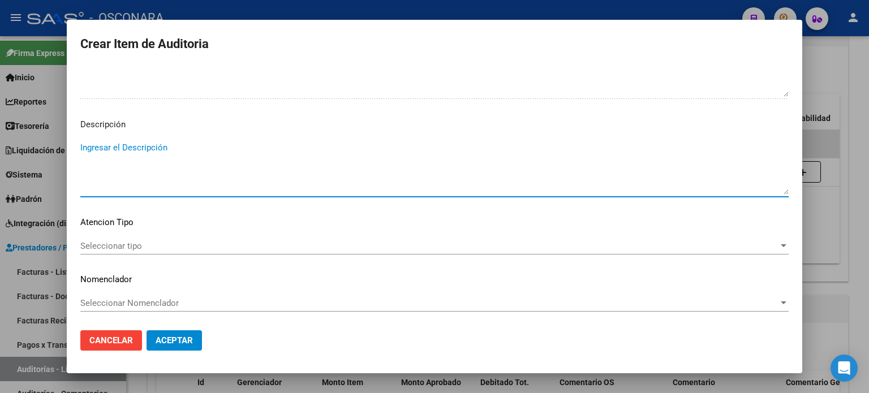
click at [125, 160] on textarea "Ingresar el Descripción" at bounding box center [434, 167] width 708 height 53
paste textarea "PERTENECE A RENOS 9-0430-2 DESDE EL [DATE] FC 1677-24107"
type textarea "PERTENECE A RENOS 9-0430-2 DESDE EL [DATE] FC 1677-24107"
click at [136, 247] on span "Seleccionar tipo" at bounding box center [429, 246] width 698 height 10
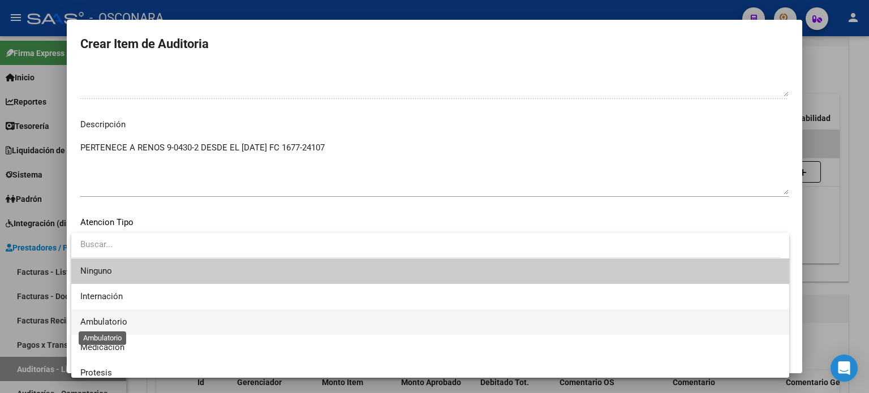
click at [96, 324] on span "Ambulatorio" at bounding box center [103, 322] width 47 height 10
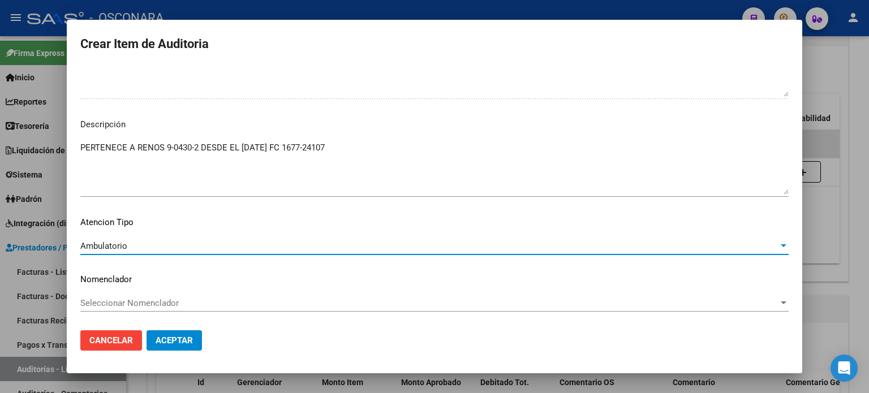
click at [177, 339] on span "Aceptar" at bounding box center [174, 340] width 37 height 10
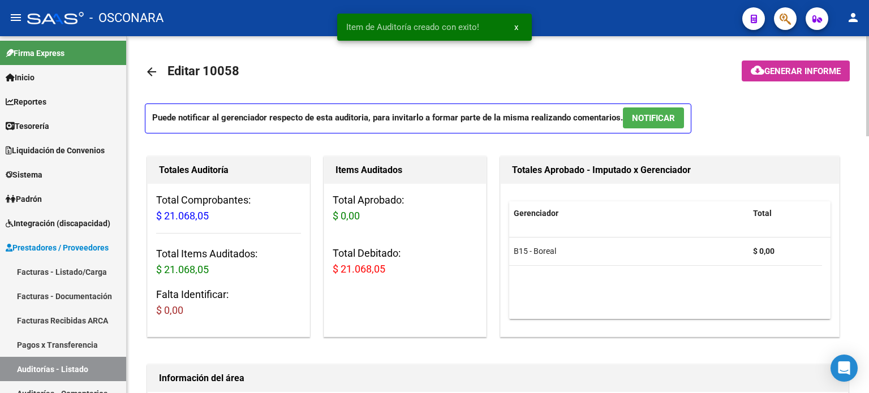
scroll to position [0, 0]
click at [659, 116] on span "NOTIFICAR" at bounding box center [653, 119] width 43 height 10
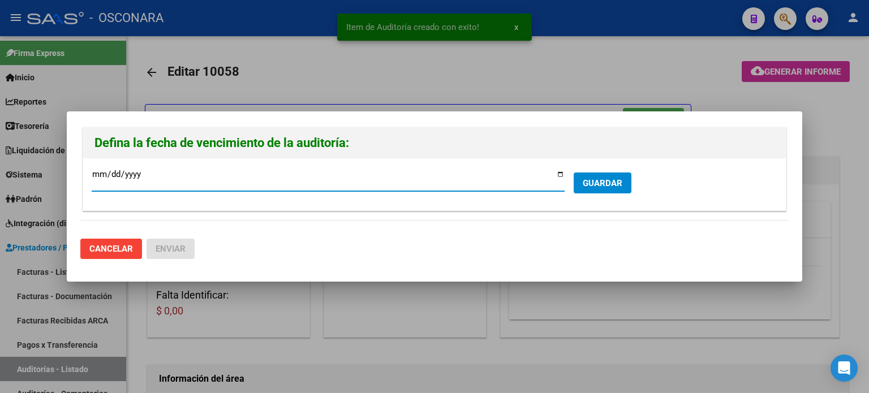
click at [562, 175] on input "[DATE]" at bounding box center [328, 179] width 473 height 18
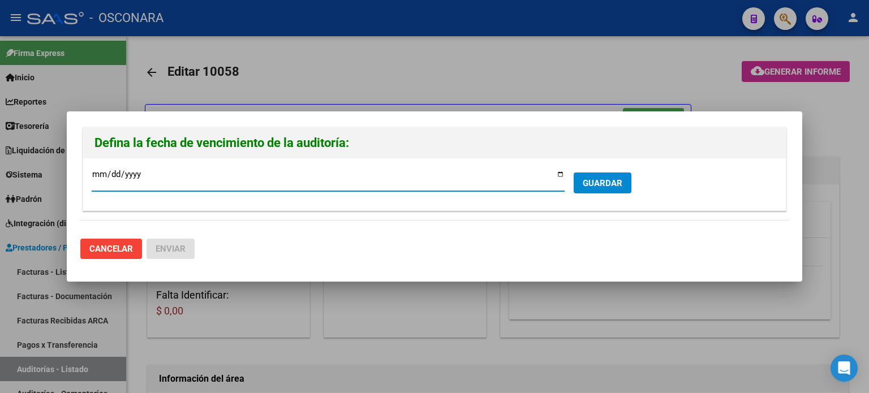
type input "[DATE]"
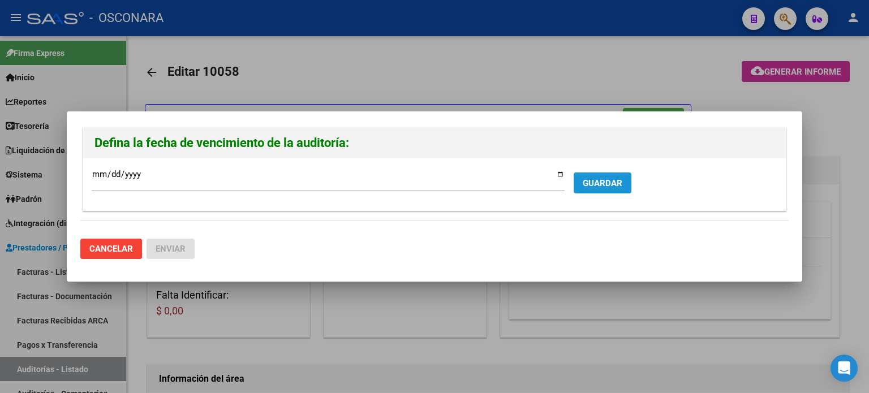
click at [615, 183] on span "GUARDAR" at bounding box center [603, 183] width 40 height 10
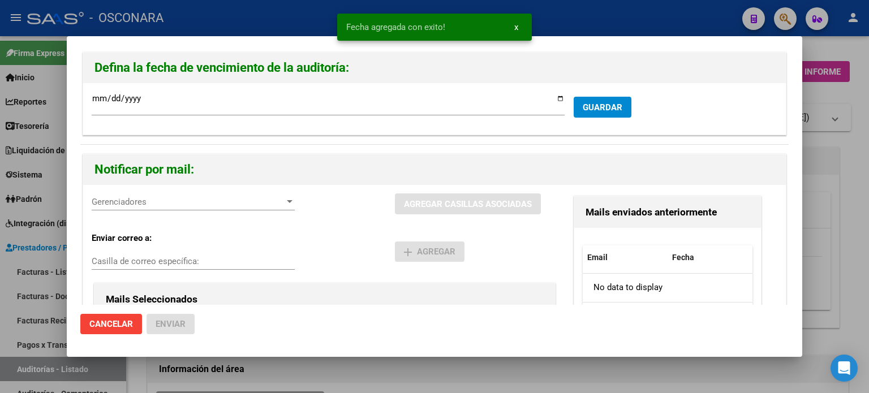
click at [195, 200] on span "Gerenciadores" at bounding box center [188, 202] width 193 height 10
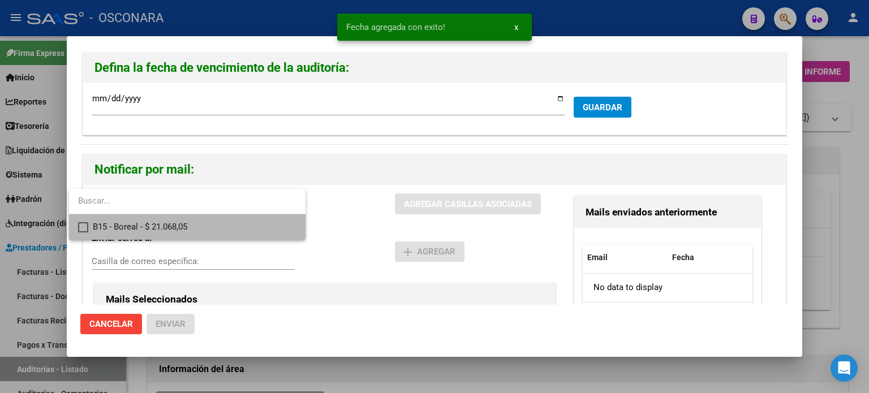
click at [172, 222] on span "B15 - Boreal - $ 21.068,05" at bounding box center [195, 226] width 204 height 25
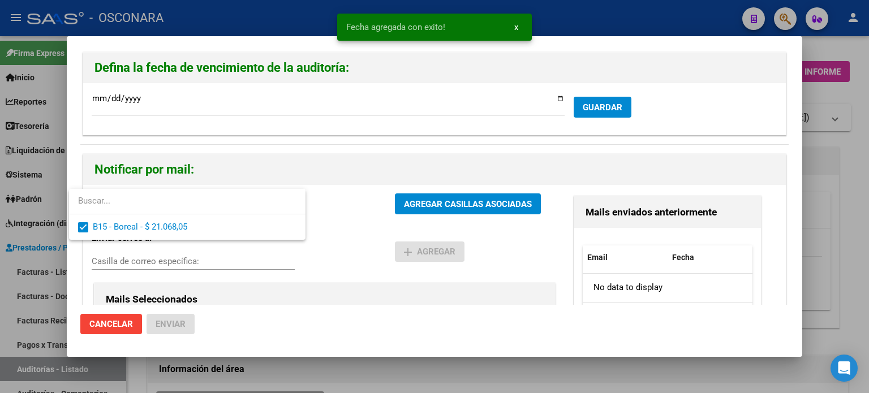
click at [433, 203] on div at bounding box center [434, 196] width 869 height 393
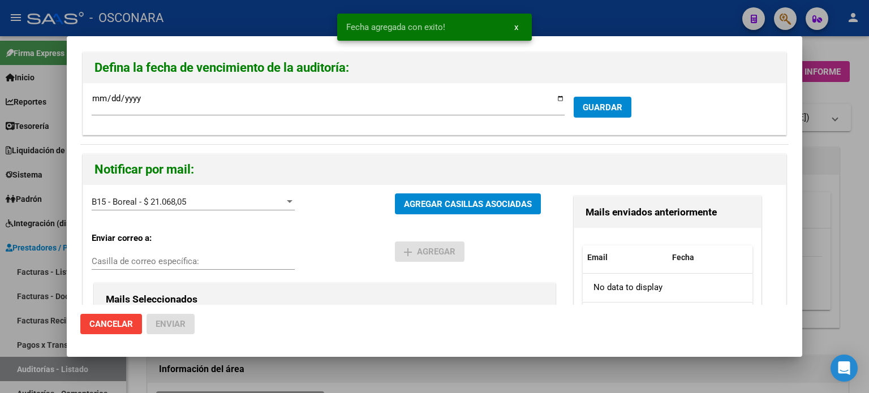
click at [459, 208] on span "AGREGAR CASILLAS ASOCIADAS" at bounding box center [468, 204] width 128 height 10
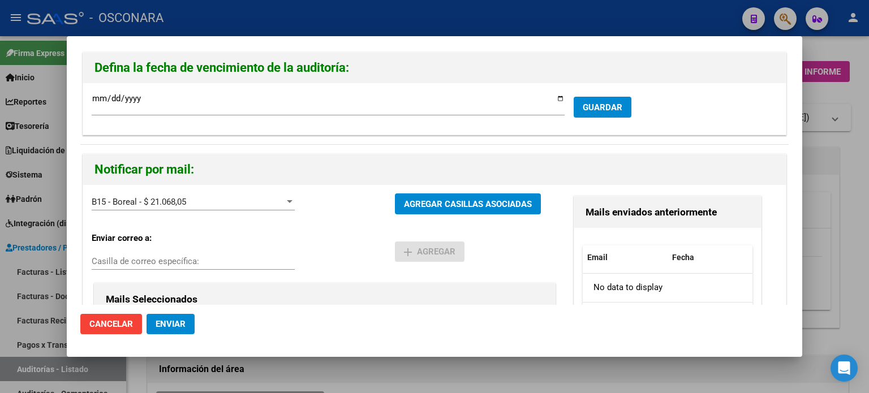
drag, startPoint x: 181, startPoint y: 321, endPoint x: 263, endPoint y: 316, distance: 82.2
click at [181, 321] on span "Enviar" at bounding box center [171, 324] width 30 height 10
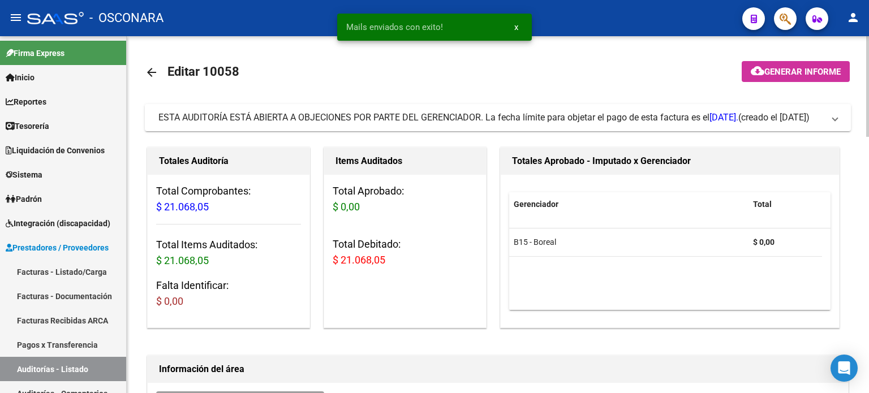
click at [832, 173] on div "Totales Aprobado - Imputado x Gerenciador" at bounding box center [670, 161] width 338 height 27
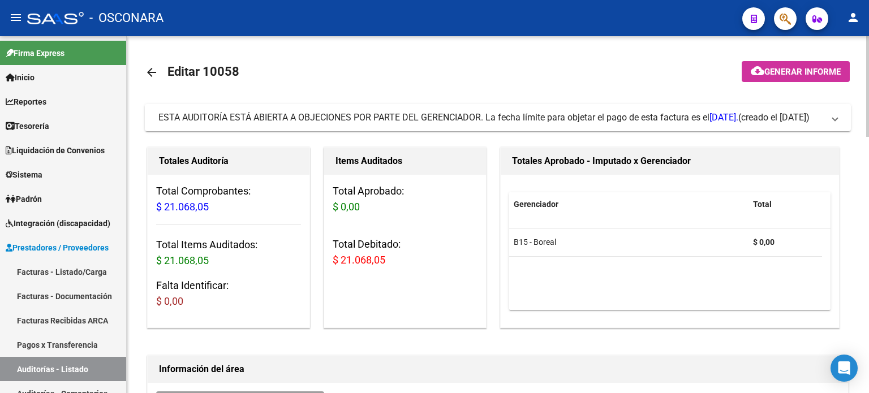
click at [768, 71] on span "Generar informe" at bounding box center [802, 72] width 76 height 10
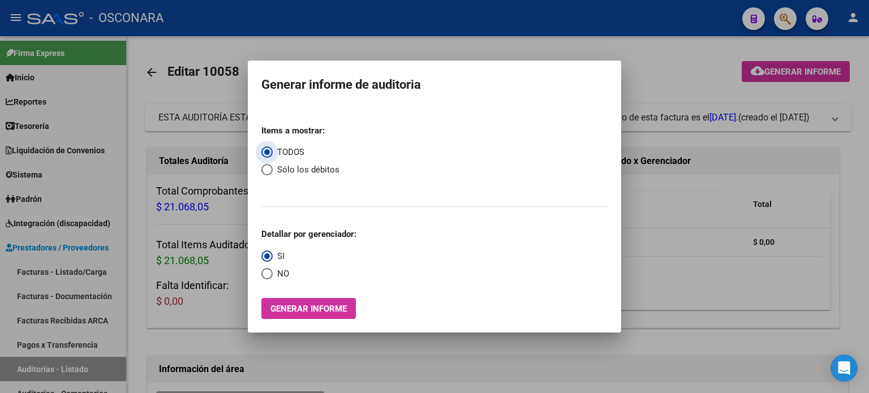
click at [270, 170] on span "Select an option" at bounding box center [266, 169] width 11 height 11
click at [270, 170] on input "Sólo los débitos" at bounding box center [266, 169] width 11 height 11
radio input "true"
click at [298, 306] on span "Generar informe" at bounding box center [308, 309] width 76 height 10
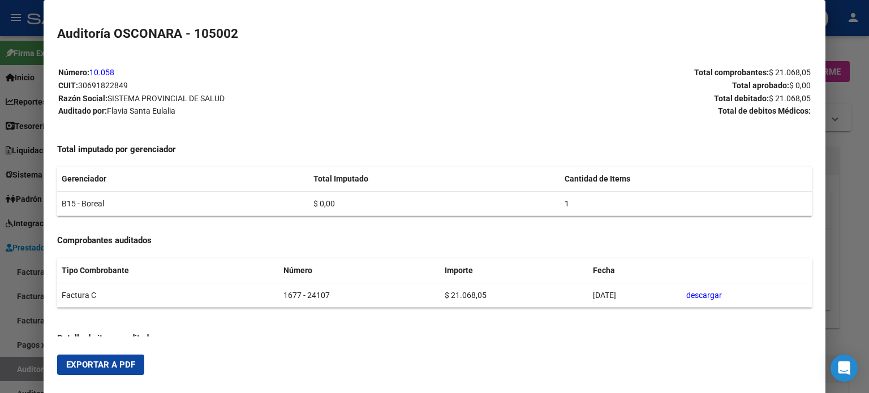
click at [115, 366] on span "Exportar a PDF" at bounding box center [100, 365] width 69 height 10
click at [0, 362] on div at bounding box center [434, 196] width 869 height 393
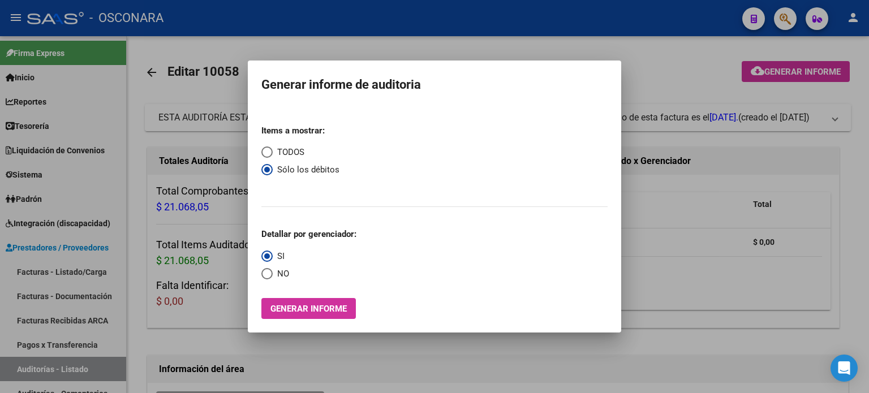
click at [54, 269] on div at bounding box center [434, 196] width 869 height 393
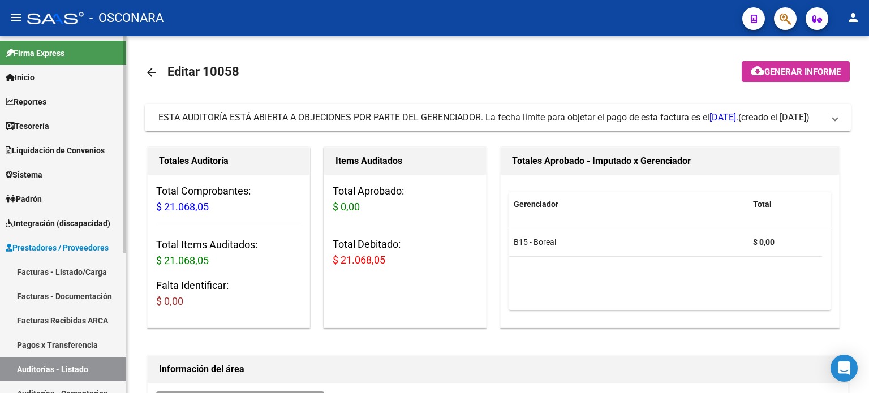
click at [54, 269] on link "Facturas - Listado/Carga" at bounding box center [63, 272] width 126 height 24
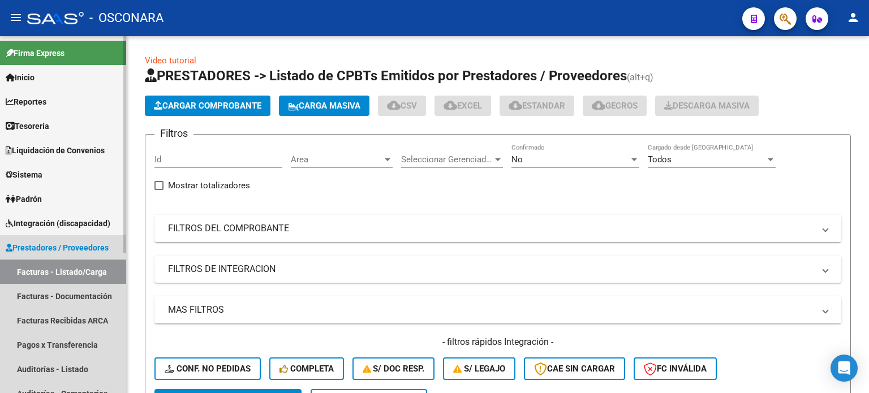
click at [54, 269] on link "Facturas - Listado/Carga" at bounding box center [63, 272] width 126 height 24
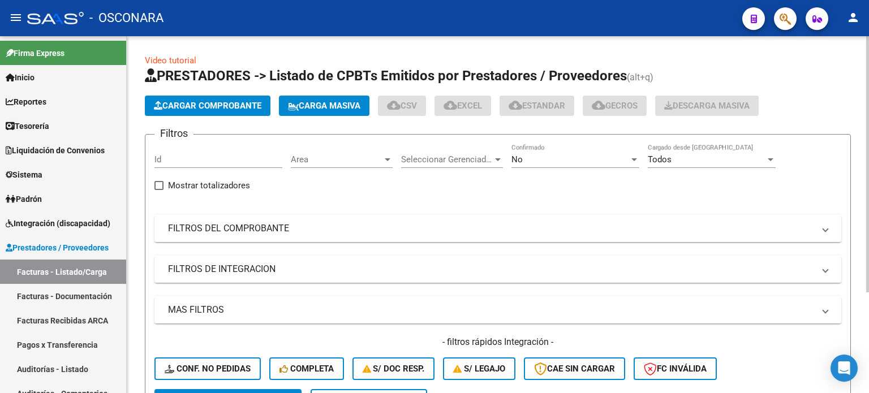
drag, startPoint x: 217, startPoint y: 231, endPoint x: 306, endPoint y: 250, distance: 90.2
click at [218, 230] on mat-panel-title "FILTROS DEL COMPROBANTE" at bounding box center [491, 228] width 646 height 12
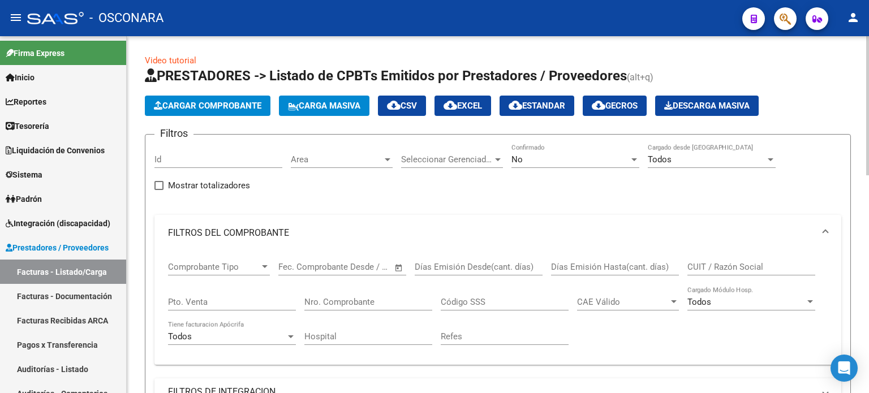
click at [323, 295] on div "Nro. Comprobante" at bounding box center [368, 298] width 128 height 24
click at [545, 162] on div "No" at bounding box center [570, 159] width 118 height 10
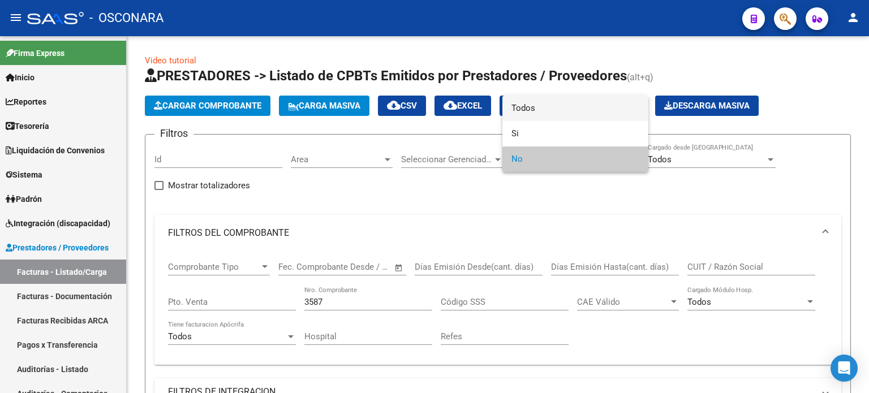
click at [530, 108] on span "Todos" at bounding box center [575, 108] width 128 height 25
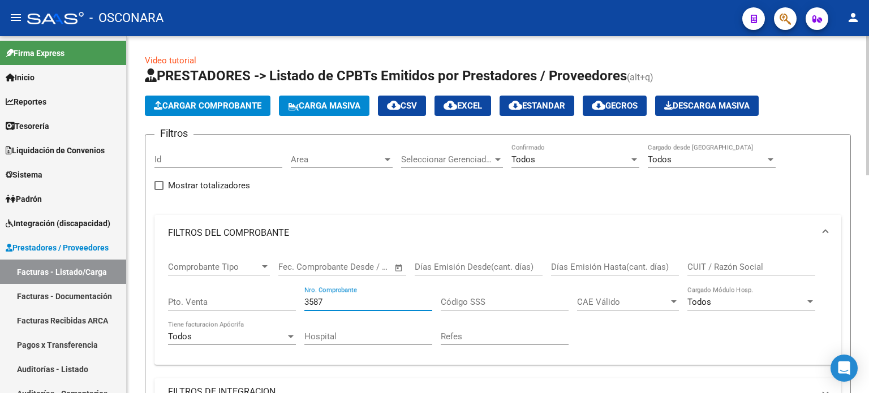
click at [377, 303] on input "3587" at bounding box center [368, 302] width 128 height 10
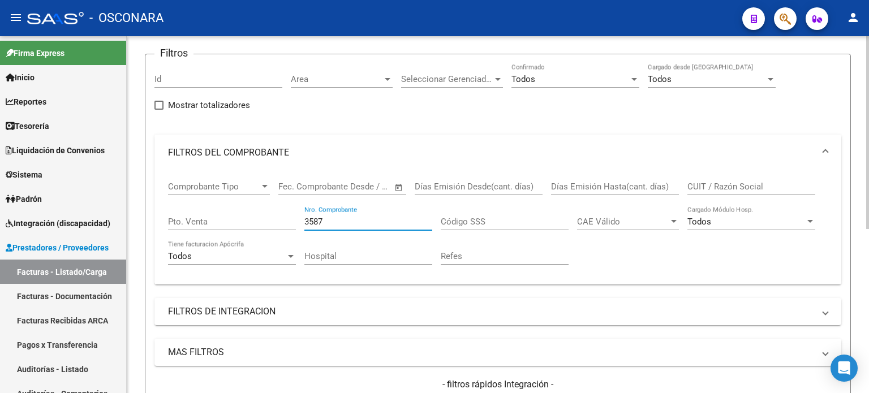
scroll to position [78, 0]
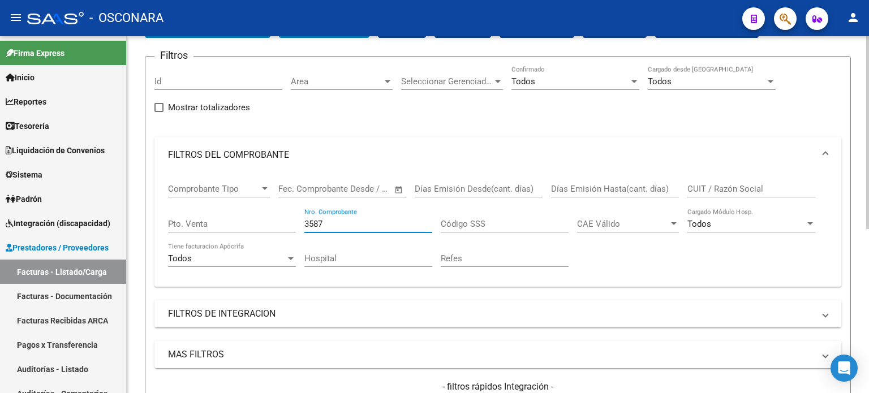
drag, startPoint x: 346, startPoint y: 224, endPoint x: 259, endPoint y: 222, distance: 87.1
click at [264, 223] on div "Comprobante Tipo Comprobante Tipo Fecha inicio – Fecha fin Fec. Comprobante Des…" at bounding box center [498, 225] width 660 height 105
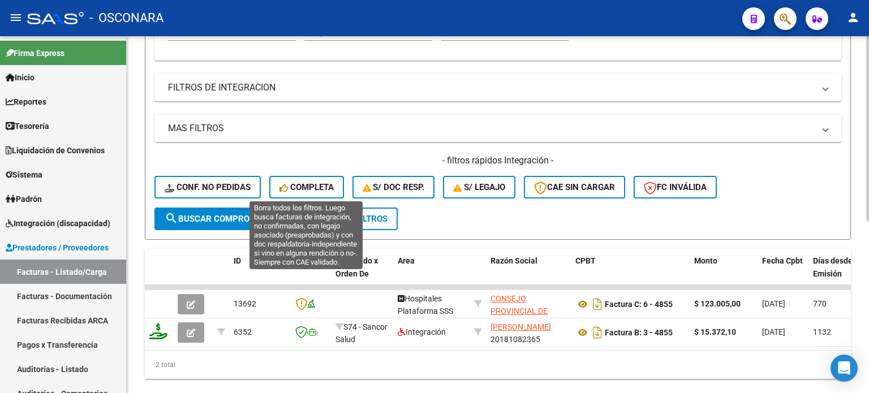
scroll to position [135, 0]
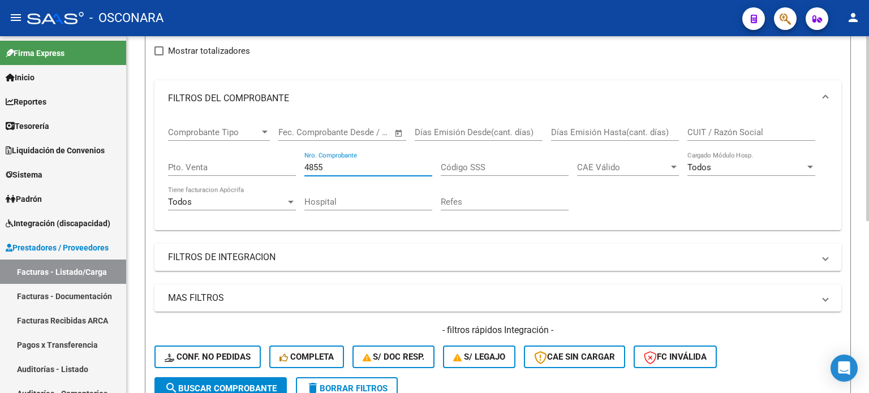
type input "4855"
click at [222, 167] on input "Pto. Venta" at bounding box center [232, 167] width 128 height 10
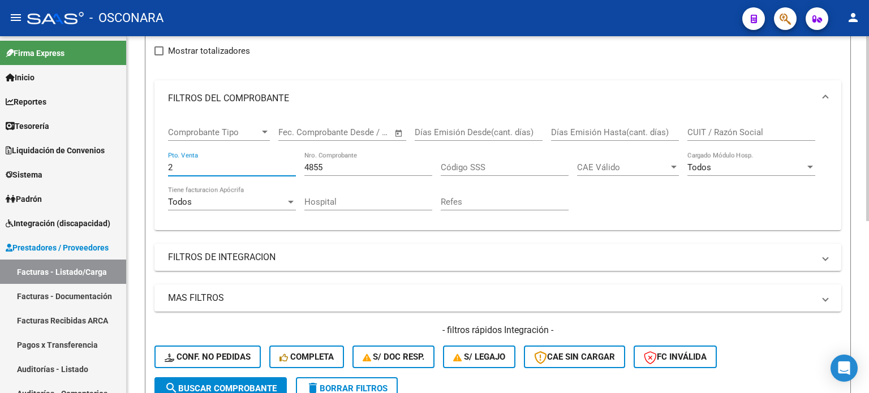
type input "2"
click at [335, 162] on input "4855" at bounding box center [368, 167] width 128 height 10
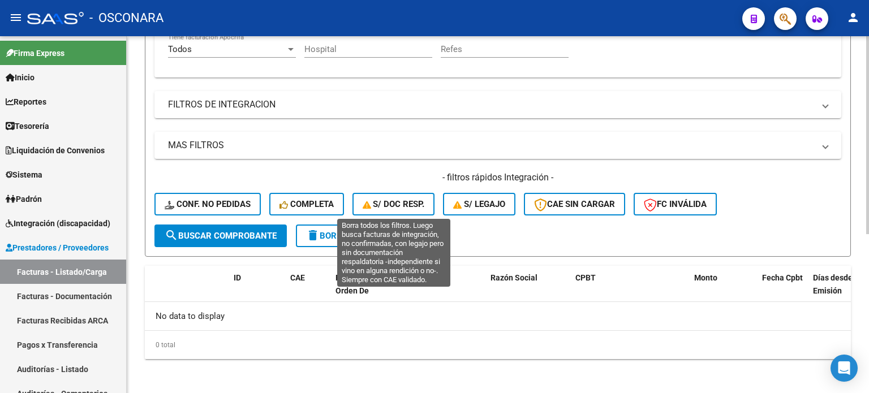
scroll to position [174, 0]
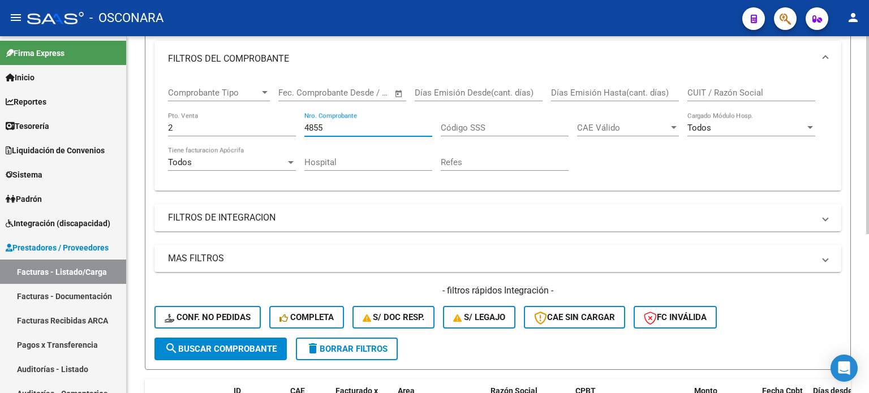
drag, startPoint x: 317, startPoint y: 127, endPoint x: 137, endPoint y: 124, distance: 180.5
click at [208, 129] on div "Comprobante Tipo Comprobante Tipo Fecha inicio – Fecha fin Fec. Comprobante Des…" at bounding box center [498, 129] width 660 height 105
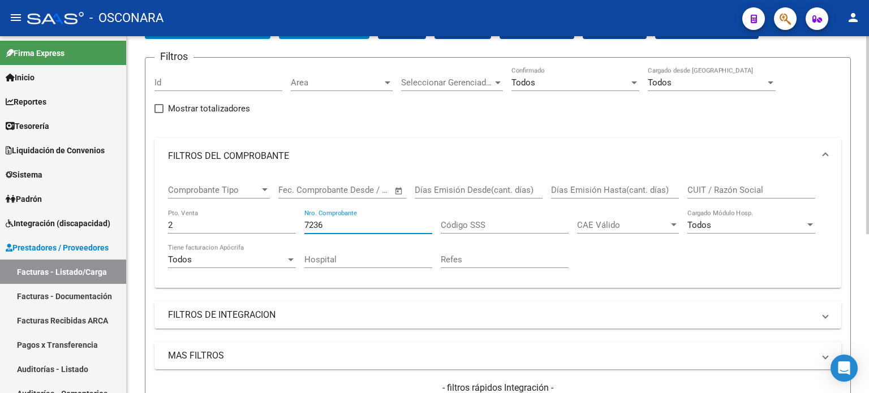
scroll to position [118, 0]
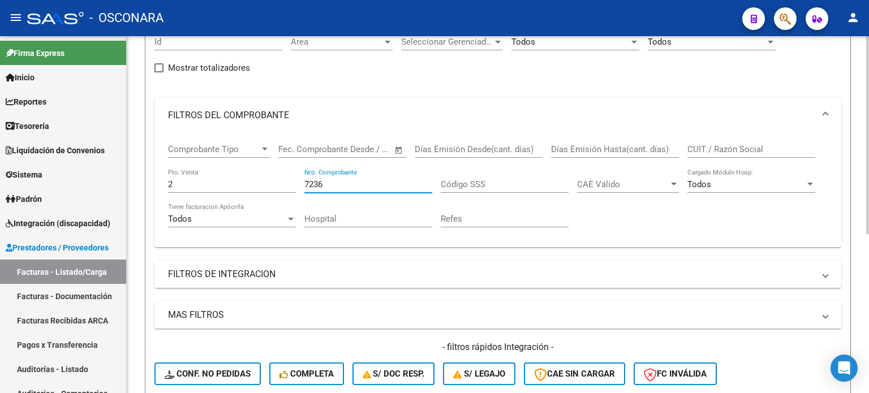
click at [344, 179] on input "7236" at bounding box center [368, 184] width 128 height 10
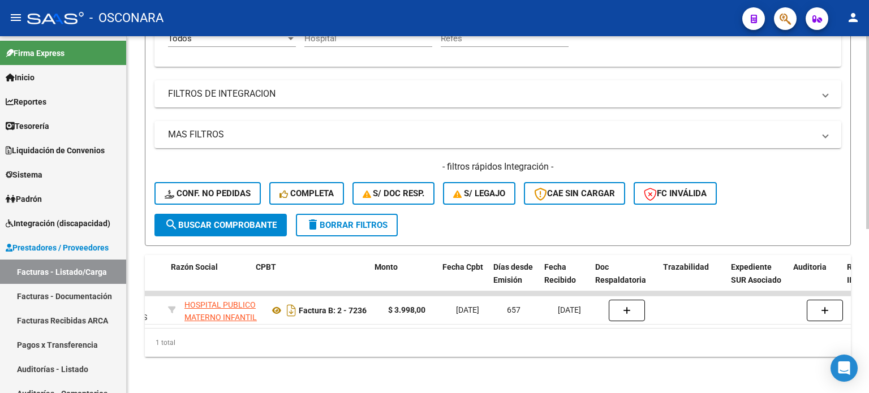
scroll to position [0, 319]
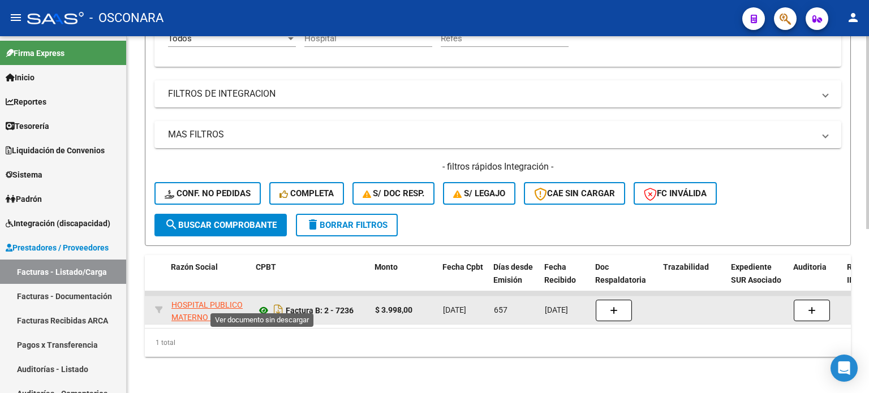
type input "7235"
click at [261, 304] on icon at bounding box center [263, 311] width 15 height 14
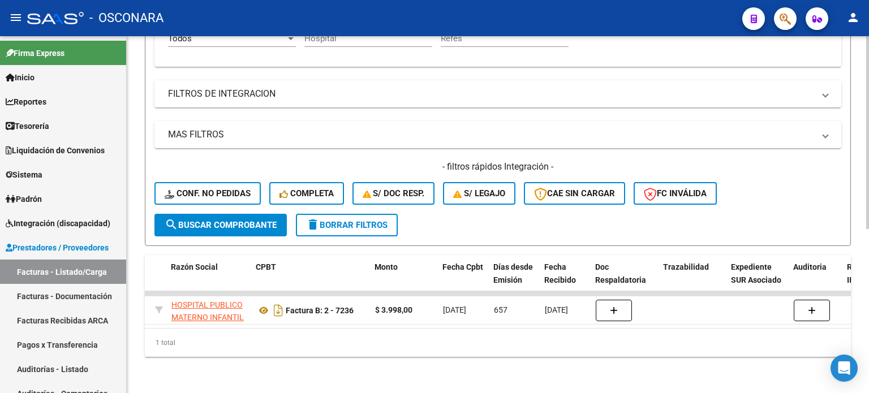
scroll to position [0, 0]
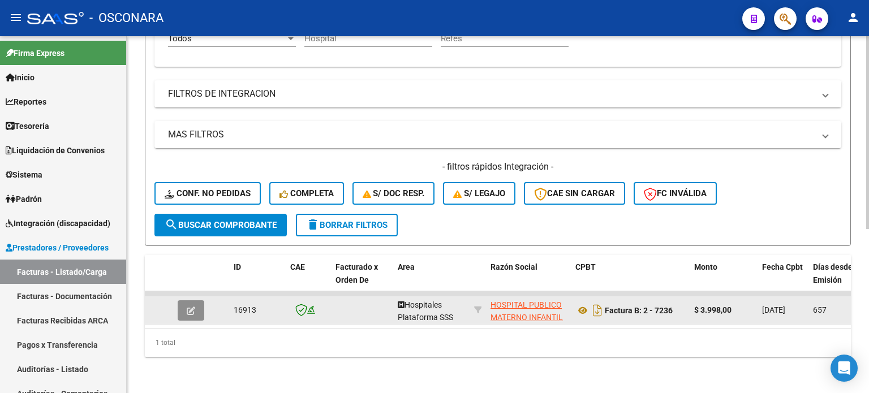
click at [192, 307] on icon "button" at bounding box center [191, 311] width 8 height 8
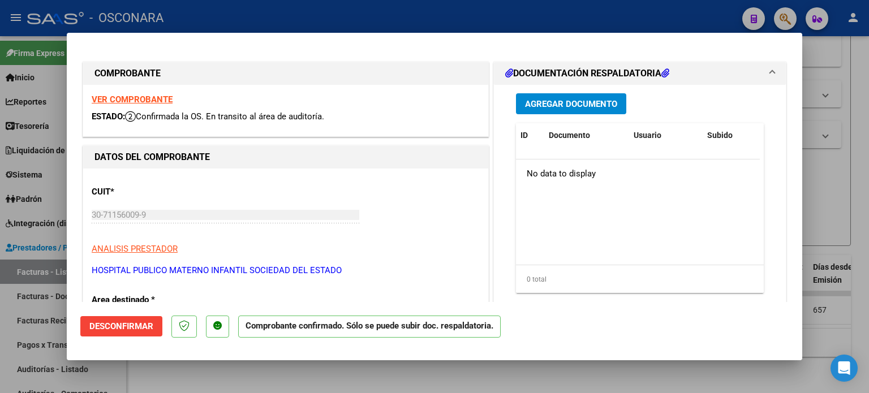
click at [835, 192] on div at bounding box center [434, 196] width 869 height 393
type input "$ 0,00"
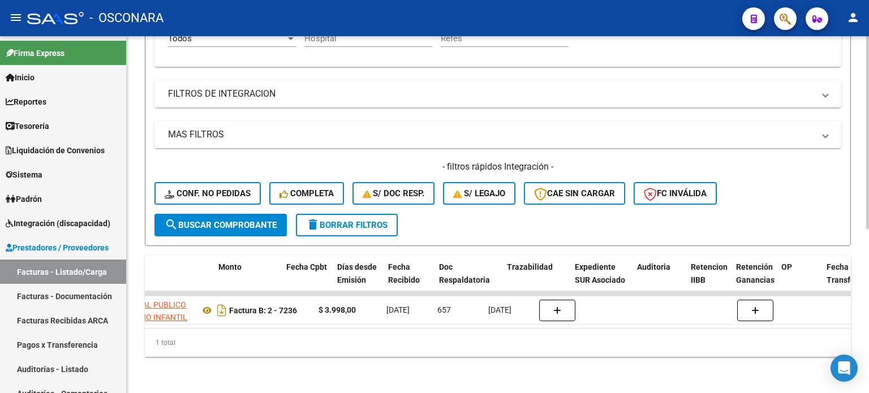
scroll to position [0, 523]
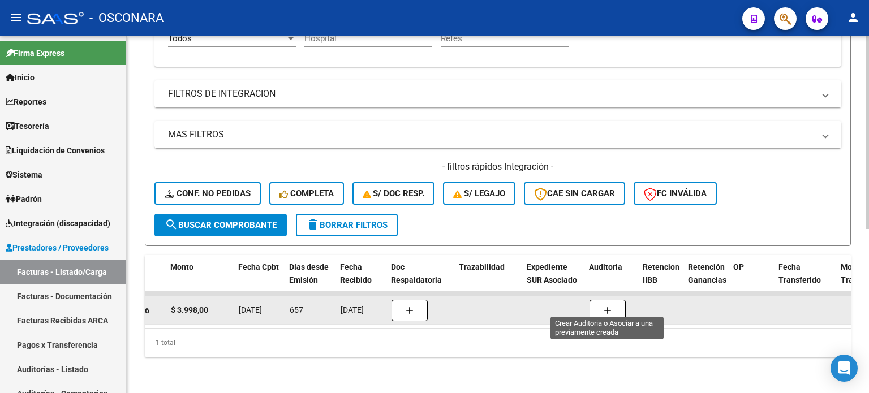
click at [604, 304] on button "button" at bounding box center [608, 310] width 36 height 21
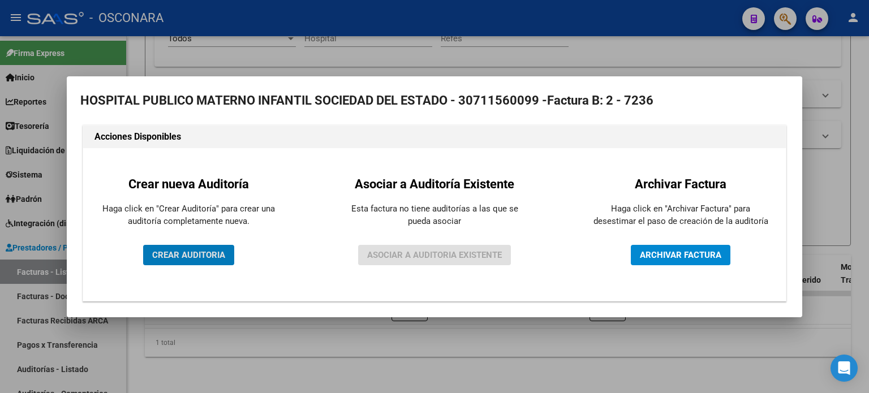
click at [200, 250] on span "CREAR AUDITORIA" at bounding box center [188, 255] width 73 height 10
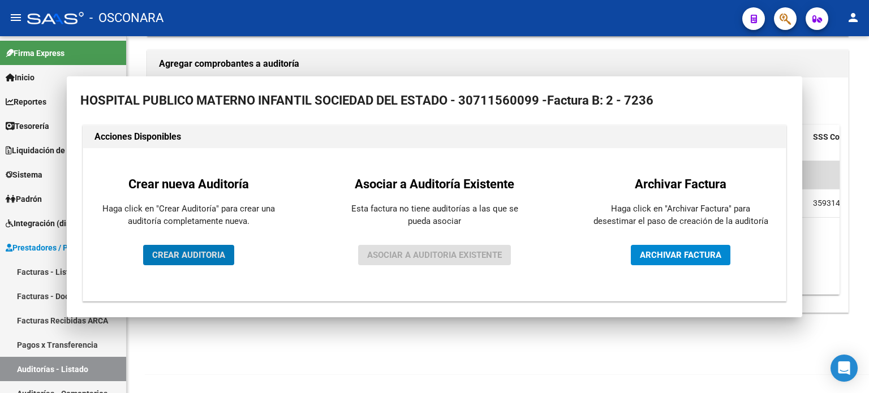
scroll to position [247, 0]
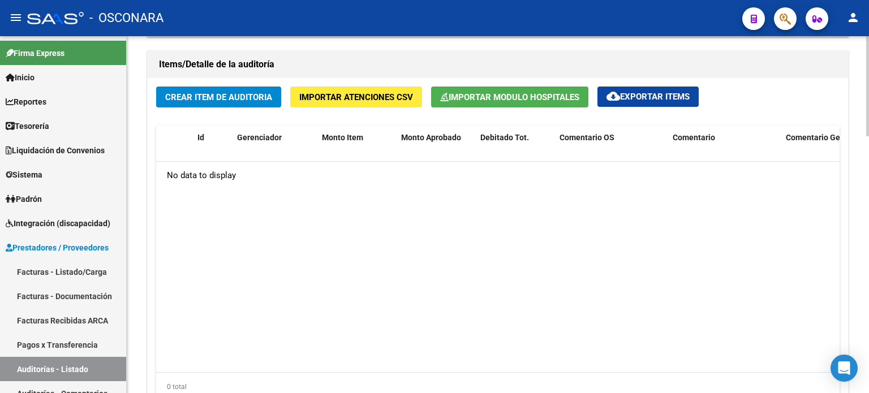
scroll to position [679, 0]
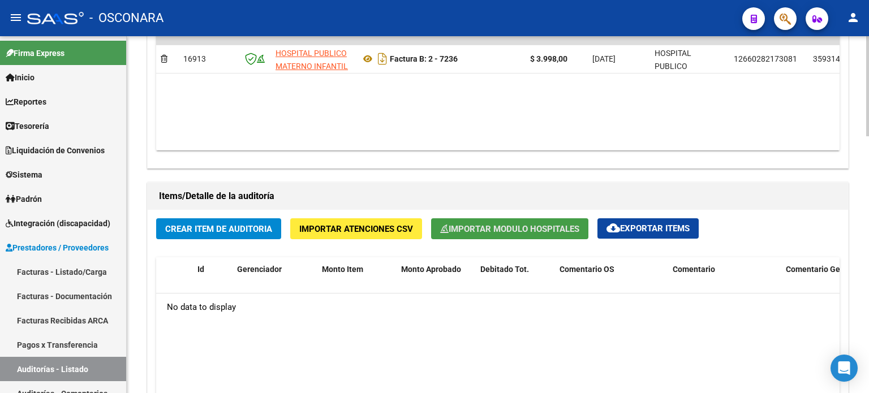
drag, startPoint x: 532, startPoint y: 226, endPoint x: 474, endPoint y: 239, distance: 59.8
click at [532, 225] on span "Importar Modulo Hospitales" at bounding box center [509, 229] width 139 height 10
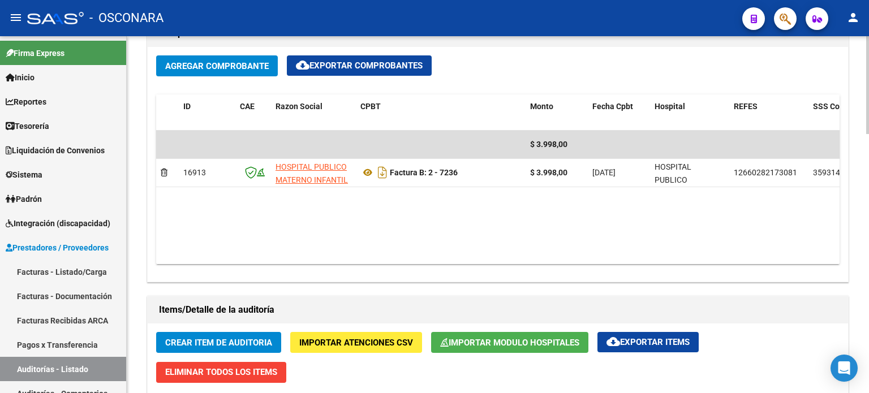
scroll to position [849, 0]
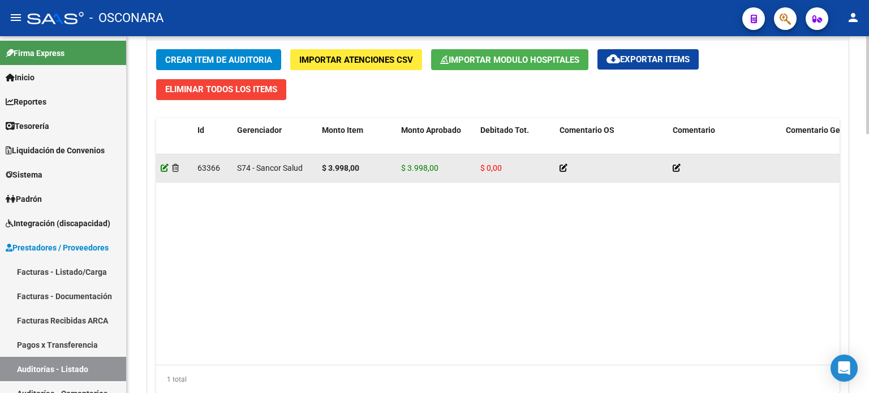
click at [165, 168] on icon at bounding box center [165, 168] width 8 height 8
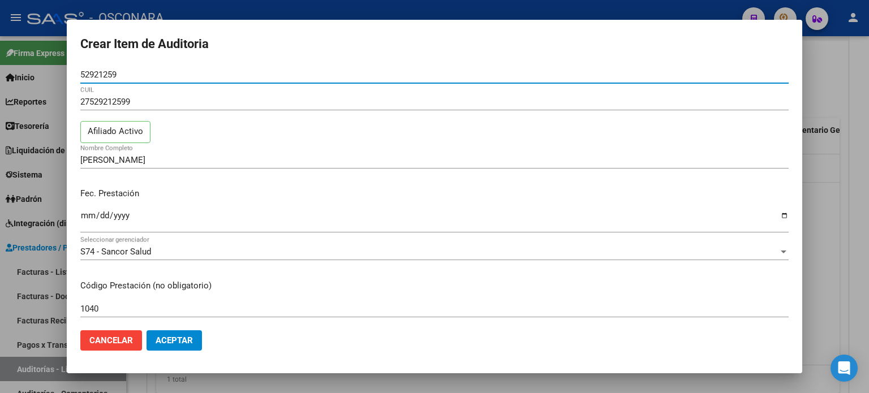
click at [821, 191] on div at bounding box center [434, 196] width 869 height 393
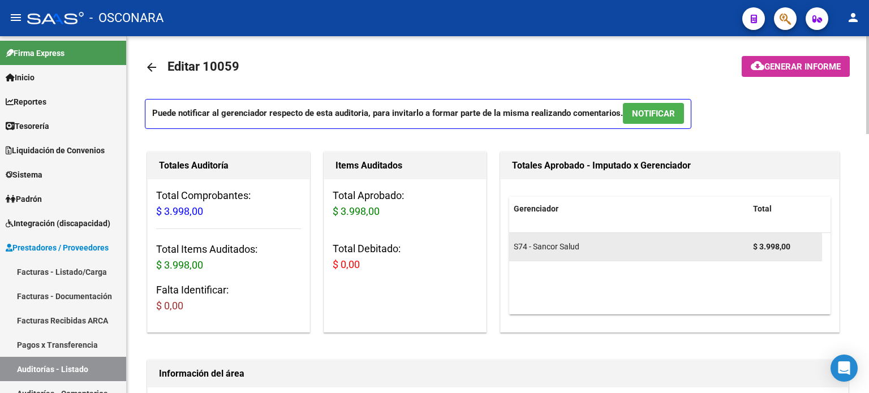
scroll to position [0, 0]
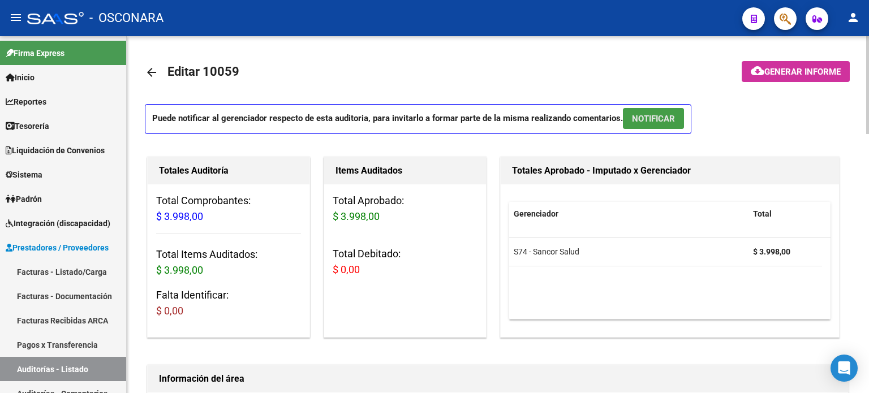
click at [665, 115] on span "NOTIFICAR" at bounding box center [653, 119] width 43 height 10
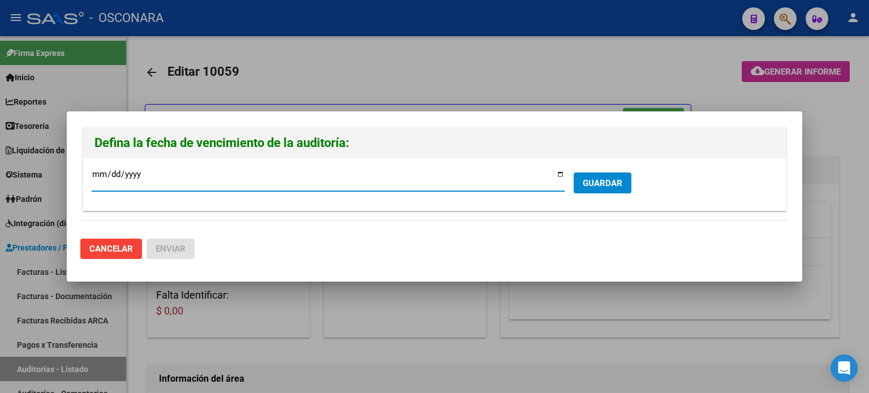
click at [561, 174] on input "[DATE]" at bounding box center [328, 179] width 473 height 18
type input "[DATE]"
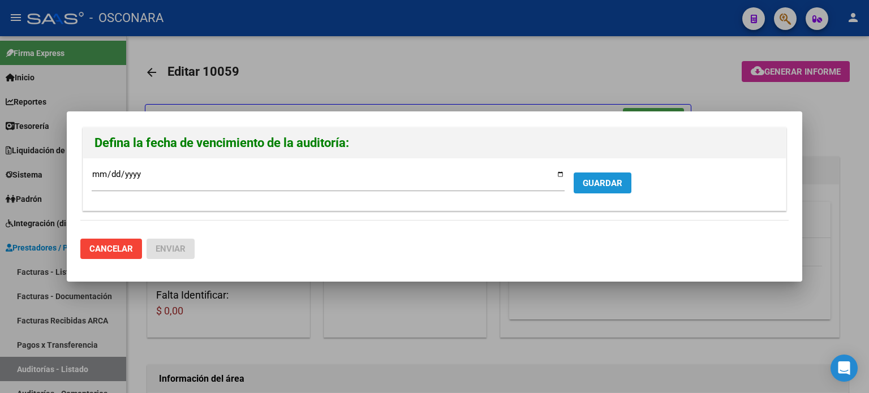
click at [597, 179] on span "GUARDAR" at bounding box center [603, 183] width 40 height 10
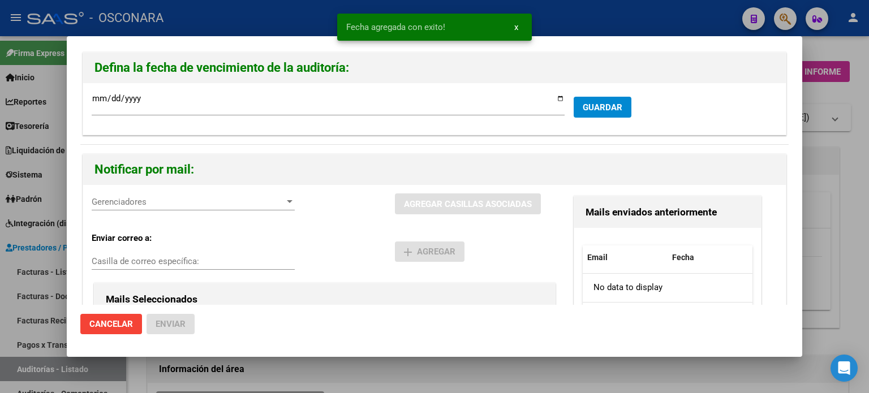
click at [179, 194] on div "Gerenciadores Gerenciadores" at bounding box center [193, 201] width 203 height 17
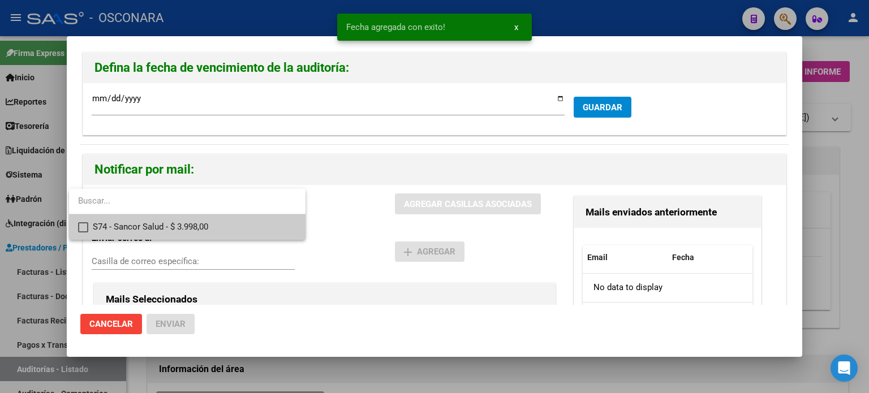
click at [173, 225] on span "S74 - Sancor Salud - $ 3.998,00" at bounding box center [195, 226] width 204 height 25
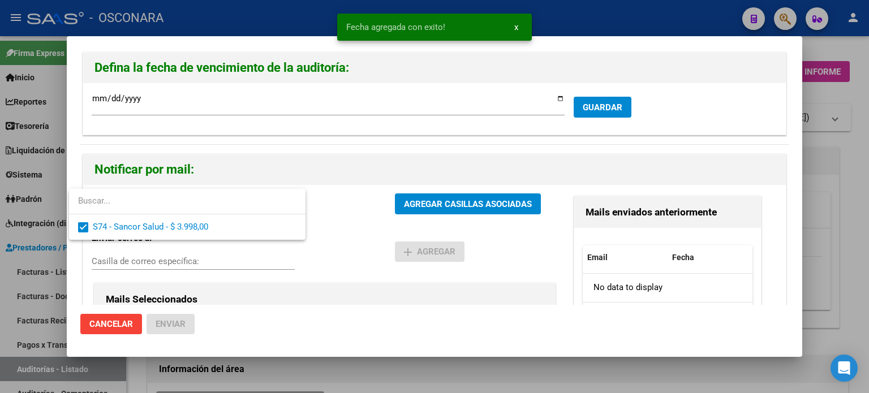
click at [425, 204] on div at bounding box center [434, 196] width 869 height 393
click at [425, 204] on span "AGREGAR CASILLAS ASOCIADAS" at bounding box center [468, 204] width 128 height 10
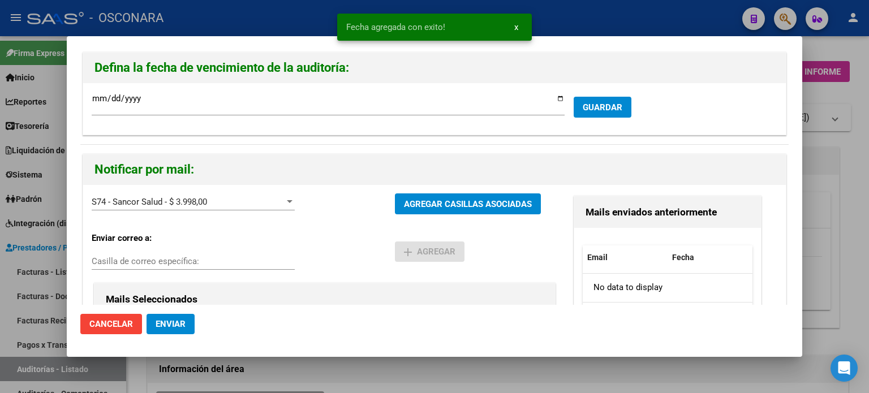
click at [171, 331] on button "Enviar" at bounding box center [171, 324] width 48 height 20
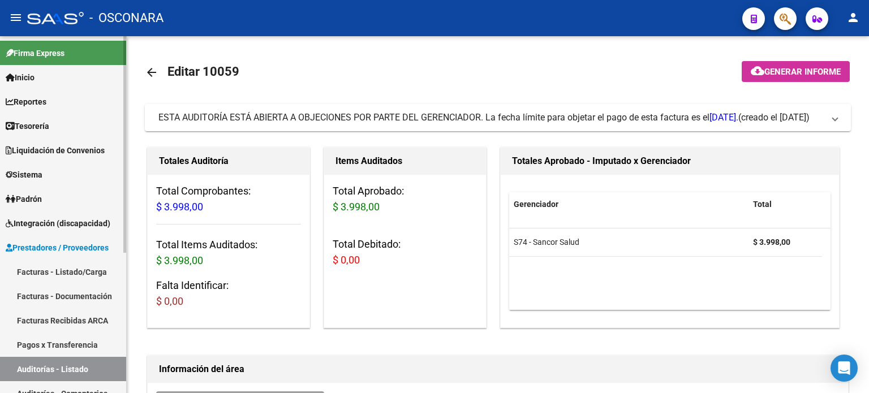
click at [54, 273] on link "Facturas - Listado/Carga" at bounding box center [63, 272] width 126 height 24
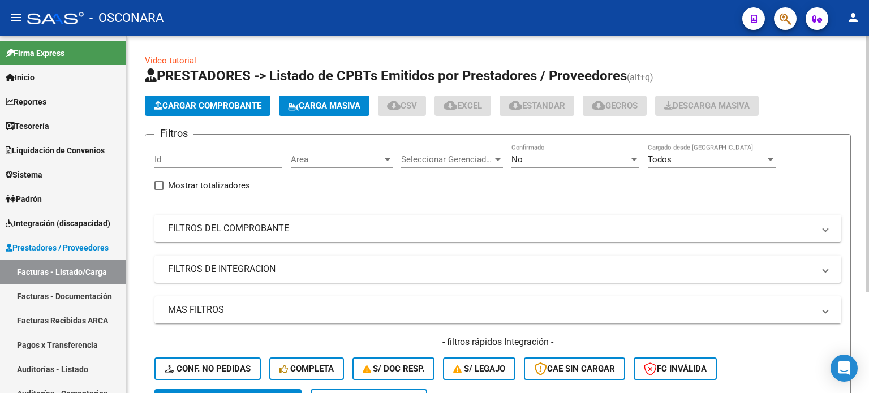
click at [333, 227] on mat-panel-title "FILTROS DEL COMPROBANTE" at bounding box center [491, 228] width 646 height 12
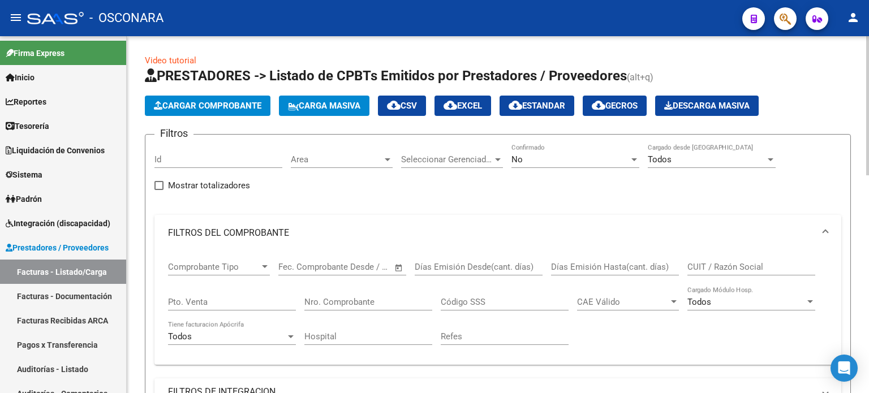
click at [237, 300] on input "Pto. Venta" at bounding box center [232, 302] width 128 height 10
type input "2"
click at [316, 295] on div "Nro. Comprobante" at bounding box center [368, 298] width 128 height 24
type input "7"
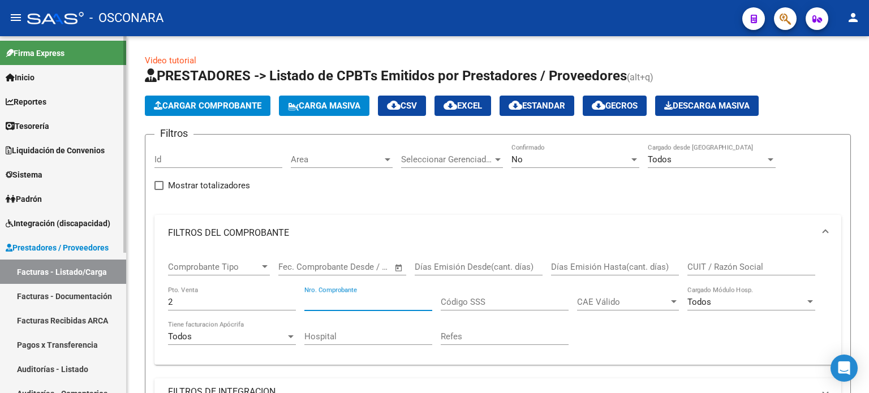
drag, startPoint x: 181, startPoint y: 299, endPoint x: 93, endPoint y: 300, distance: 88.3
click at [118, 302] on mat-sidenav-container "Firma Express Inicio Calendario SSS Instructivos Contacto OS Reportes Ingresos …" at bounding box center [434, 214] width 869 height 357
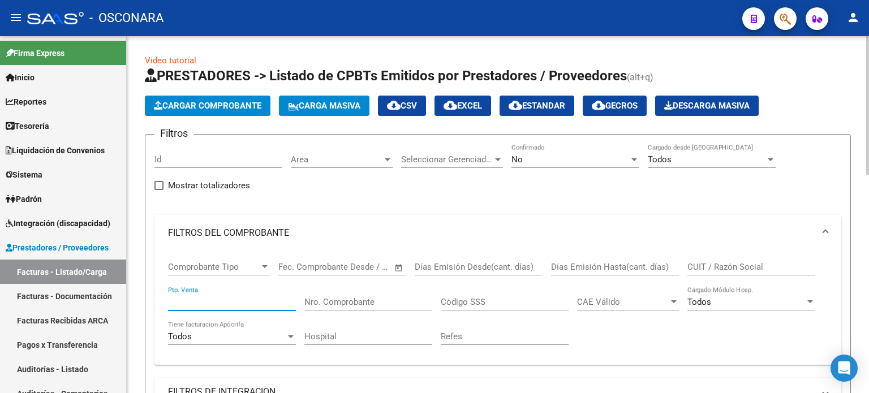
click at [189, 303] on input "Pto. Venta" at bounding box center [232, 302] width 128 height 10
type input "7"
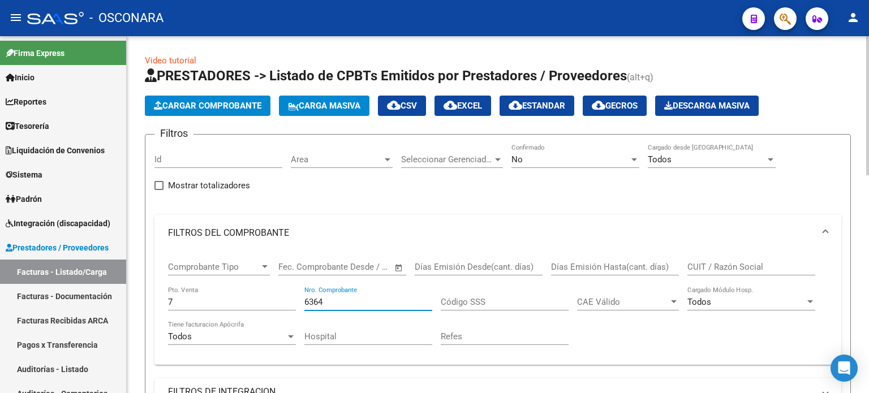
click at [361, 299] on input "6364" at bounding box center [368, 302] width 128 height 10
click at [548, 153] on div "No Confirmado" at bounding box center [575, 156] width 128 height 24
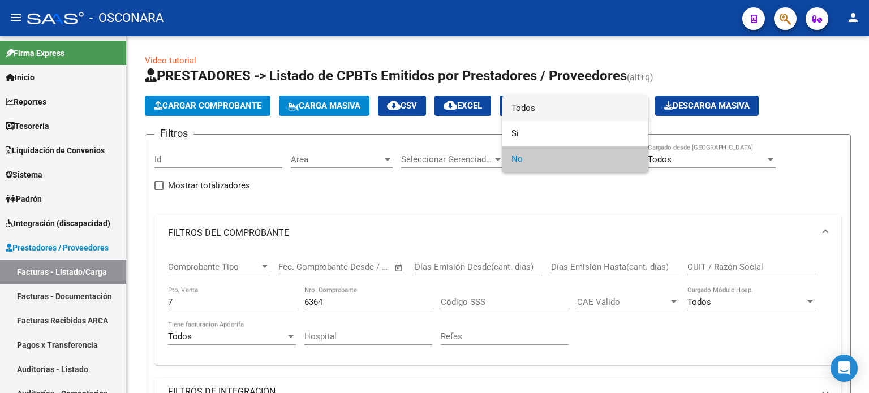
click at [527, 104] on span "Todos" at bounding box center [575, 108] width 128 height 25
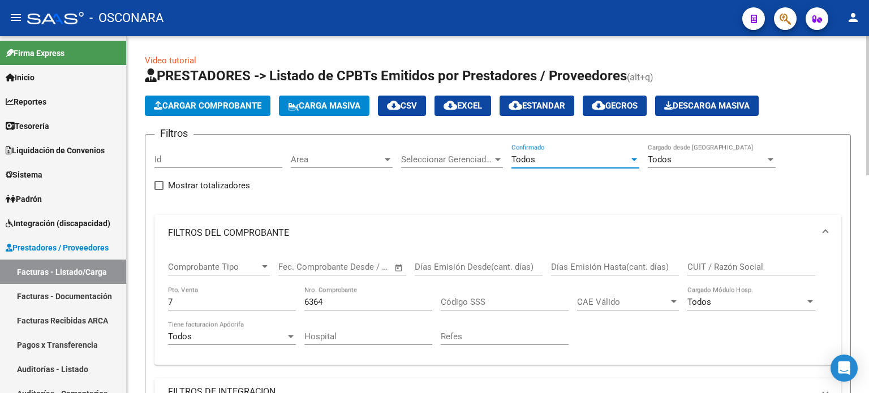
click at [349, 297] on input "6364" at bounding box center [368, 302] width 128 height 10
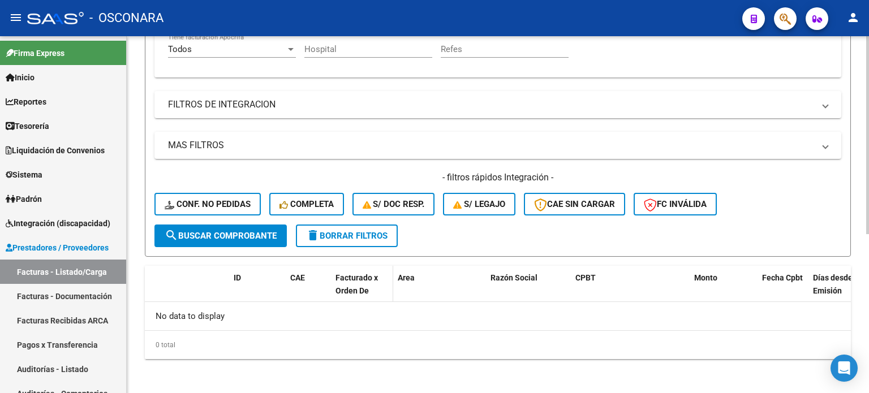
scroll to position [174, 0]
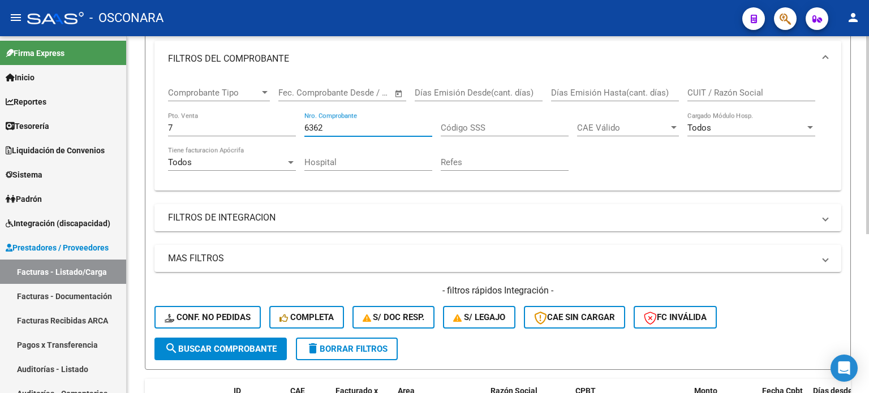
click at [363, 127] on input "6362" at bounding box center [368, 128] width 128 height 10
type input "6364"
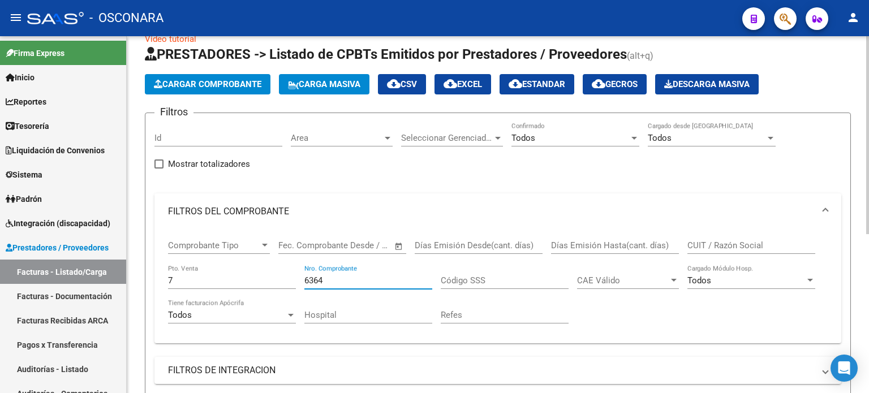
scroll to position [5, 0]
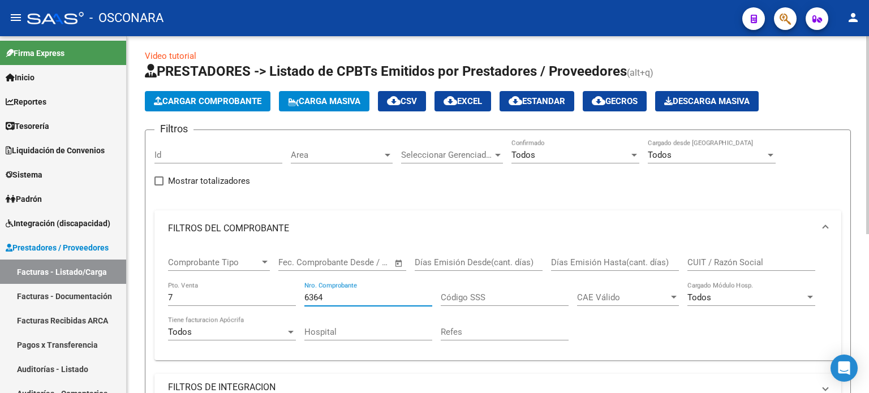
click at [719, 256] on div "CUIT / Razón Social" at bounding box center [751, 259] width 128 height 24
drag, startPoint x: 328, startPoint y: 298, endPoint x: 143, endPoint y: 292, distance: 185.7
click at [169, 298] on div "Comprobante Tipo Comprobante Tipo Fecha inicio – Fecha fin Fec. Comprobante Des…" at bounding box center [498, 299] width 660 height 105
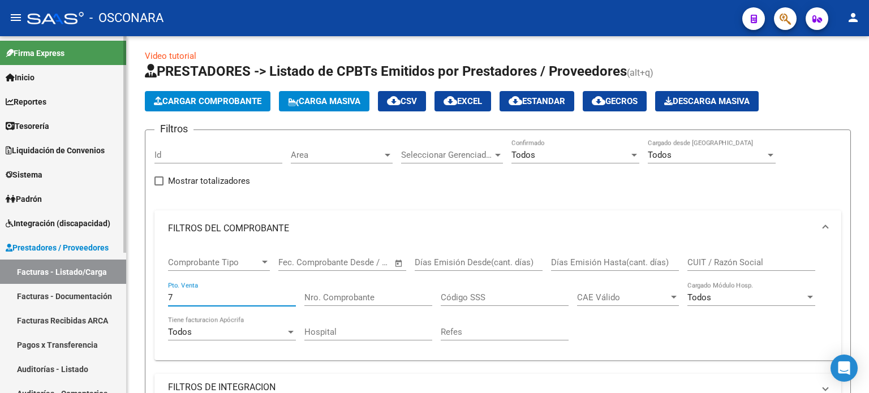
drag, startPoint x: 188, startPoint y: 294, endPoint x: 0, endPoint y: 283, distance: 188.7
click at [0, 294] on mat-sidenav-container "Firma Express Inicio Calendario SSS Instructivos Contacto OS Reportes Ingresos …" at bounding box center [434, 214] width 869 height 357
click at [707, 260] on input "CUIT / Razón Social" at bounding box center [751, 262] width 128 height 10
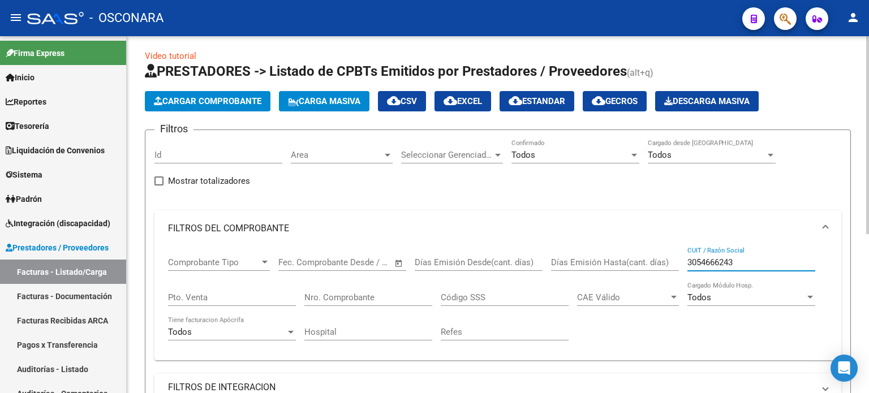
type input "30546662434"
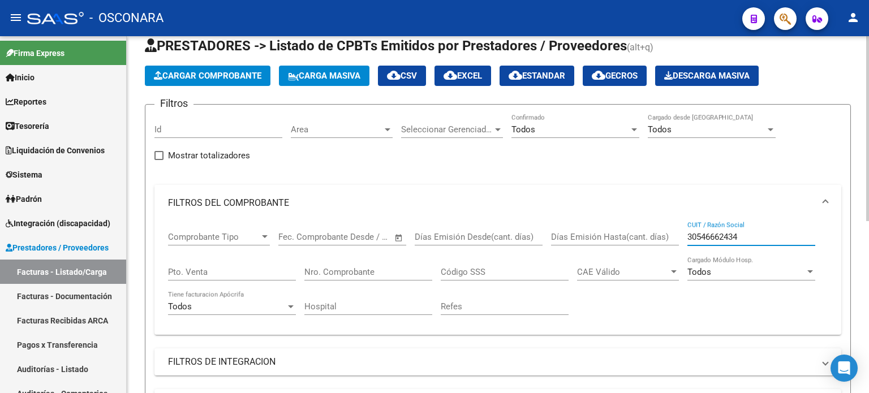
scroll to position [0, 0]
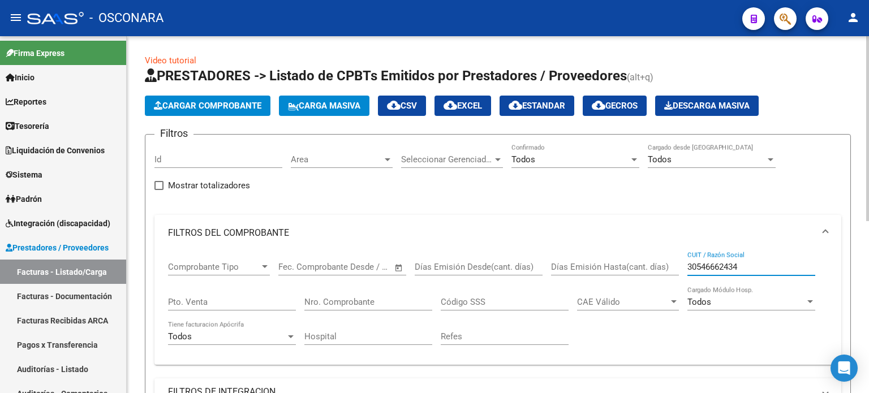
drag, startPoint x: 746, startPoint y: 265, endPoint x: 428, endPoint y: 265, distance: 317.4
click at [435, 265] on div "Comprobante Tipo Comprobante Tipo Fecha inicio – Fecha fin Fec. Comprobante Des…" at bounding box center [498, 303] width 660 height 105
click at [378, 305] on input "Nro. Comprobante" at bounding box center [368, 302] width 128 height 10
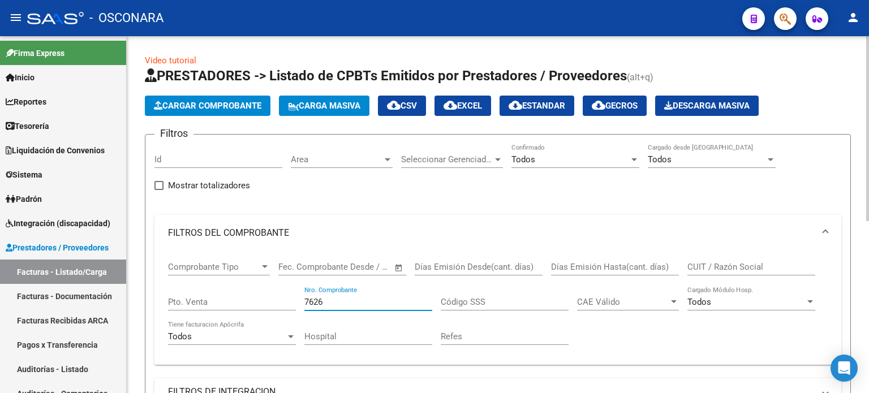
type input "7626"
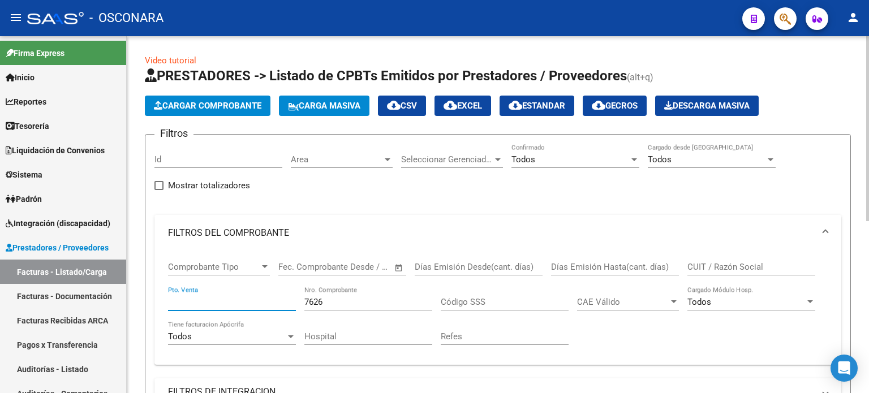
click at [216, 302] on input "Pto. Venta" at bounding box center [232, 302] width 128 height 10
type input "2"
click at [359, 302] on input "7626" at bounding box center [368, 302] width 128 height 10
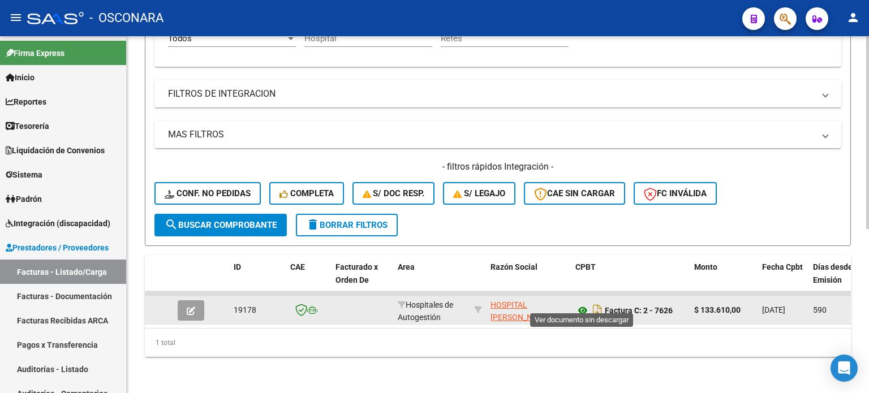
click at [582, 304] on icon at bounding box center [582, 311] width 15 height 14
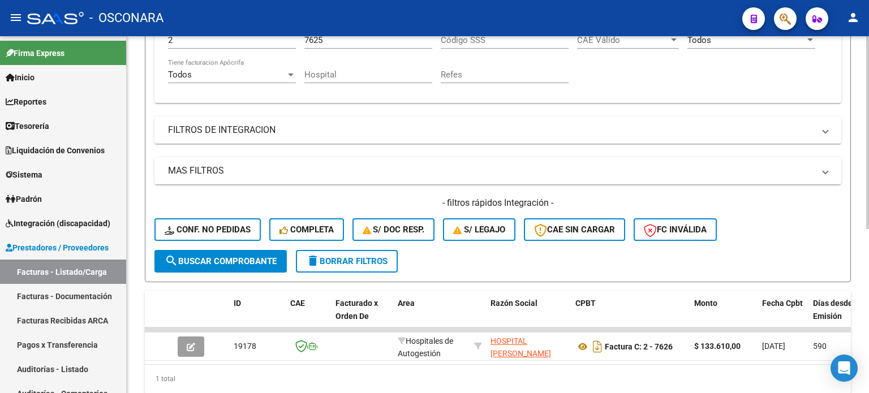
scroll to position [191, 0]
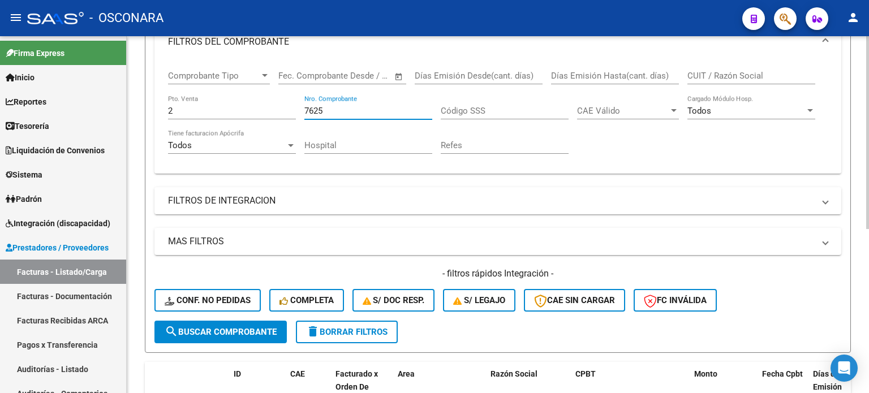
drag, startPoint x: 333, startPoint y: 107, endPoint x: 235, endPoint y: 110, distance: 97.4
click at [238, 111] on div "Comprobante Tipo Comprobante Tipo Fecha inicio – Fecha fin Fec. Comprobante Des…" at bounding box center [498, 112] width 660 height 105
type input "7787"
click at [338, 102] on div "7787 Nro. Comprobante" at bounding box center [368, 107] width 128 height 24
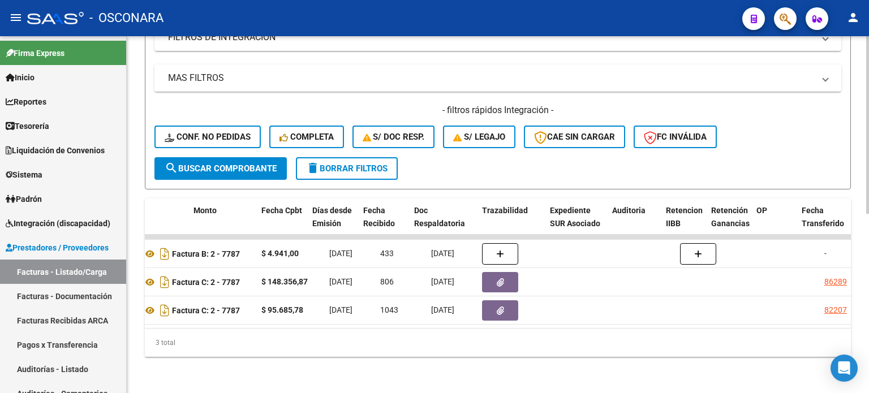
scroll to position [0, 512]
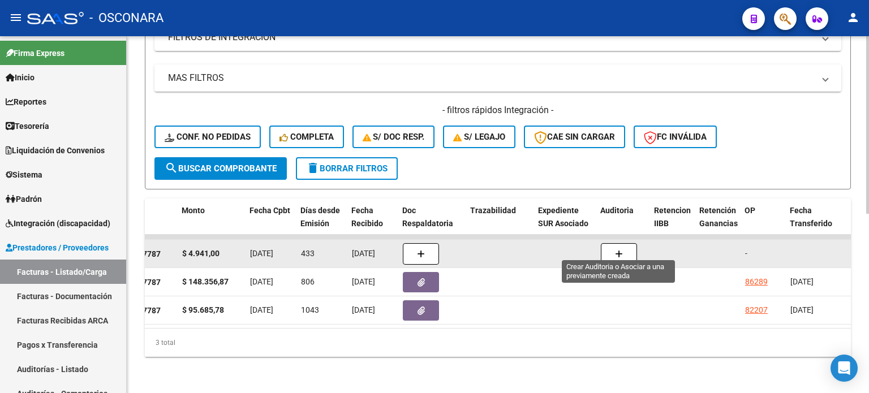
click at [618, 250] on icon "button" at bounding box center [619, 254] width 8 height 8
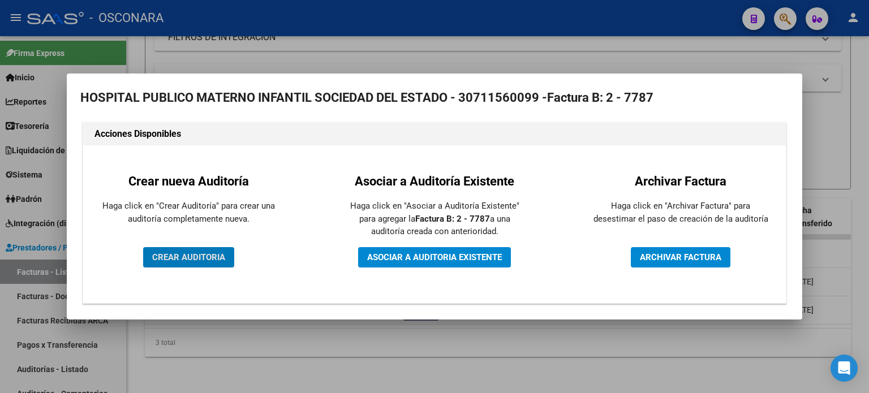
click at [206, 257] on span "CREAR AUDITORIA" at bounding box center [188, 257] width 73 height 10
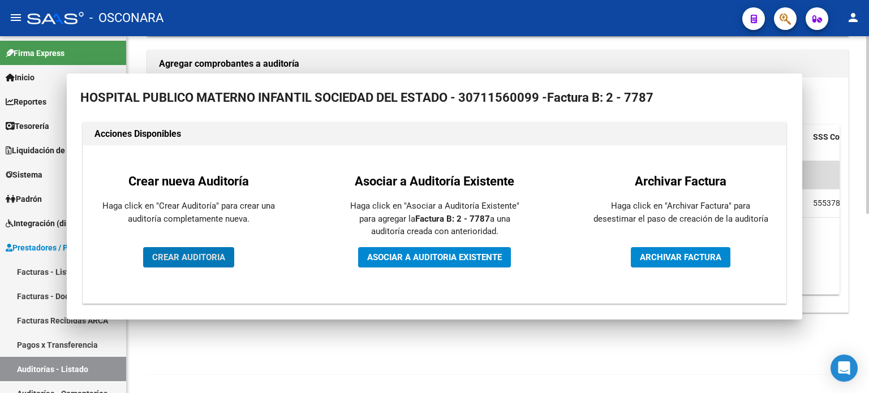
scroll to position [247, 0]
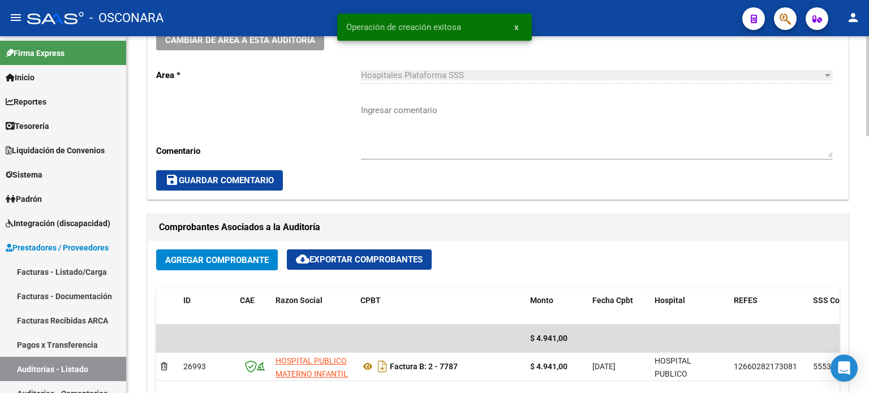
scroll to position [453, 0]
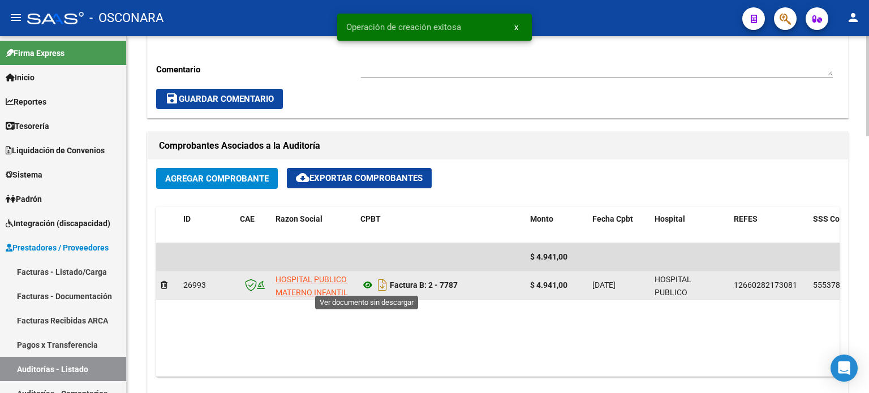
click at [369, 283] on icon at bounding box center [367, 285] width 15 height 14
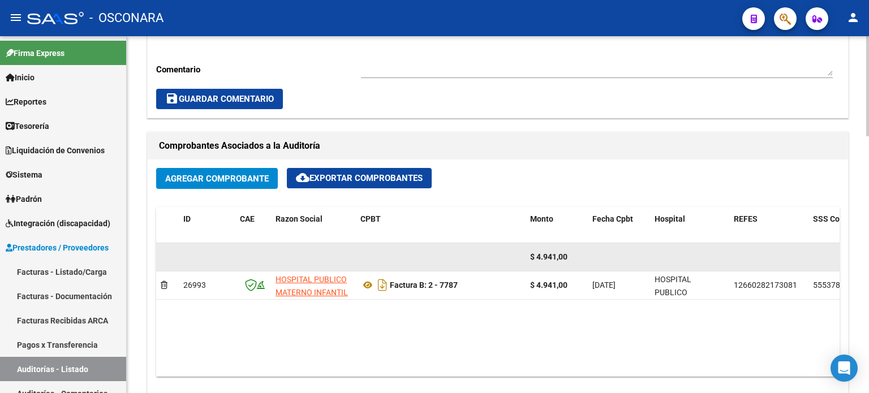
scroll to position [622, 0]
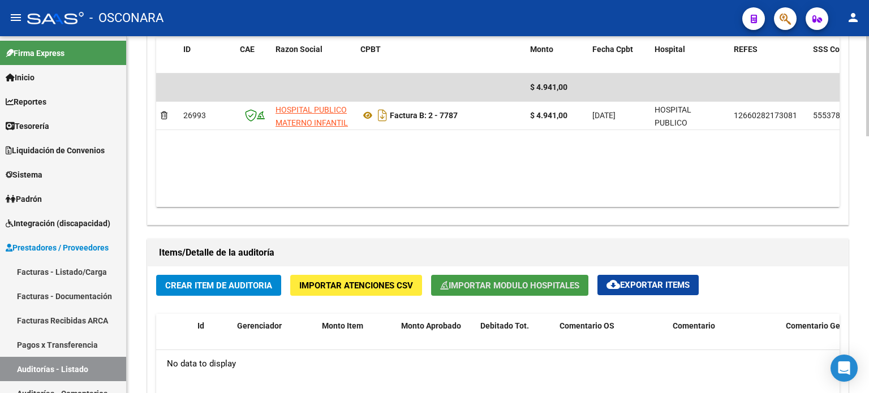
click at [490, 285] on span "Importar Modulo Hospitales" at bounding box center [509, 286] width 139 height 10
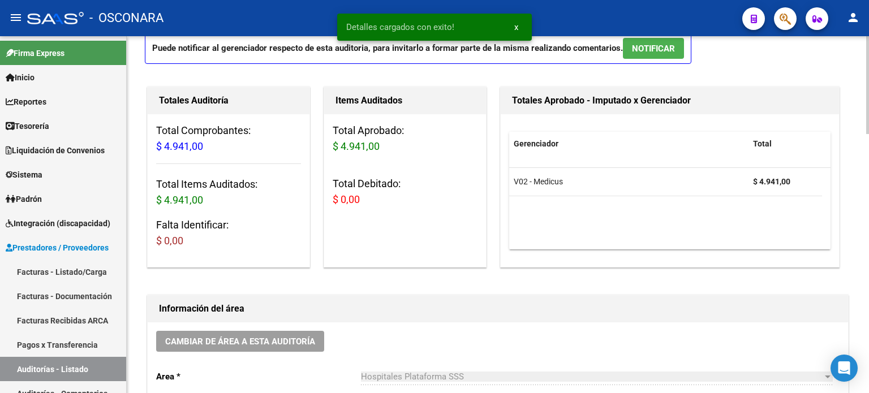
scroll to position [0, 0]
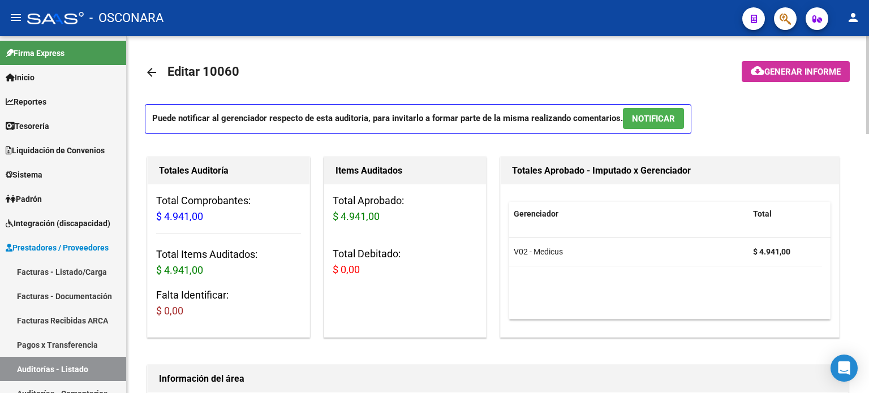
click at [664, 124] on button "NOTIFICAR" at bounding box center [653, 118] width 61 height 21
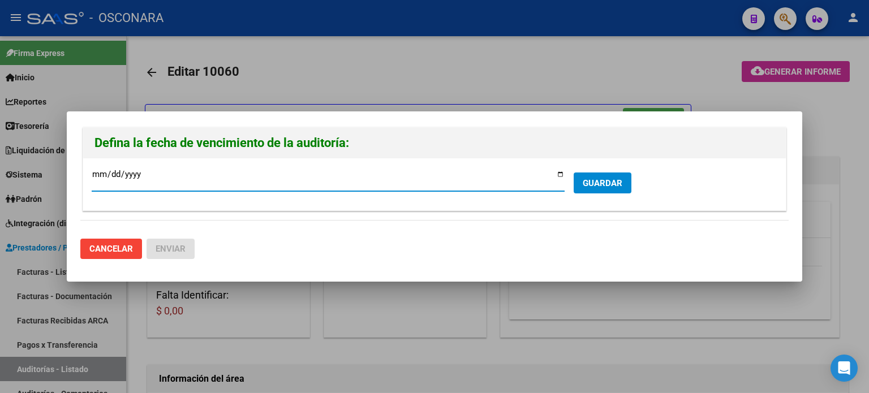
click at [561, 176] on input "[DATE]" at bounding box center [328, 179] width 473 height 18
type input "[DATE]"
click at [591, 186] on span "GUARDAR" at bounding box center [603, 183] width 40 height 10
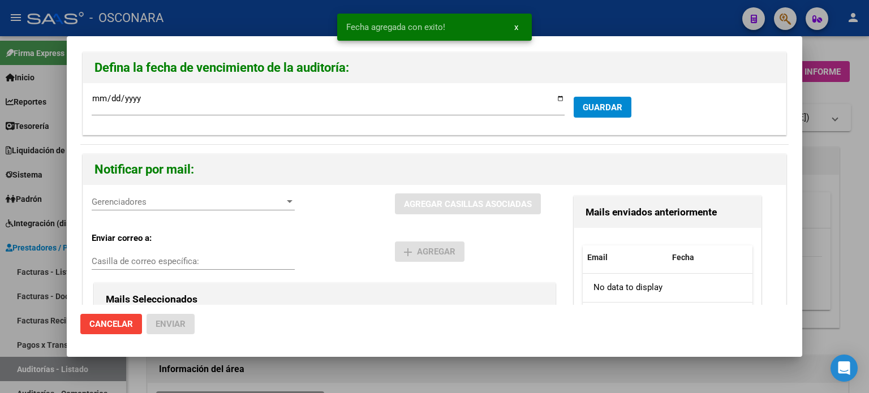
click at [169, 196] on div "Gerenciadores Gerenciadores" at bounding box center [193, 201] width 203 height 17
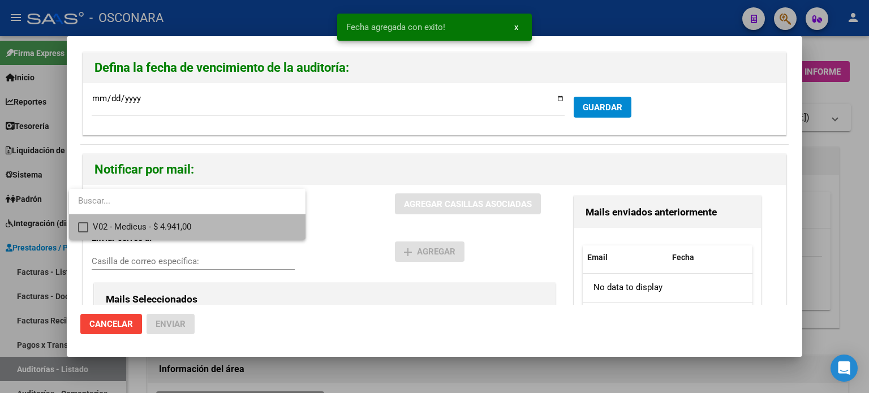
drag, startPoint x: 163, startPoint y: 227, endPoint x: 174, endPoint y: 227, distance: 11.3
click at [163, 227] on span "V02 - Medicus - $ 4.941,00" at bounding box center [195, 226] width 204 height 25
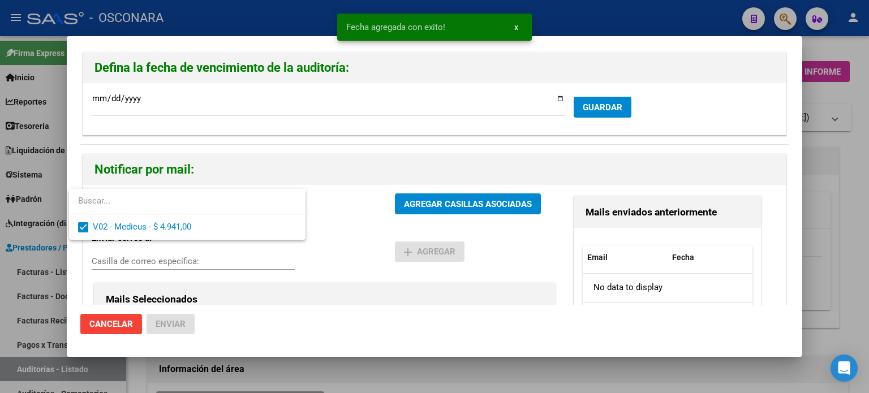
click at [435, 202] on div at bounding box center [434, 196] width 869 height 393
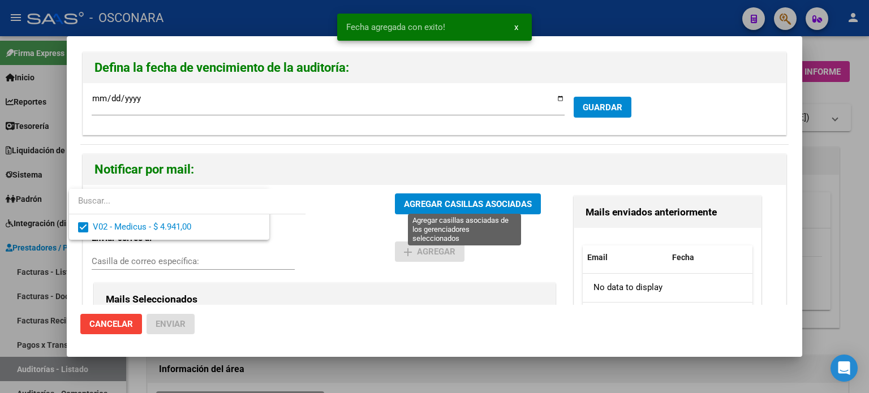
click at [435, 202] on span "AGREGAR CASILLAS ASOCIADAS" at bounding box center [468, 204] width 128 height 10
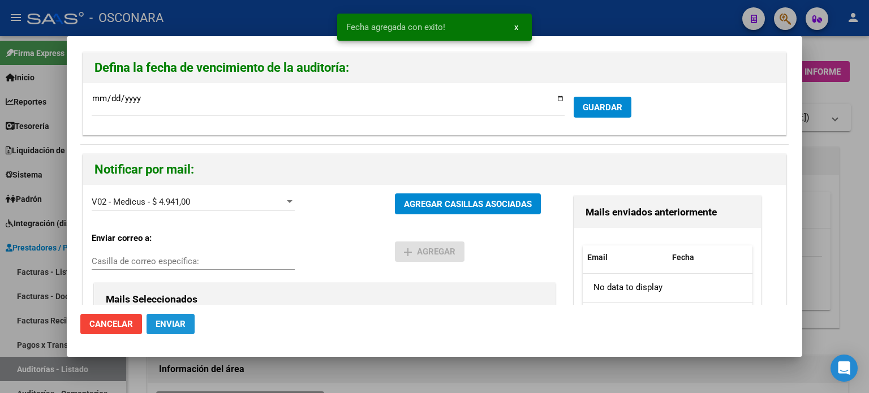
click at [170, 320] on span "Enviar" at bounding box center [171, 324] width 30 height 10
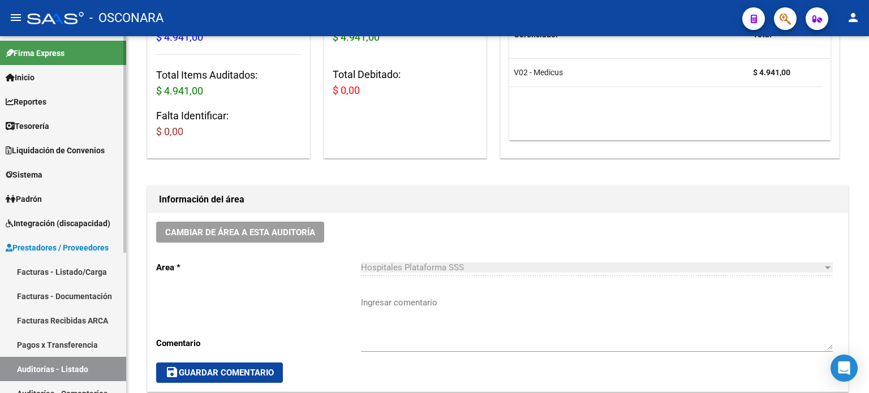
click at [54, 266] on link "Facturas - Listado/Carga" at bounding box center [63, 272] width 126 height 24
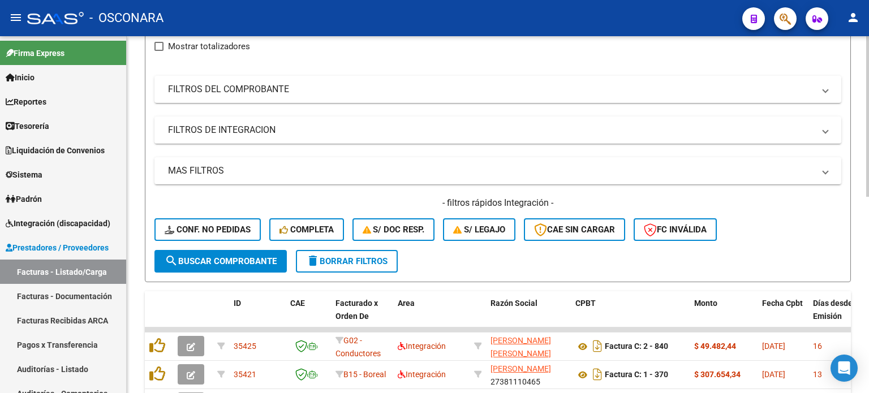
scroll to position [57, 0]
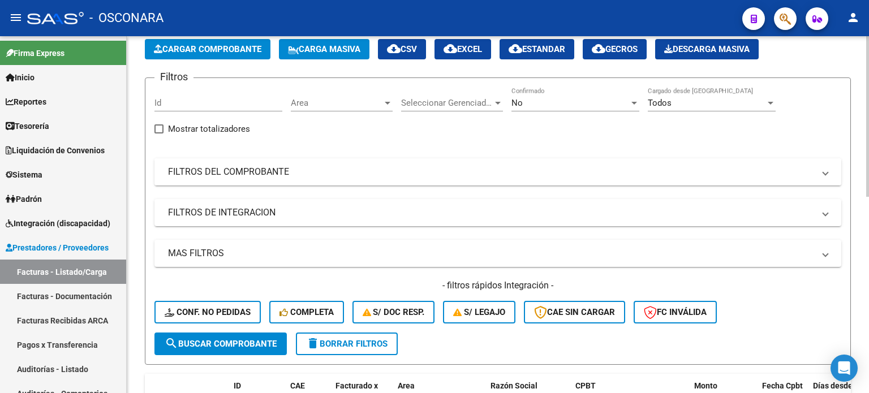
click at [307, 158] on mat-expansion-panel-header "FILTROS DEL COMPROBANTE" at bounding box center [497, 171] width 687 height 27
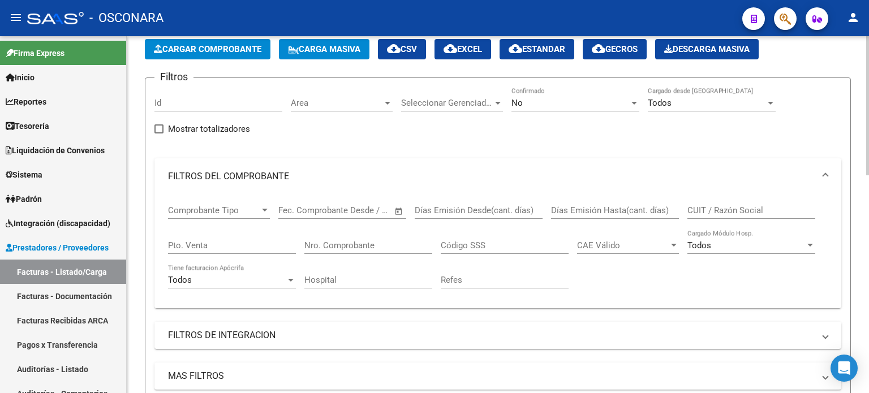
click at [208, 242] on input "Pto. Venta" at bounding box center [232, 245] width 128 height 10
type input "2"
click at [357, 246] on input "Nro. Comprobante" at bounding box center [368, 245] width 128 height 10
click at [584, 102] on div "No" at bounding box center [570, 103] width 118 height 10
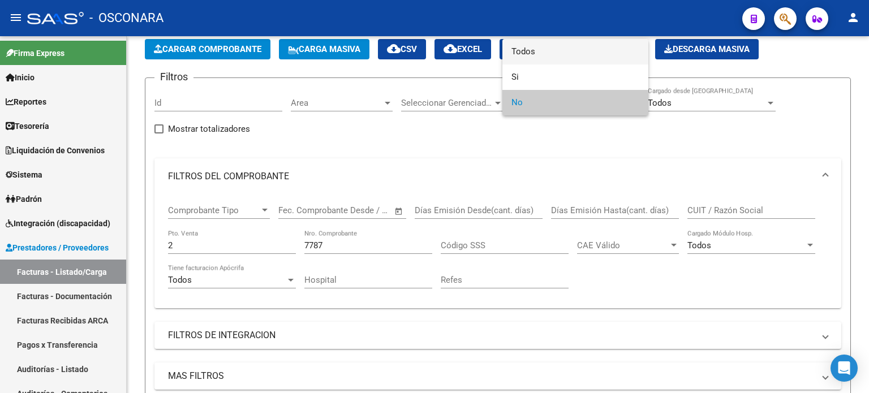
click at [524, 51] on span "Todos" at bounding box center [575, 51] width 128 height 25
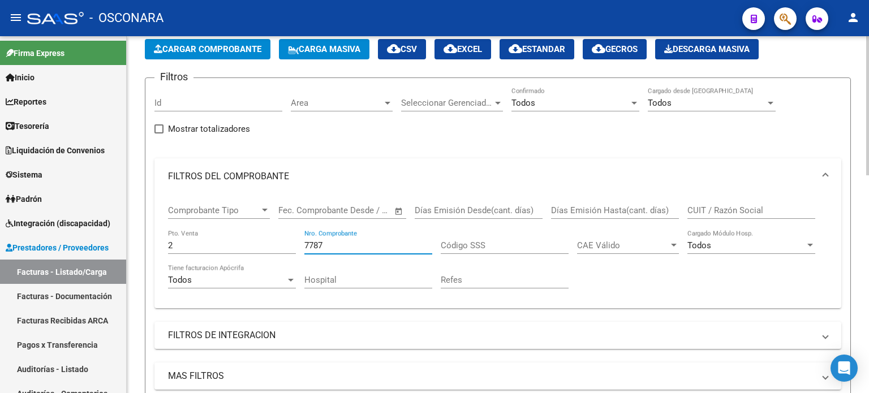
click at [357, 247] on input "7787" at bounding box center [368, 245] width 128 height 10
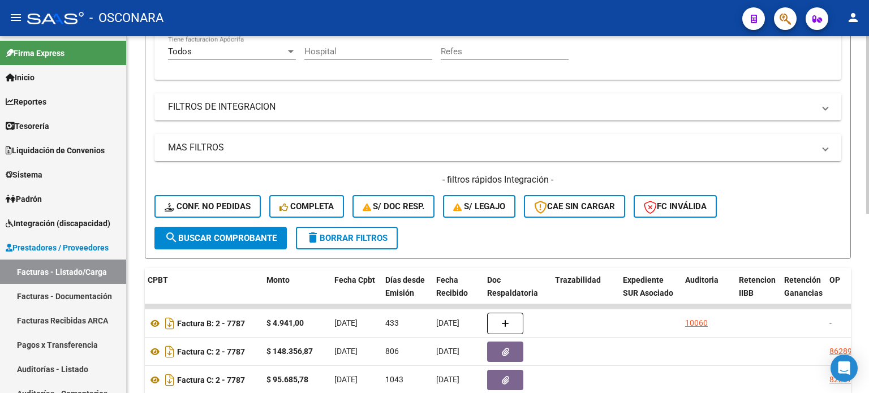
scroll to position [226, 0]
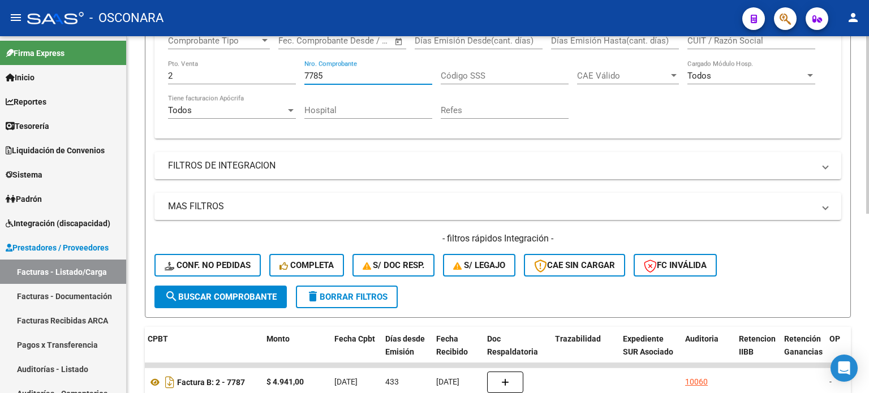
drag, startPoint x: 330, startPoint y: 76, endPoint x: 282, endPoint y: 79, distance: 48.7
click at [284, 79] on div "Comprobante Tipo Comprobante Tipo Fecha inicio – Fecha fin Fec. Comprobante Des…" at bounding box center [498, 77] width 660 height 105
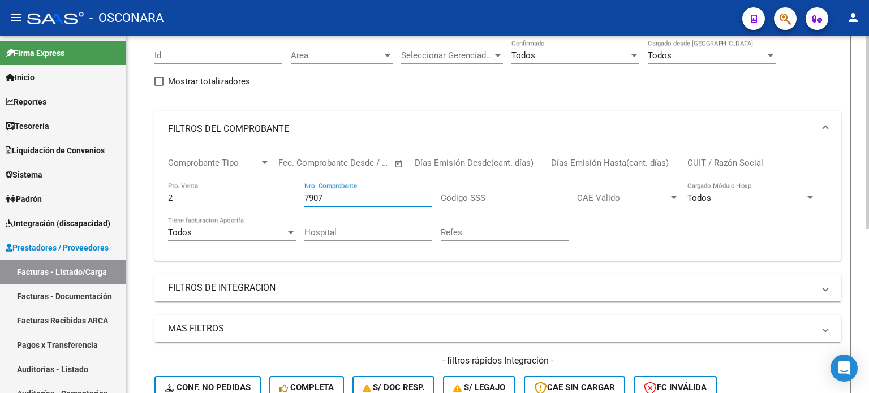
scroll to position [78, 0]
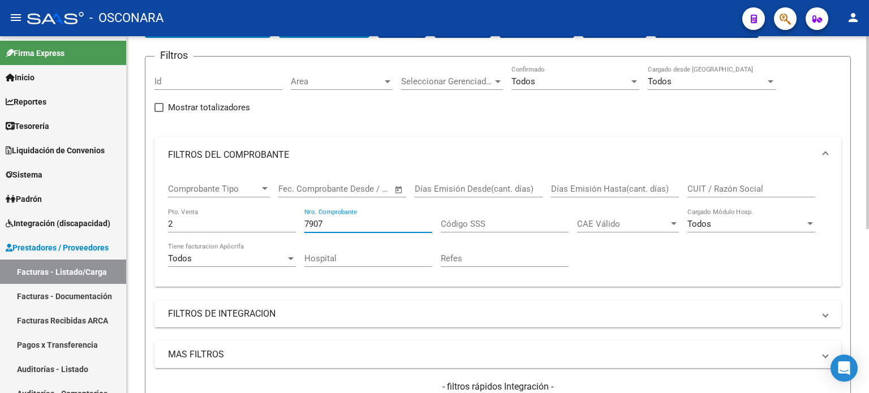
drag, startPoint x: 338, startPoint y: 217, endPoint x: 251, endPoint y: 217, distance: 86.6
click at [277, 219] on div "Comprobante Tipo Comprobante Tipo Fecha inicio – Fecha fin Fec. Comprobante Des…" at bounding box center [498, 225] width 660 height 105
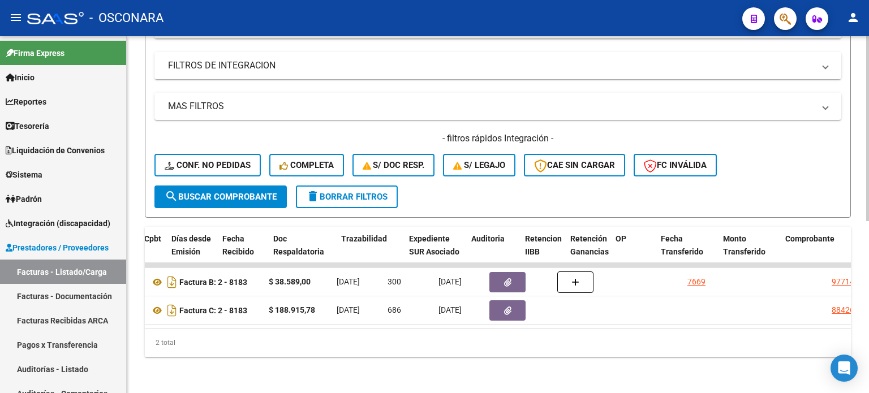
scroll to position [0, 670]
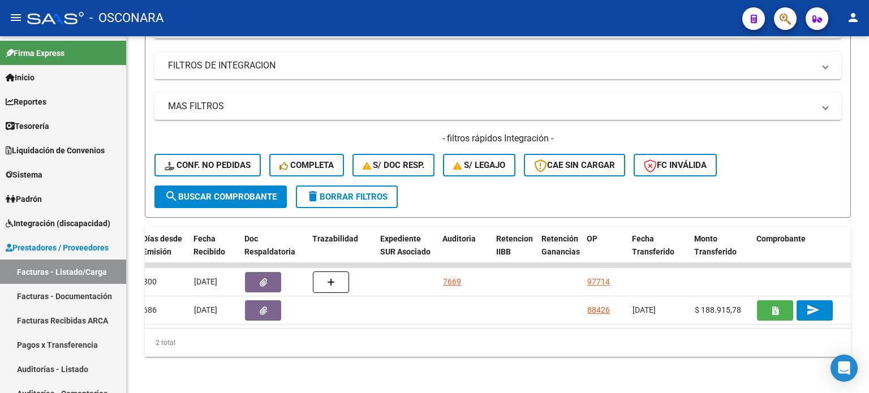
type input "8183"
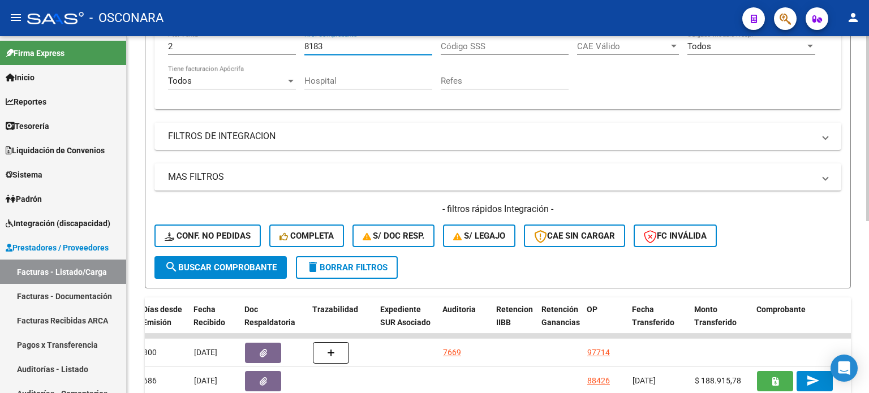
scroll to position [163, 0]
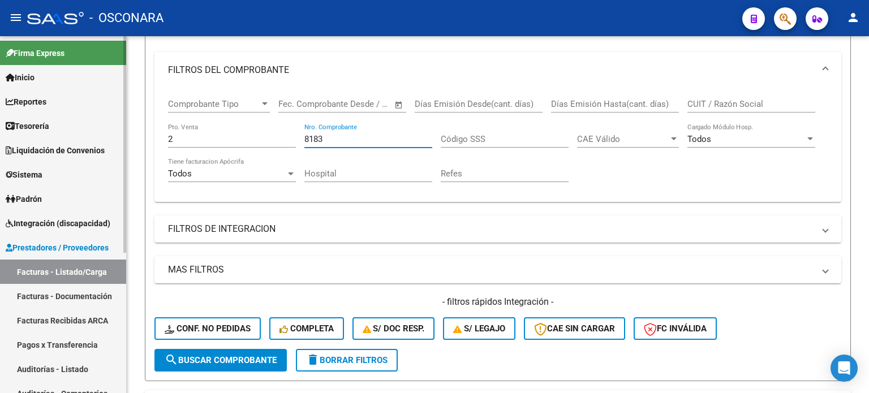
click at [71, 144] on mat-sidenav-container "Firma Express Inicio Calendario SSS Instructivos Contacto OS Reportes Ingresos …" at bounding box center [434, 214] width 869 height 357
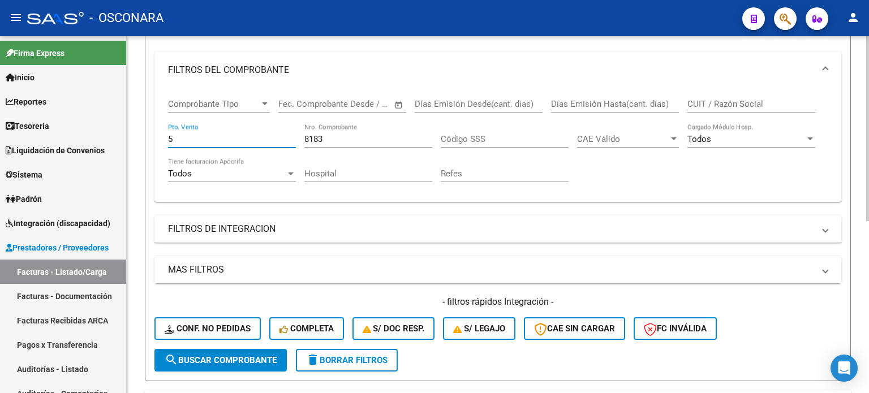
type input "5"
drag, startPoint x: 328, startPoint y: 132, endPoint x: 143, endPoint y: 142, distance: 185.3
click at [143, 142] on div "Video tutorial PRESTADORES -> Listado de CPBTs Emitidos por Prestadores / Prove…" at bounding box center [498, 214] width 742 height 683
click at [350, 131] on div "8183 Nro. Comprobante" at bounding box center [368, 135] width 128 height 24
drag, startPoint x: 327, startPoint y: 140, endPoint x: 251, endPoint y: 142, distance: 75.8
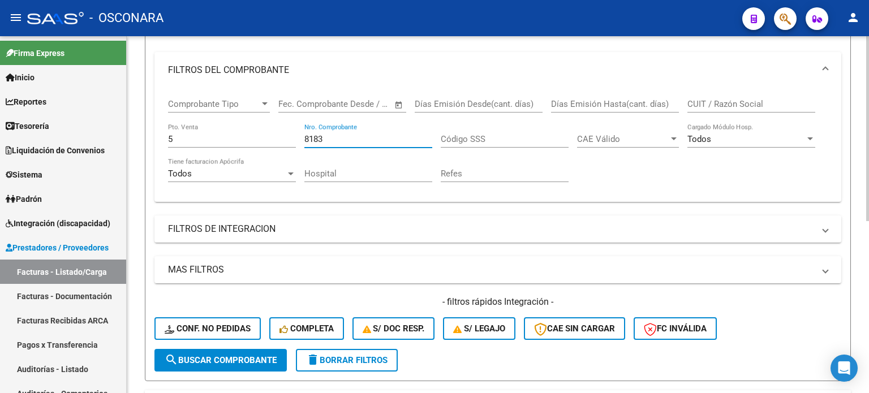
click at [253, 142] on div "Comprobante Tipo Comprobante Tipo Fecha inicio – Fecha fin Fec. Comprobante Des…" at bounding box center [498, 140] width 660 height 105
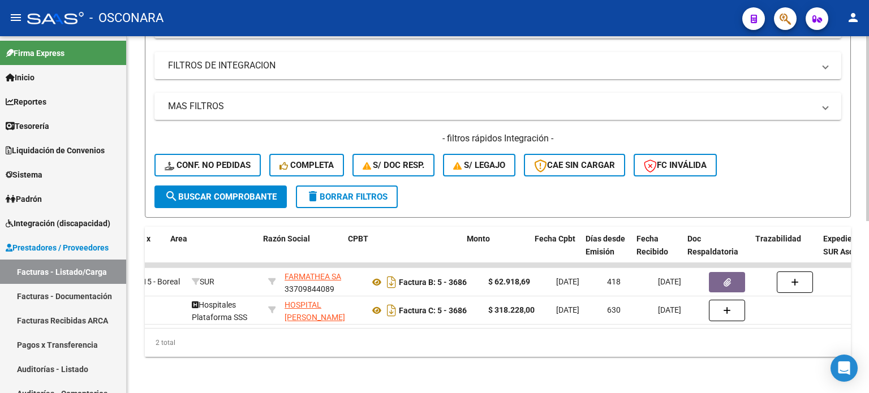
scroll to position [0, 262]
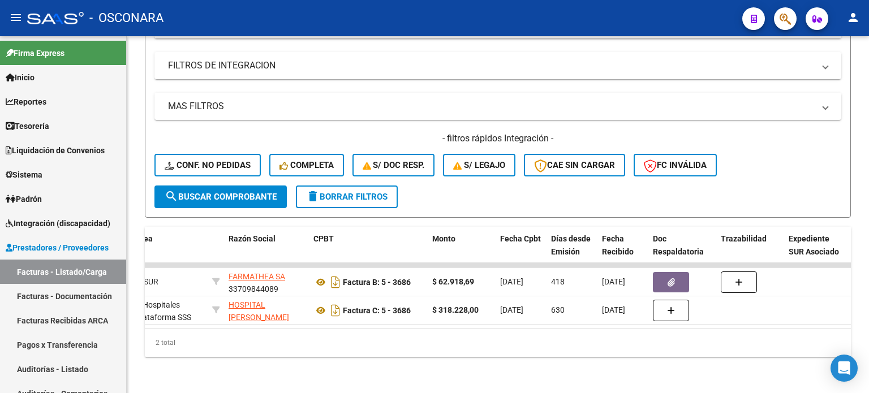
type input "3686"
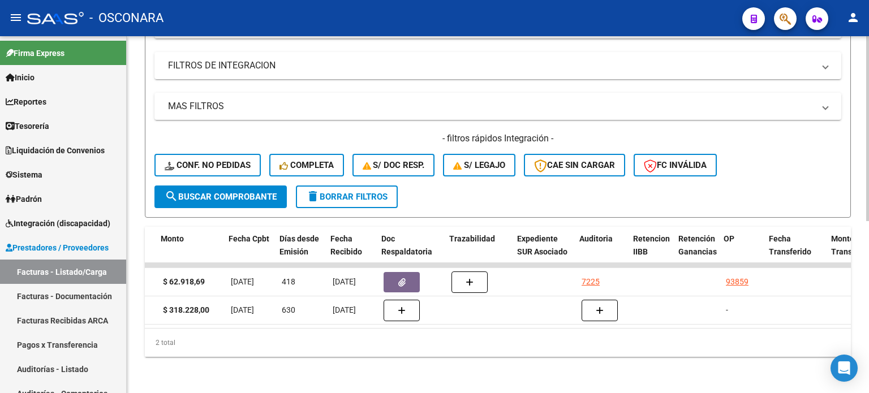
scroll to position [0, 530]
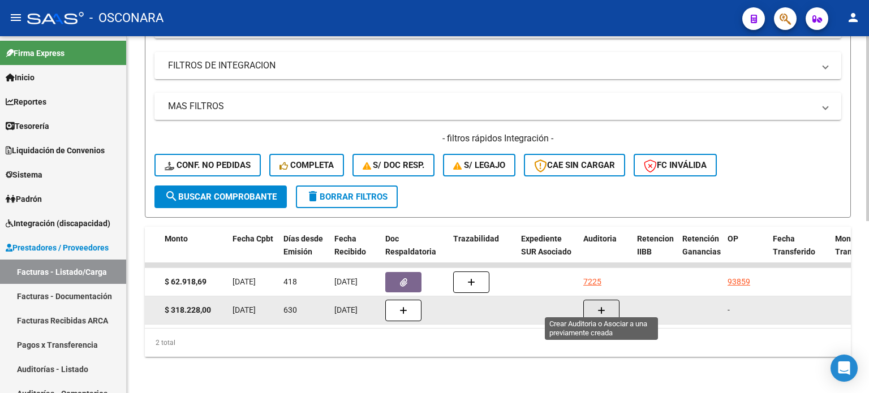
click at [605, 303] on button "button" at bounding box center [601, 310] width 36 height 21
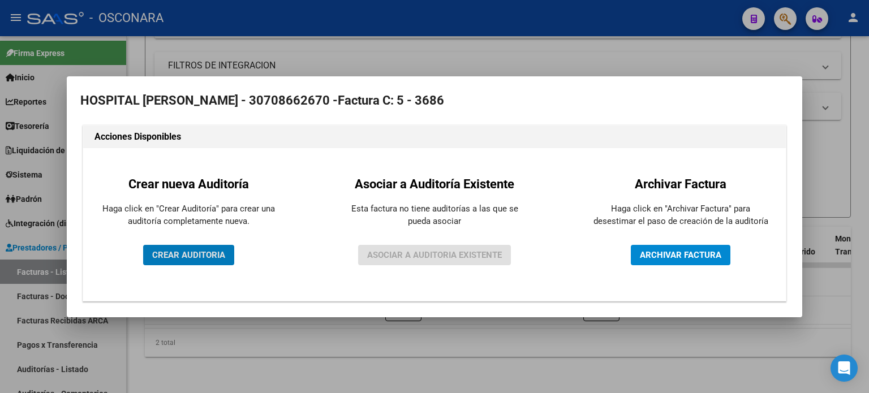
click at [201, 257] on span "CREAR AUDITORIA" at bounding box center [188, 255] width 73 height 10
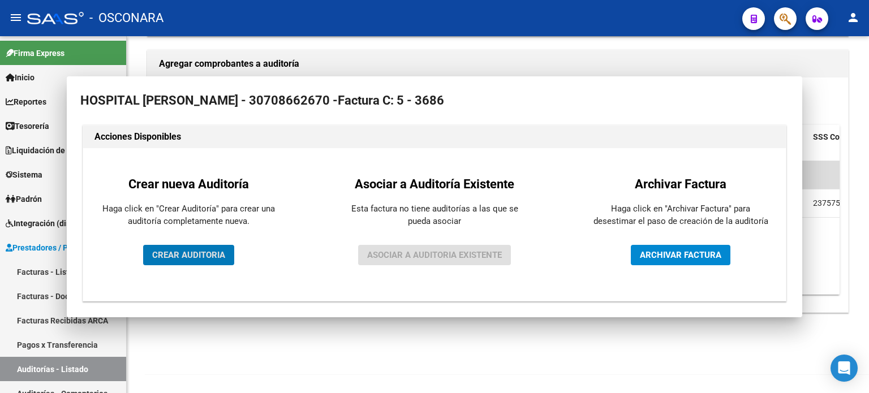
scroll to position [247, 0]
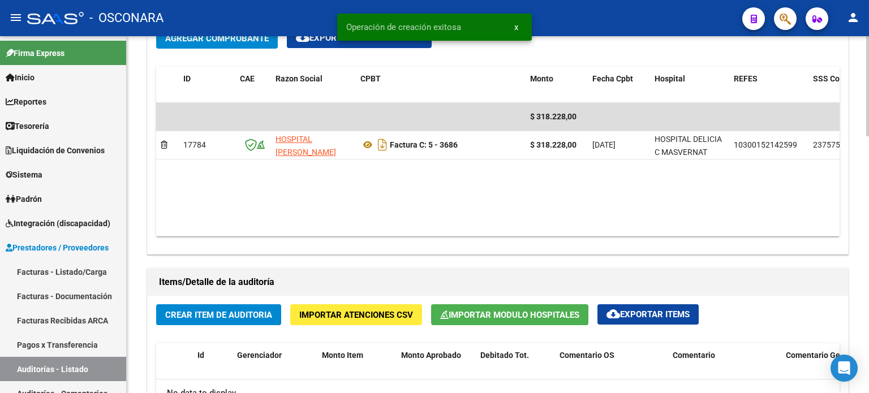
scroll to position [622, 0]
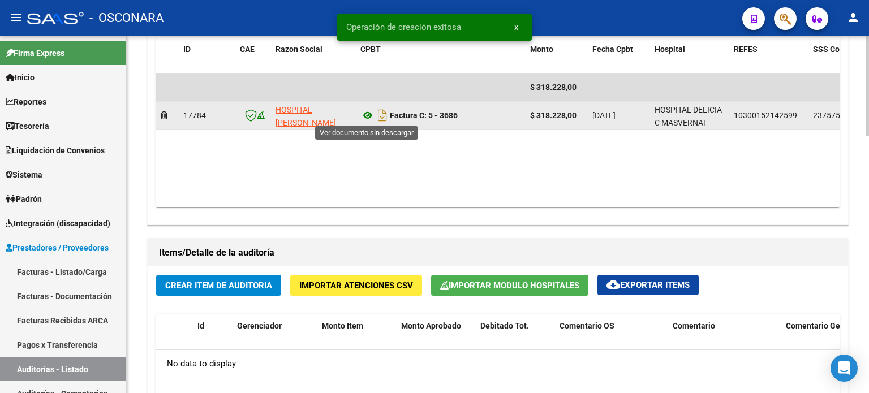
click at [367, 113] on icon at bounding box center [367, 116] width 15 height 14
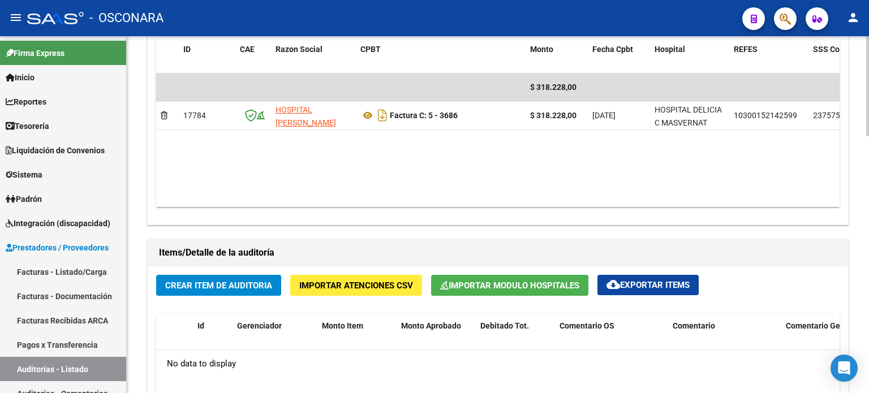
click at [530, 281] on span "Importar Modulo Hospitales" at bounding box center [509, 286] width 139 height 10
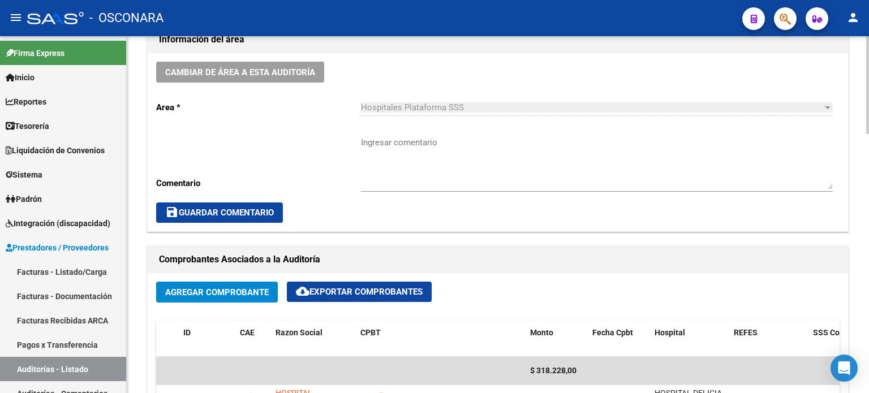
scroll to position [0, 0]
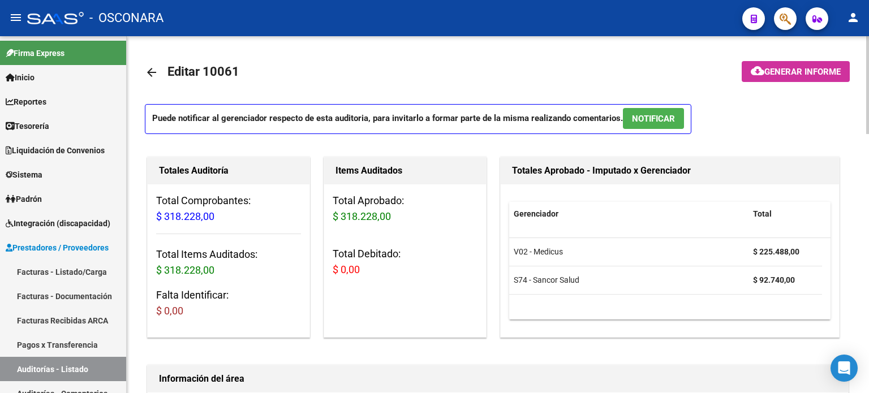
click at [652, 117] on span "NOTIFICAR" at bounding box center [653, 119] width 43 height 10
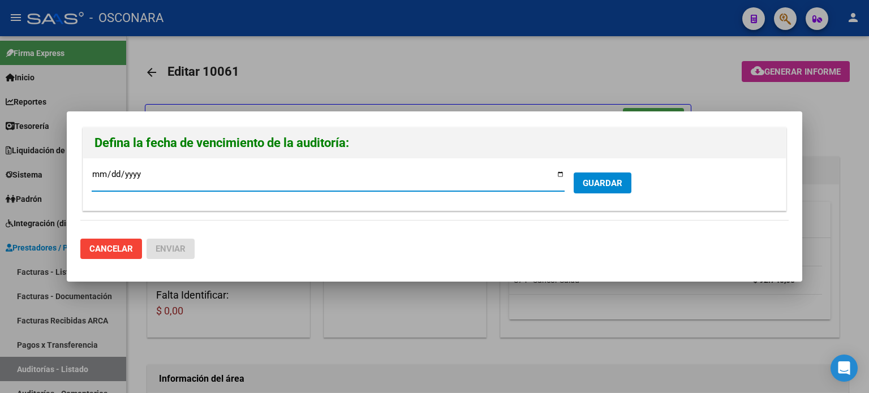
click at [561, 174] on input "[DATE]" at bounding box center [328, 179] width 473 height 18
type input "[DATE]"
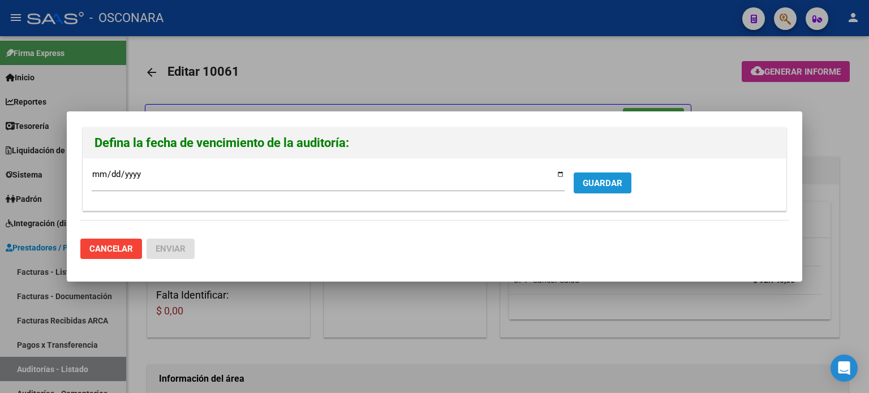
drag, startPoint x: 600, startPoint y: 179, endPoint x: 462, endPoint y: 216, distance: 143.4
click at [601, 179] on span "GUARDAR" at bounding box center [603, 183] width 40 height 10
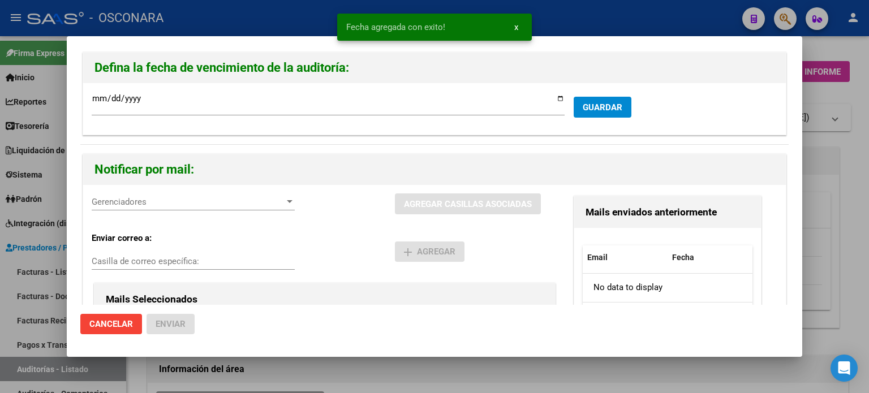
click at [182, 207] on div "Gerenciadores Gerenciadores" at bounding box center [193, 201] width 203 height 17
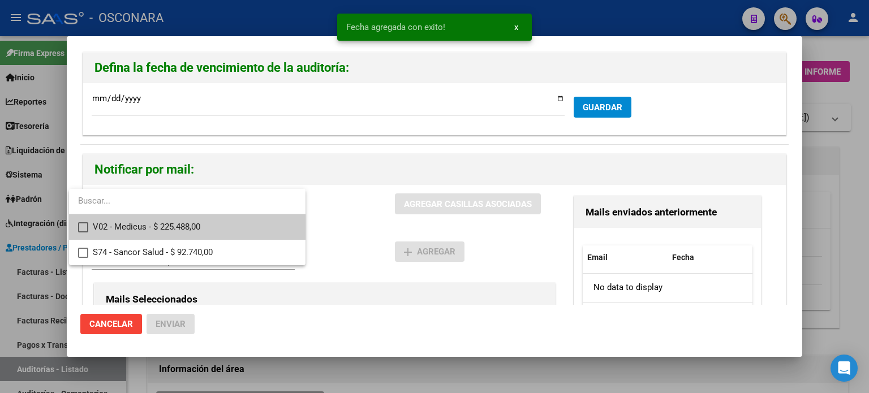
click at [176, 228] on span "V02 - Medicus - $ 225.488,00" at bounding box center [195, 226] width 204 height 25
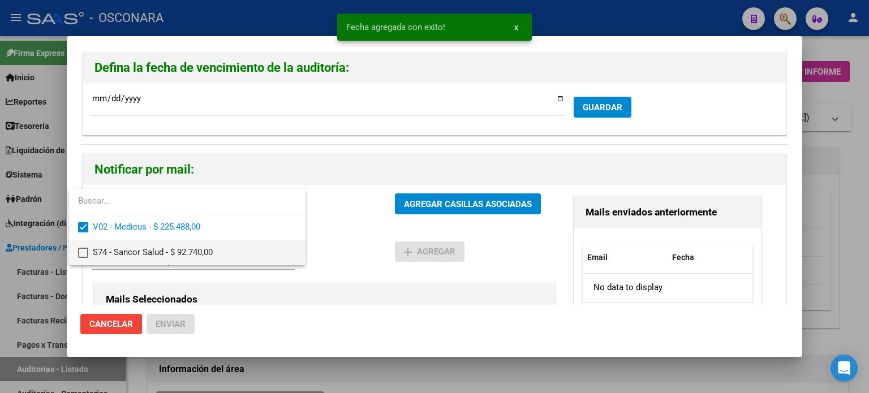
click at [176, 247] on span "S74 - Sancor Salud - $ 92.740,00" at bounding box center [195, 252] width 204 height 25
click at [446, 200] on div at bounding box center [434, 196] width 869 height 393
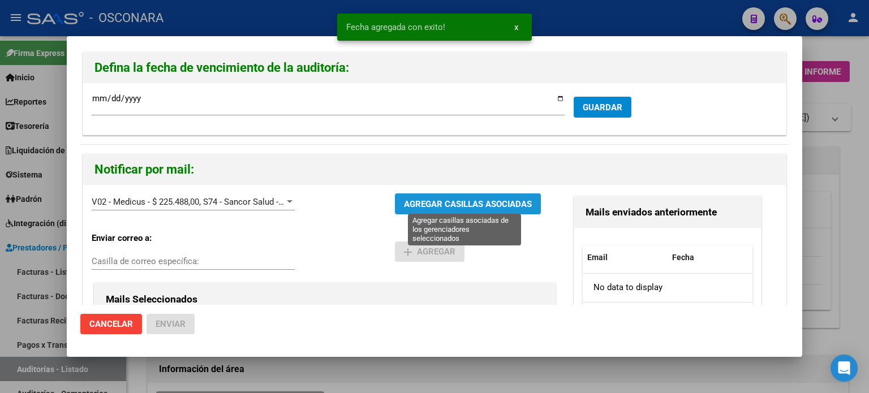
click at [446, 201] on span "AGREGAR CASILLAS ASOCIADAS" at bounding box center [468, 204] width 128 height 10
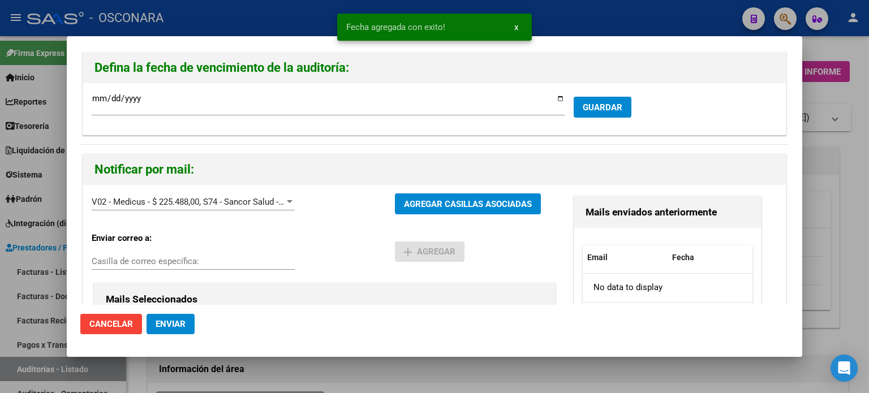
click at [181, 328] on span "Enviar" at bounding box center [171, 324] width 30 height 10
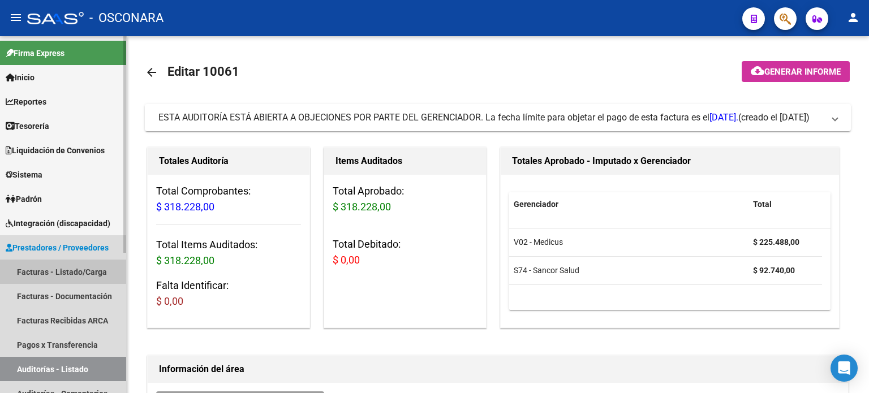
click at [97, 273] on link "Facturas - Listado/Carga" at bounding box center [63, 272] width 126 height 24
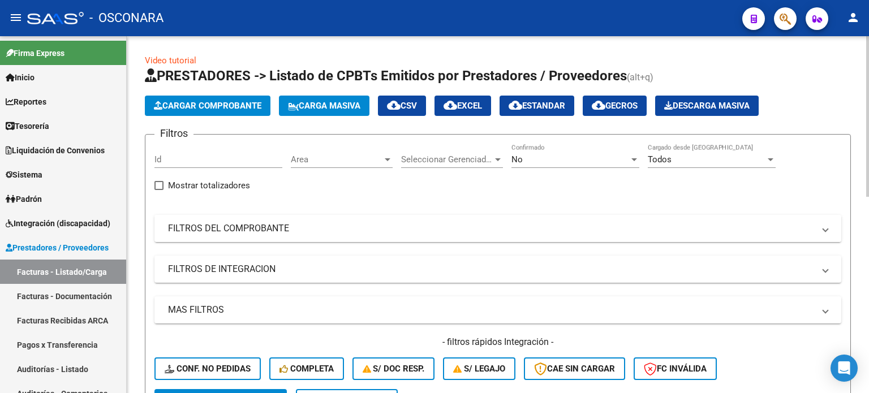
click at [279, 237] on mat-expansion-panel-header "FILTROS DEL COMPROBANTE" at bounding box center [497, 228] width 687 height 27
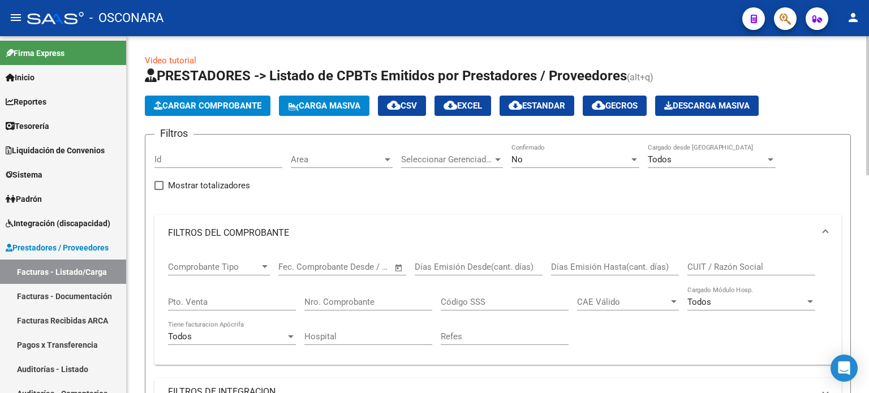
click at [217, 294] on div "Pto. Venta" at bounding box center [232, 298] width 128 height 24
type input "5"
click at [335, 298] on input "Nro. Comprobante" at bounding box center [368, 302] width 128 height 10
type input "3849"
click at [525, 153] on div "No Confirmado" at bounding box center [575, 156] width 128 height 24
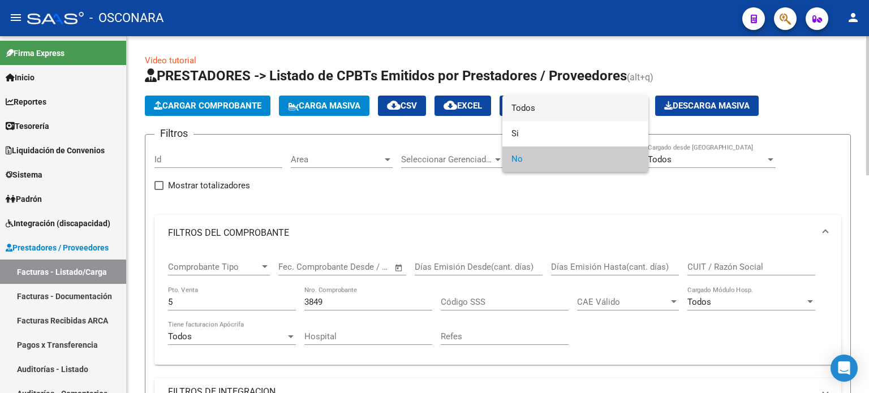
click at [526, 109] on span "Todos" at bounding box center [575, 108] width 128 height 25
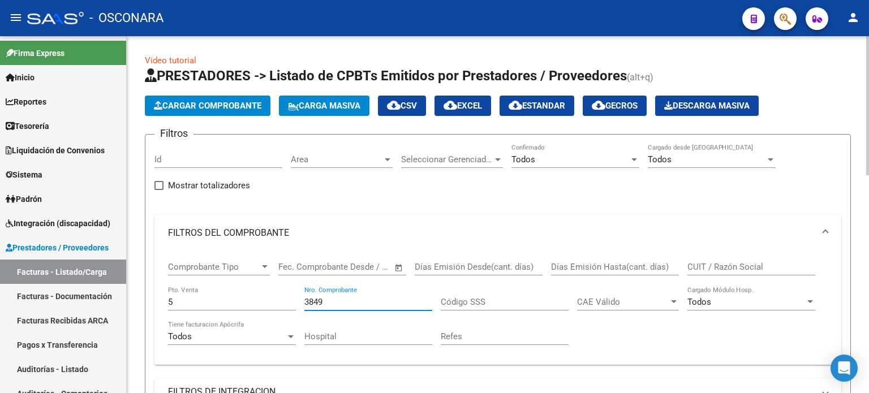
click at [334, 300] on input "3849" at bounding box center [368, 302] width 128 height 10
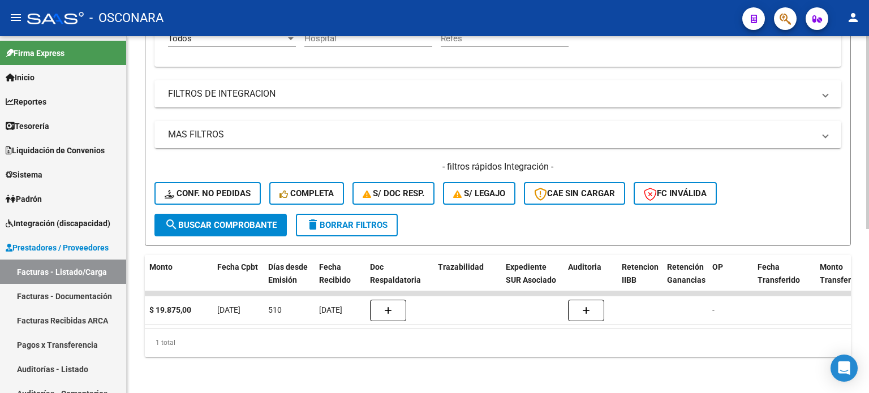
scroll to position [0, 547]
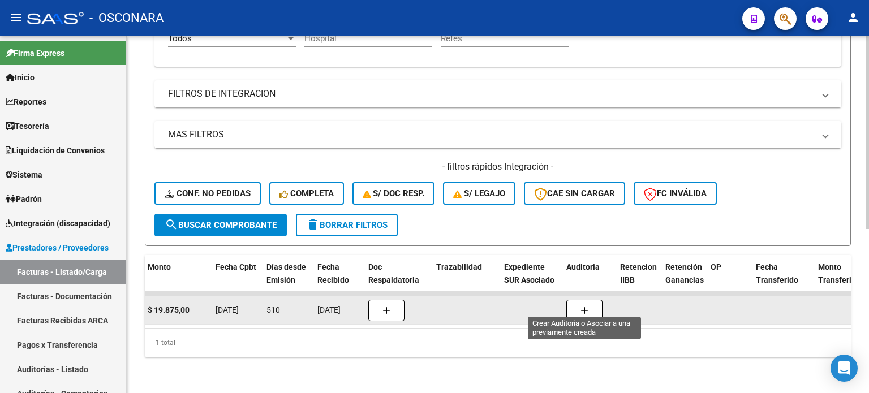
click at [587, 307] on icon "button" at bounding box center [584, 311] width 8 height 8
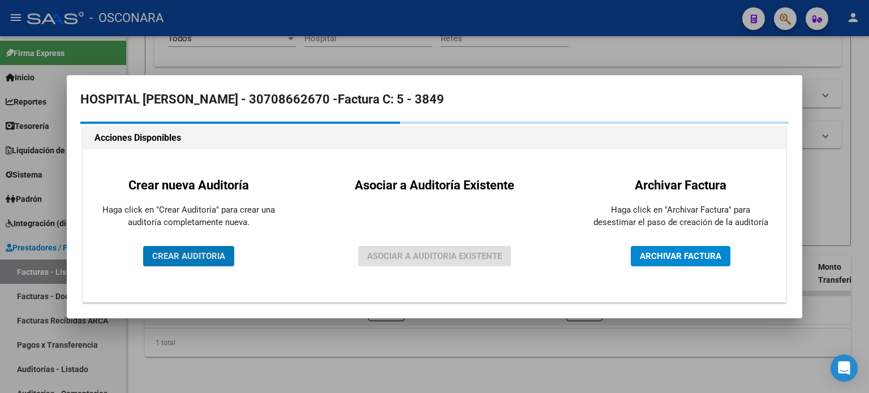
click at [201, 262] on button "CREAR AUDITORIA" at bounding box center [188, 256] width 91 height 20
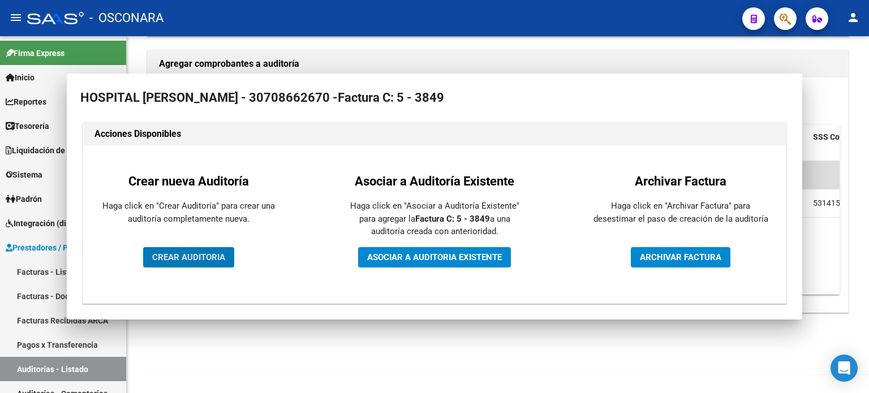
scroll to position [247, 0]
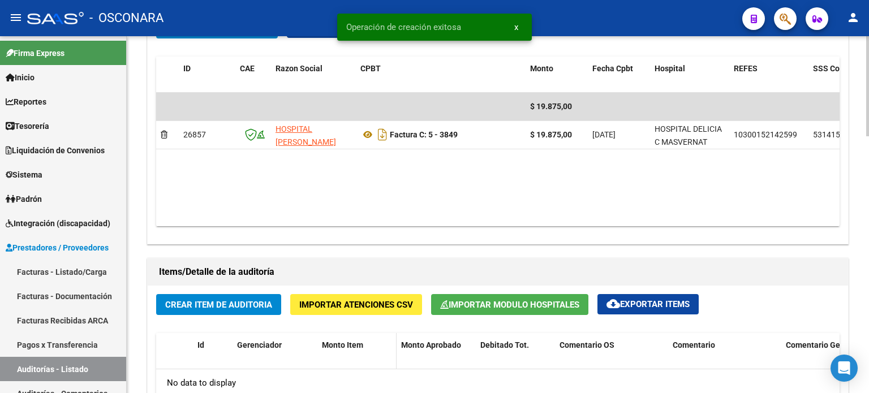
scroll to position [679, 0]
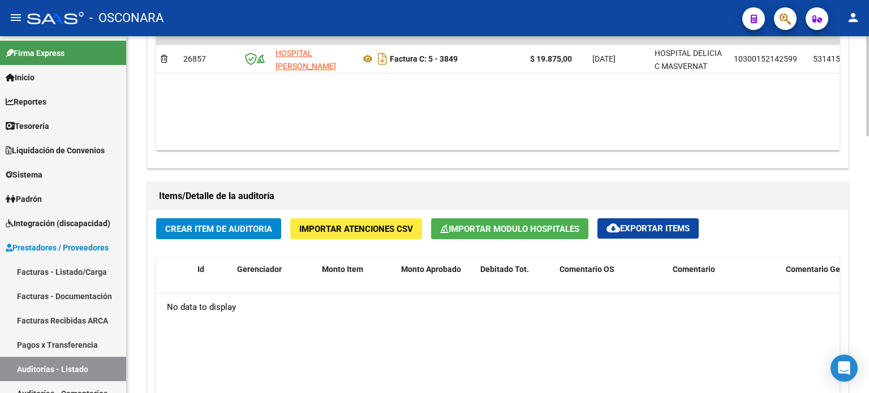
click at [508, 223] on span "Importar Modulo Hospitales" at bounding box center [509, 228] width 139 height 10
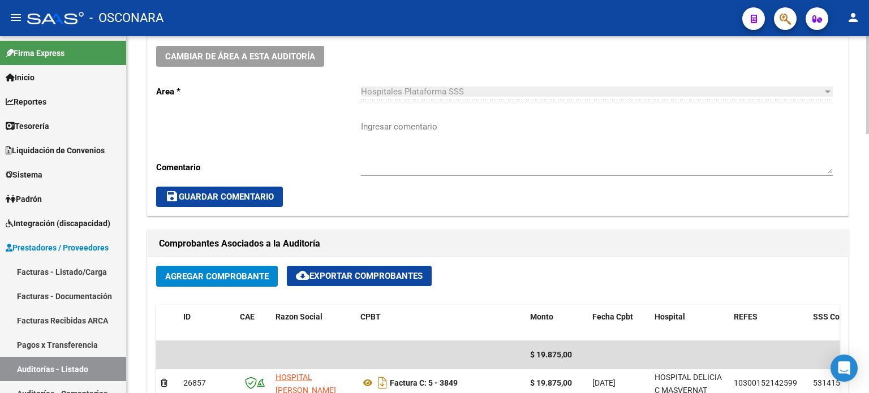
scroll to position [453, 0]
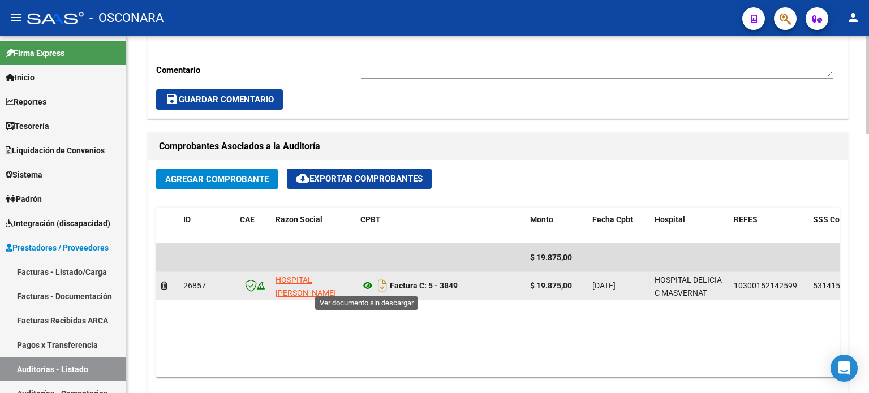
click at [369, 284] on icon at bounding box center [367, 286] width 15 height 14
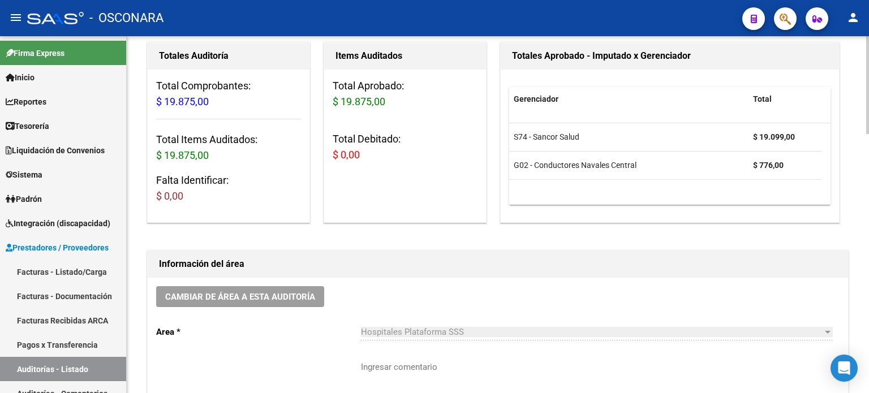
scroll to position [0, 0]
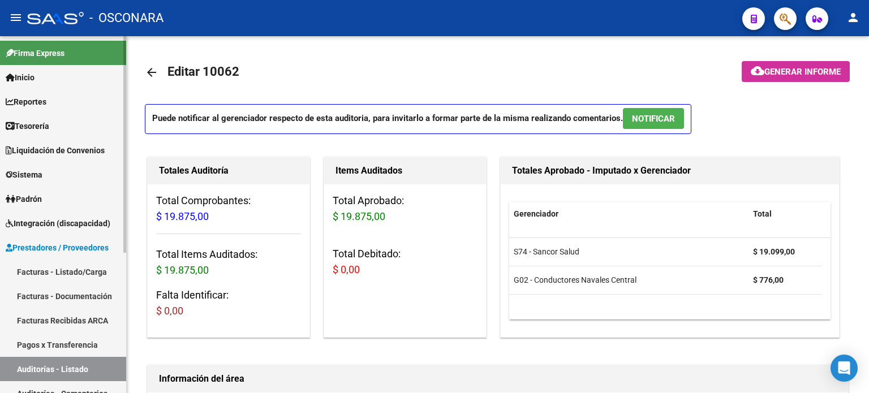
click at [31, 271] on link "Facturas - Listado/Carga" at bounding box center [63, 272] width 126 height 24
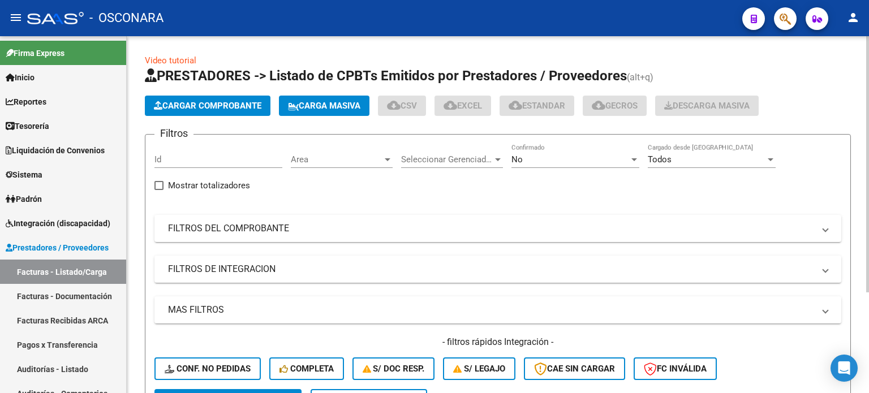
drag, startPoint x: 304, startPoint y: 230, endPoint x: 279, endPoint y: 243, distance: 27.3
click at [303, 229] on mat-panel-title "FILTROS DEL COMPROBANTE" at bounding box center [491, 228] width 646 height 12
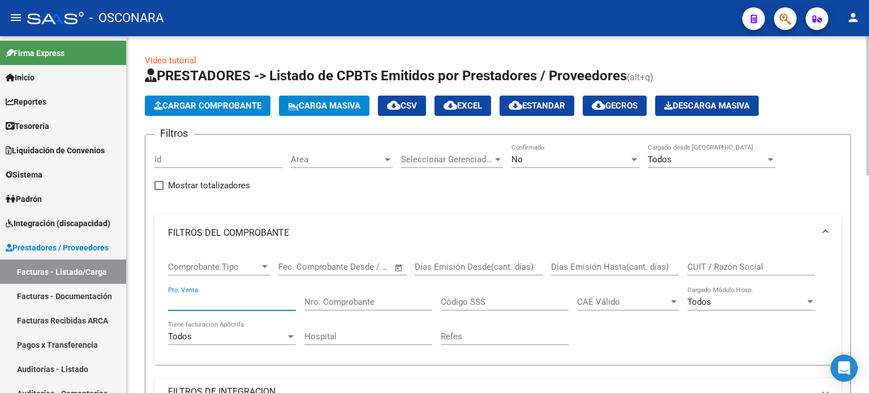
click at [183, 304] on input "Pto. Venta" at bounding box center [232, 302] width 128 height 10
type input "2"
click at [319, 297] on input "Nro. Comprobante" at bounding box center [368, 302] width 128 height 10
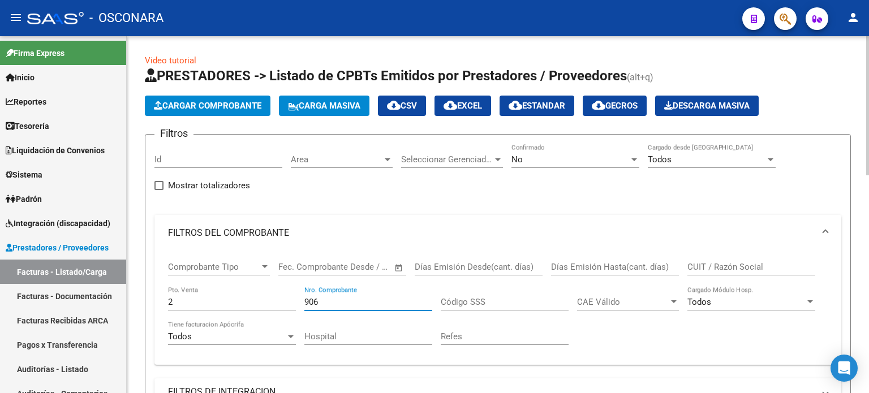
type input "906"
click at [538, 163] on div "No" at bounding box center [570, 159] width 118 height 10
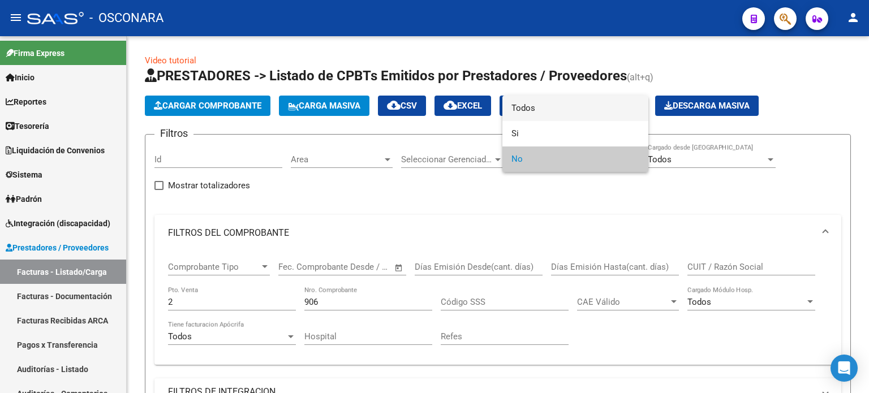
click at [525, 106] on span "Todos" at bounding box center [575, 108] width 128 height 25
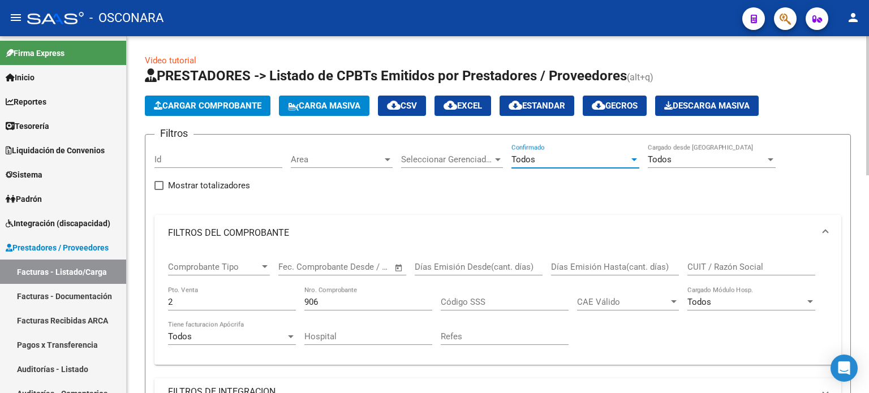
click at [329, 307] on div "906 Nro. Comprobante" at bounding box center [368, 298] width 128 height 24
click at [205, 104] on span "Cargar Comprobante" at bounding box center [207, 106] width 107 height 10
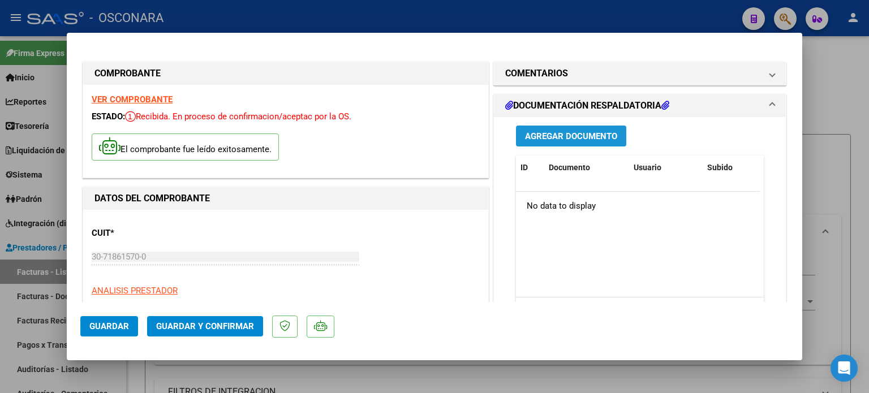
click at [561, 140] on span "Agregar Documento" at bounding box center [571, 136] width 92 height 10
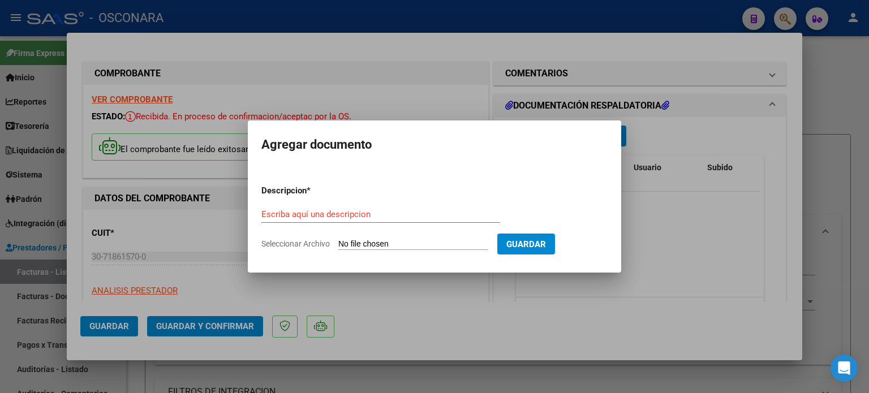
type input "C:\fakepath\DetalleDeRemito_Nro.26788_17-09-2025.pdf"
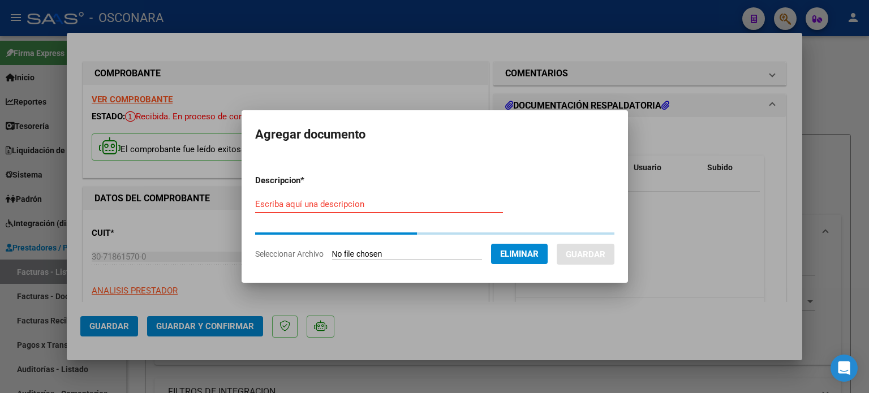
click at [299, 205] on input "Escriba aquí una descripcion" at bounding box center [379, 204] width 248 height 10
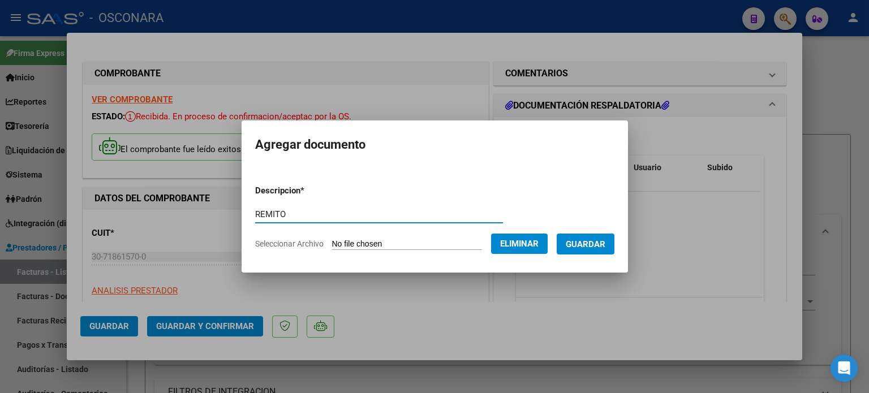
type input "REMITO"
click at [588, 250] on span "Guardar" at bounding box center [586, 244] width 40 height 10
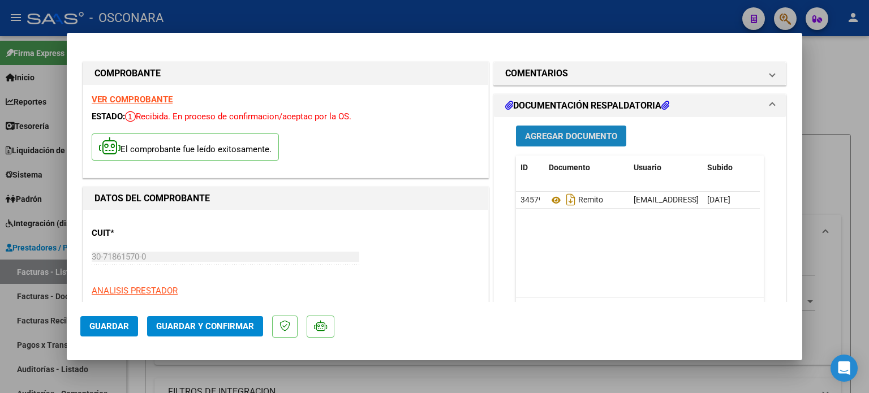
click at [562, 135] on span "Agregar Documento" at bounding box center [571, 136] width 92 height 10
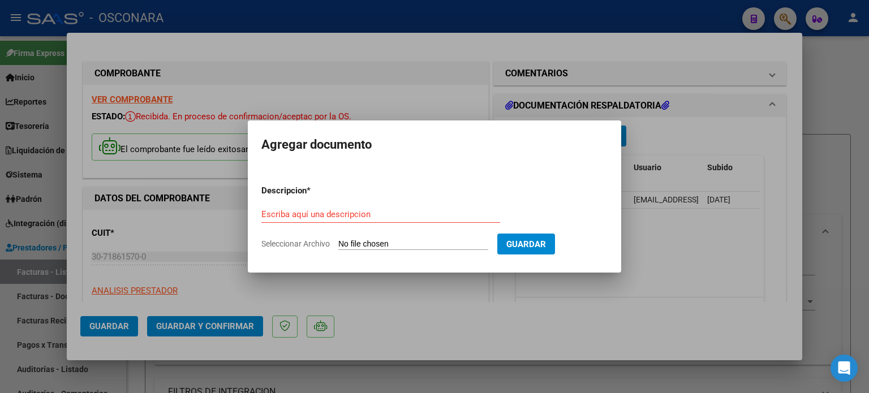
type input "C:\fakepath\Reporte_listado_encuentro_260290.zip"
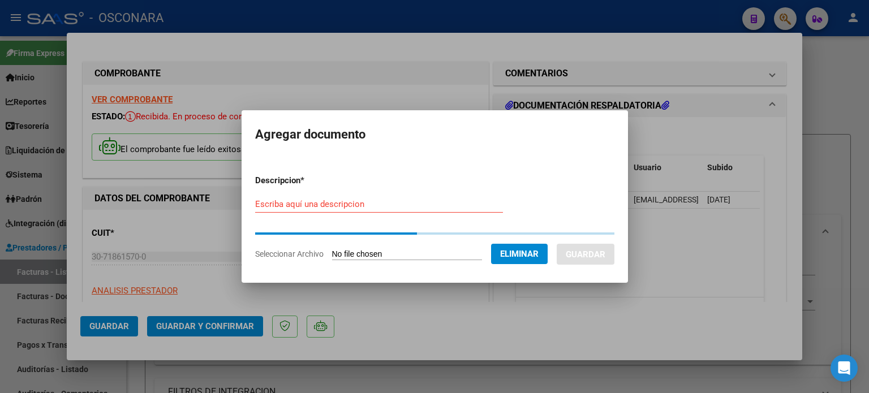
click at [298, 203] on input "Escriba aquí una descripcion" at bounding box center [379, 204] width 248 height 10
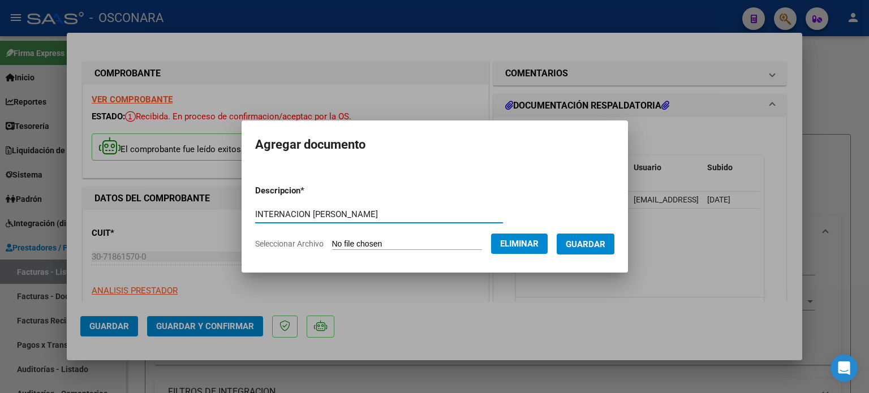
type input "INTERNACION RODRIGUEZ"
click at [600, 246] on span "Guardar" at bounding box center [586, 244] width 40 height 10
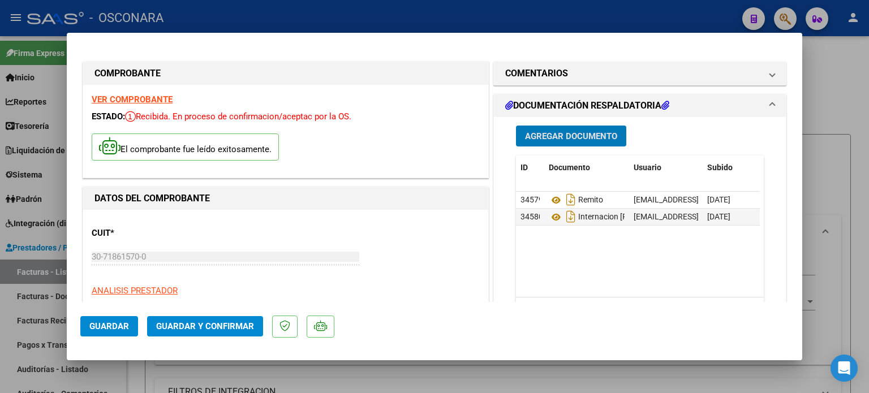
click at [233, 334] on button "Guardar y Confirmar" at bounding box center [205, 326] width 116 height 20
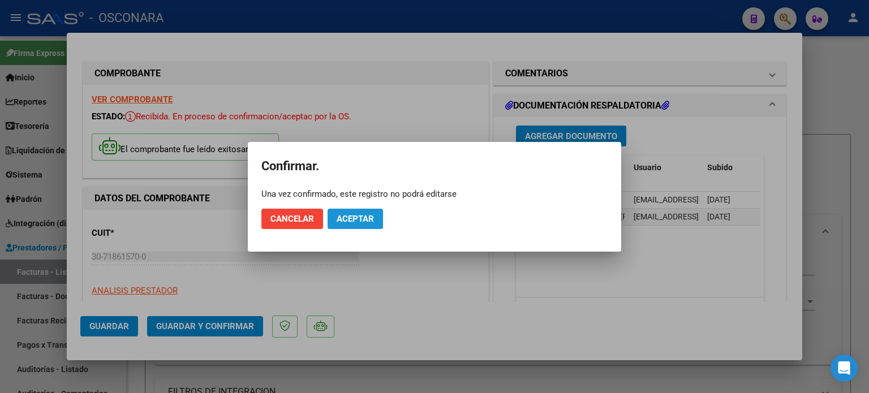
drag, startPoint x: 341, startPoint y: 222, endPoint x: 481, endPoint y: 226, distance: 140.9
click at [341, 222] on span "Aceptar" at bounding box center [355, 219] width 37 height 10
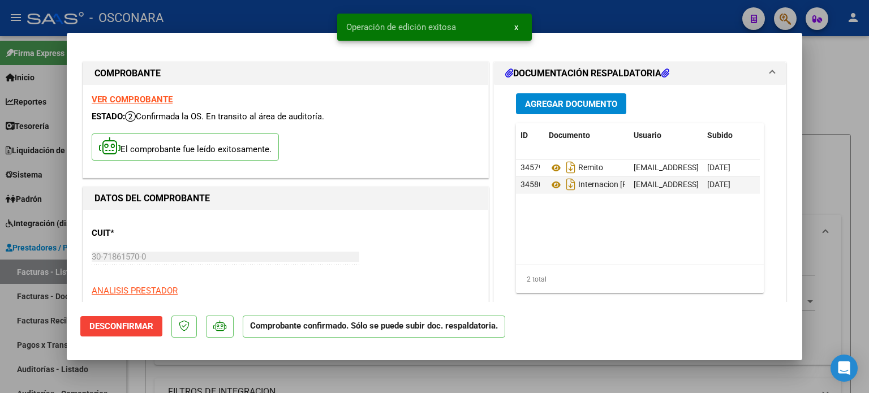
click at [0, 330] on div at bounding box center [434, 196] width 869 height 393
type input "$ 0,00"
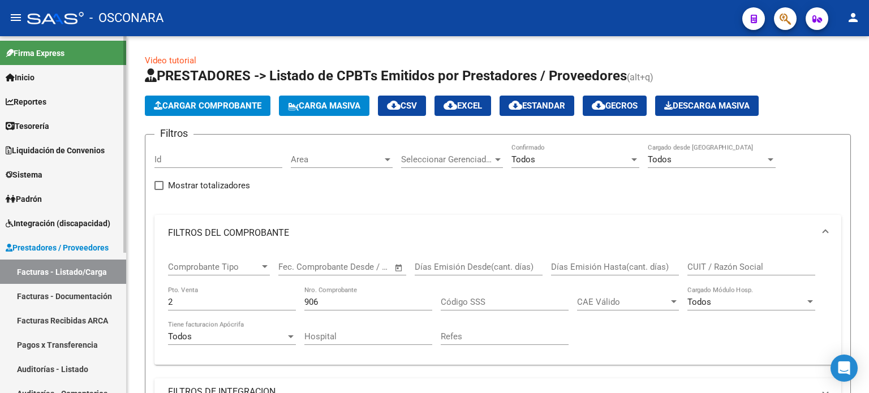
drag, startPoint x: 40, startPoint y: 371, endPoint x: 118, endPoint y: 289, distance: 112.8
click at [40, 371] on link "Auditorías - Listado" at bounding box center [63, 369] width 126 height 24
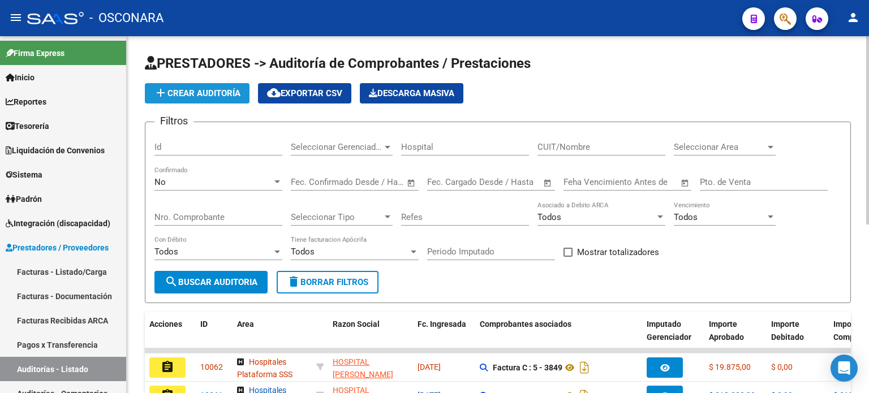
click at [214, 89] on span "add Crear Auditoría" at bounding box center [197, 93] width 87 height 10
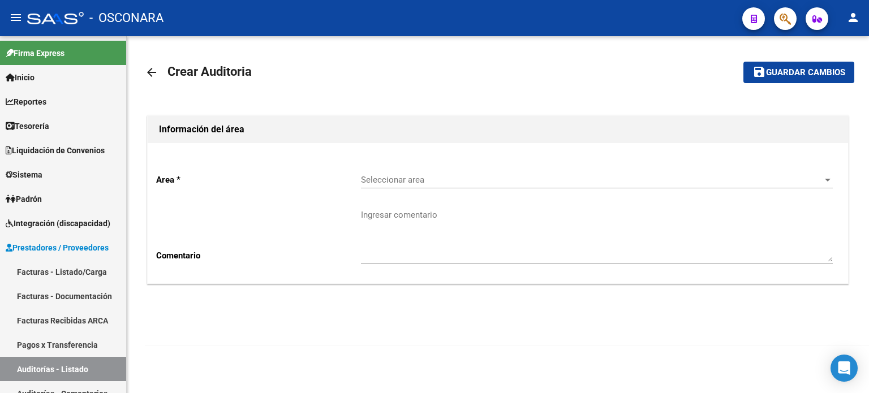
click at [403, 184] on span "Seleccionar area" at bounding box center [592, 180] width 462 height 10
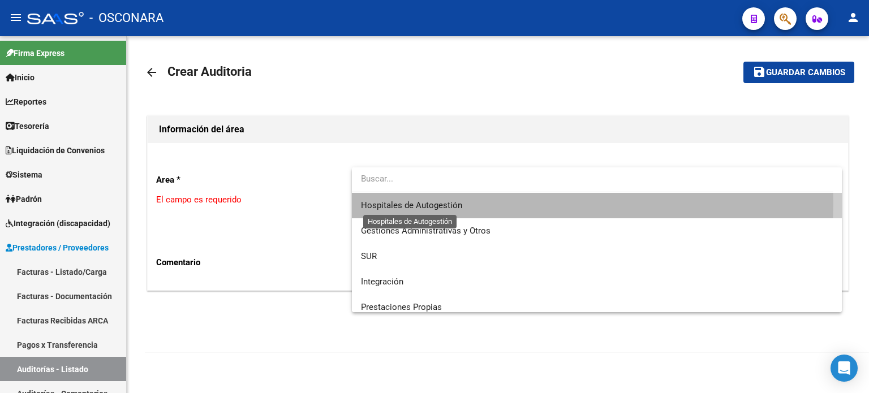
click at [403, 204] on span "Hospitales de Autogestión" at bounding box center [411, 205] width 101 height 10
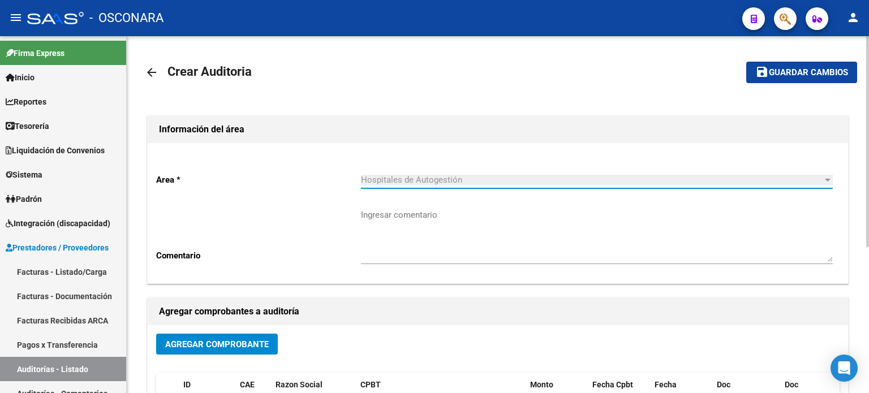
click at [229, 343] on span "Agregar Comprobante" at bounding box center [217, 344] width 104 height 10
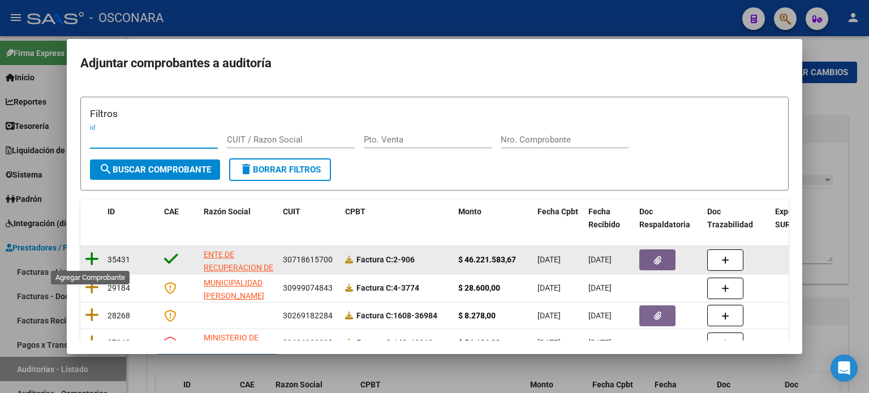
click at [95, 259] on icon at bounding box center [92, 259] width 14 height 16
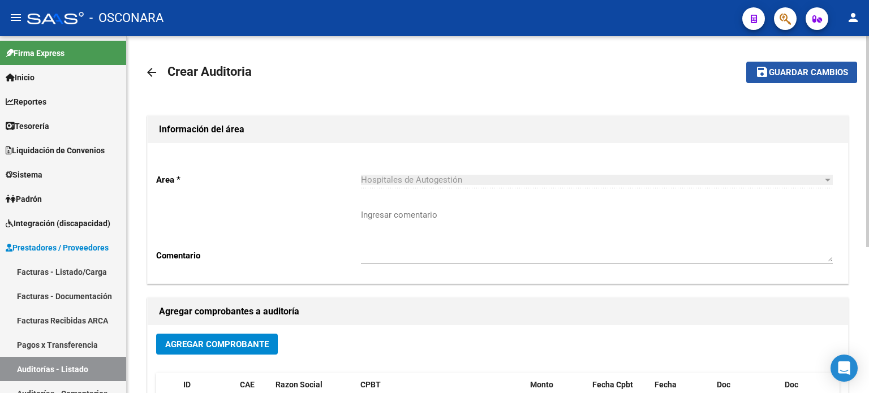
click at [773, 72] on span "Guardar cambios" at bounding box center [808, 73] width 79 height 10
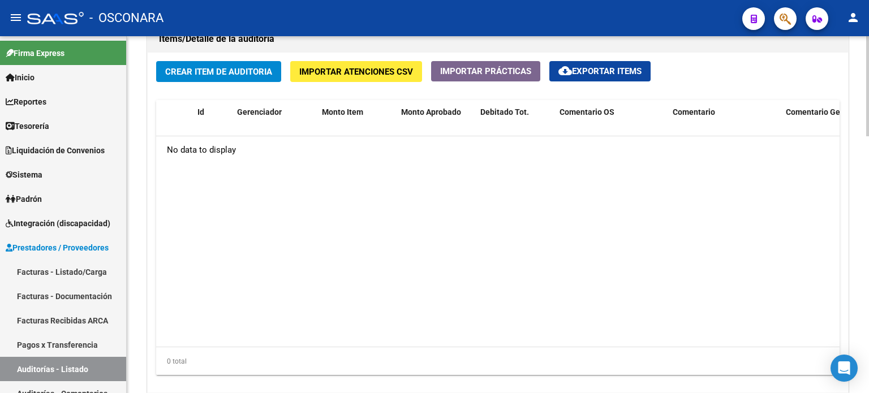
scroll to position [746, 0]
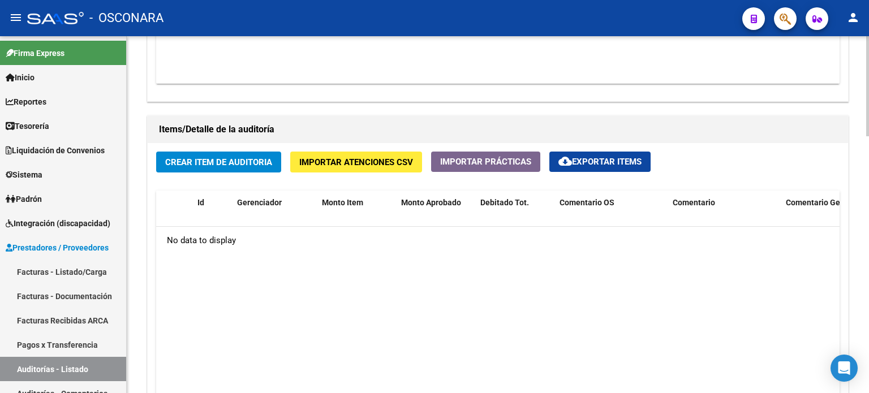
click at [250, 165] on span "Crear Item de Auditoria" at bounding box center [218, 162] width 107 height 10
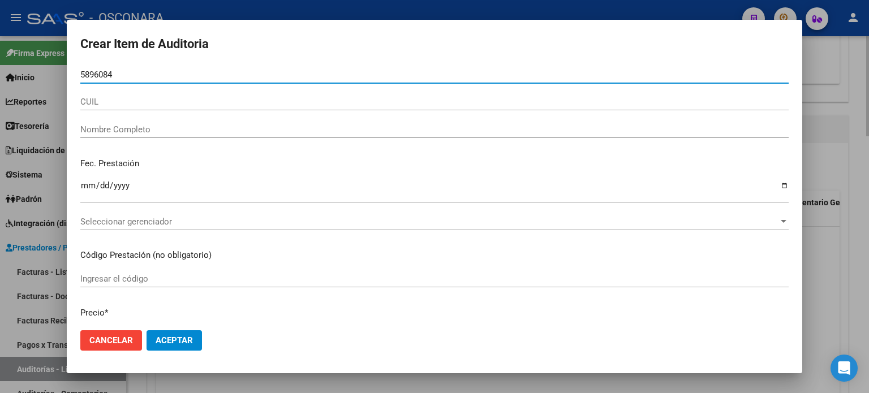
type input "58960841"
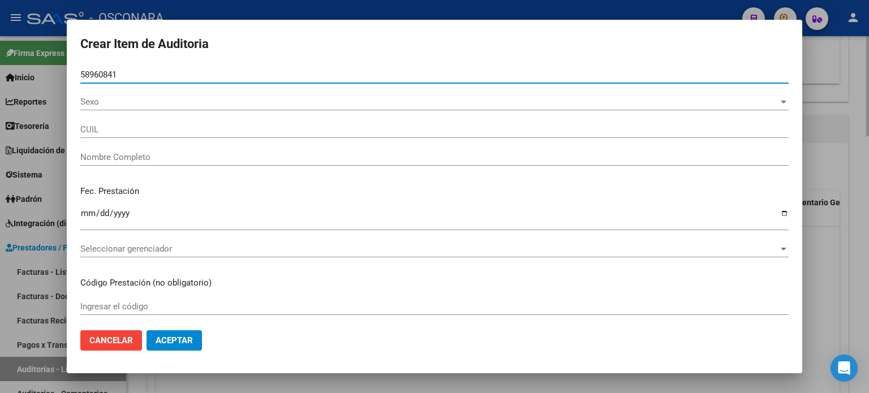
type input "20589608411"
type input "RODRIGUEZ DIAZ FAUSTO GERMAN -"
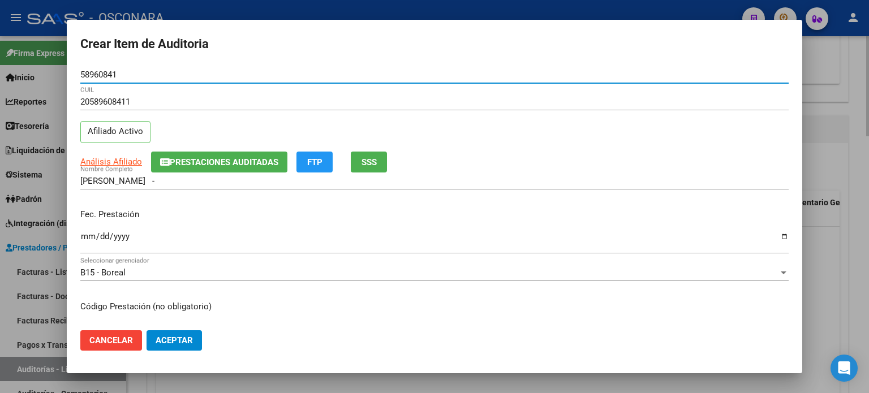
type input "58960841"
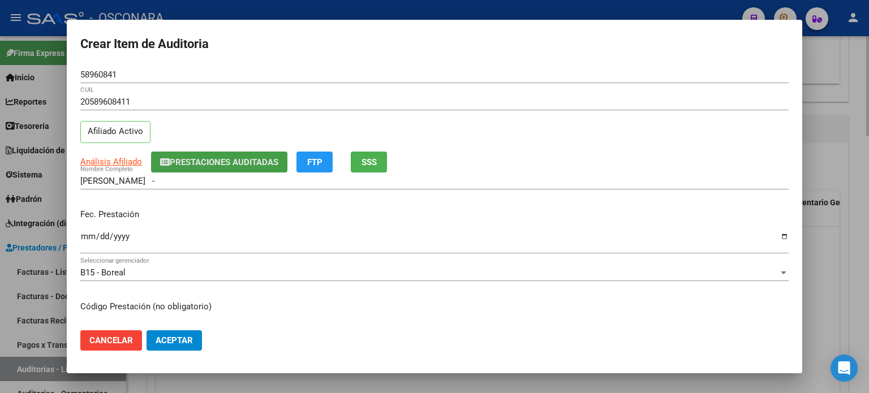
click at [250, 165] on span "Prestaciones Auditadas" at bounding box center [224, 162] width 109 height 10
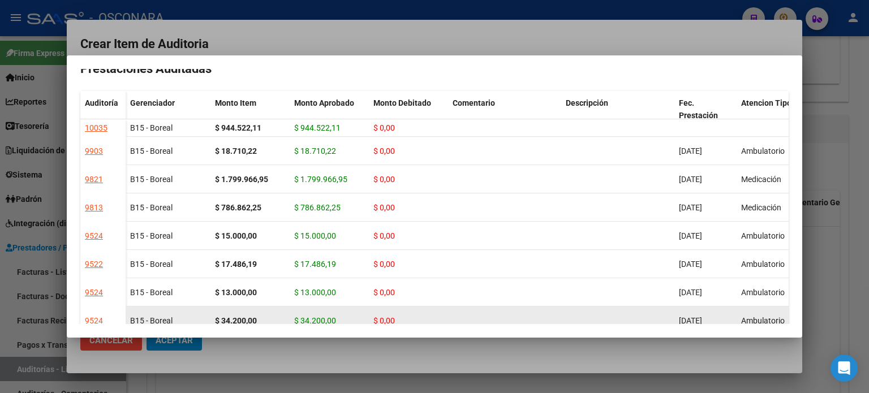
scroll to position [0, 0]
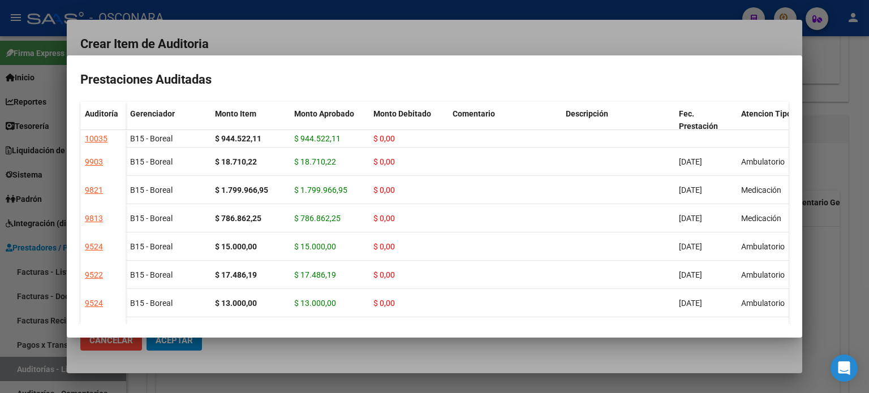
click at [339, 34] on div at bounding box center [434, 196] width 869 height 393
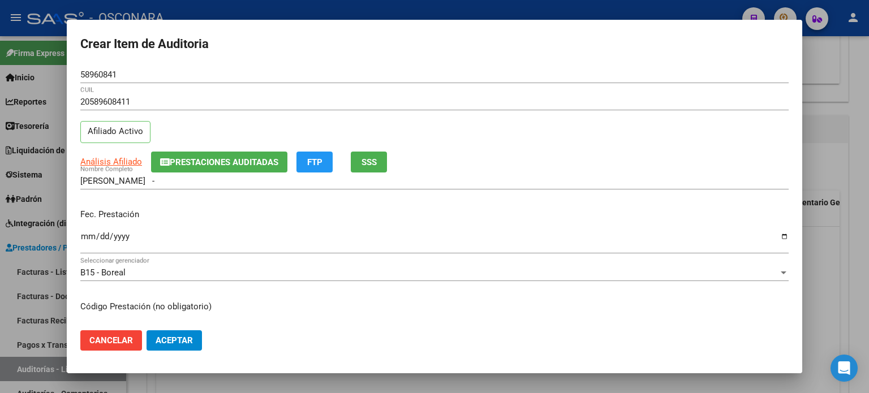
click at [373, 157] on span "SSS" at bounding box center [369, 162] width 15 height 10
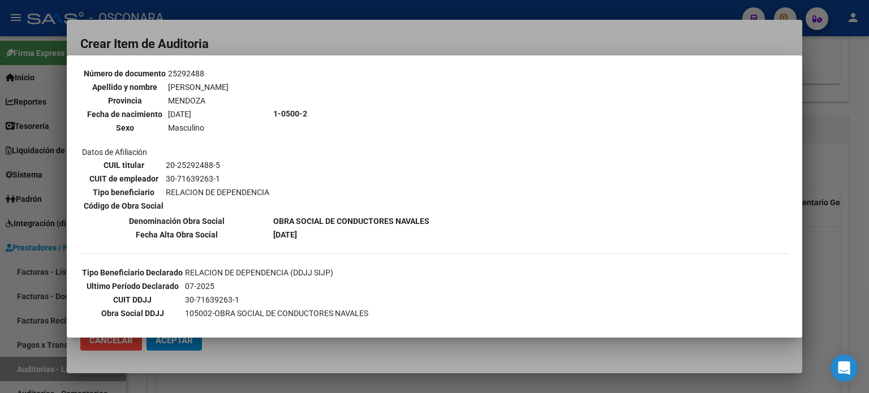
scroll to position [113, 0]
click at [832, 217] on div at bounding box center [434, 196] width 869 height 393
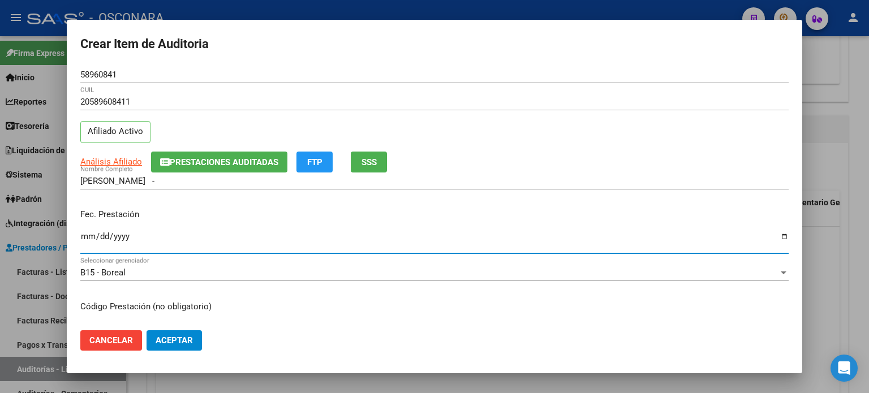
click at [87, 235] on input "Ingresar la fecha" at bounding box center [434, 241] width 708 height 18
type input "2024-10-25"
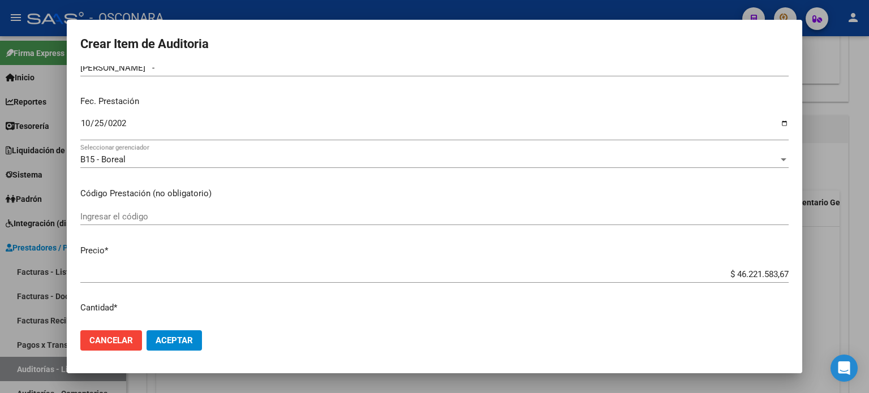
drag, startPoint x: 726, startPoint y: 273, endPoint x: 864, endPoint y: 273, distance: 138.6
click at [864, 273] on div "Crear Item de Auditoria 58960841 Nro Documento 20589608411 CUIL Afiliado Activo…" at bounding box center [434, 196] width 869 height 393
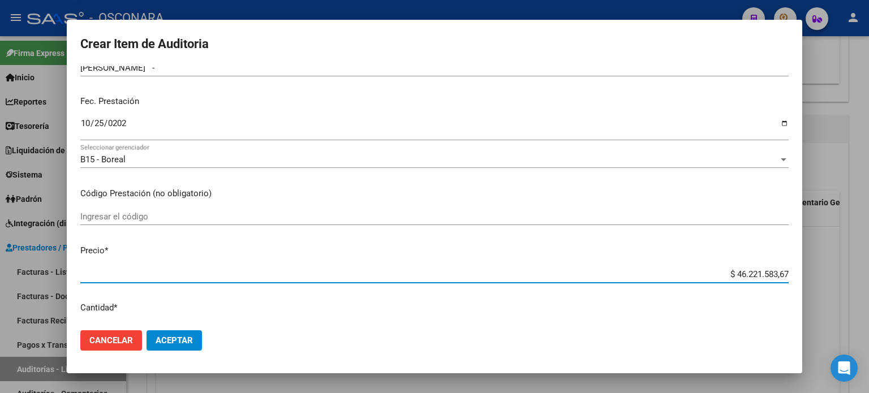
type input "$ 0,03"
type input "$ 0,36"
type input "$ 3,64"
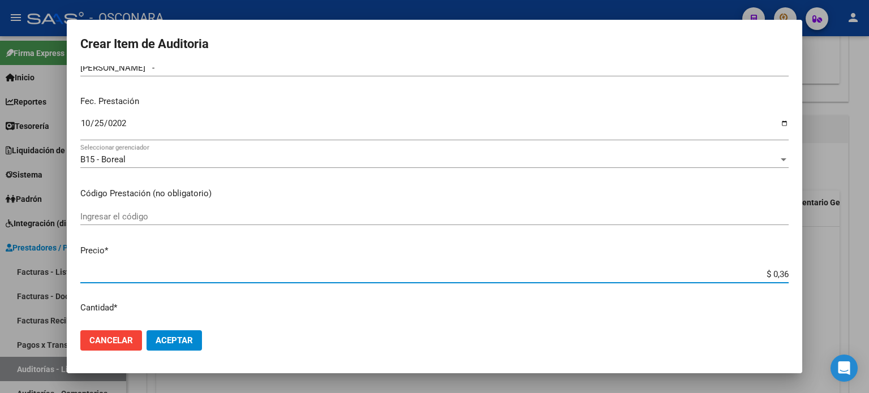
type input "$ 3,64"
type input "$ 36,42"
type input "$ 364,24"
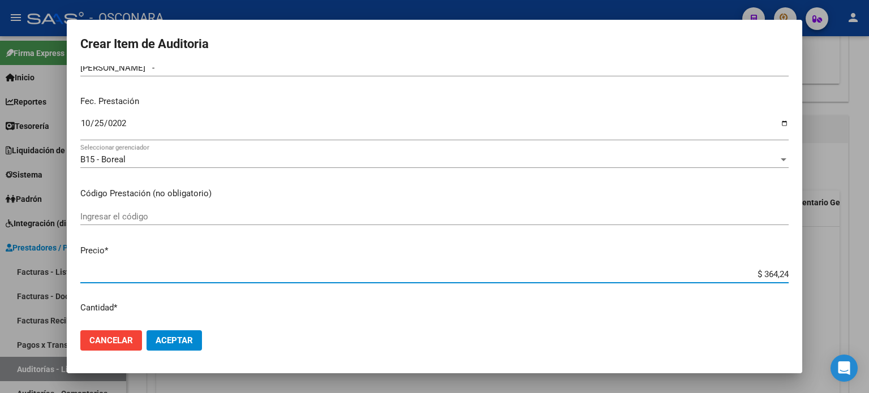
type input "$ 3.642,48"
type input "$ 36.424,82"
type input "$ 364.248,29"
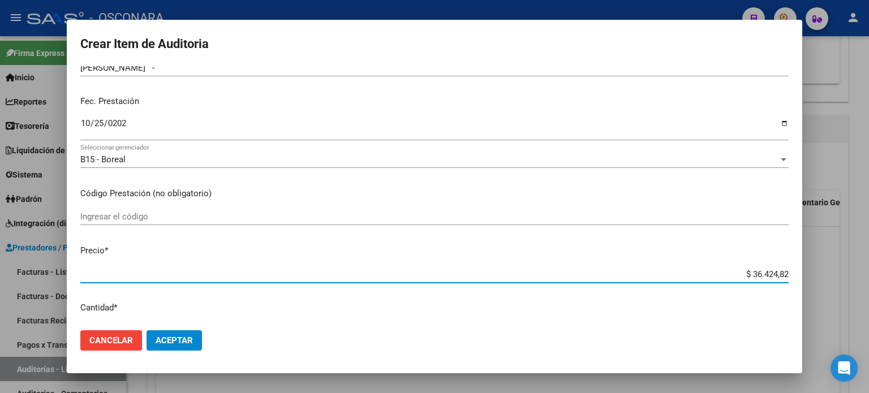
type input "$ 364.248,29"
type input "$ 3.642.482,90"
type input "$ 36.424.829,06"
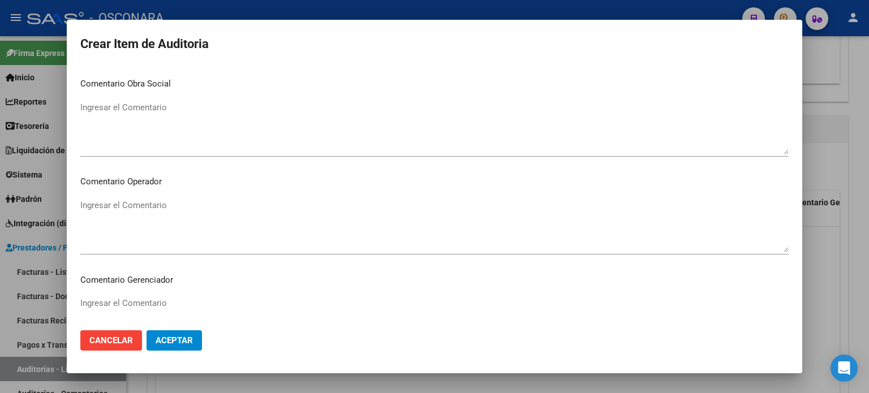
scroll to position [763, 0]
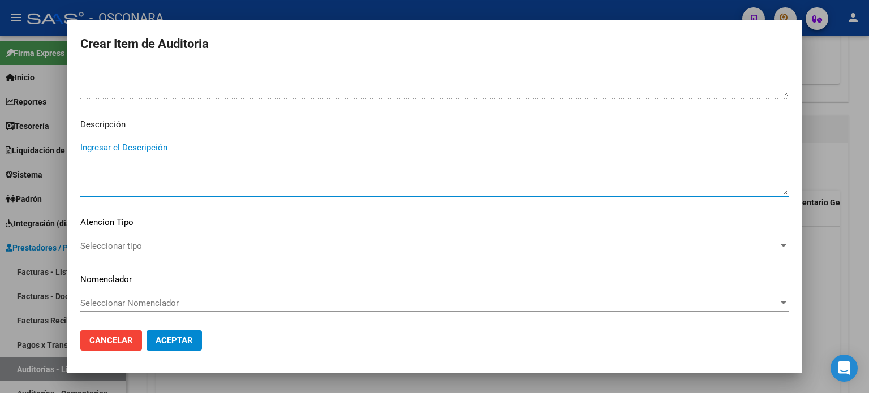
click at [163, 154] on textarea "Ingresar el Descripción" at bounding box center [434, 167] width 708 height 53
click at [186, 152] on textarea "INTERNACION" at bounding box center [434, 167] width 708 height 53
type textarea "INTERNACION 33 DIAS AISLAMIENTO"
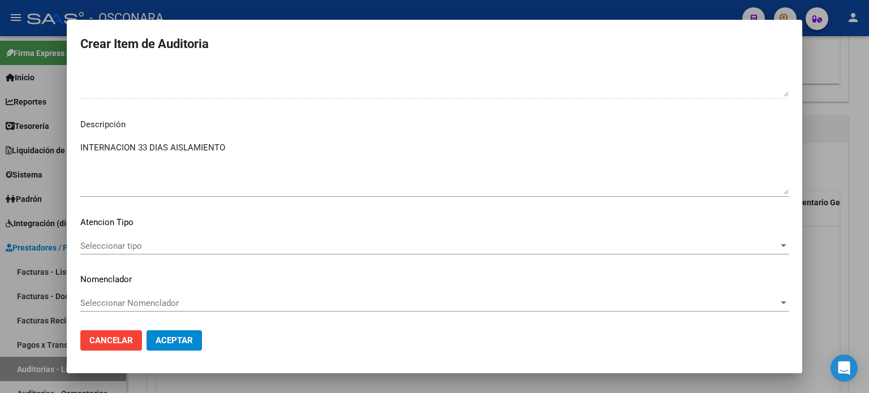
click at [131, 255] on div "Seleccionar tipo Seleccionar tipo" at bounding box center [434, 252] width 708 height 28
click at [133, 249] on span "Seleccionar tipo" at bounding box center [429, 246] width 698 height 10
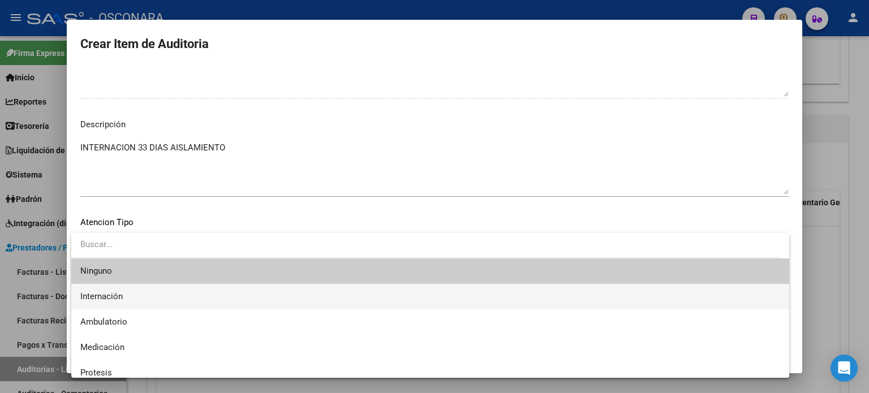
click at [121, 296] on span "Internación" at bounding box center [101, 296] width 42 height 10
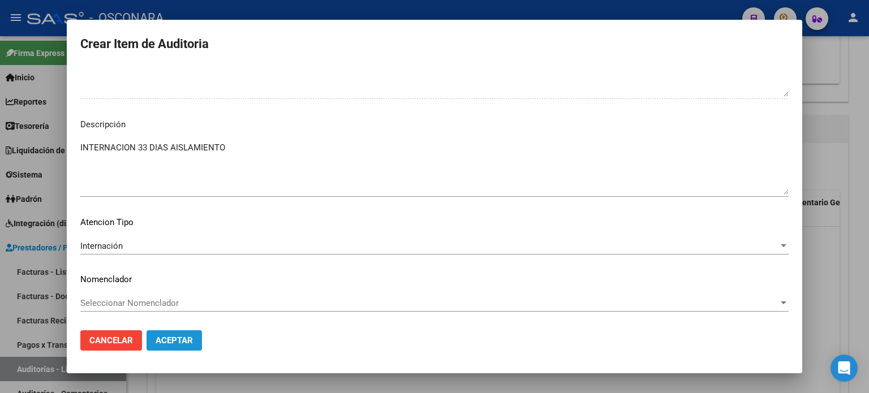
click at [187, 338] on span "Aceptar" at bounding box center [174, 340] width 37 height 10
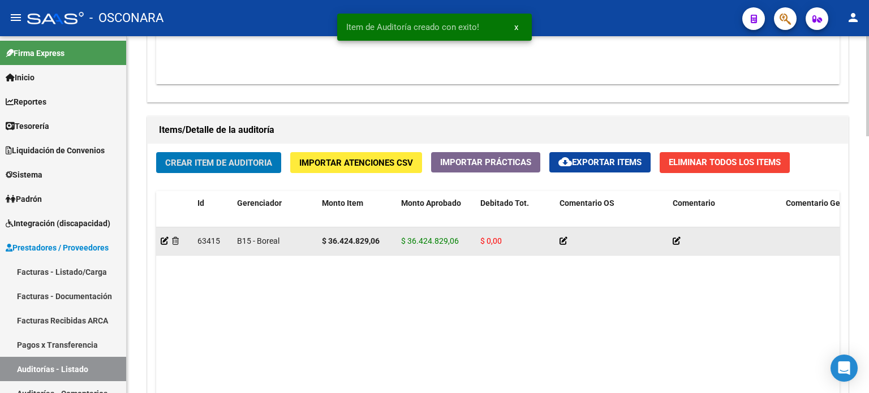
scroll to position [747, 0]
